Goal: Task Accomplishment & Management: Manage account settings

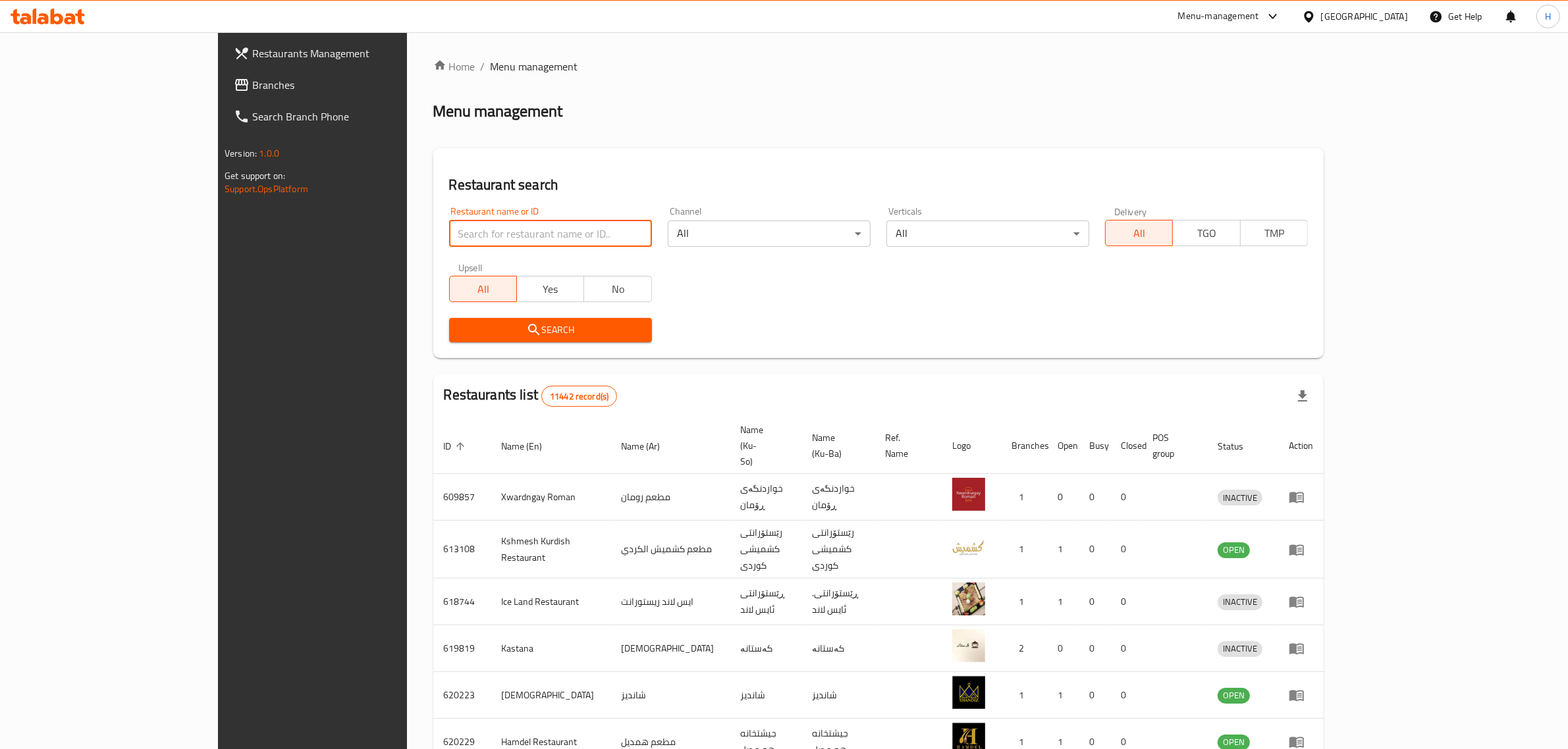
click at [525, 226] on input "search" at bounding box center [550, 234] width 202 height 27
type input "baze"
click button "Search" at bounding box center [550, 329] width 202 height 24
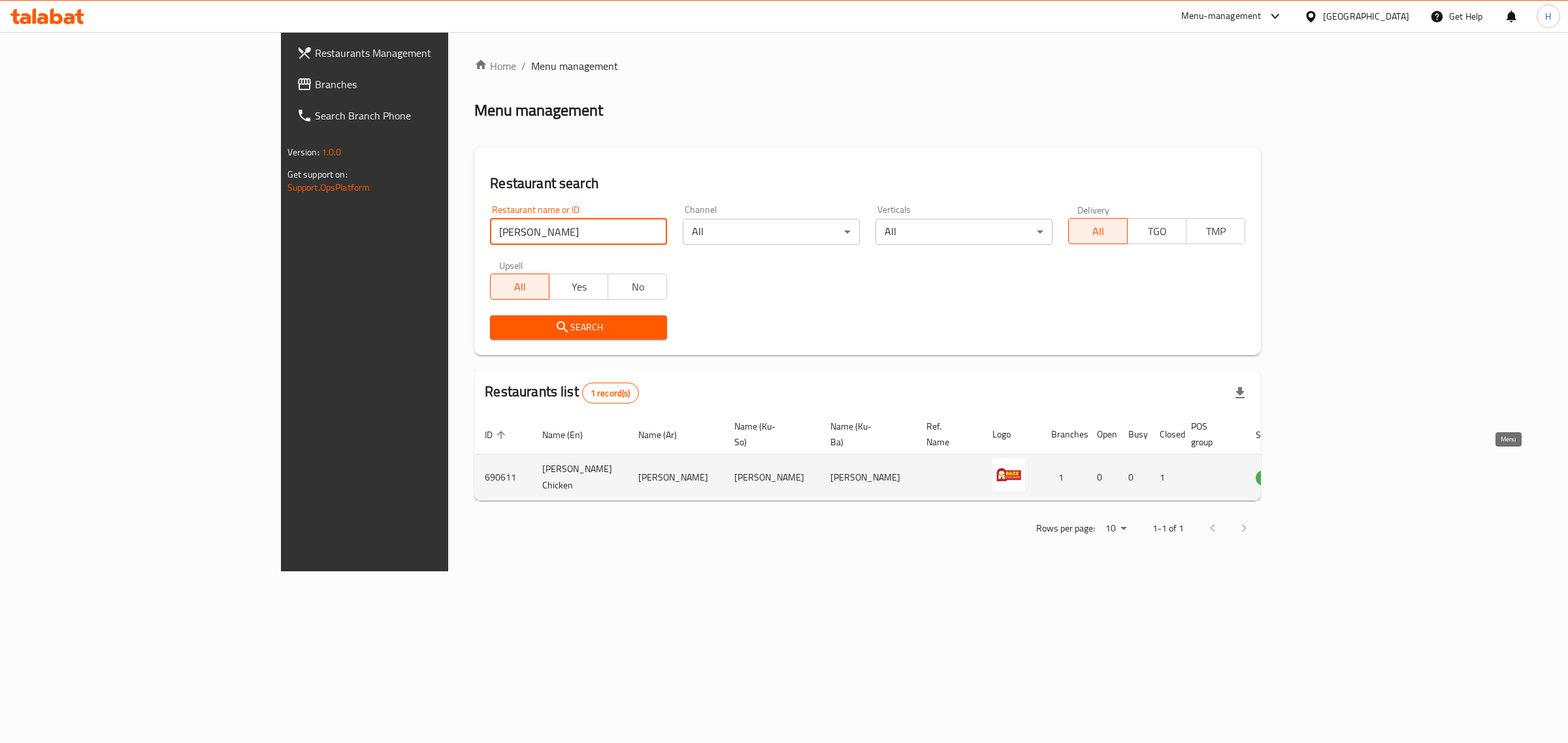
click at [1348, 470] on link "enhanced table" at bounding box center [1336, 477] width 24 height 16
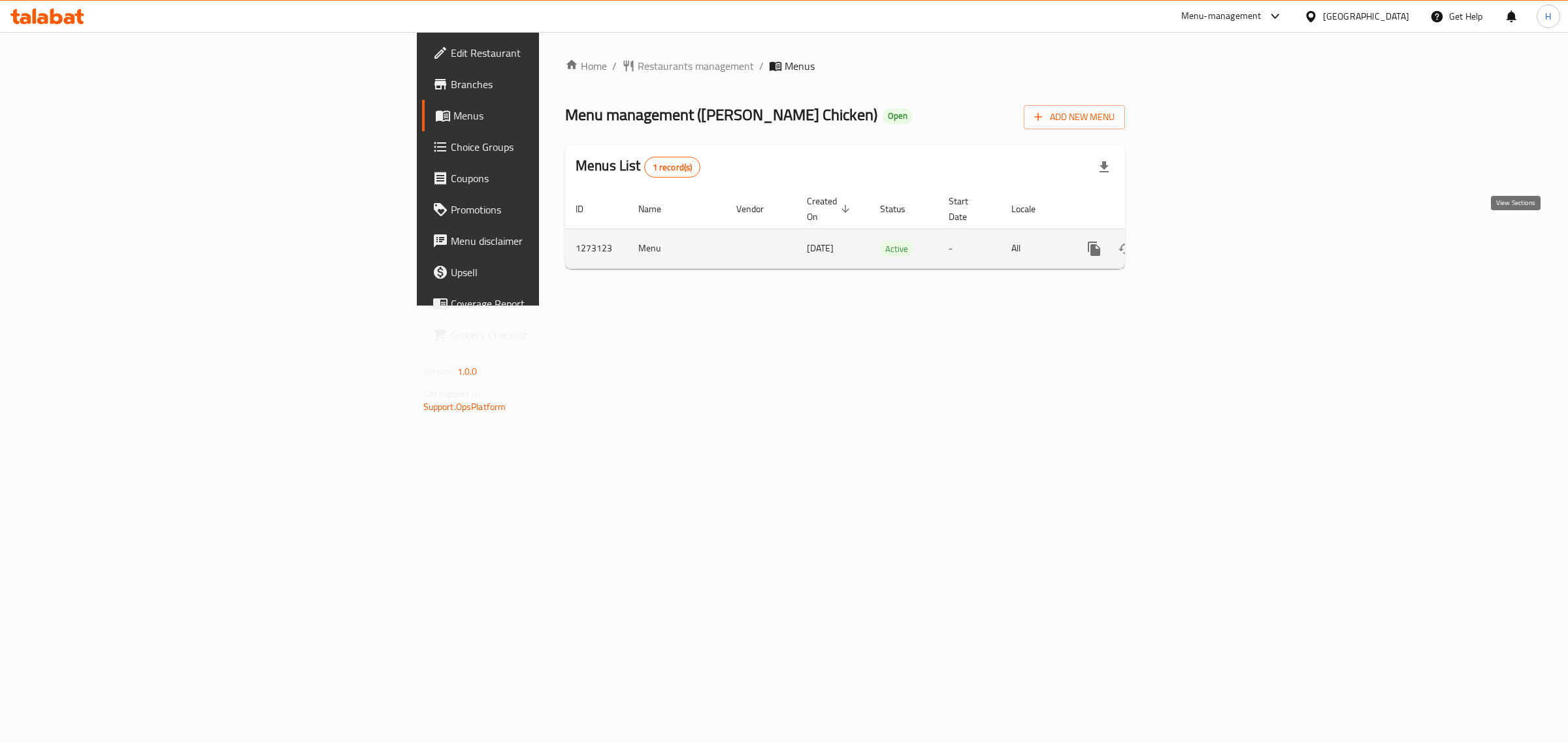
click at [1204, 242] on link "enhanced table" at bounding box center [1189, 248] width 31 height 31
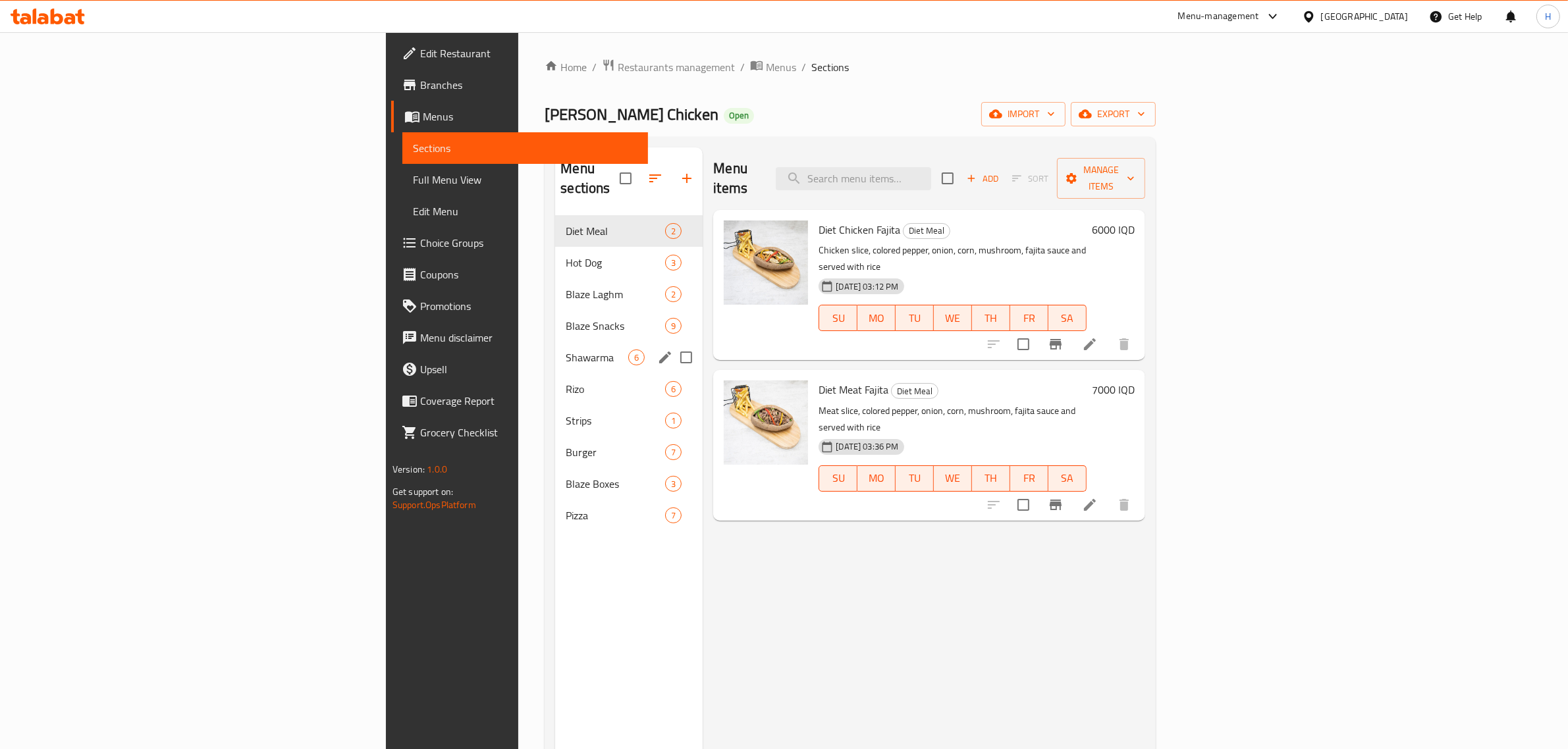
click at [555, 348] on div "Shawarma 6" at bounding box center [629, 357] width 148 height 32
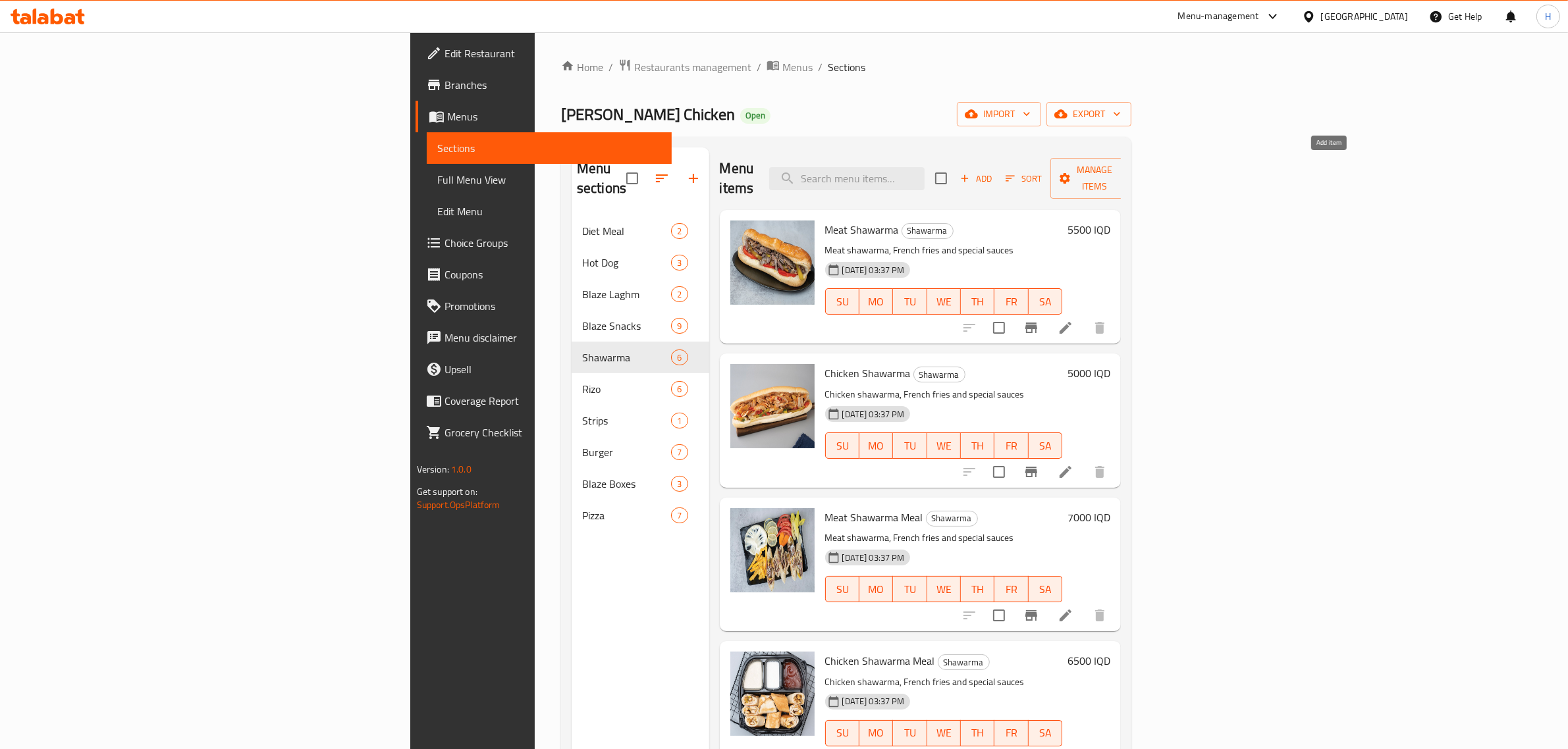
click at [994, 171] on span "Add" at bounding box center [976, 178] width 36 height 15
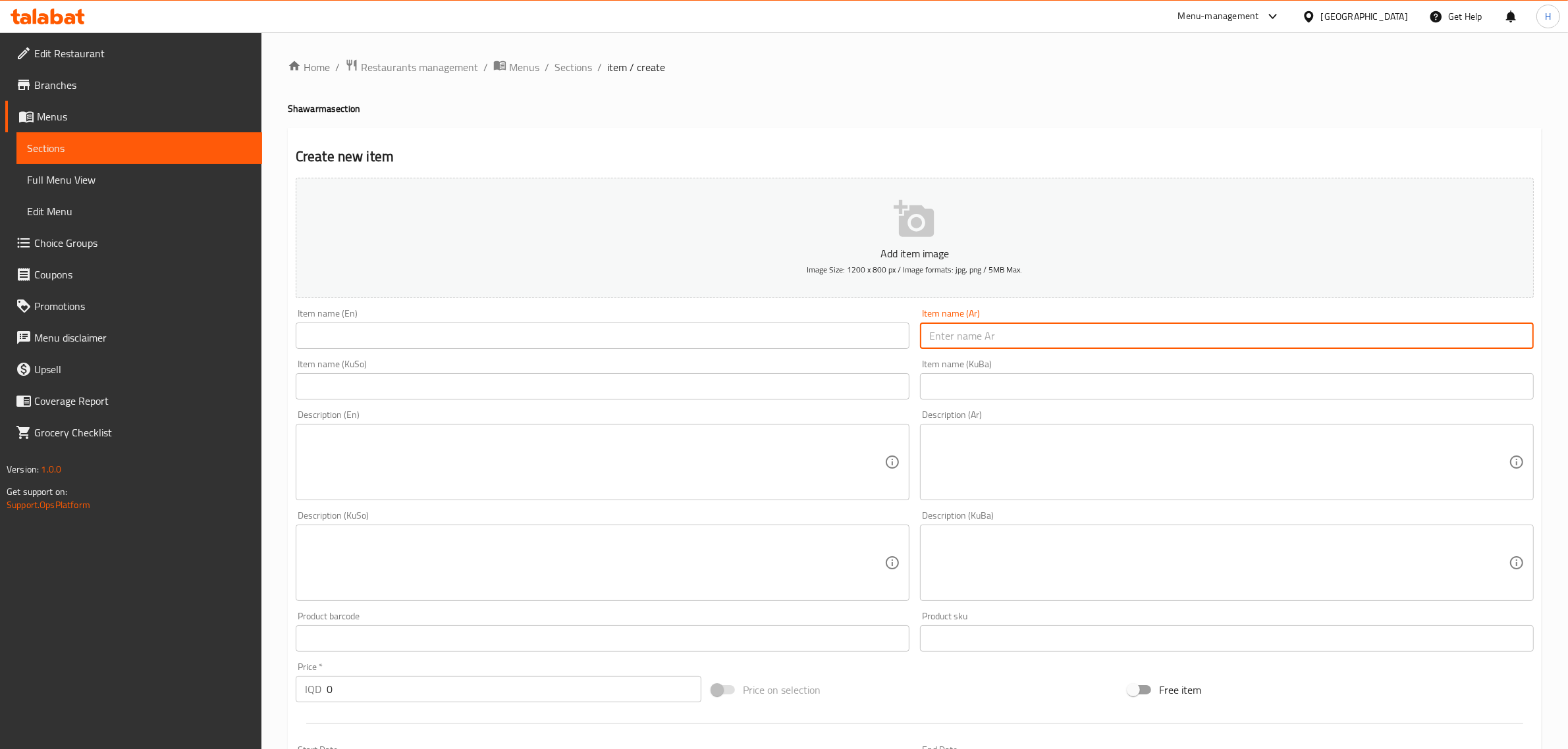
click at [1067, 334] on input "text" at bounding box center [1227, 336] width 614 height 27
type input "وجبة صاج عربي دجاج"
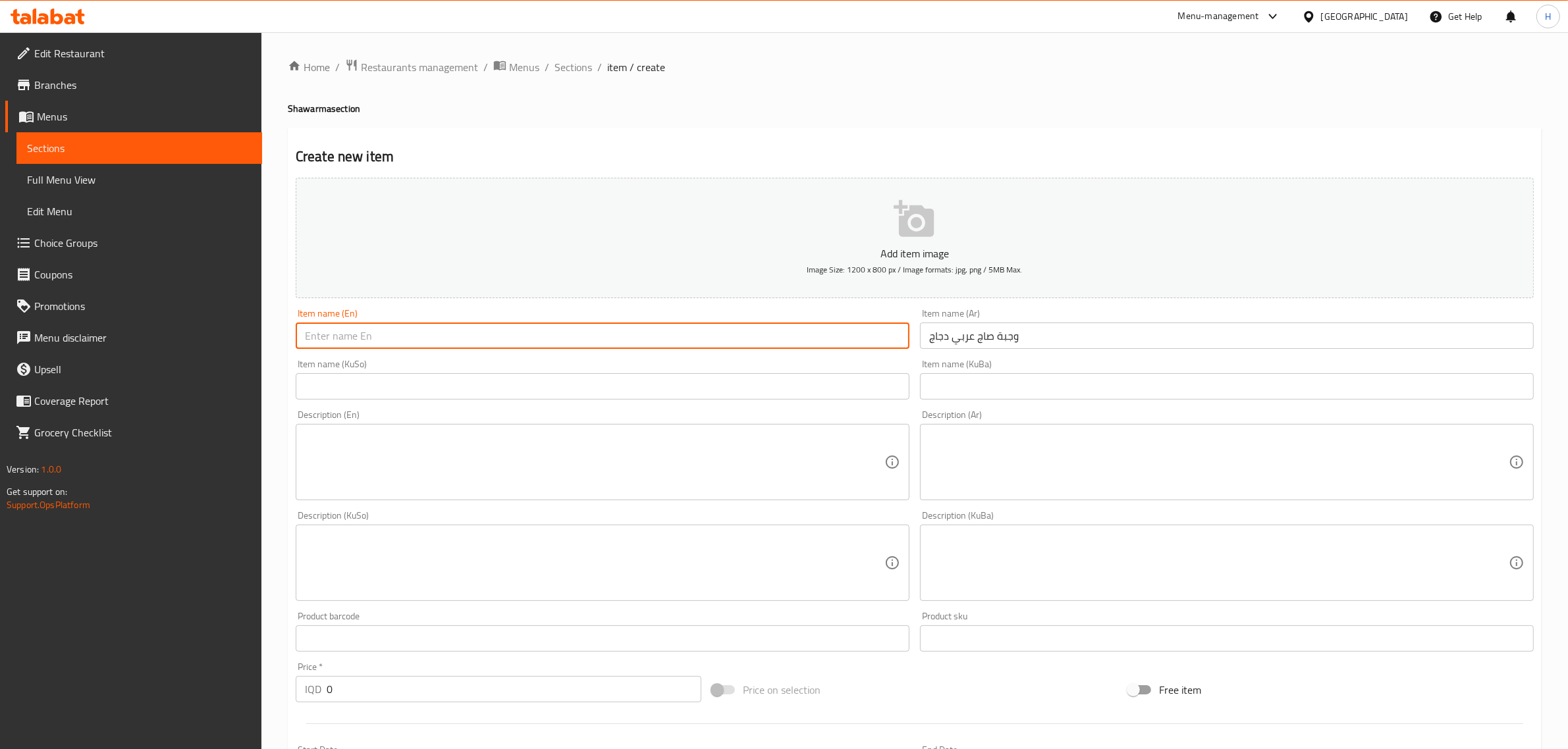
click at [713, 346] on input "text" at bounding box center [602, 336] width 614 height 27
type input "Arabic Saj Shawarma Meal"
drag, startPoint x: 337, startPoint y: 338, endPoint x: 415, endPoint y: 464, distance: 148.2
click at [415, 464] on textarea at bounding box center [594, 462] width 579 height 62
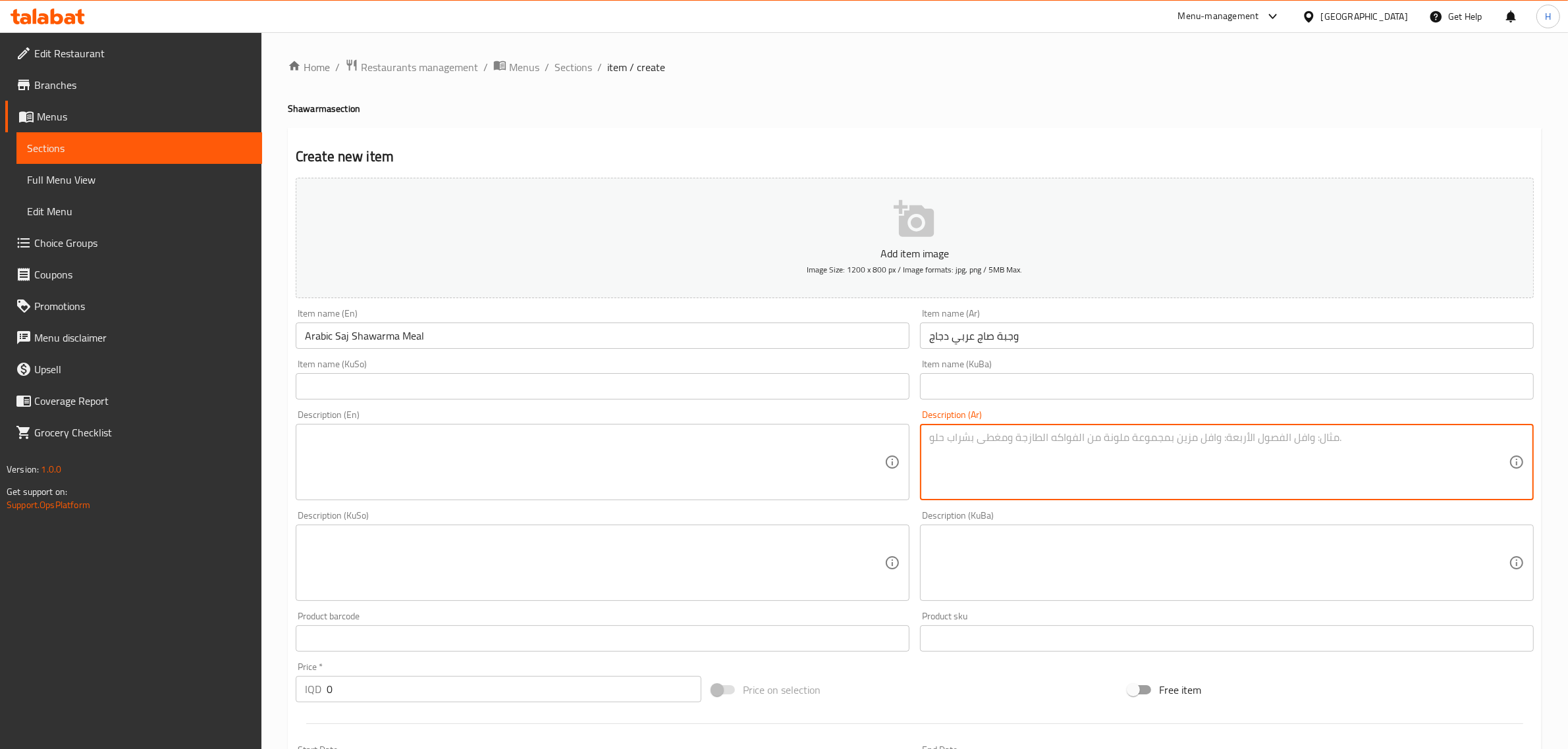
click at [1167, 469] on textarea at bounding box center [1219, 462] width 579 height 62
paste textarea "ثوميه وصوص وطرشي وطماطه وليمون وفنكر وصاج عربي دجاج محمص ع طريق سوريه"
type textarea "ثوميه وصوص وطرشي وطماطه وليمون وفنكر وصاج عربي دجاج محمص ع طريق سوريه"
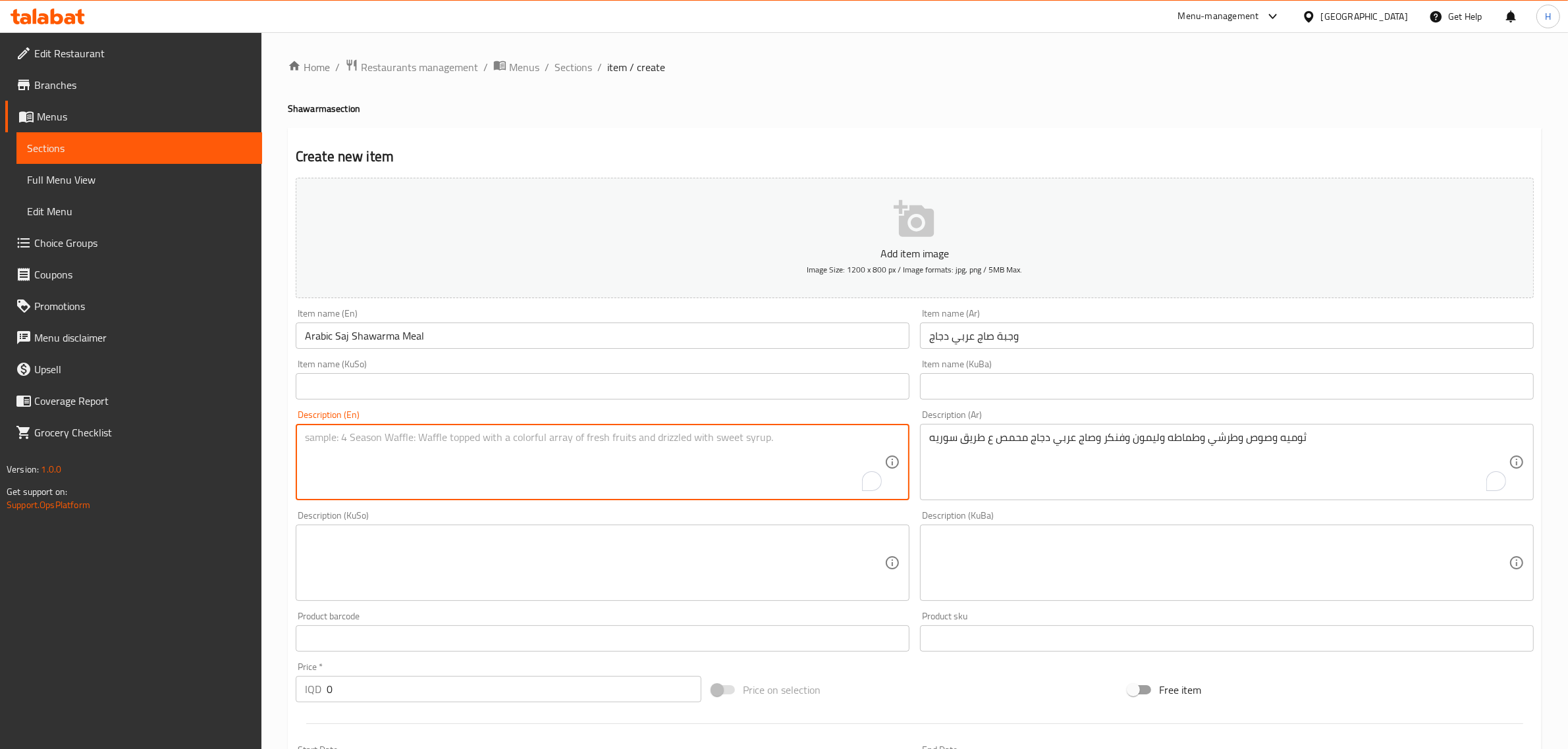
click at [440, 461] on textarea "To enrich screen reader interactions, please activate Accessibility in Grammarl…" at bounding box center [594, 462] width 579 height 62
paste textarea "Garlic sauce, pickles, tomatoes, lemon, fennel, and Arabic saj, roasted chicken…"
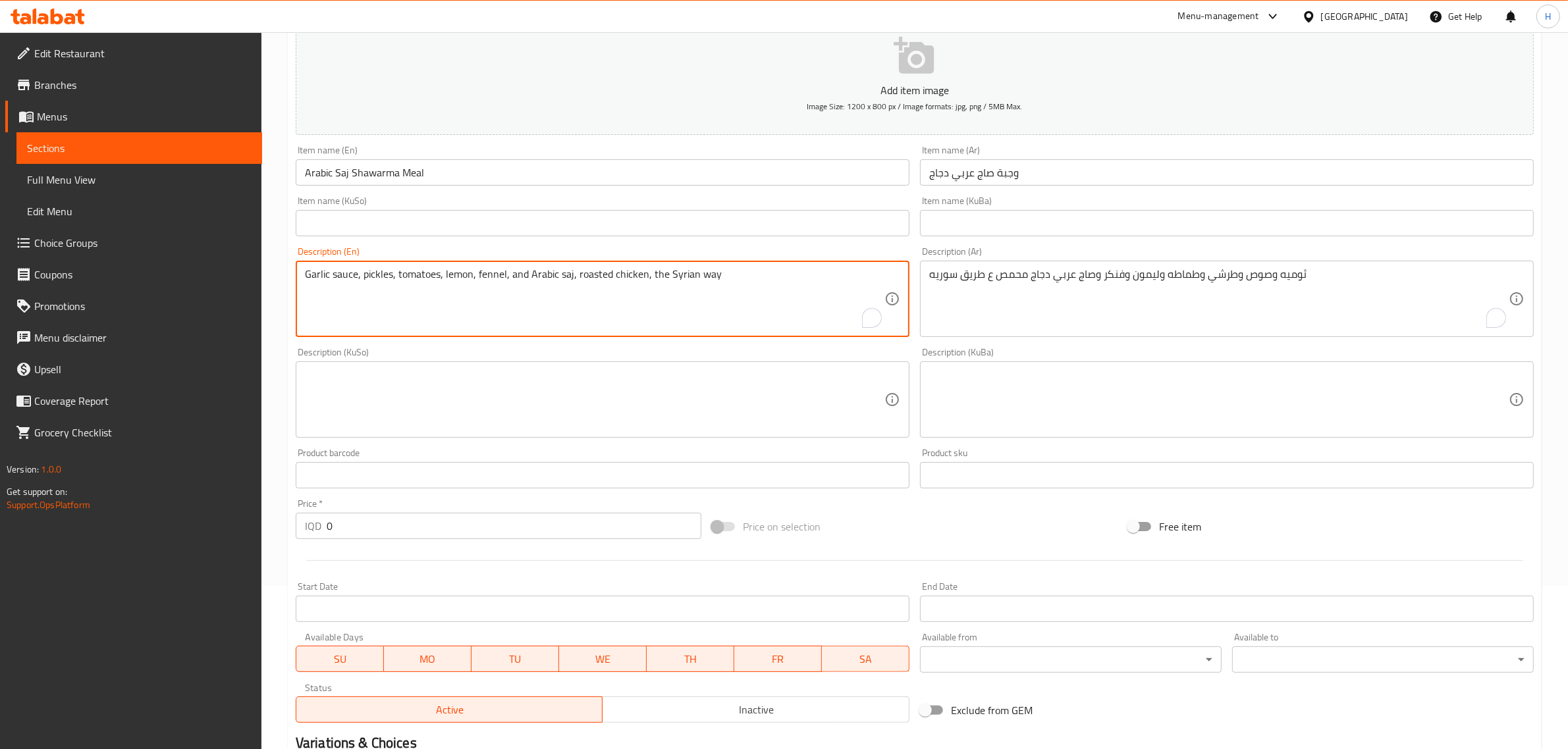
scroll to position [164, 0]
type textarea "Garlic sauce, pickles, tomatoes, lemon, fennel, and Arabic saj, roasted chicken…"
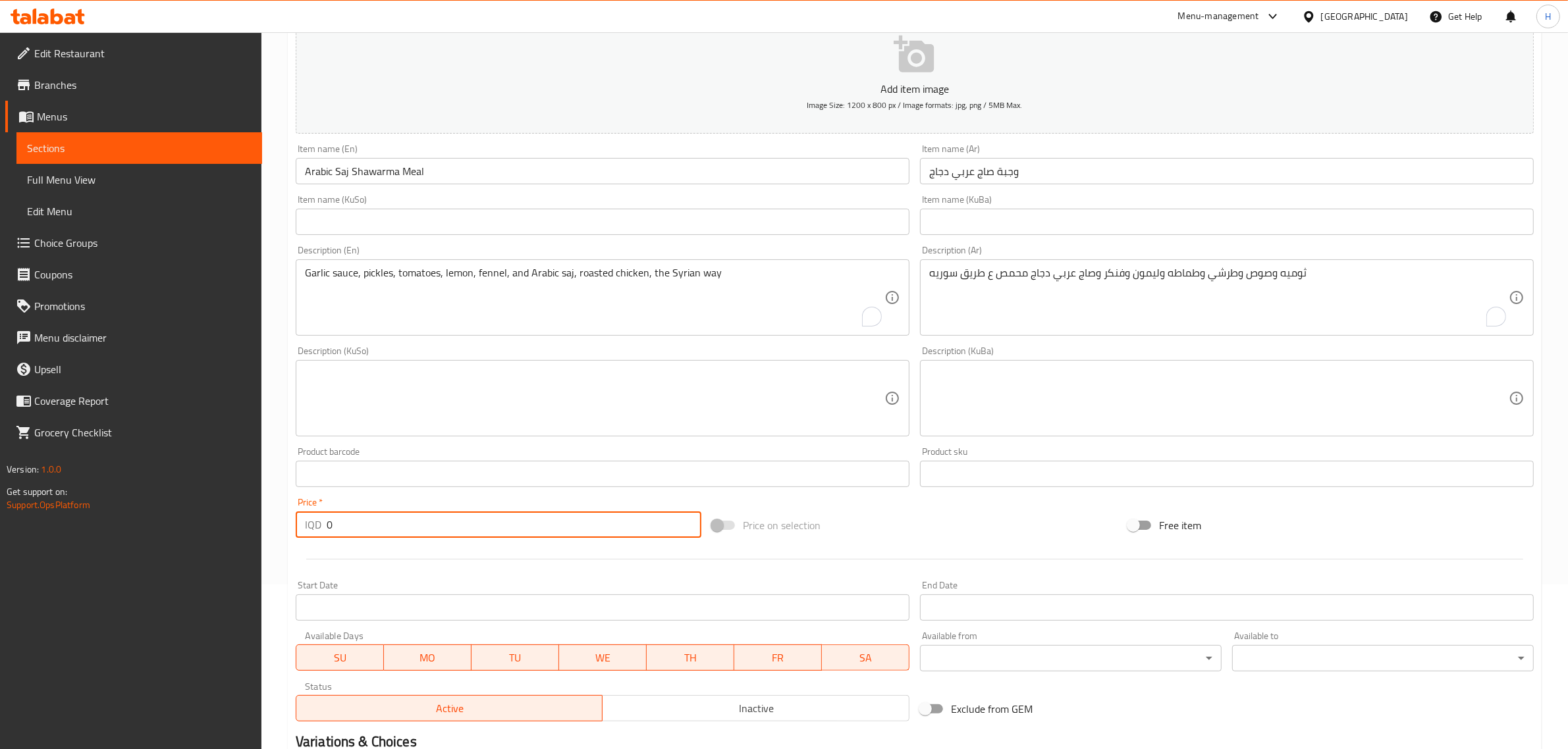
click at [439, 530] on input "0" at bounding box center [514, 525] width 375 height 27
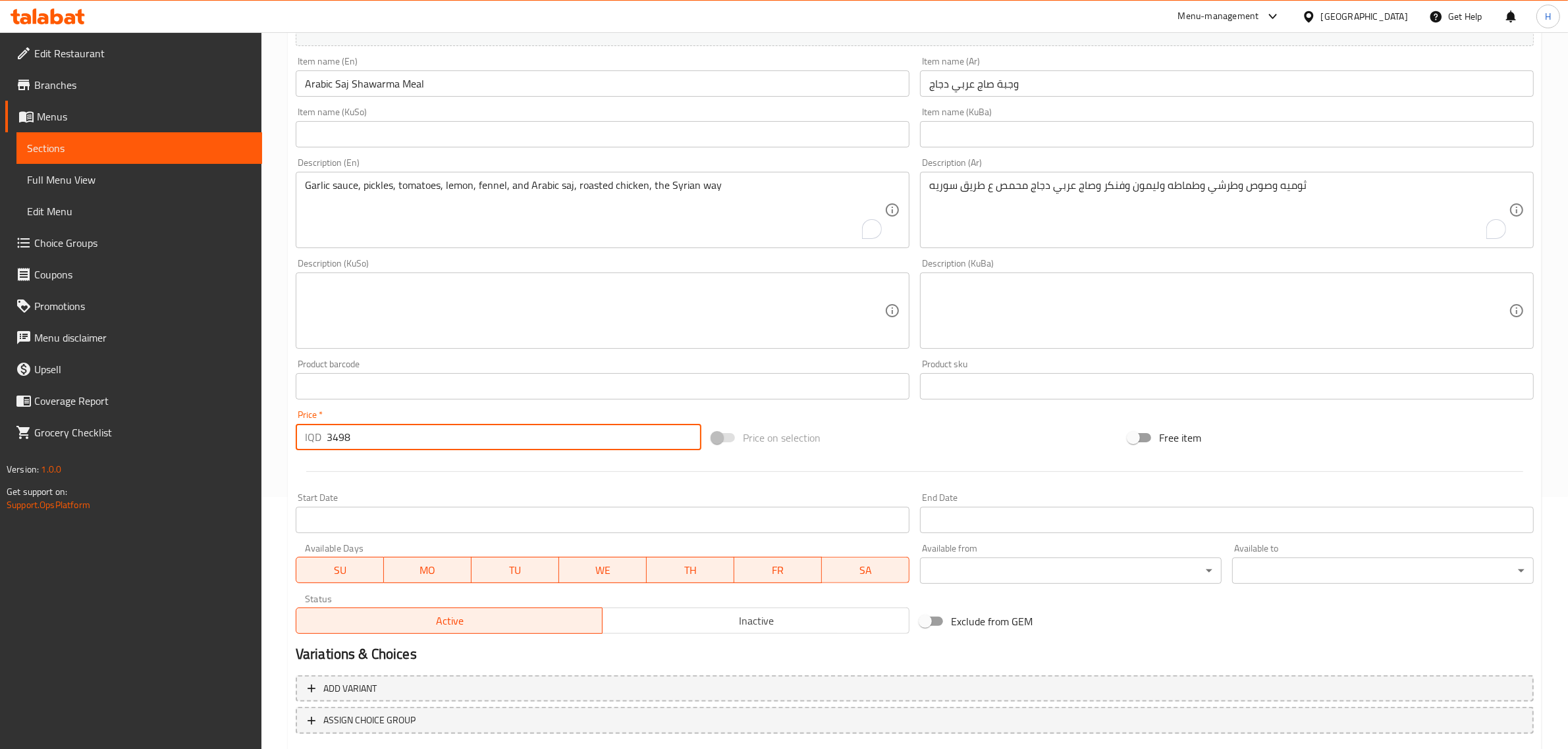
scroll to position [330, 0]
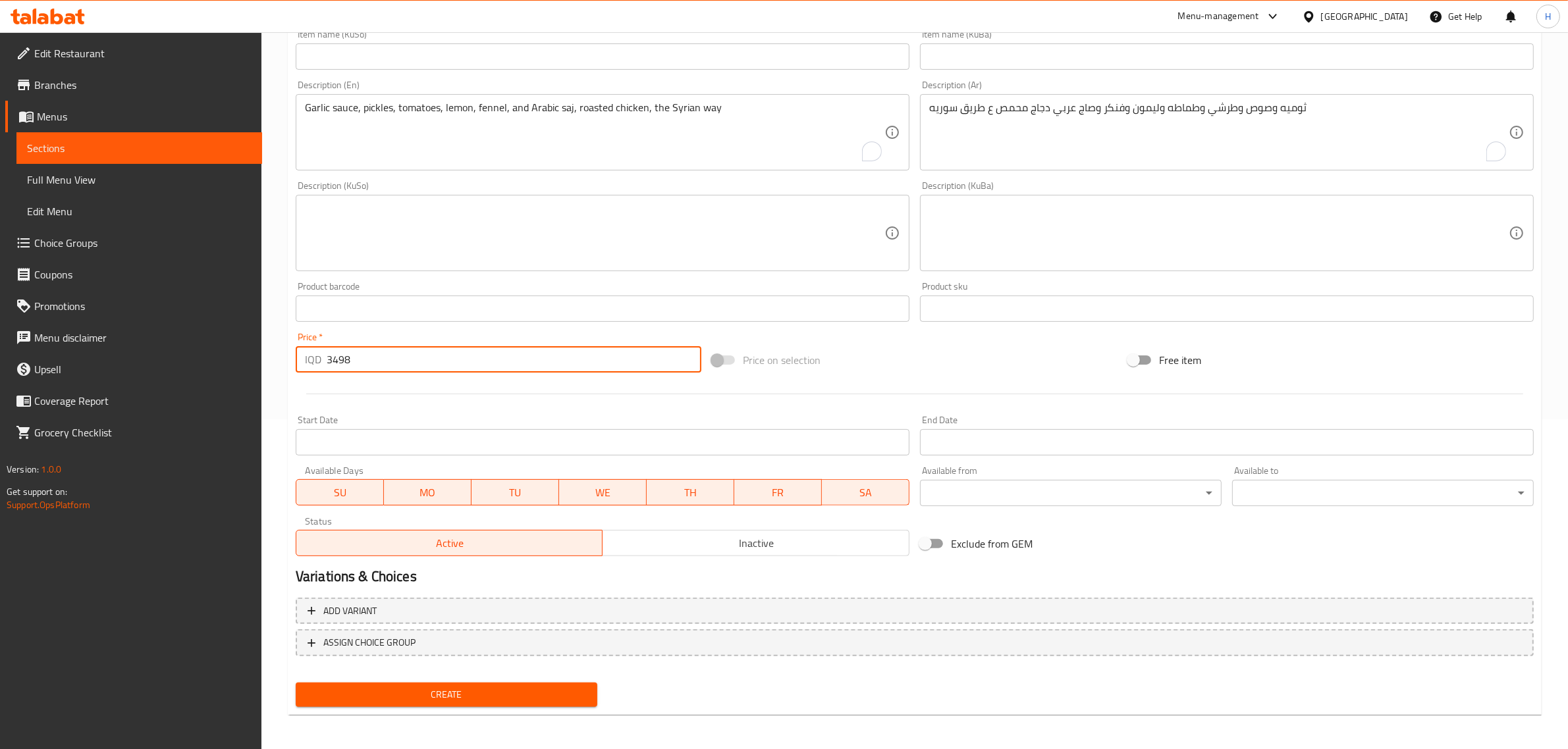
type input "3498"
click at [458, 696] on span "Create" at bounding box center [446, 695] width 280 height 17
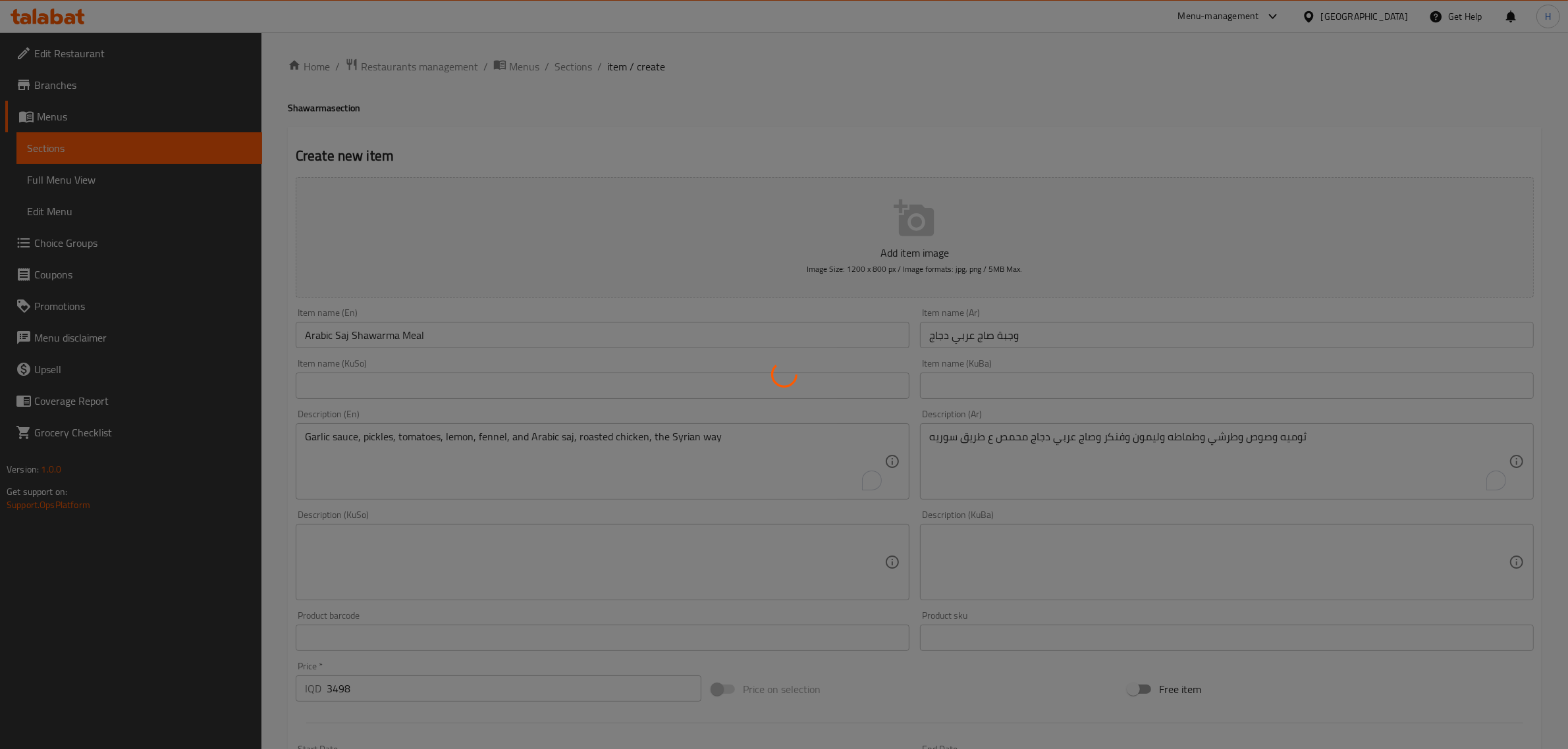
scroll to position [0, 0]
type input "0"
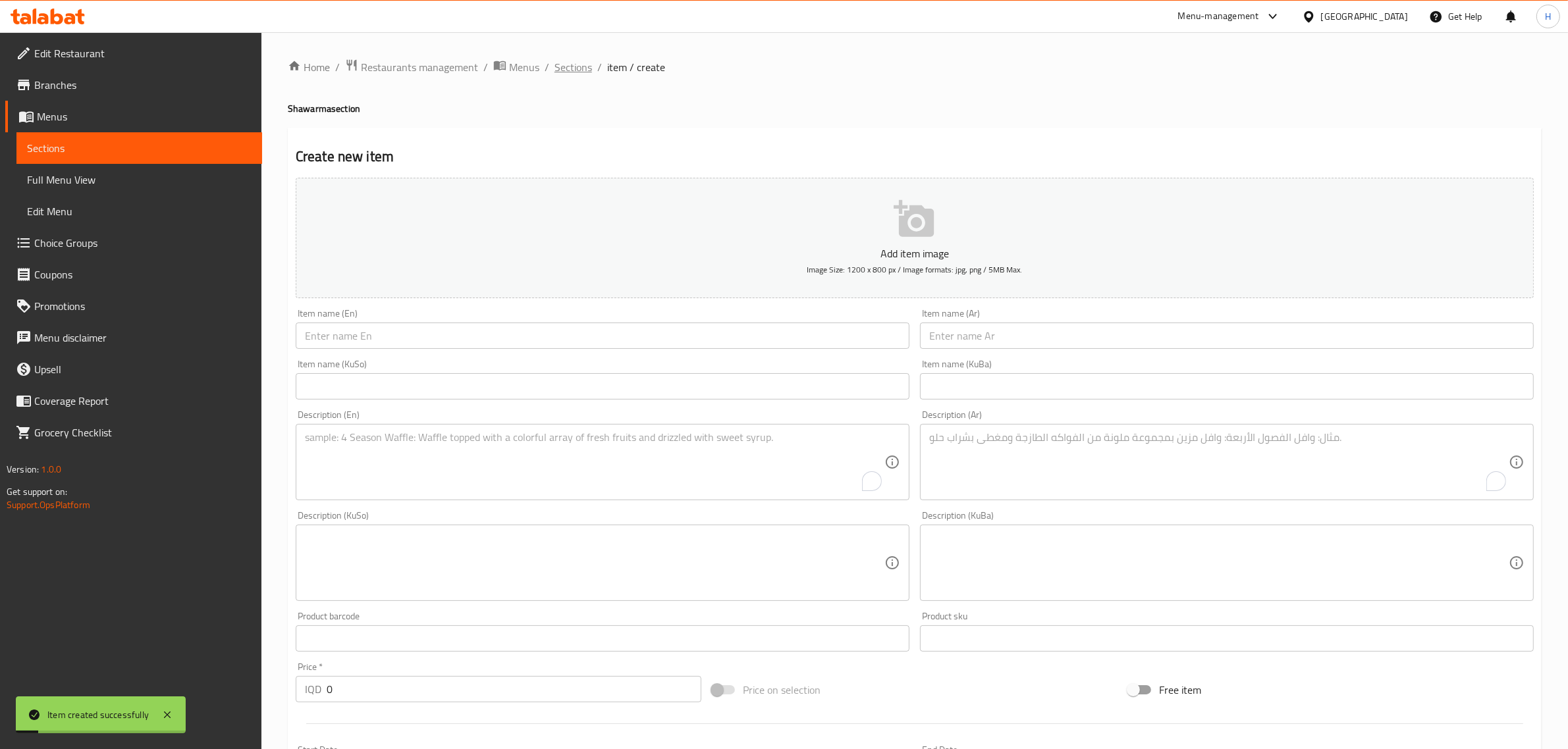
click at [587, 66] on span "Sections" at bounding box center [572, 66] width 37 height 16
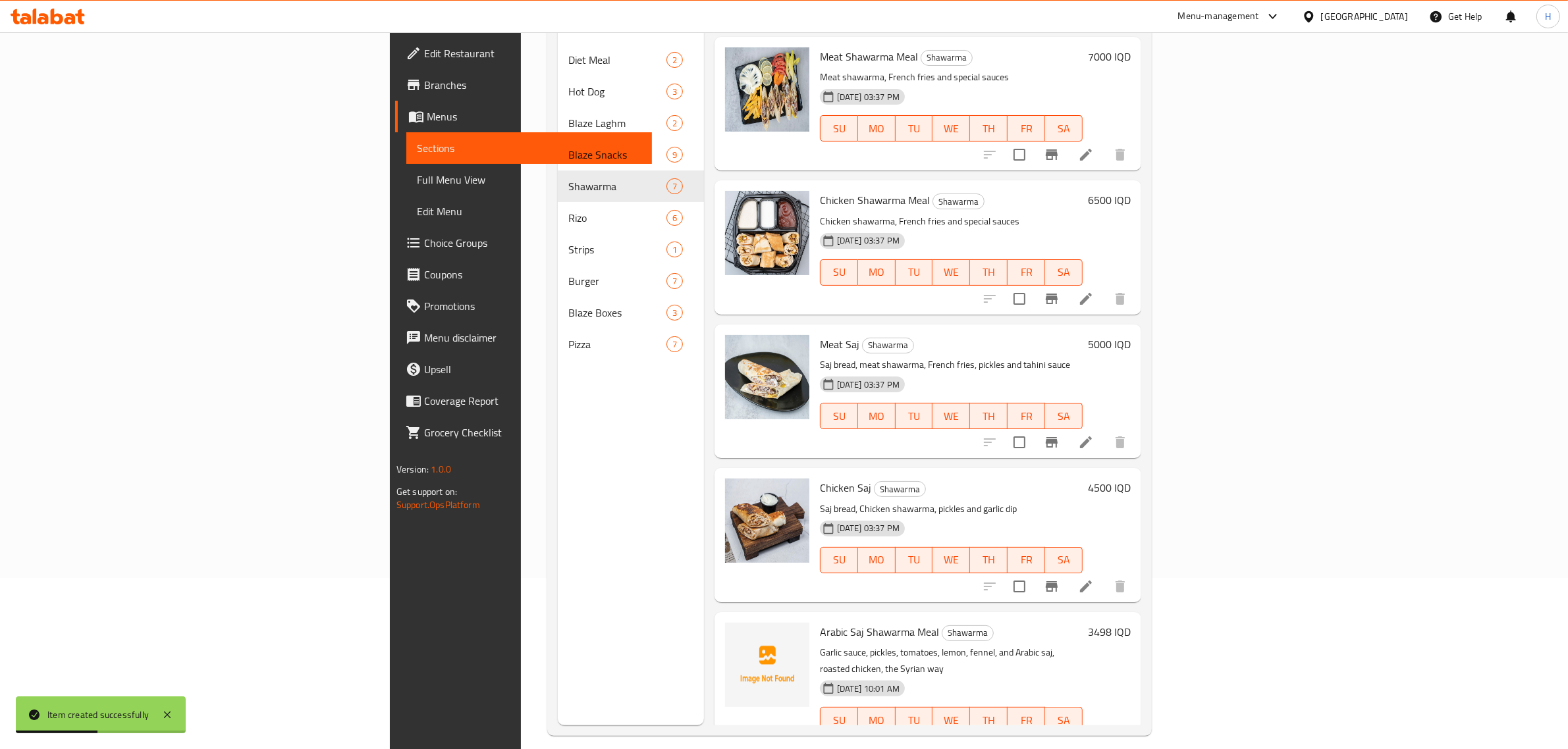
scroll to position [185, 0]
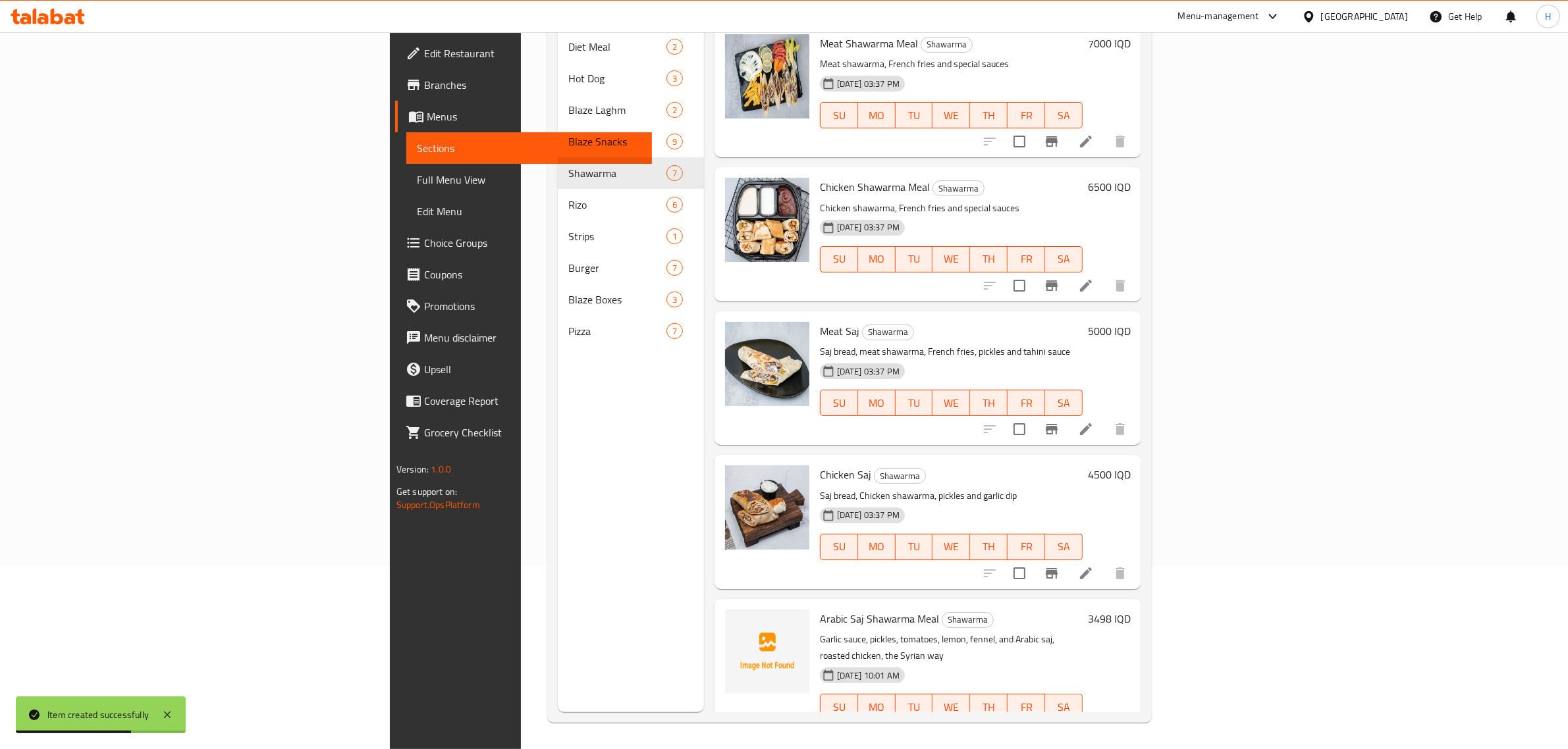
click at [1131, 610] on h6 "3498 IQD" at bounding box center [1109, 619] width 43 height 18
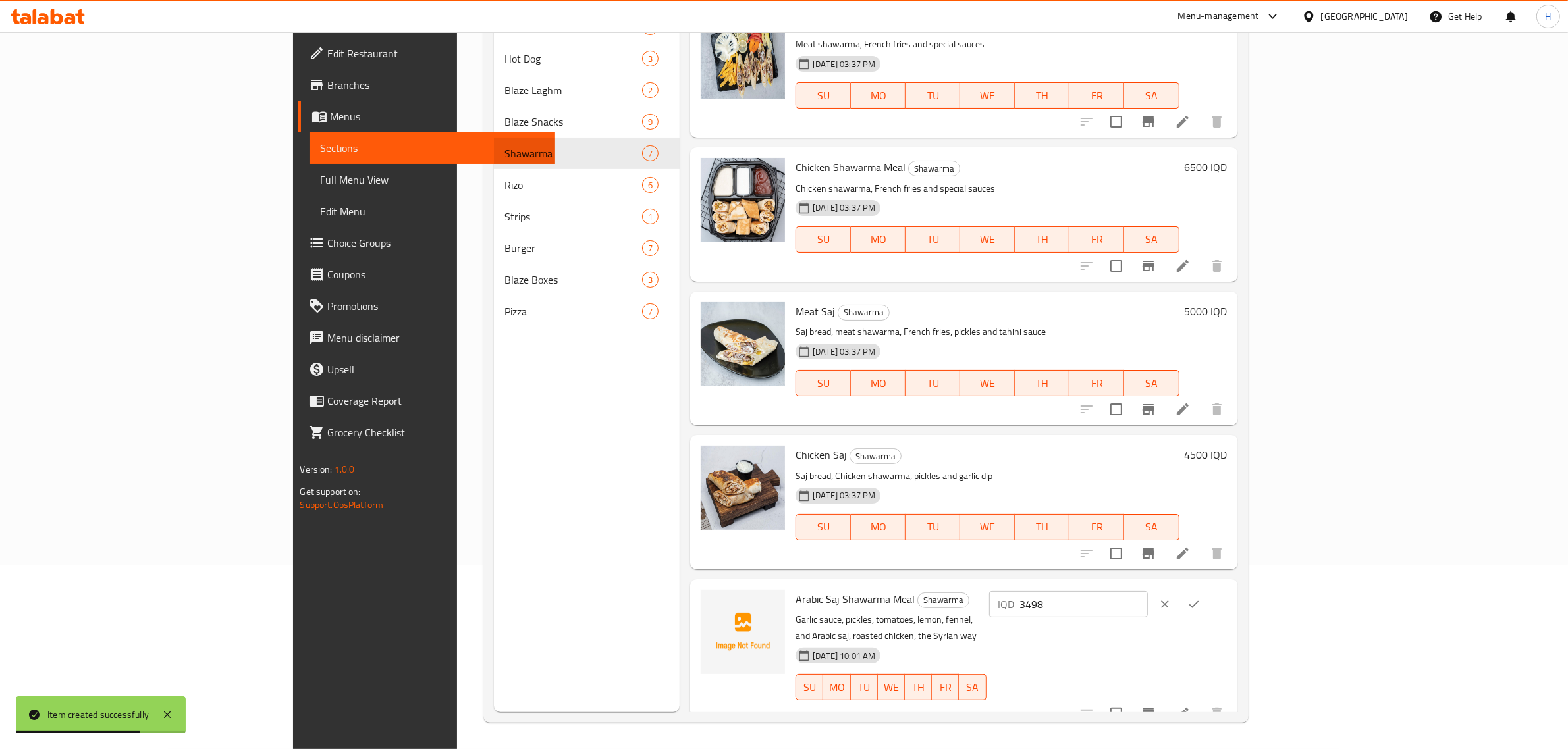
click at [1147, 597] on input "3498" at bounding box center [1083, 605] width 128 height 27
type input "3500"
click button "ok" at bounding box center [1193, 604] width 29 height 29
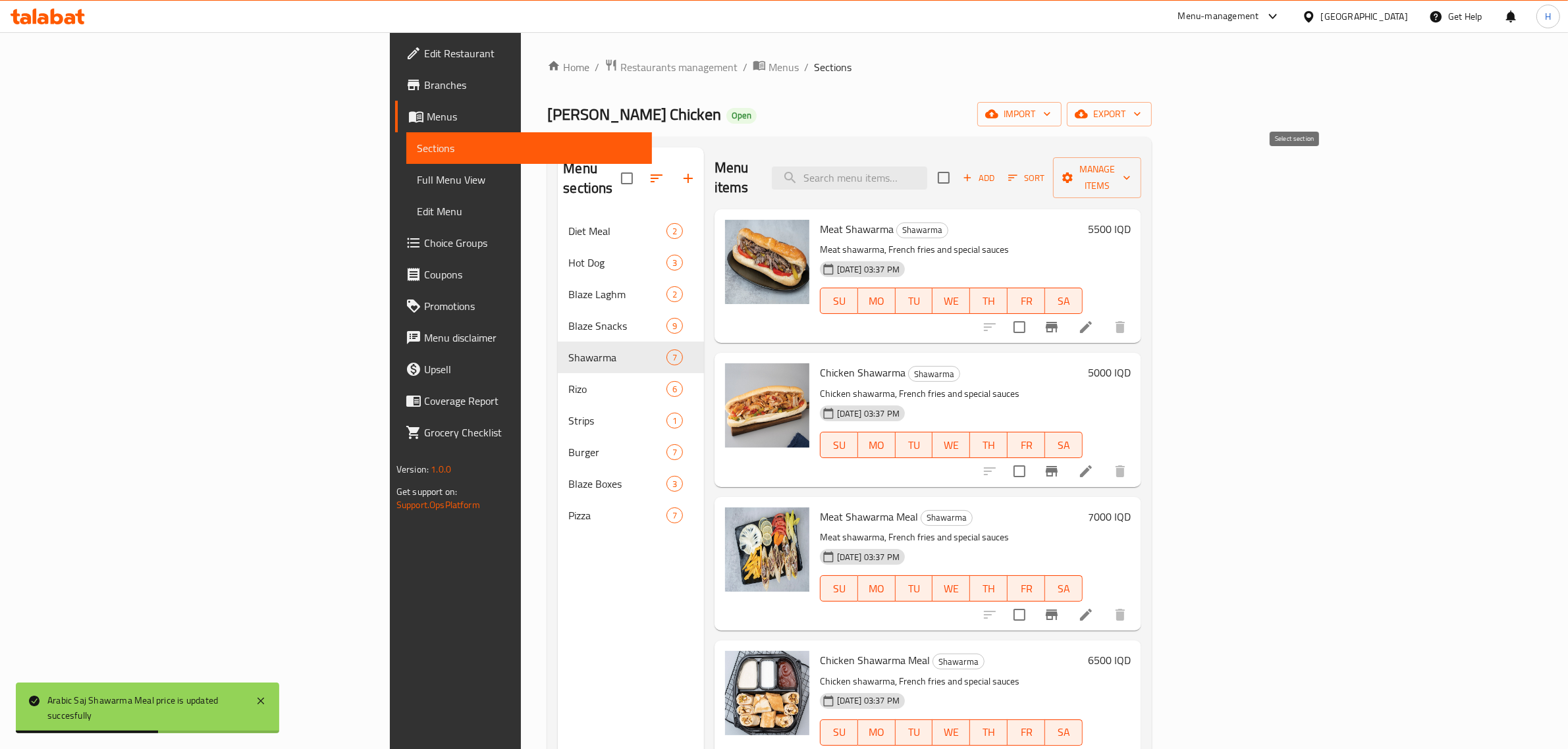
scroll to position [0, 0]
click at [1045, 171] on span "Sort" at bounding box center [1026, 178] width 37 height 15
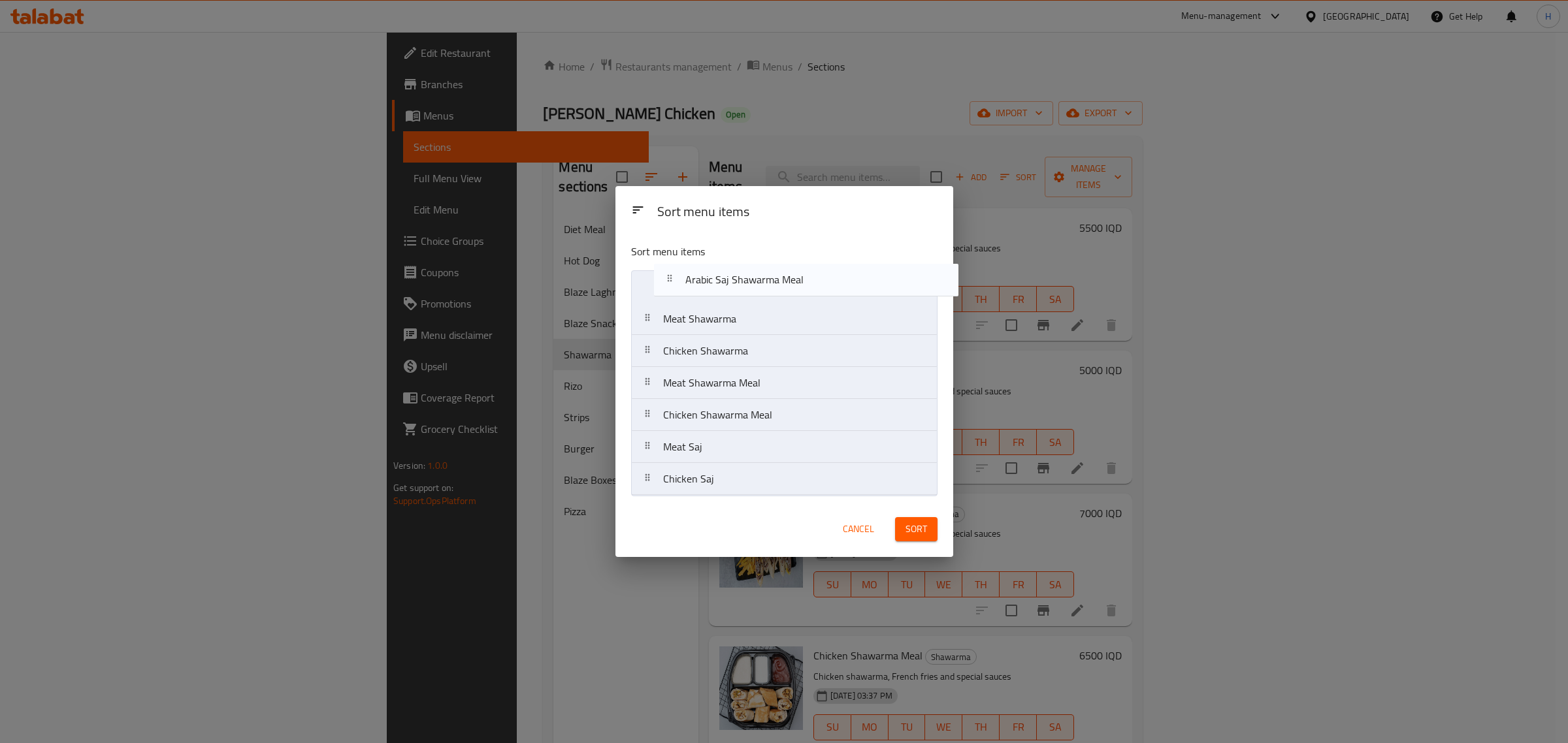
drag, startPoint x: 733, startPoint y: 493, endPoint x: 759, endPoint y: 288, distance: 206.6
click at [759, 288] on nav "Meat Shawarma Chicken Shawarma Meat Shawarma Meal Chicken Shawarma Meal Meat Sa…" at bounding box center [784, 383] width 306 height 225
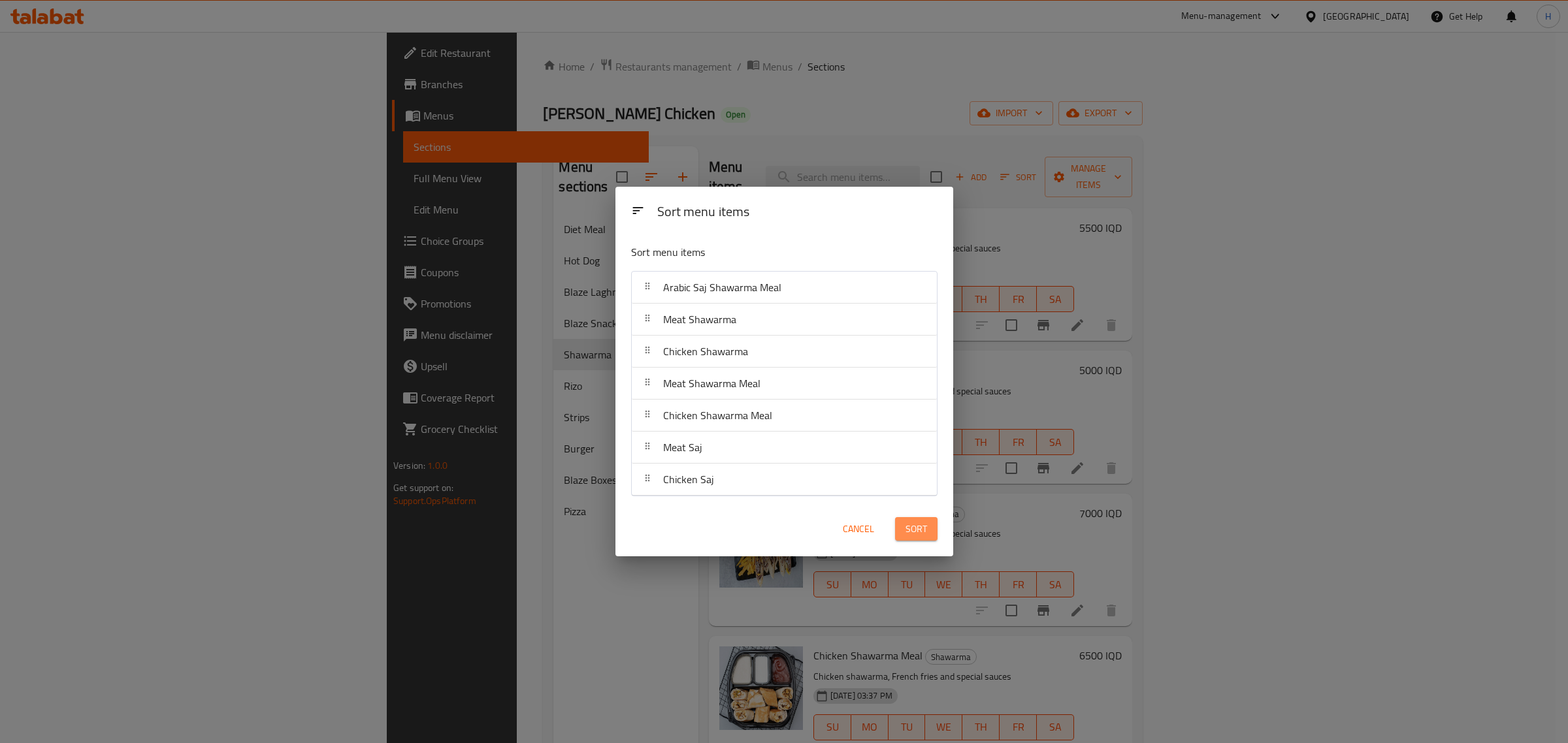
click at [902, 526] on button "Sort" at bounding box center [916, 529] width 43 height 24
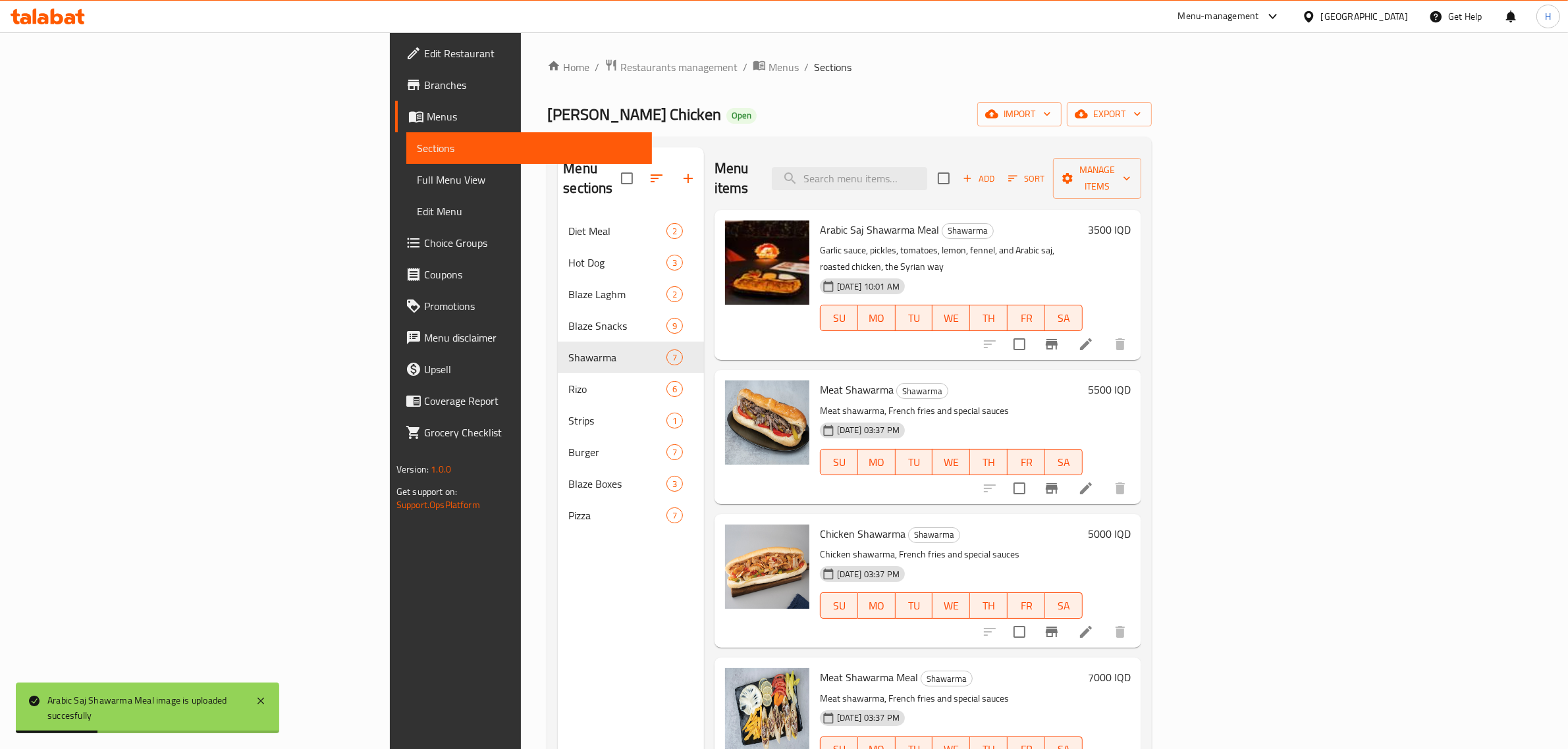
click at [778, 125] on div "Baze Chicken Open import export" at bounding box center [849, 114] width 605 height 24
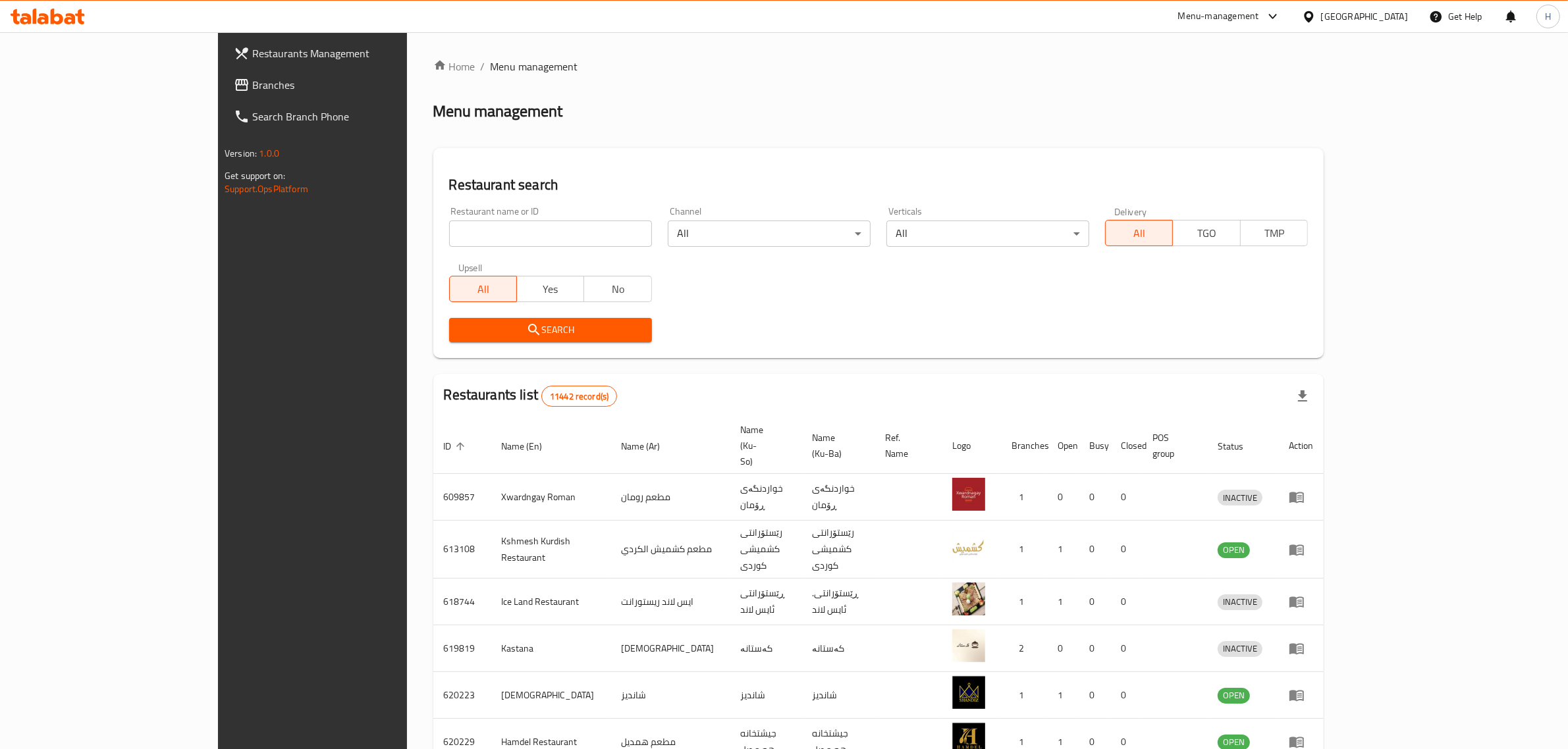
click at [452, 235] on input "search" at bounding box center [550, 234] width 202 height 27
click at [449, 232] on input "search" at bounding box center [550, 234] width 202 height 27
type input "Violetta La Rosa"
click button "Search" at bounding box center [550, 329] width 202 height 24
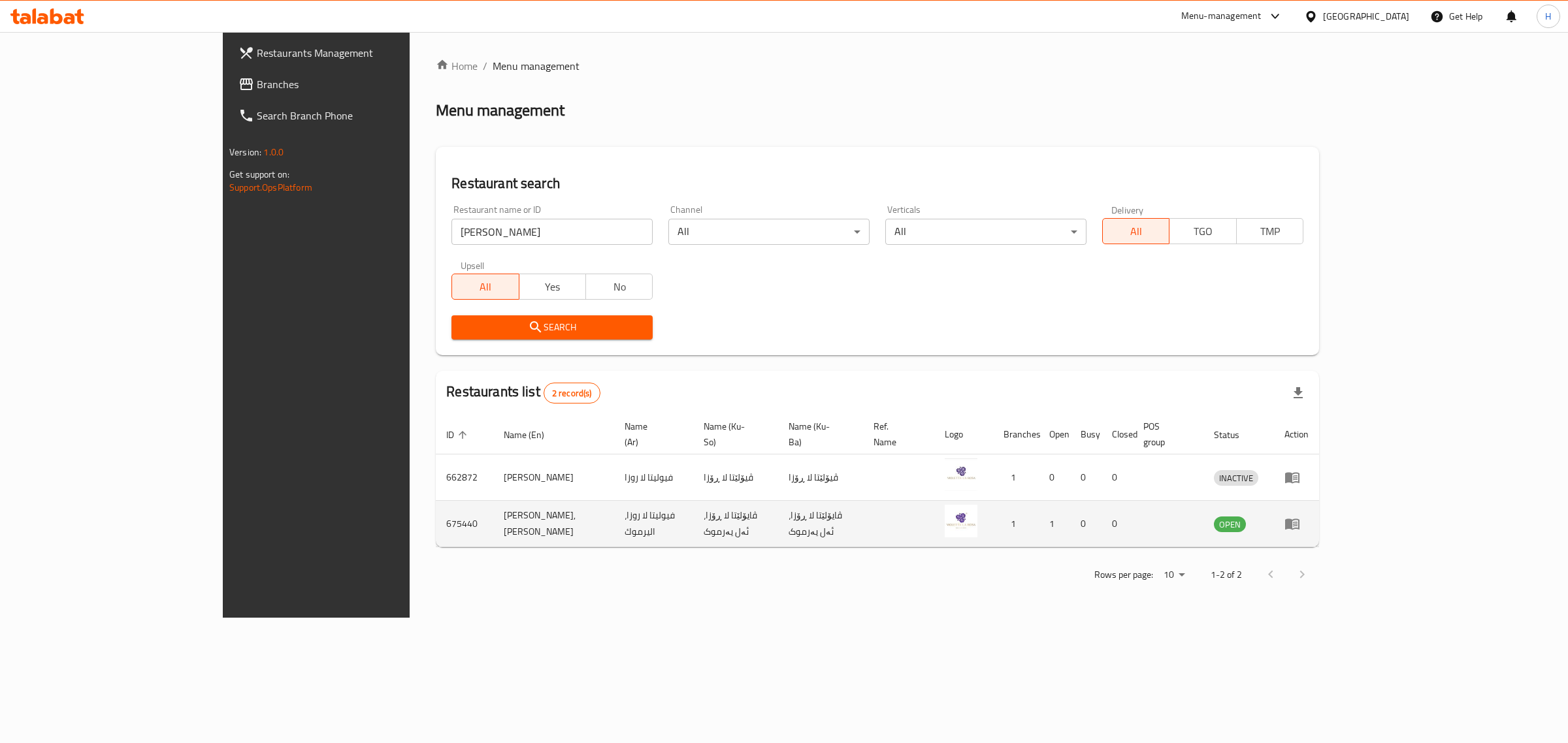
click at [1300, 516] on icon "enhanced table" at bounding box center [1291, 523] width 16 height 16
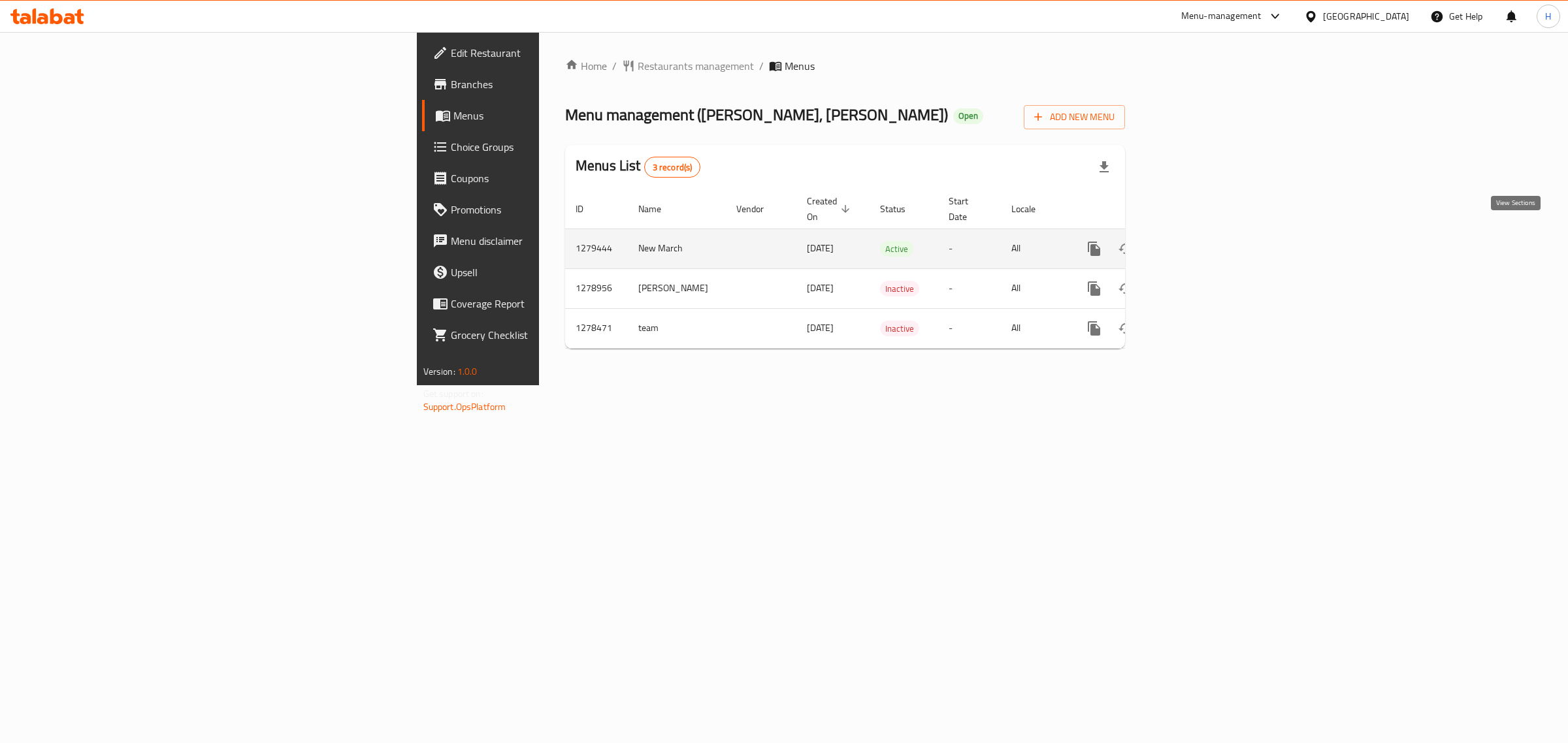
click at [1196, 241] on icon "enhanced table" at bounding box center [1188, 248] width 16 height 16
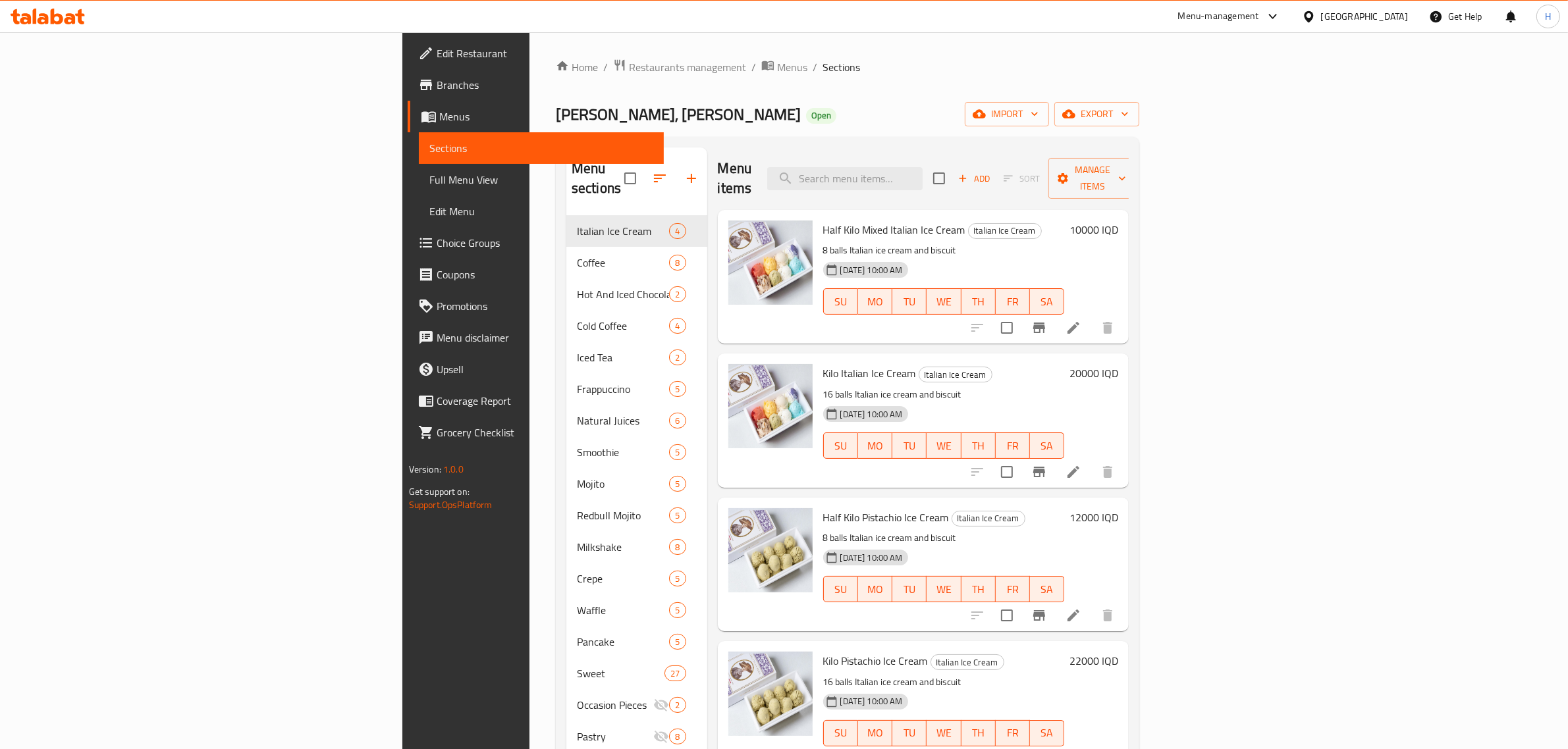
click at [748, 145] on div "Menu sections Italian Ice Cream 4 Coffee 8 Hot And Iced Chocolate 2 Cold Coffee…" at bounding box center [847, 522] width 583 height 771
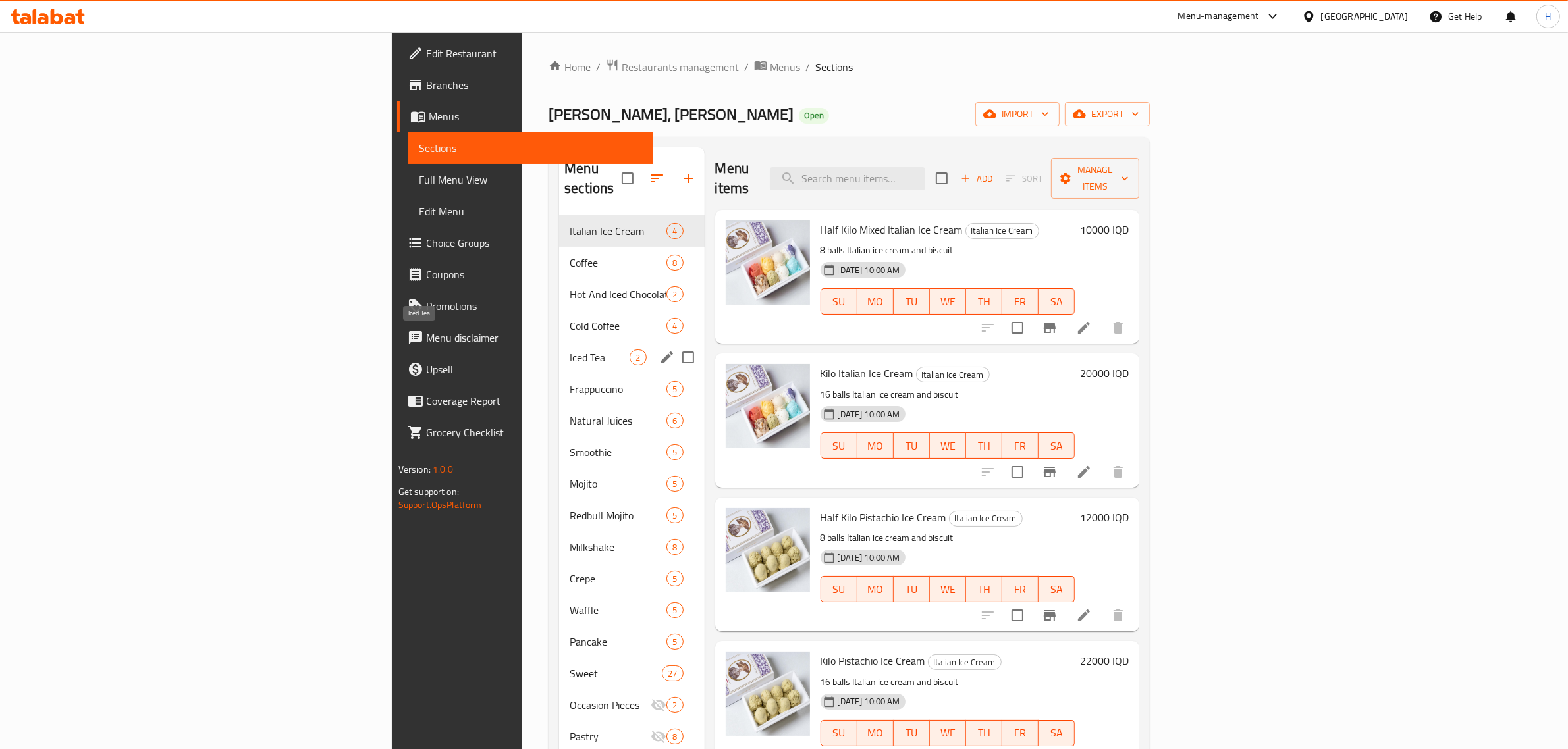
click at [569, 349] on span "Iced Tea" at bounding box center [599, 357] width 60 height 16
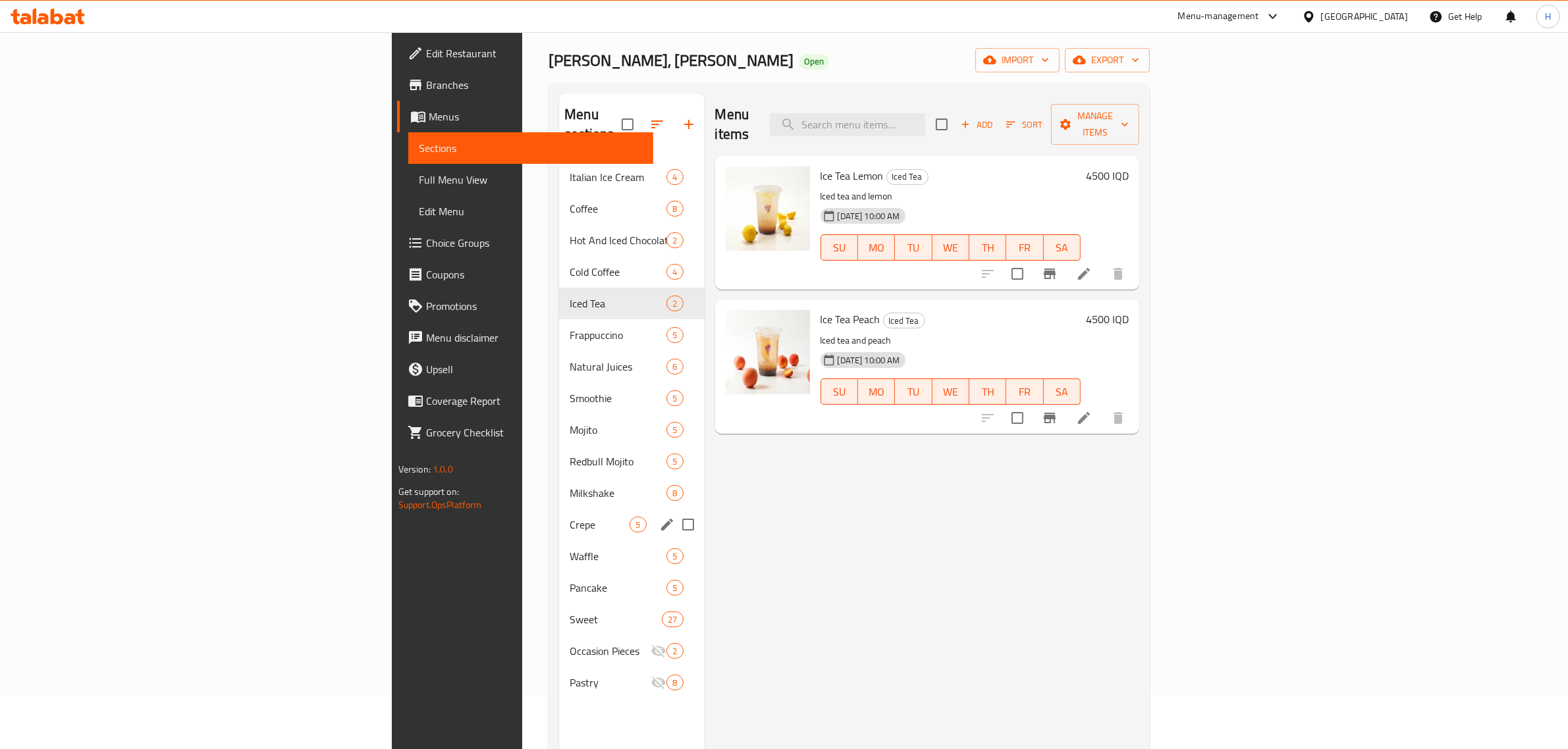
scroll to position [82, 0]
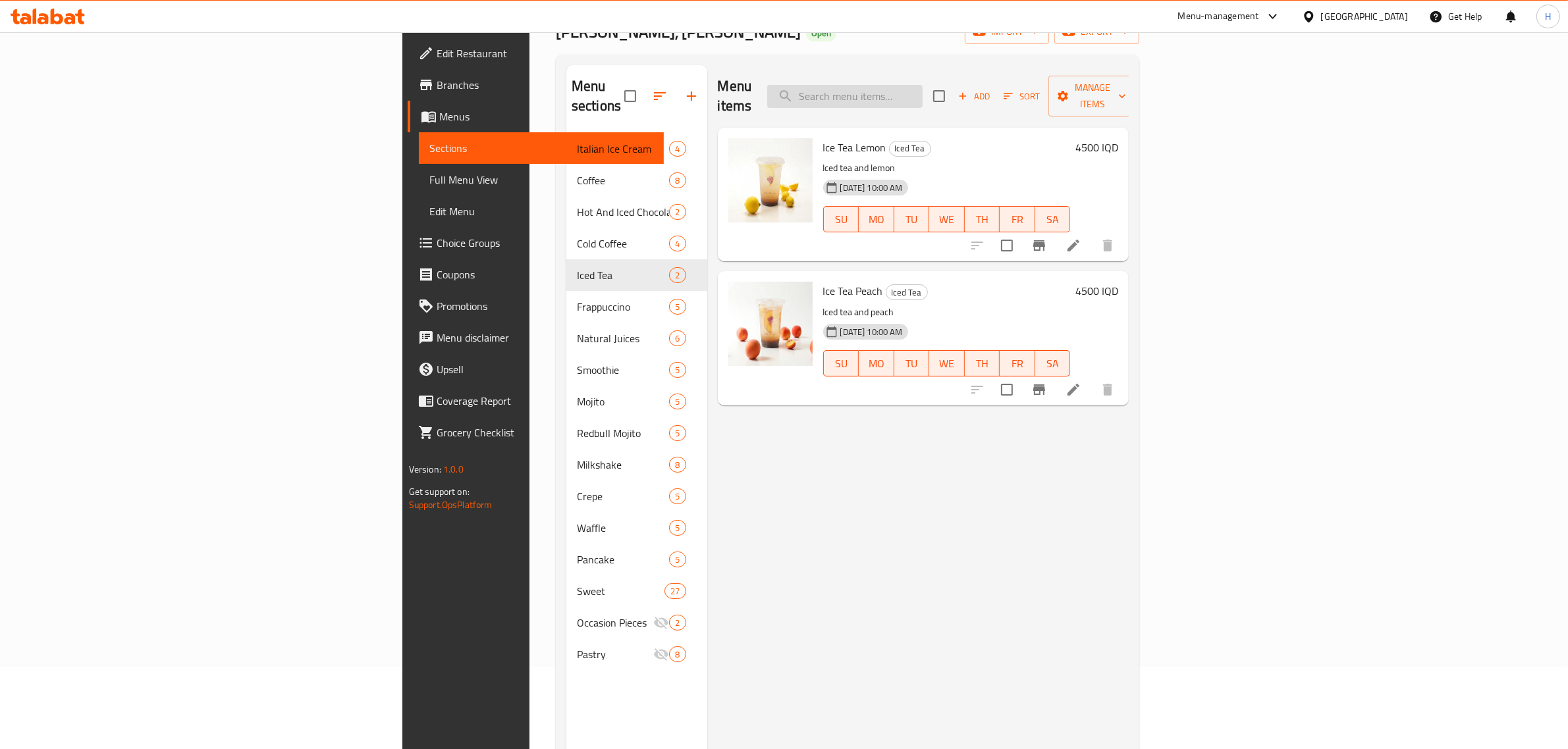
click at [923, 97] on input "search" at bounding box center [845, 96] width 155 height 23
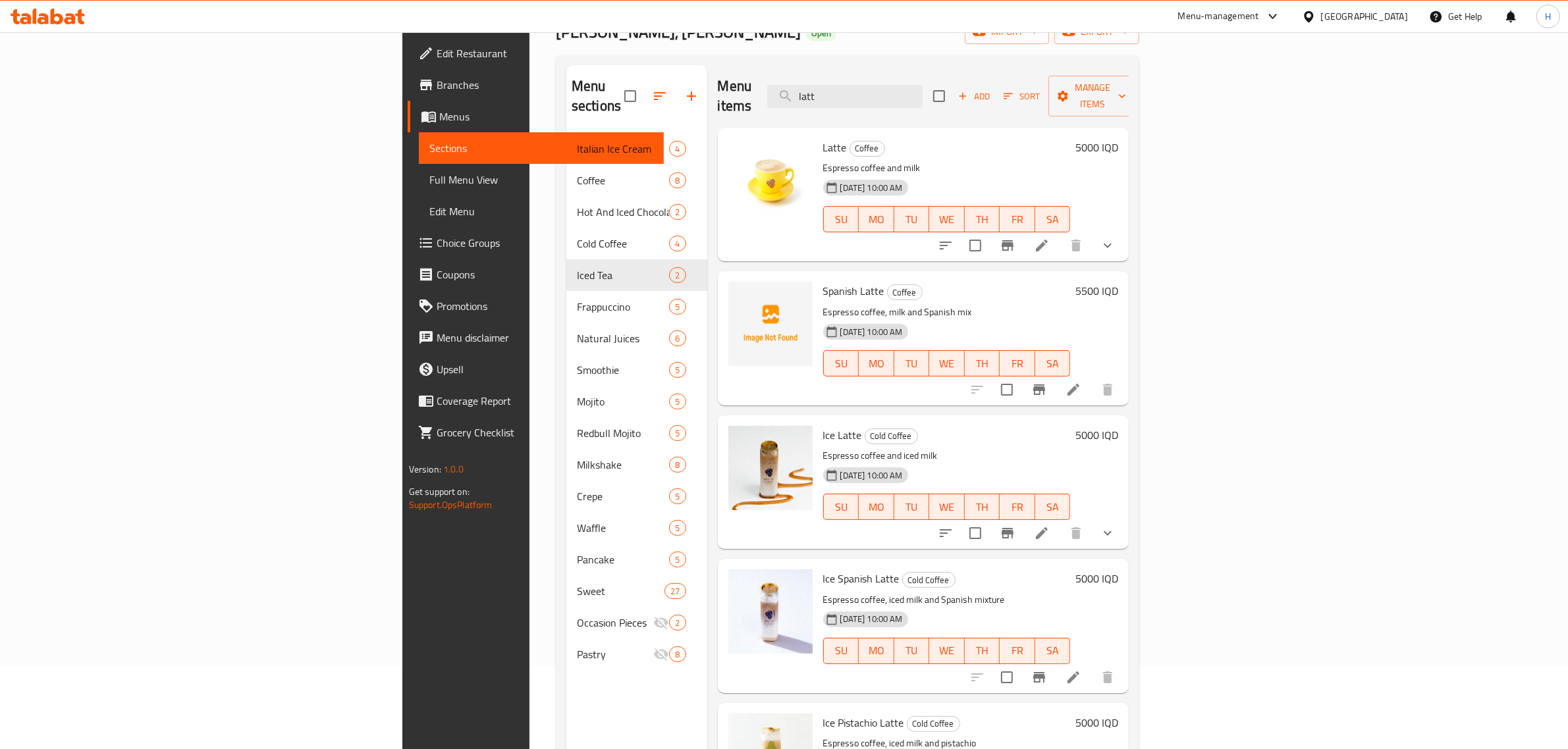
type input "latt"
click at [1115, 237] on icon "show more" at bounding box center [1107, 245] width 16 height 16
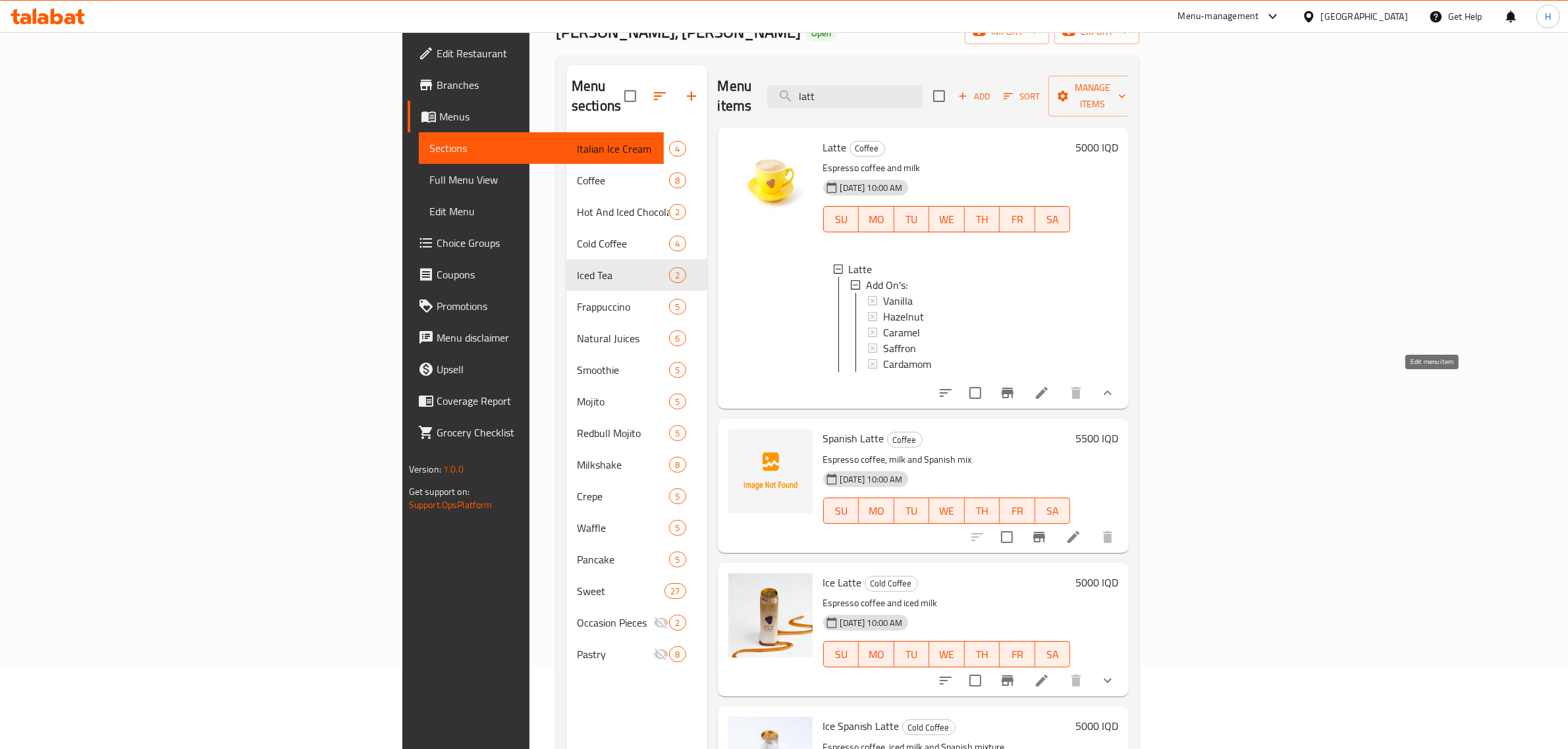
click at [1048, 390] on icon at bounding box center [1041, 393] width 12 height 12
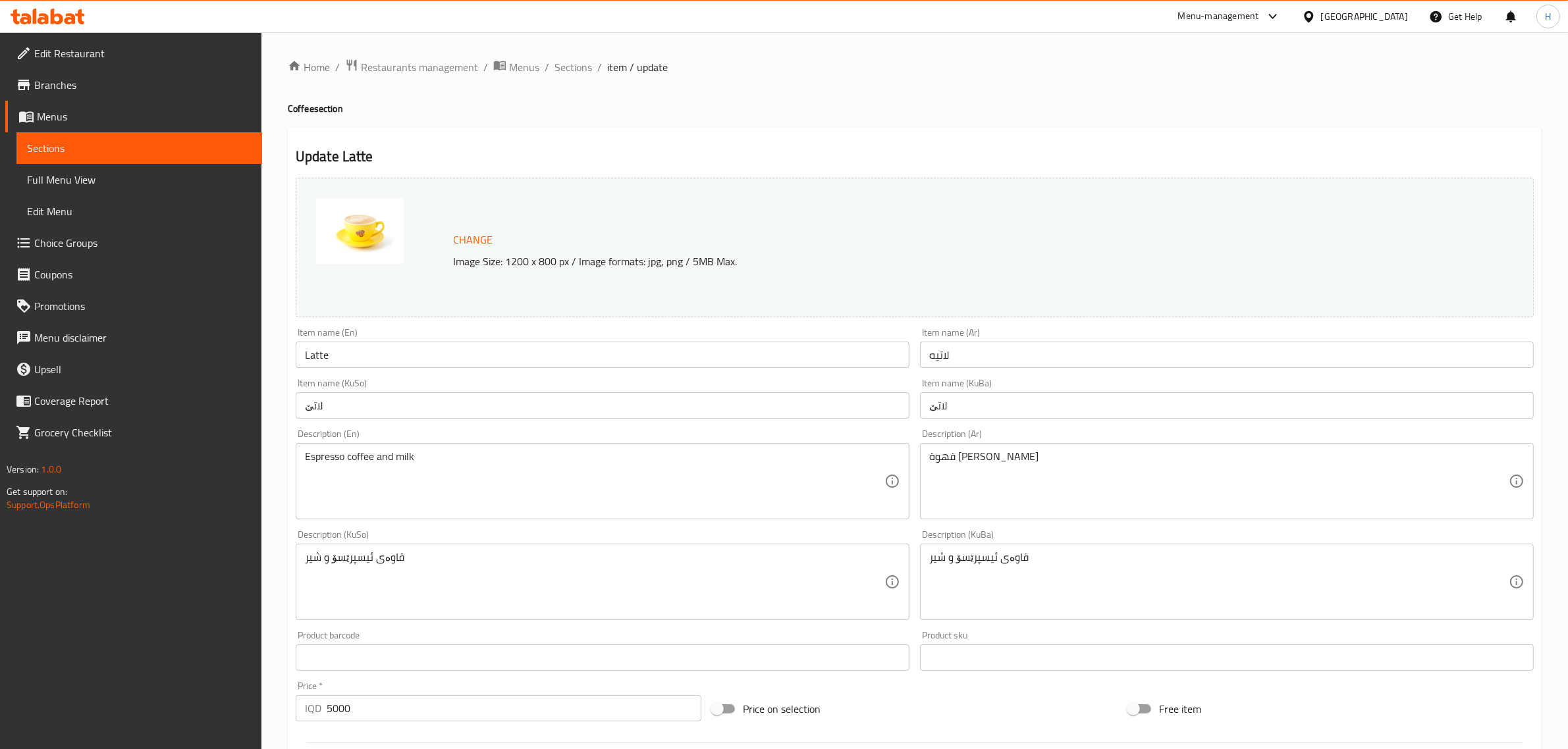
click at [864, 143] on div "Home / Restaurants management / Menus / Sections / item / update Coffee section…" at bounding box center [914, 593] width 1254 height 1069
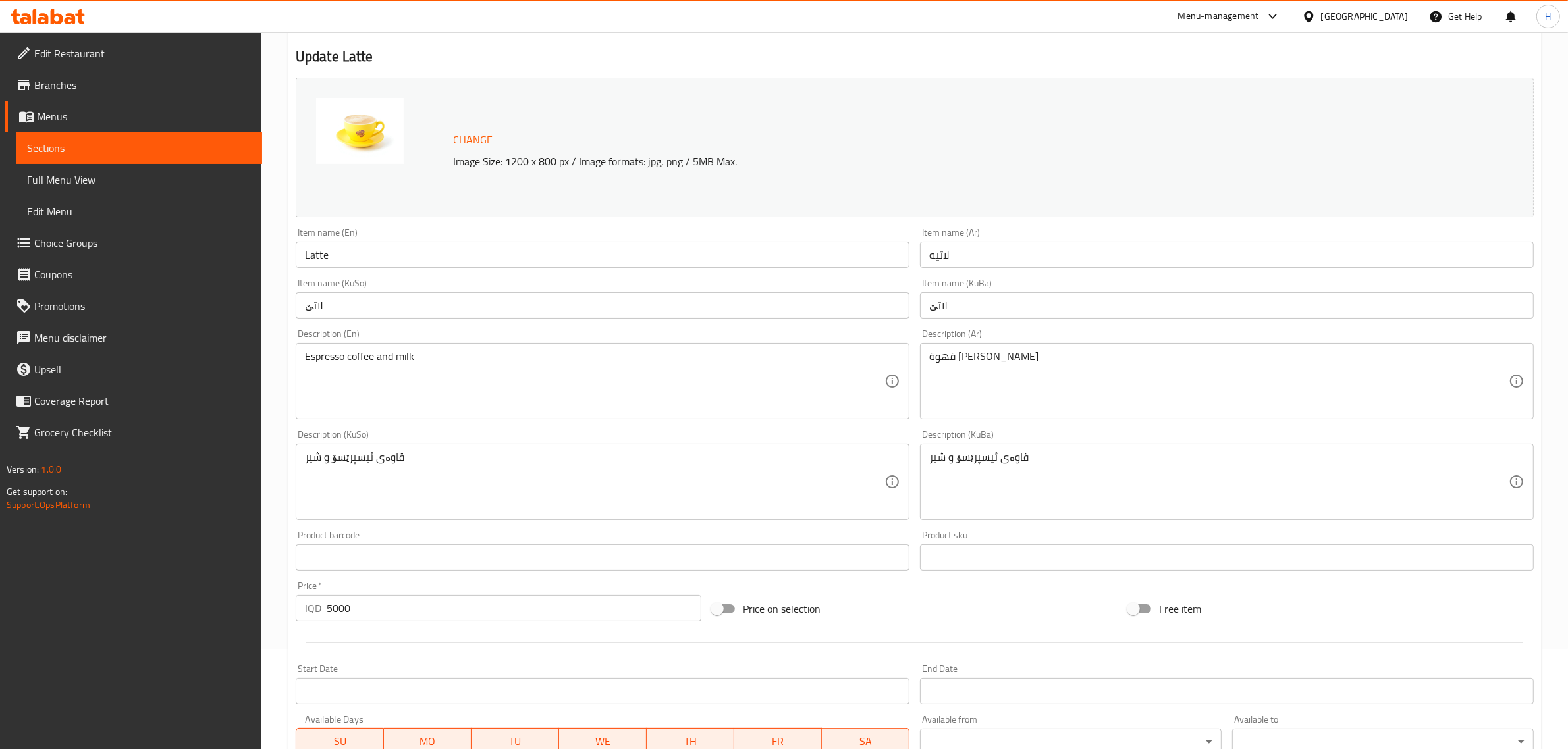
scroll to position [403, 0]
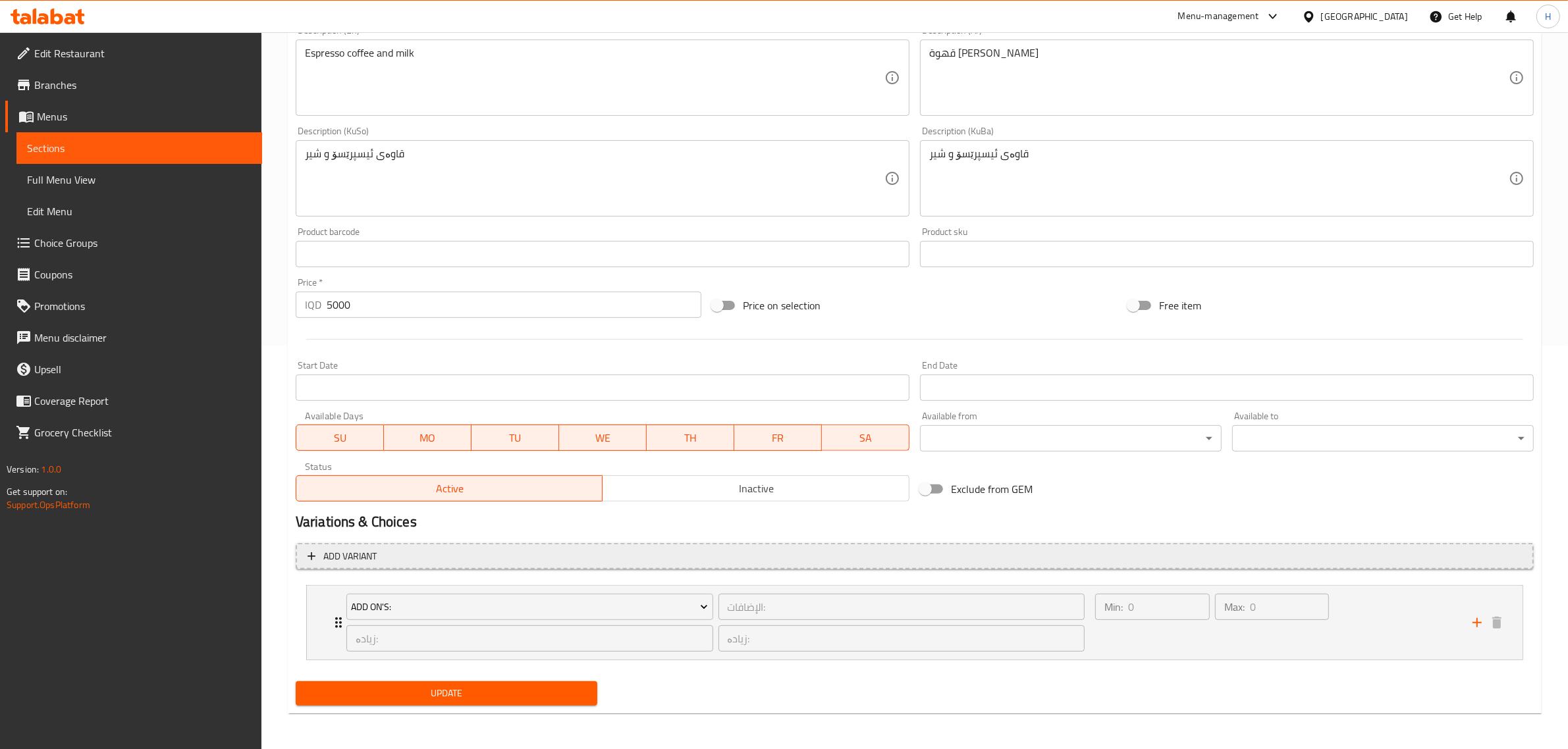
click at [496, 551] on span "Add variant" at bounding box center [914, 557] width 1214 height 17
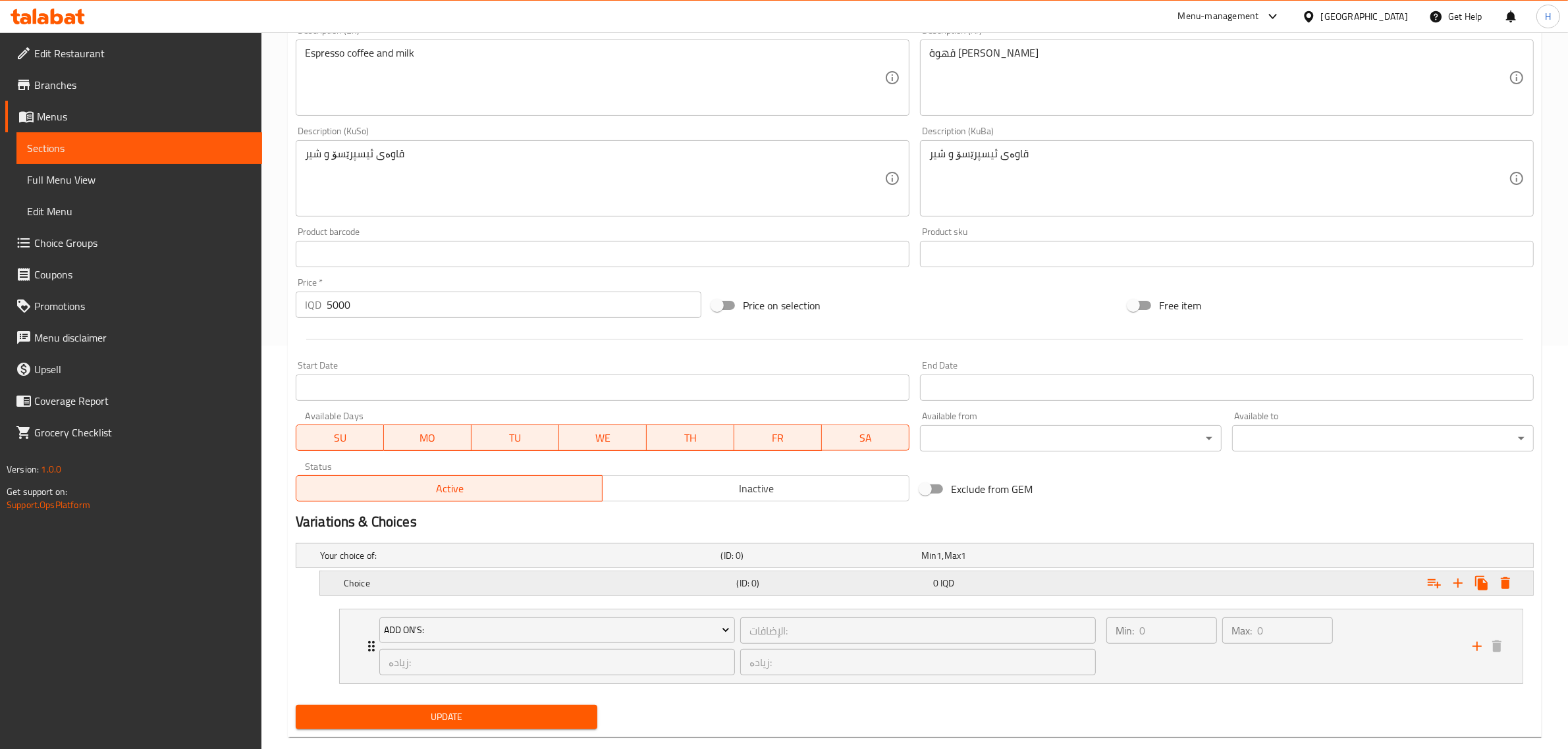
click at [557, 592] on div "Choice (ID: 0) 0 IQD" at bounding box center [930, 583] width 1179 height 29
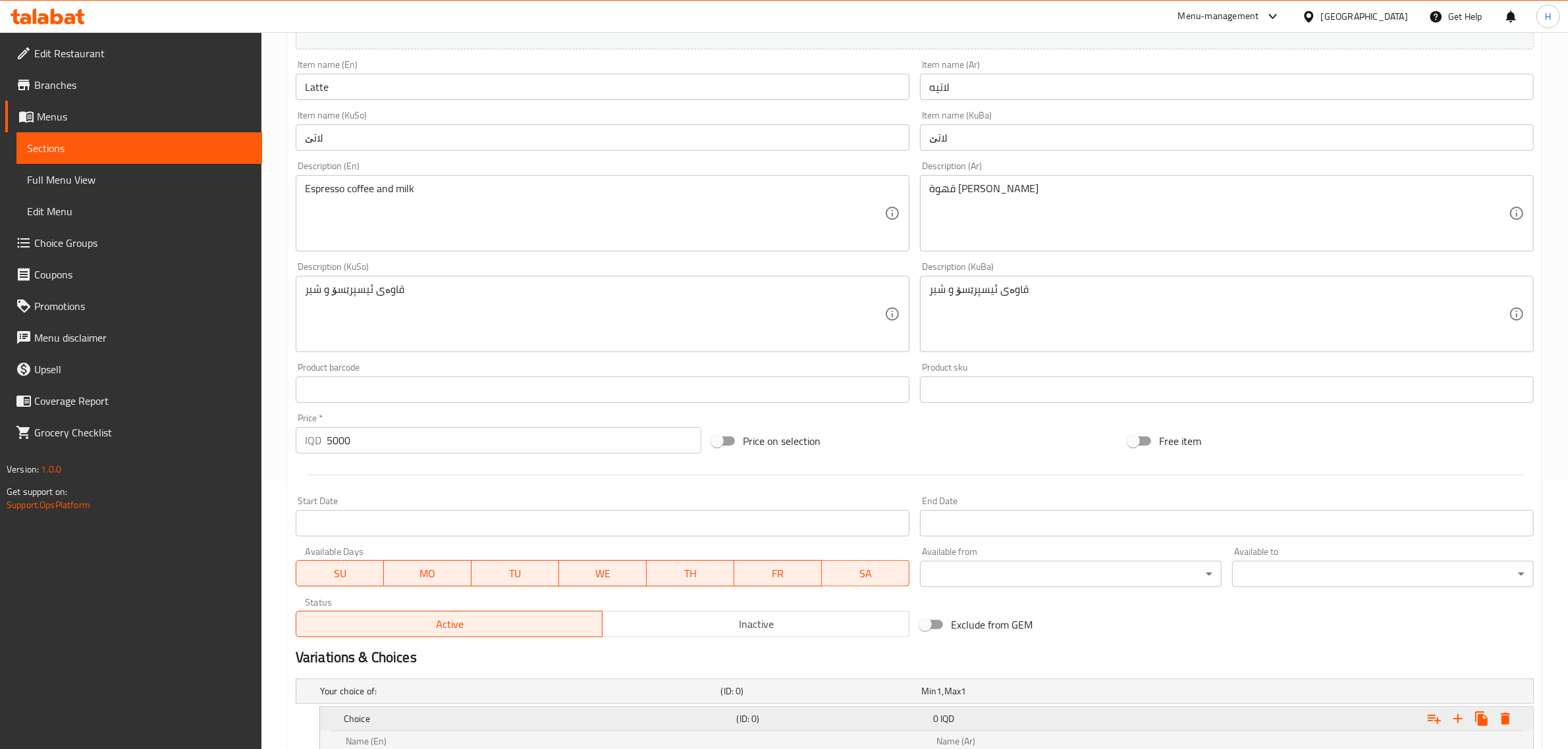
scroll to position [597, 0]
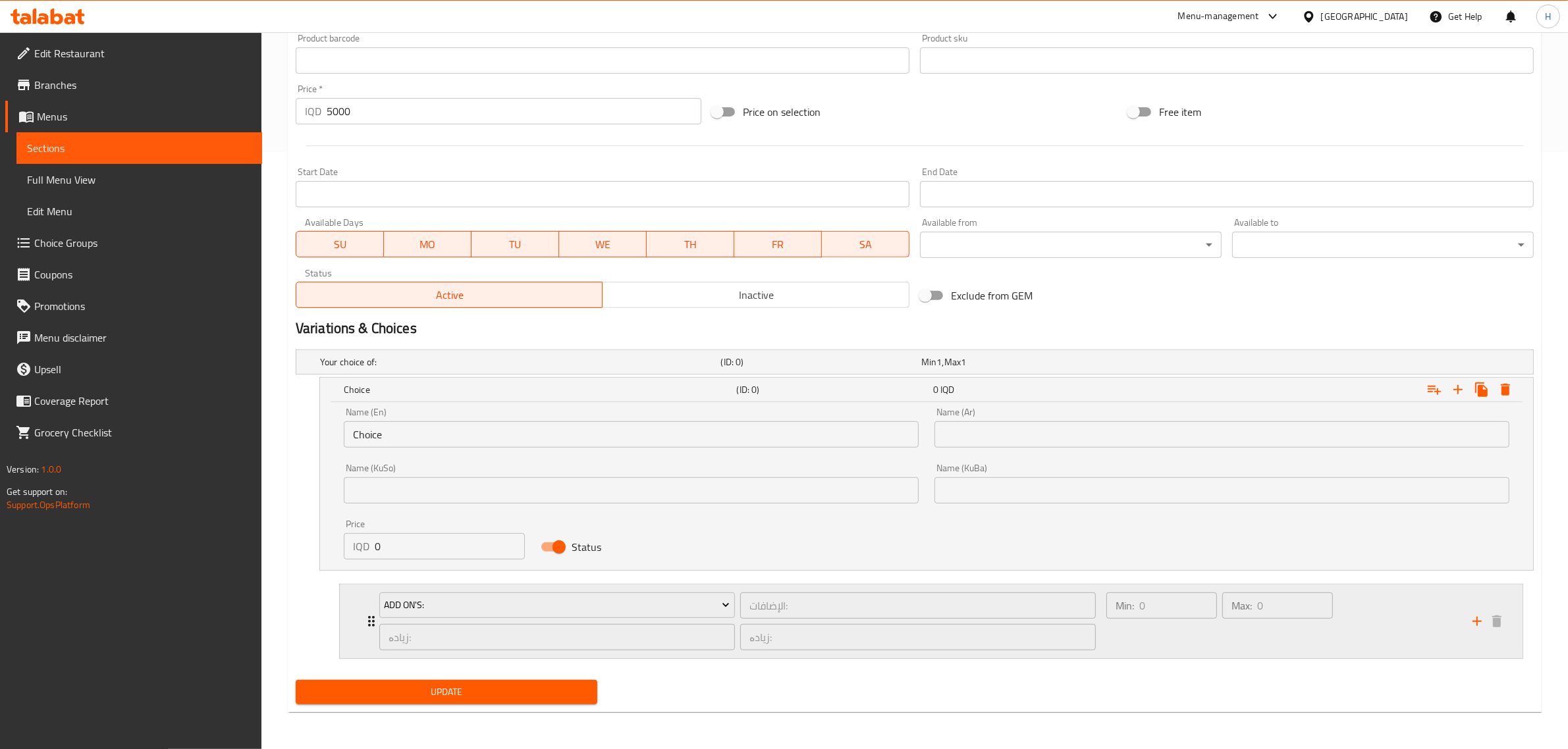
click at [362, 639] on div "Add On's: الإضافات: ​ زیادە: ​ زیادە: ​ Min: 0 ​ Max: 0 ​" at bounding box center [931, 621] width 1182 height 74
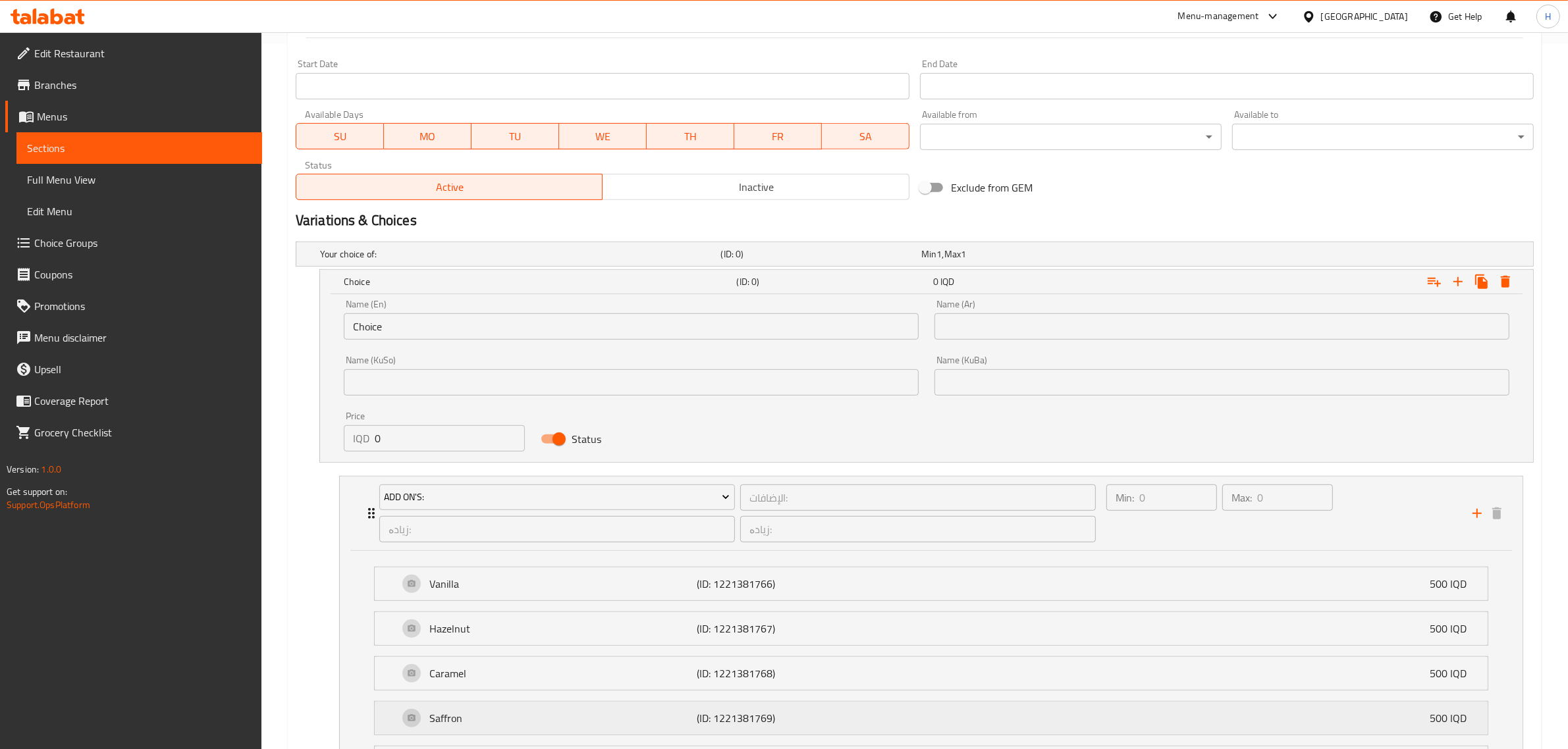
scroll to position [849, 0]
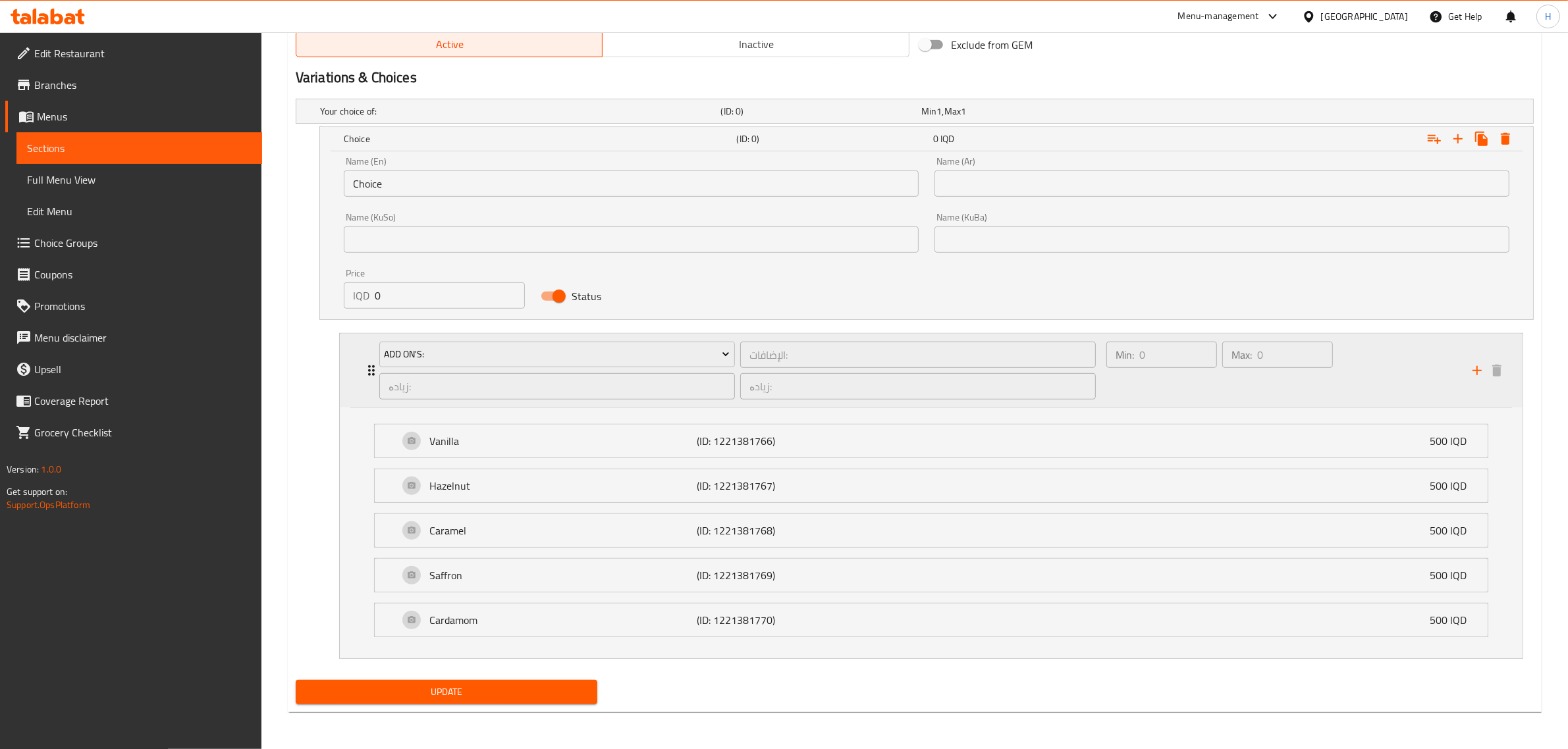
click at [356, 363] on div "Add On's: الإضافات: ​ زیادە: ​ زیادە: ​ Min: 0 ​ Max: 0 ​" at bounding box center [931, 370] width 1182 height 74
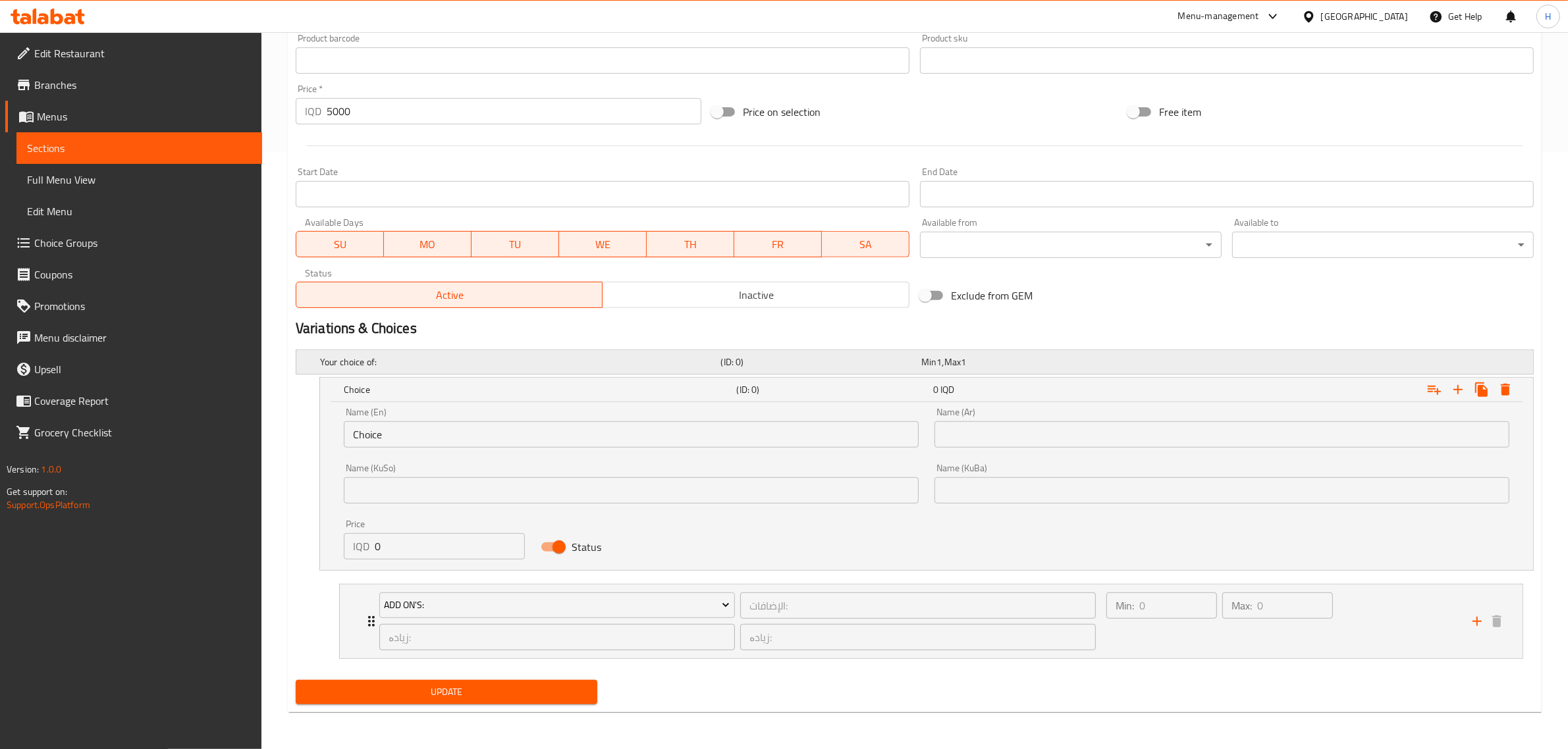
scroll to position [597, 0]
click at [415, 431] on input "Choice" at bounding box center [631, 435] width 575 height 27
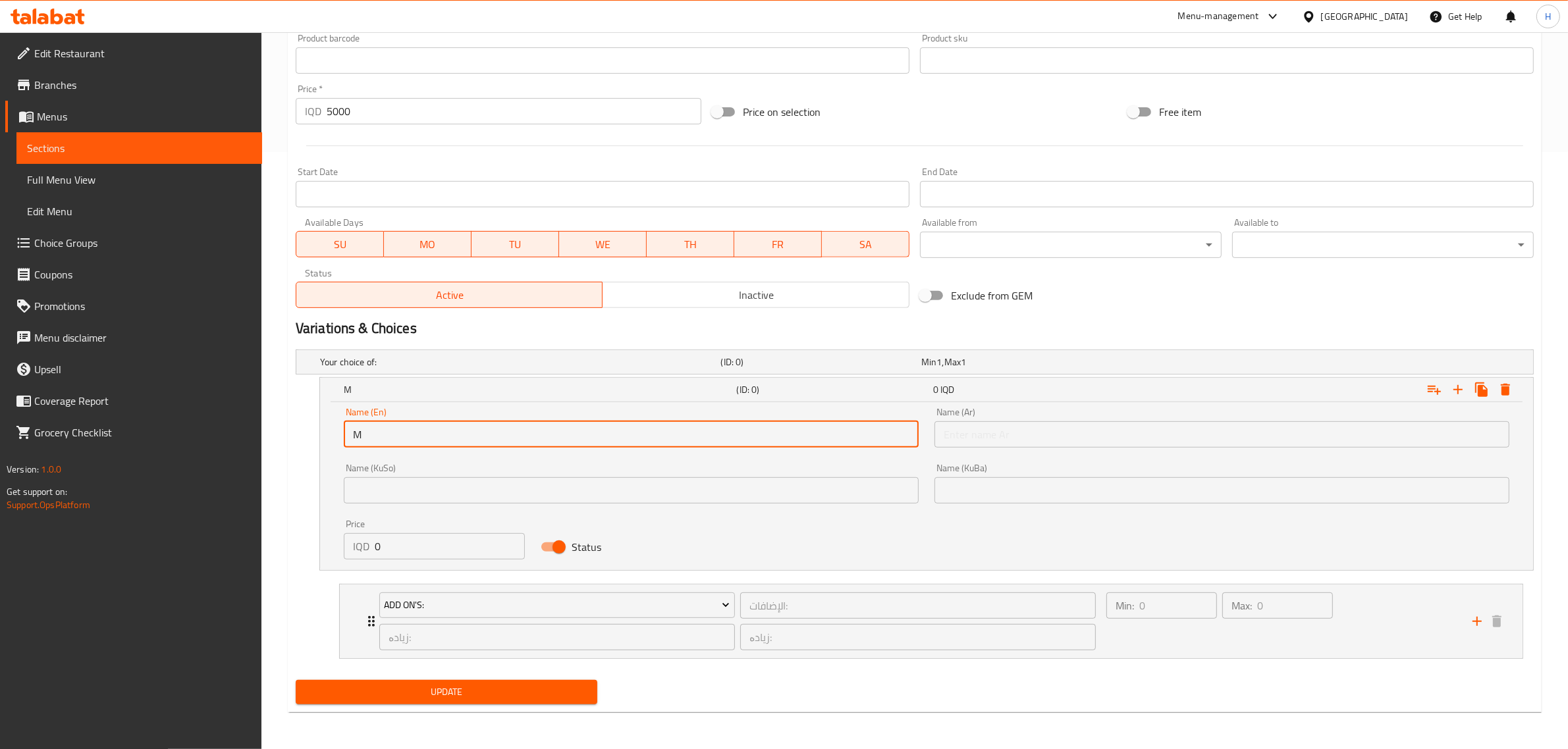
type input "Medium"
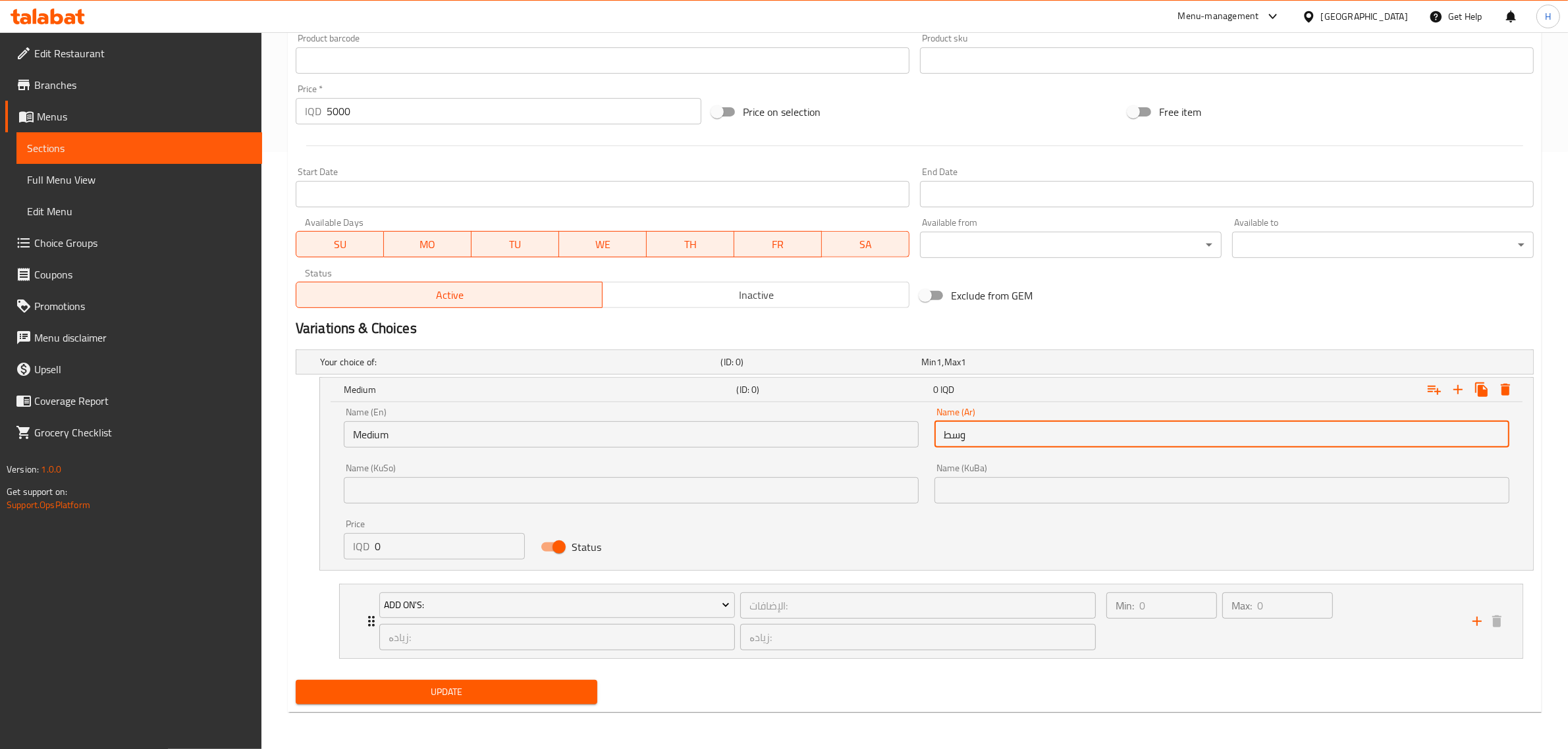
type input "وسط"
click at [391, 553] on input "0" at bounding box center [450, 547] width 150 height 27
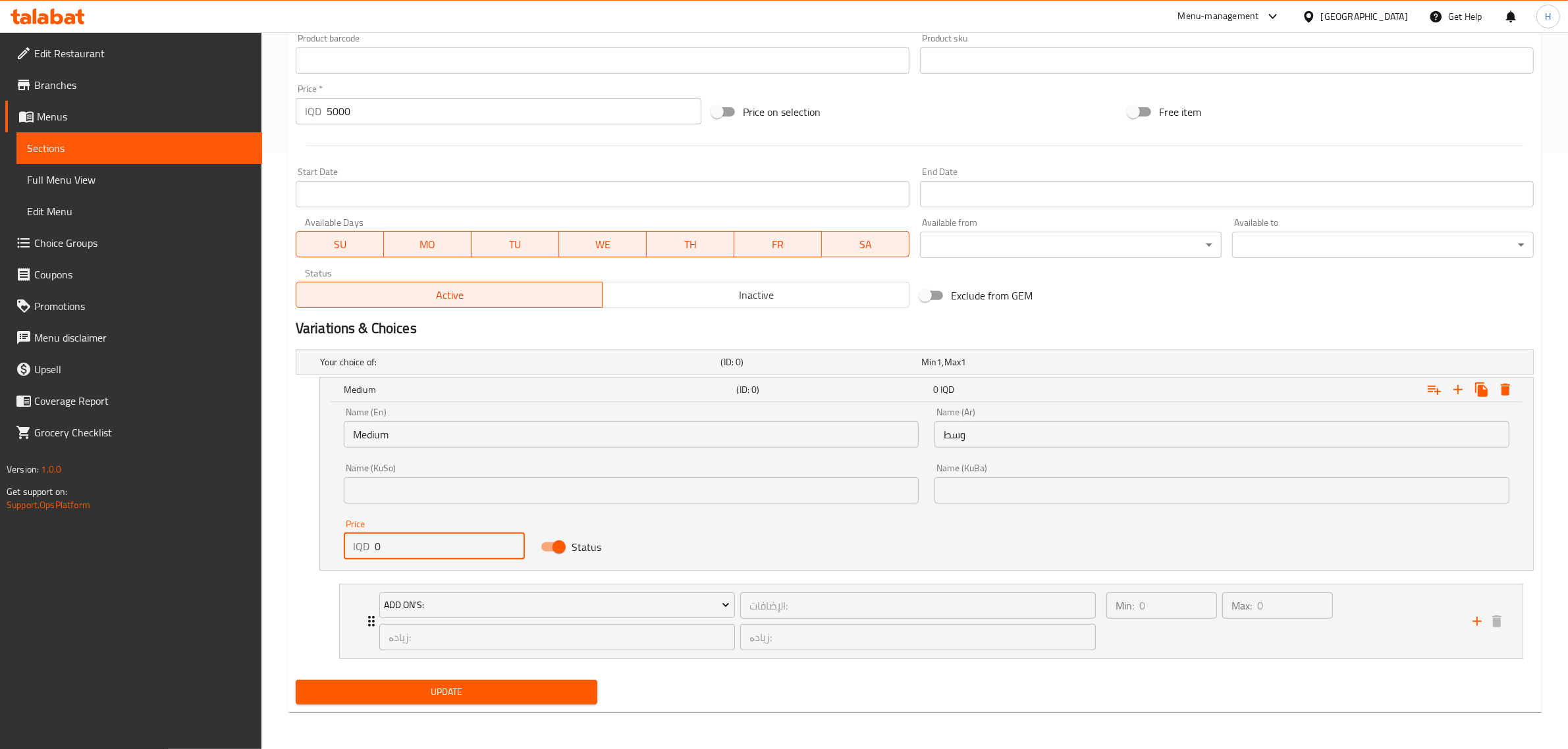
click at [387, 110] on input "5000" at bounding box center [514, 111] width 375 height 27
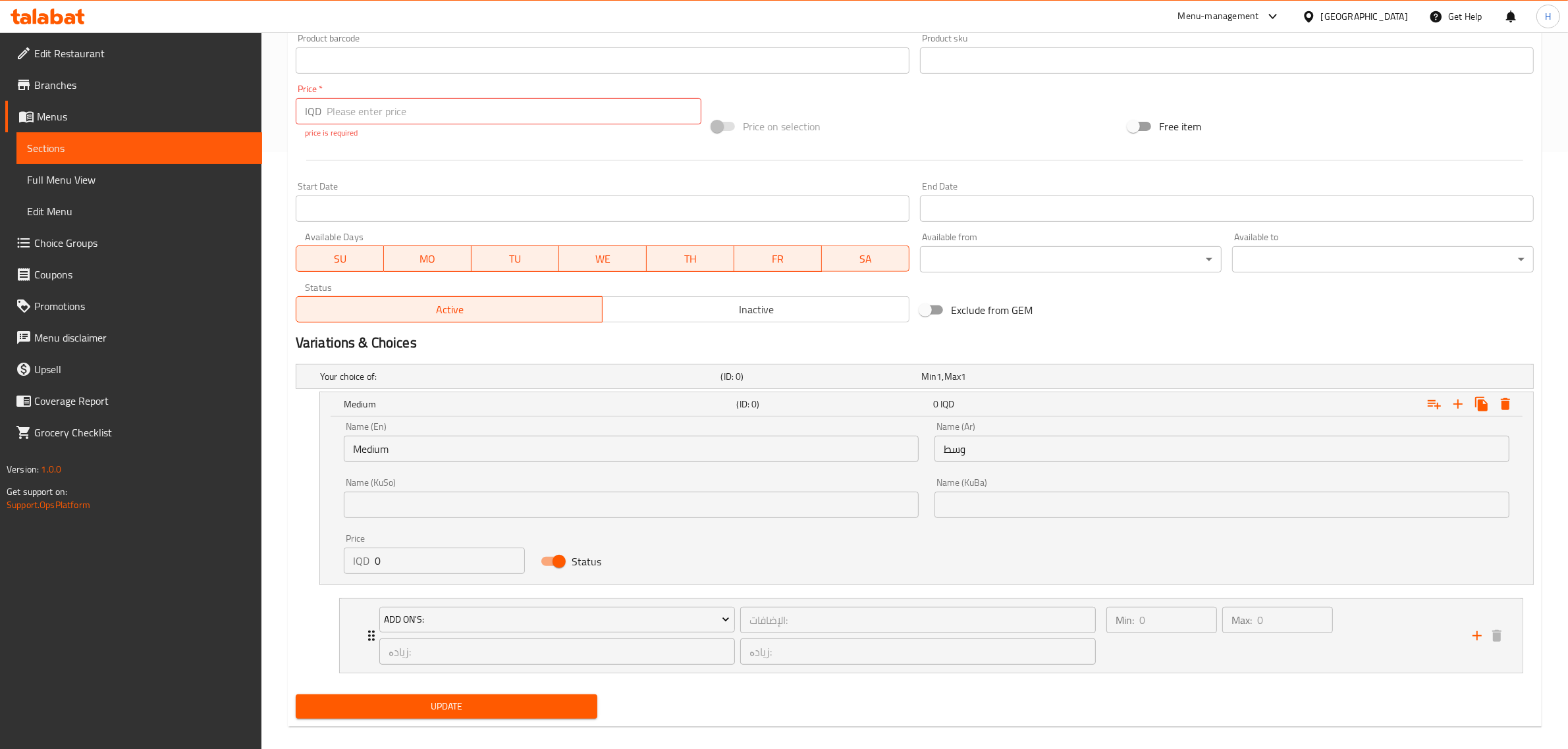
click at [397, 528] on div "Price IQD 0 Price" at bounding box center [434, 553] width 197 height 56
click at [415, 550] on input "0" at bounding box center [450, 561] width 150 height 27
paste input "500"
type input "5000"
click at [387, 90] on div "Price   * IQD Price * price is required" at bounding box center [498, 112] width 406 height 55
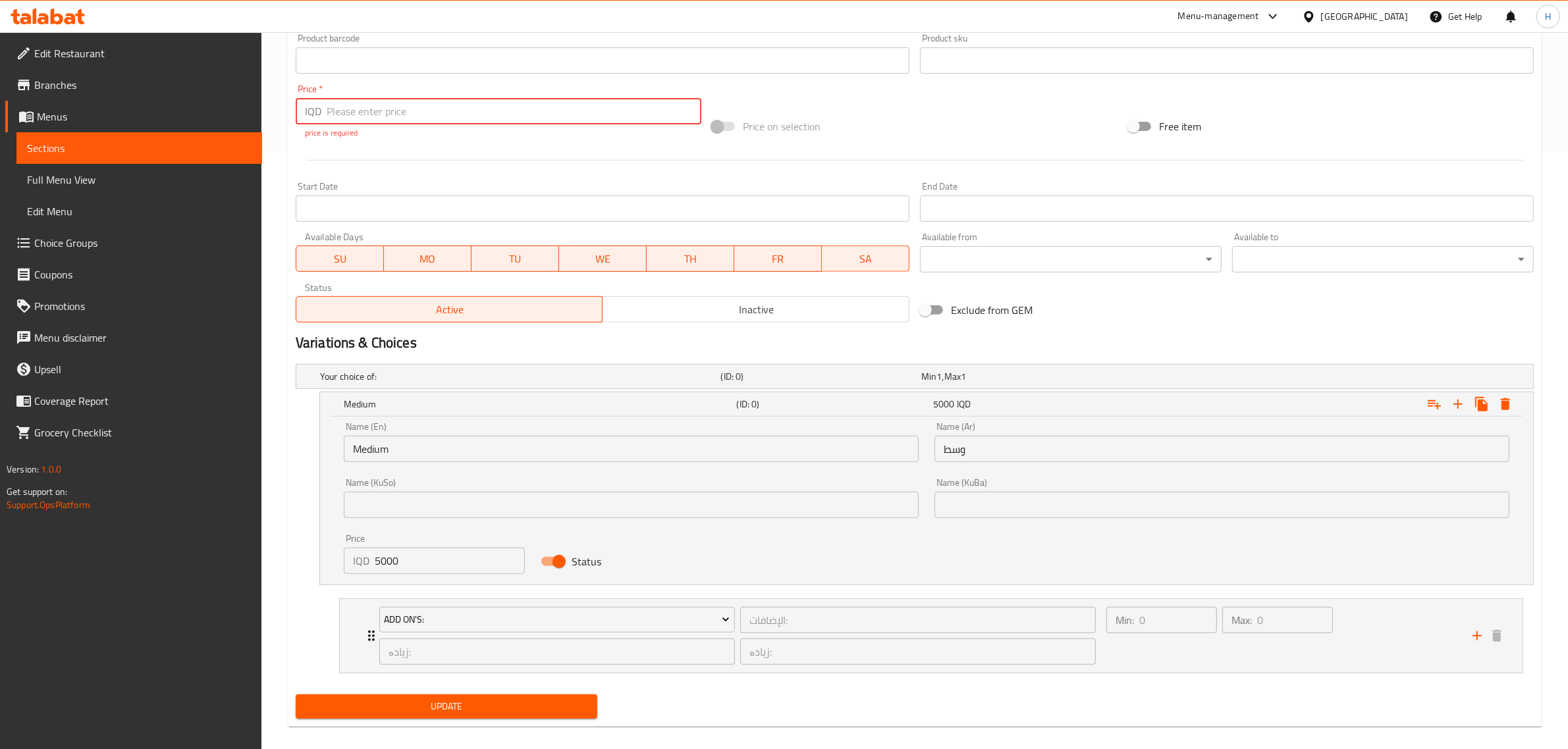
click at [382, 114] on input "number" at bounding box center [514, 111] width 375 height 27
type input "0"
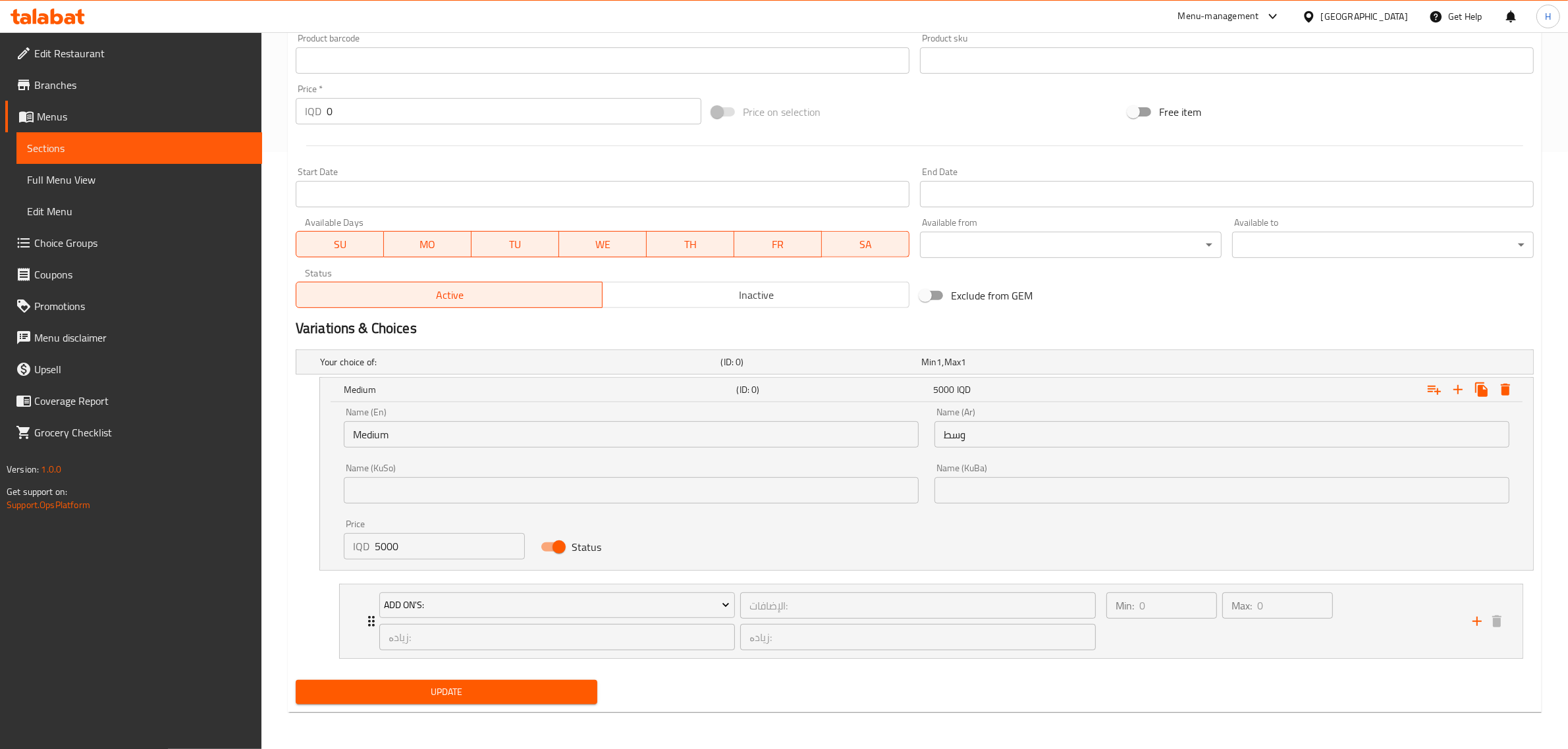
click at [465, 156] on div at bounding box center [914, 145] width 1249 height 32
click at [1460, 389] on icon "Expand" at bounding box center [1457, 389] width 9 height 9
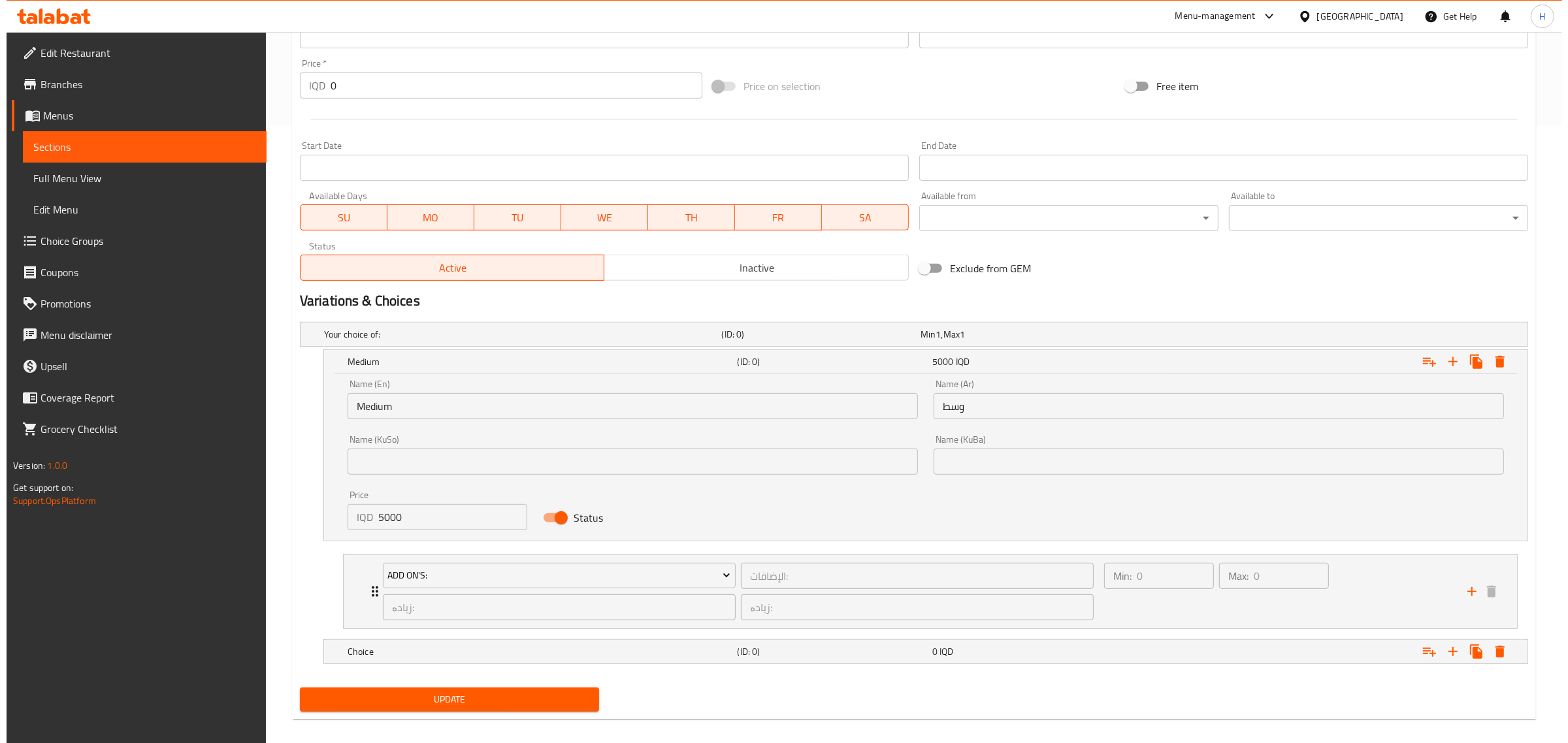
scroll to position [631, 0]
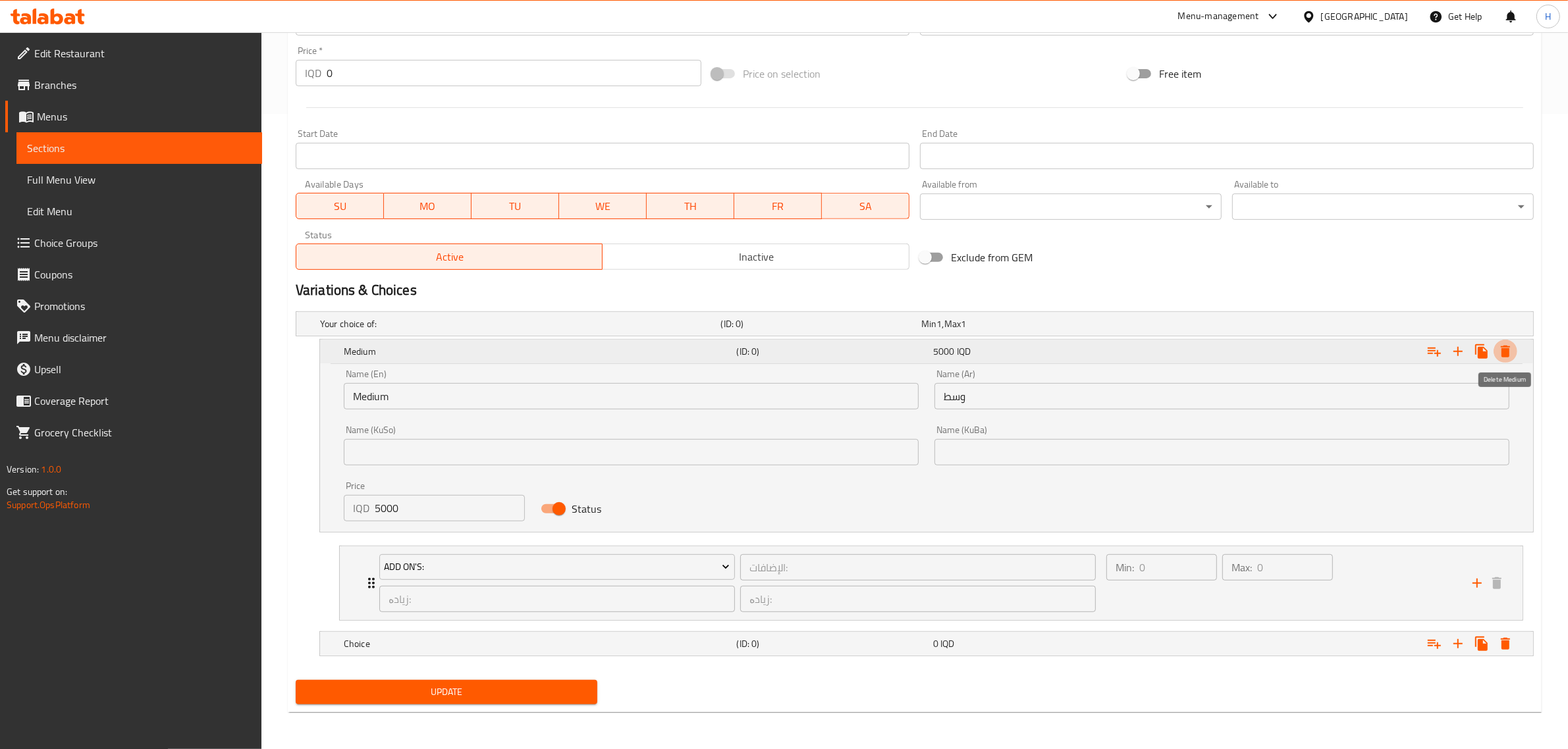
click at [1505, 347] on icon "Expand" at bounding box center [1505, 351] width 16 height 16
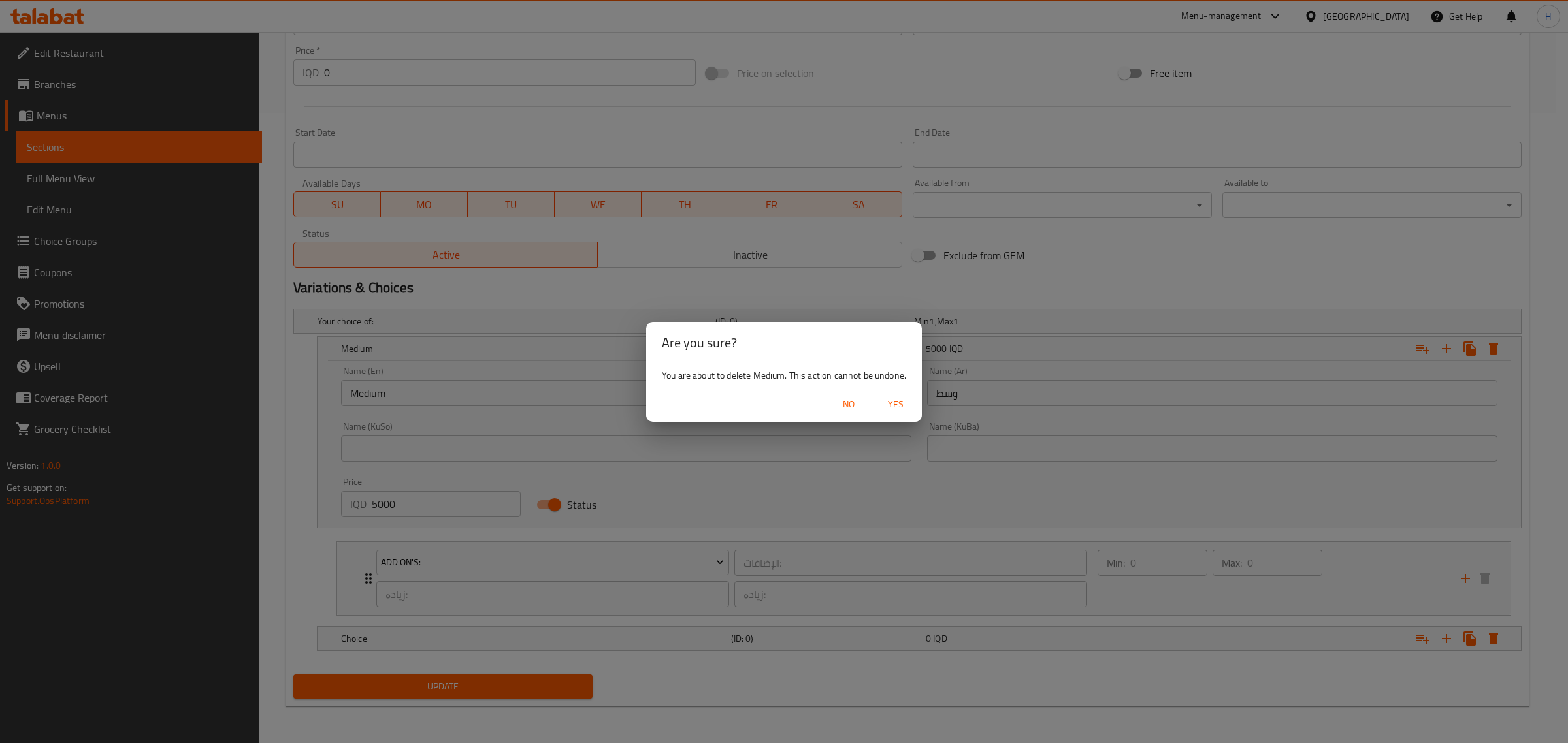
click at [895, 408] on span "Yes" at bounding box center [896, 405] width 31 height 16
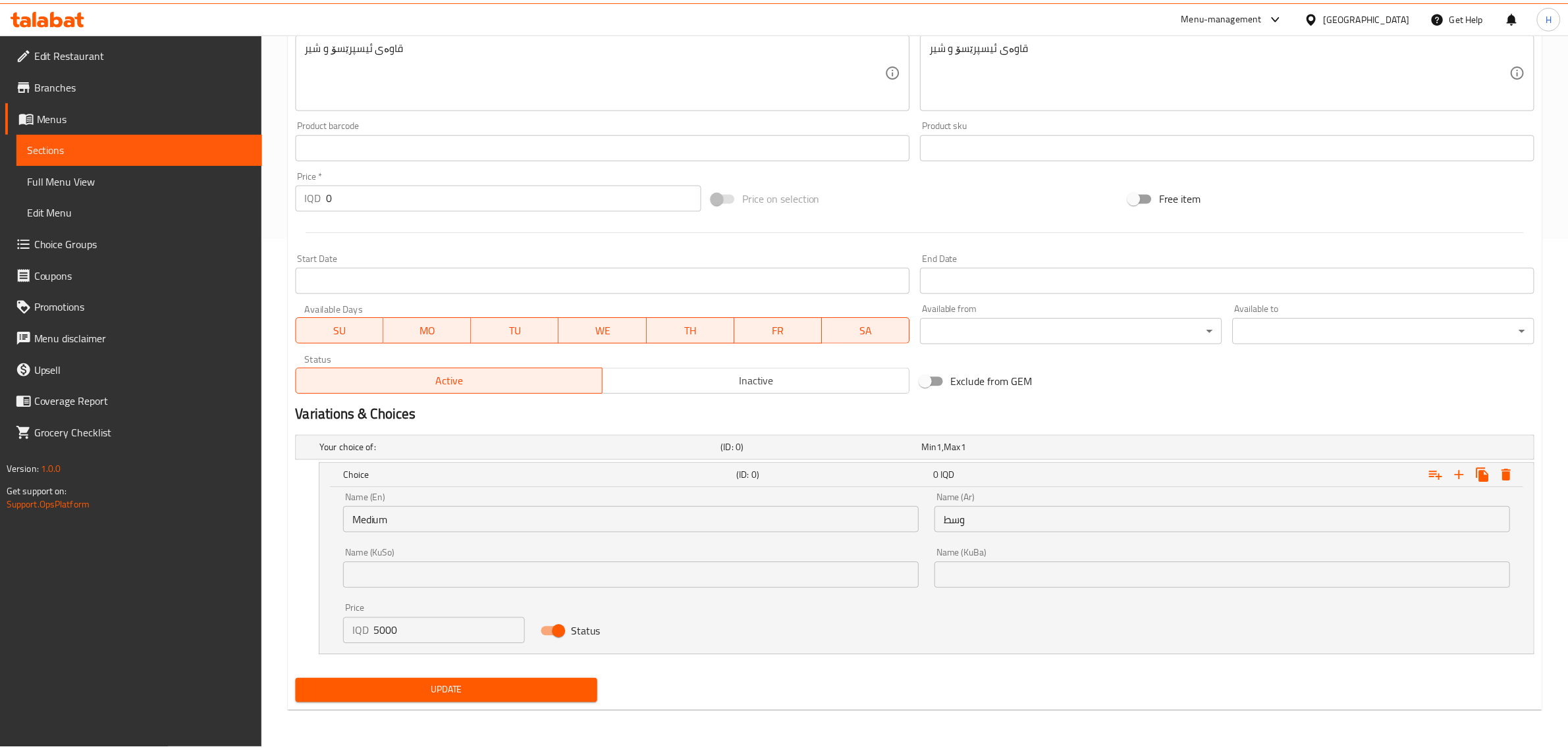
scroll to position [511, 0]
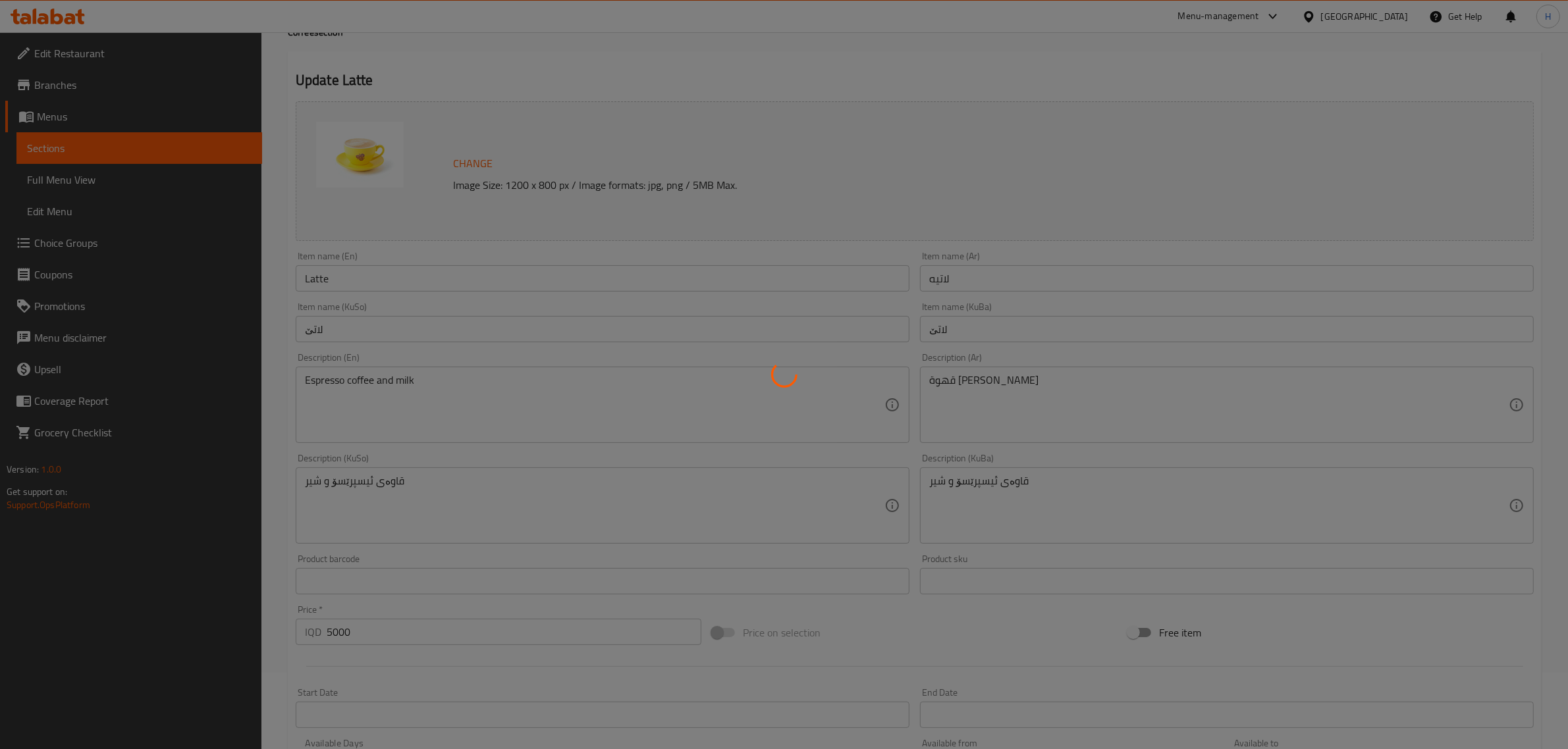
type input "الإضافات:"
type input "زیادە:"
type input "0"
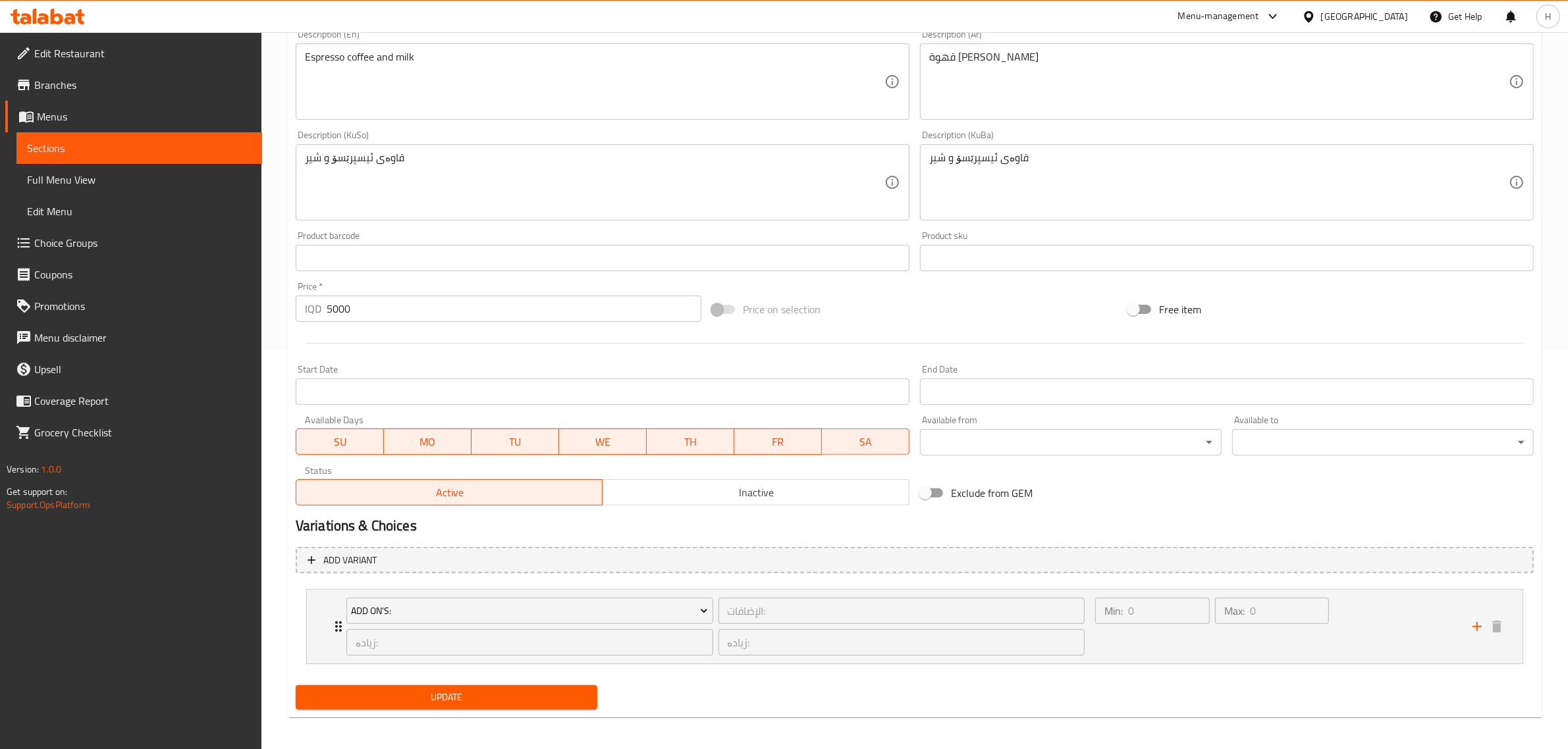
scroll to position [403, 0]
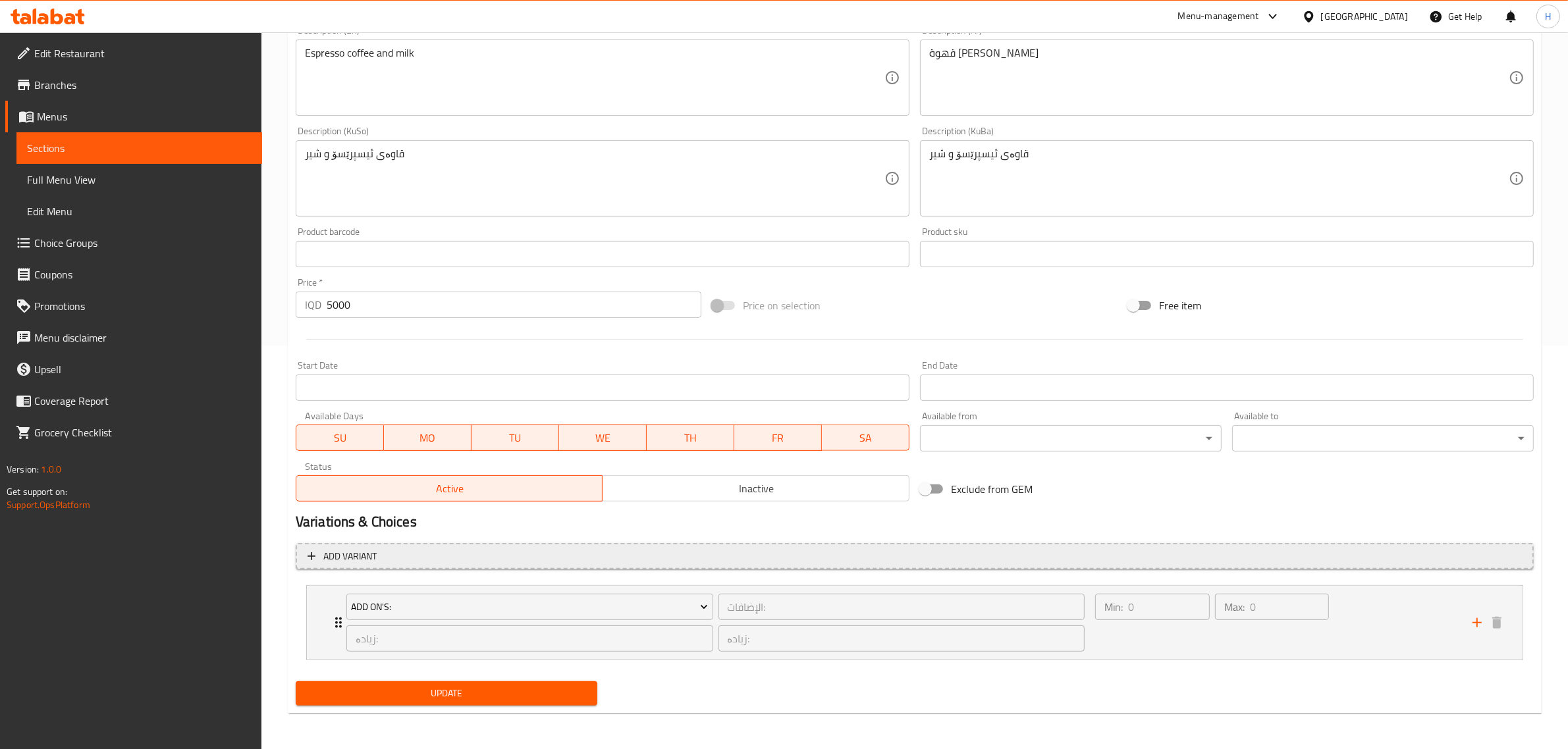
click at [514, 558] on span "Add variant" at bounding box center [914, 557] width 1214 height 17
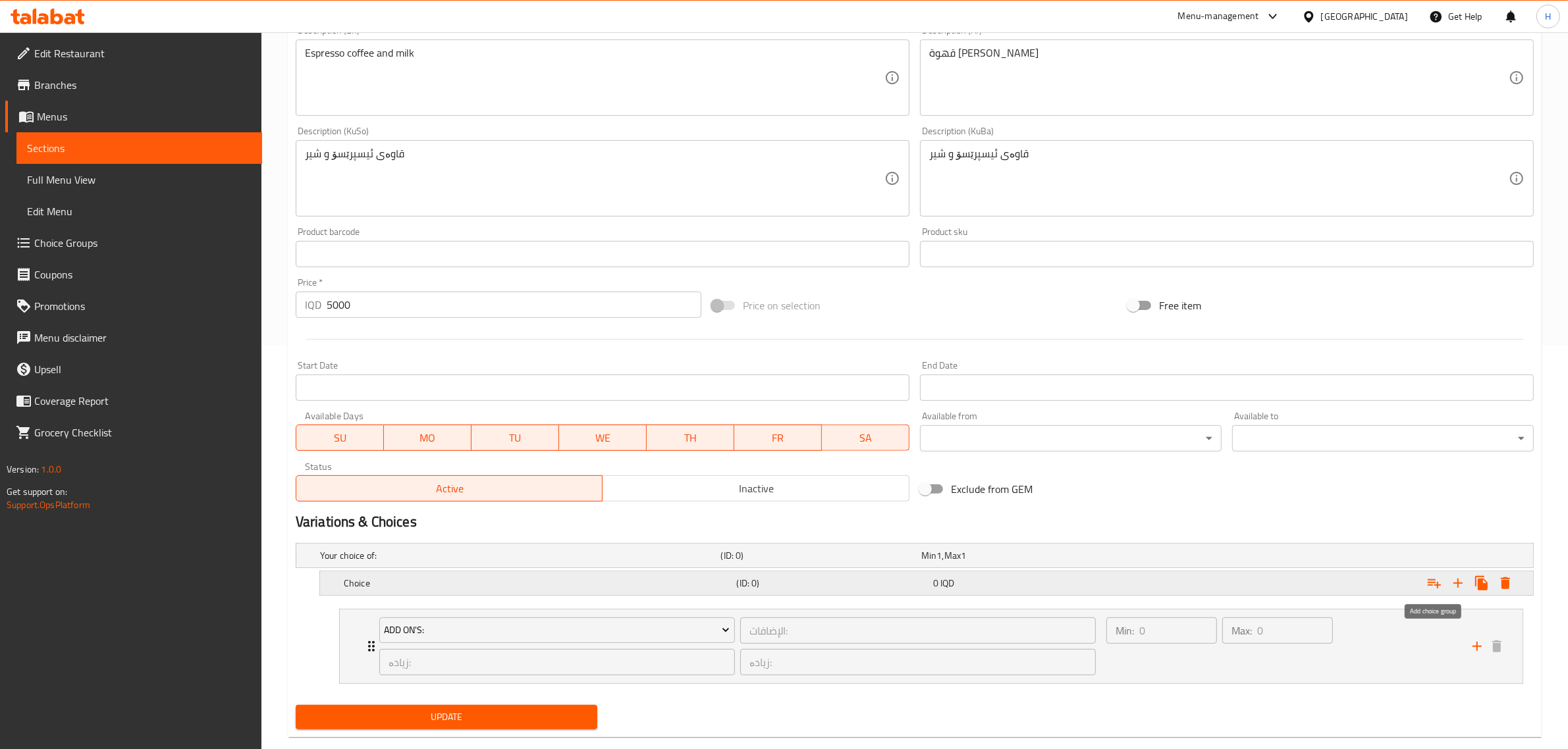
click at [1435, 581] on icon "Expand" at bounding box center [1434, 583] width 13 height 9
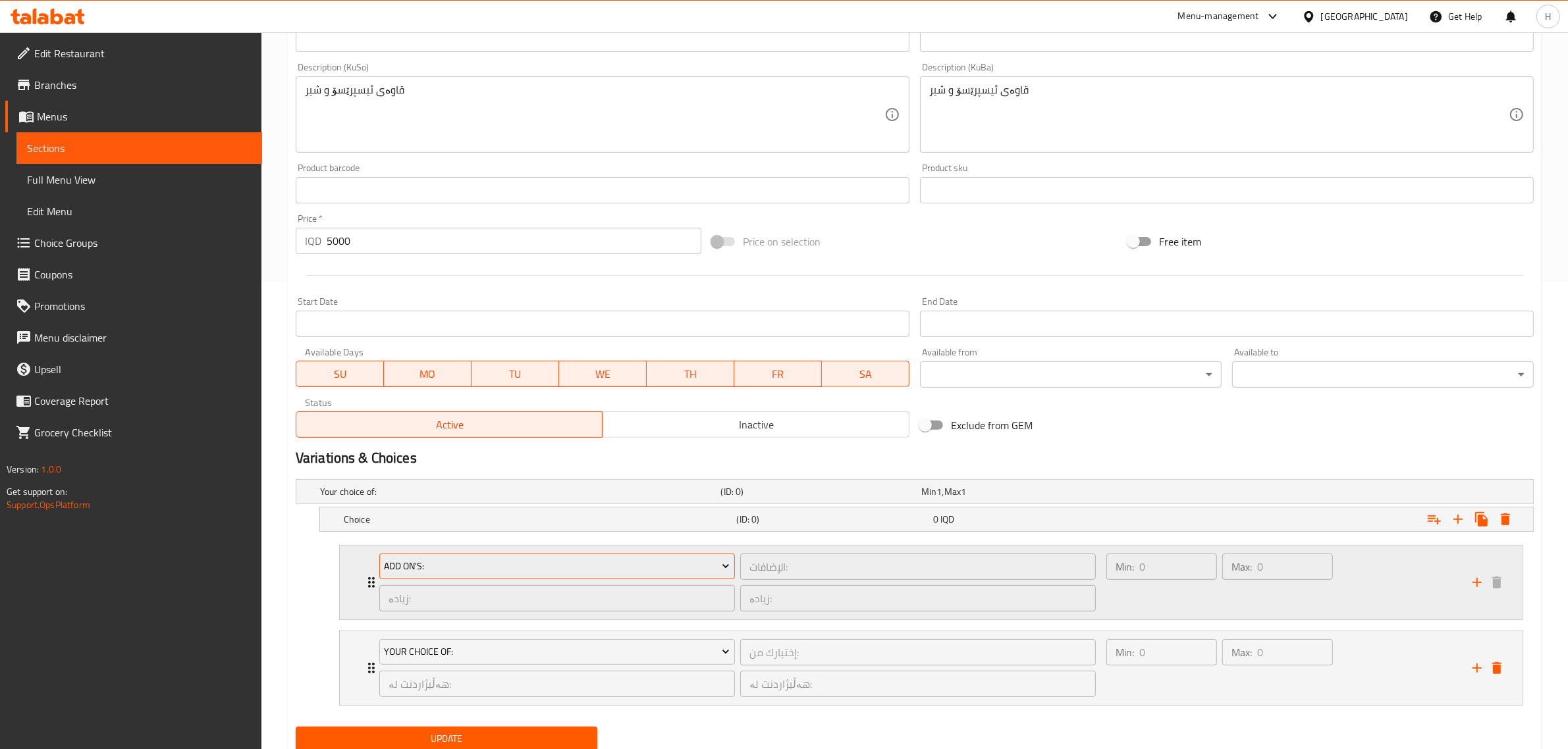
scroll to position [515, 0]
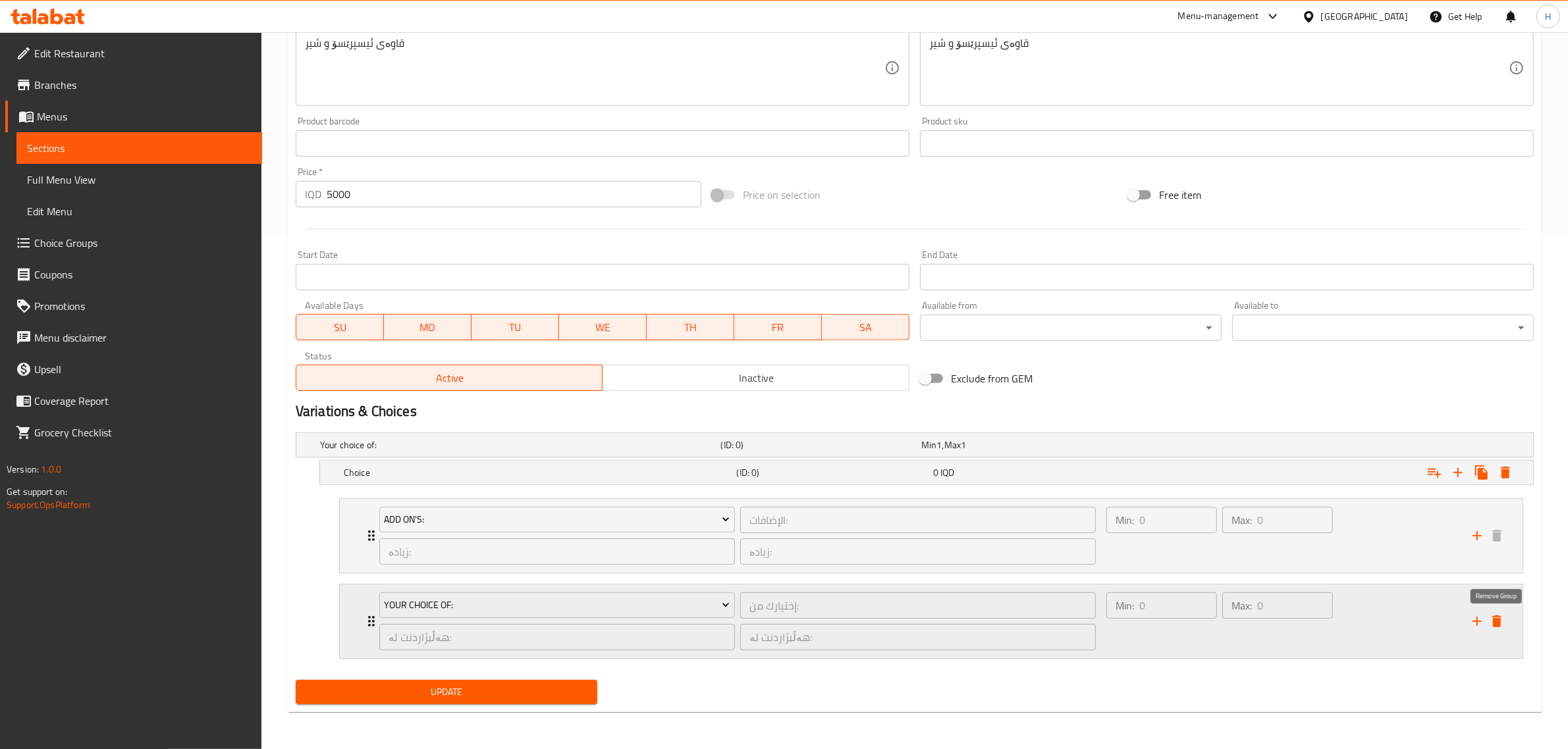
click at [1495, 615] on icon "delete" at bounding box center [1496, 621] width 16 height 16
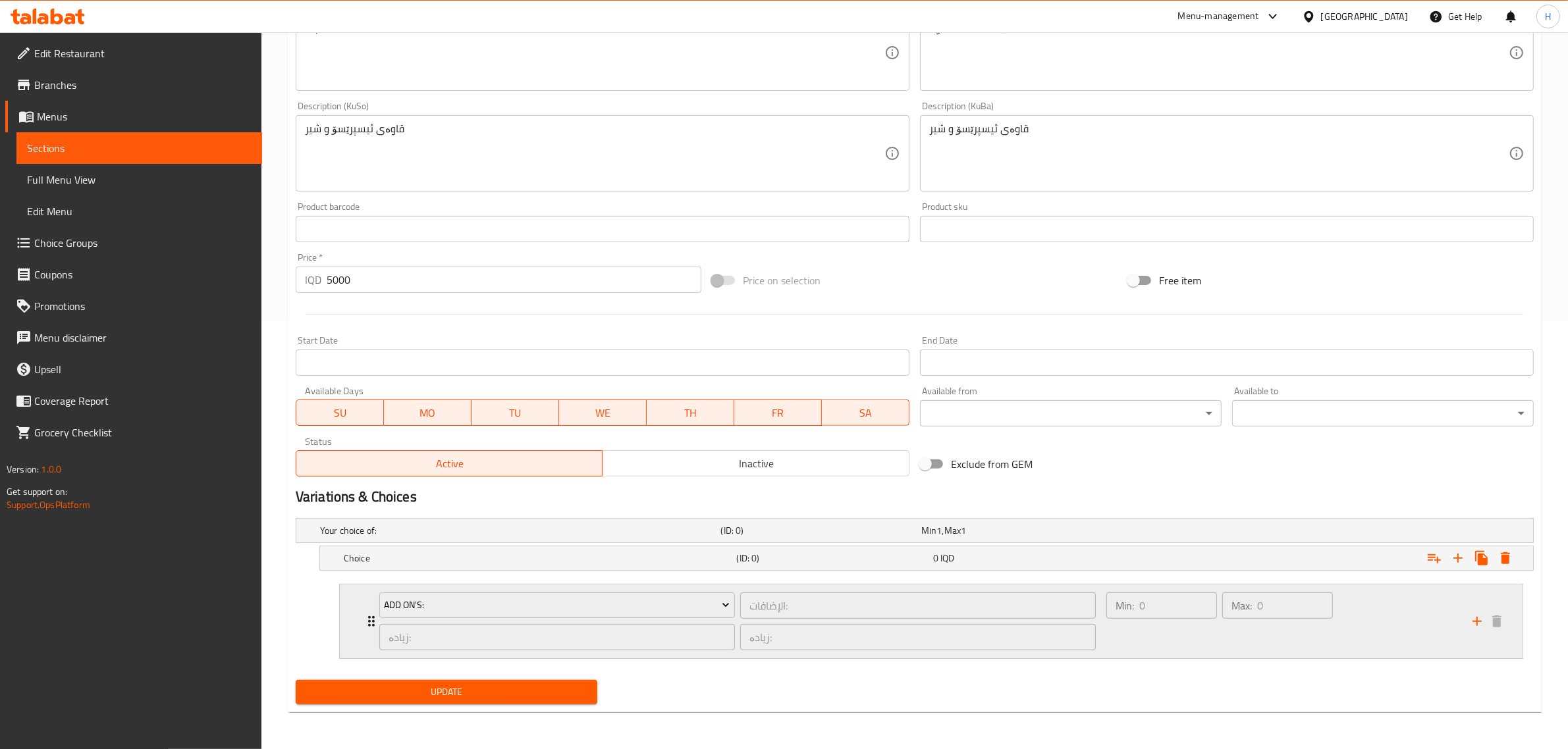
click at [356, 624] on div "Add On's: الإضافات: ​ زیادە: ​ زیادە: ​ Min: 0 ​ Max: 0 ​" at bounding box center [931, 621] width 1182 height 74
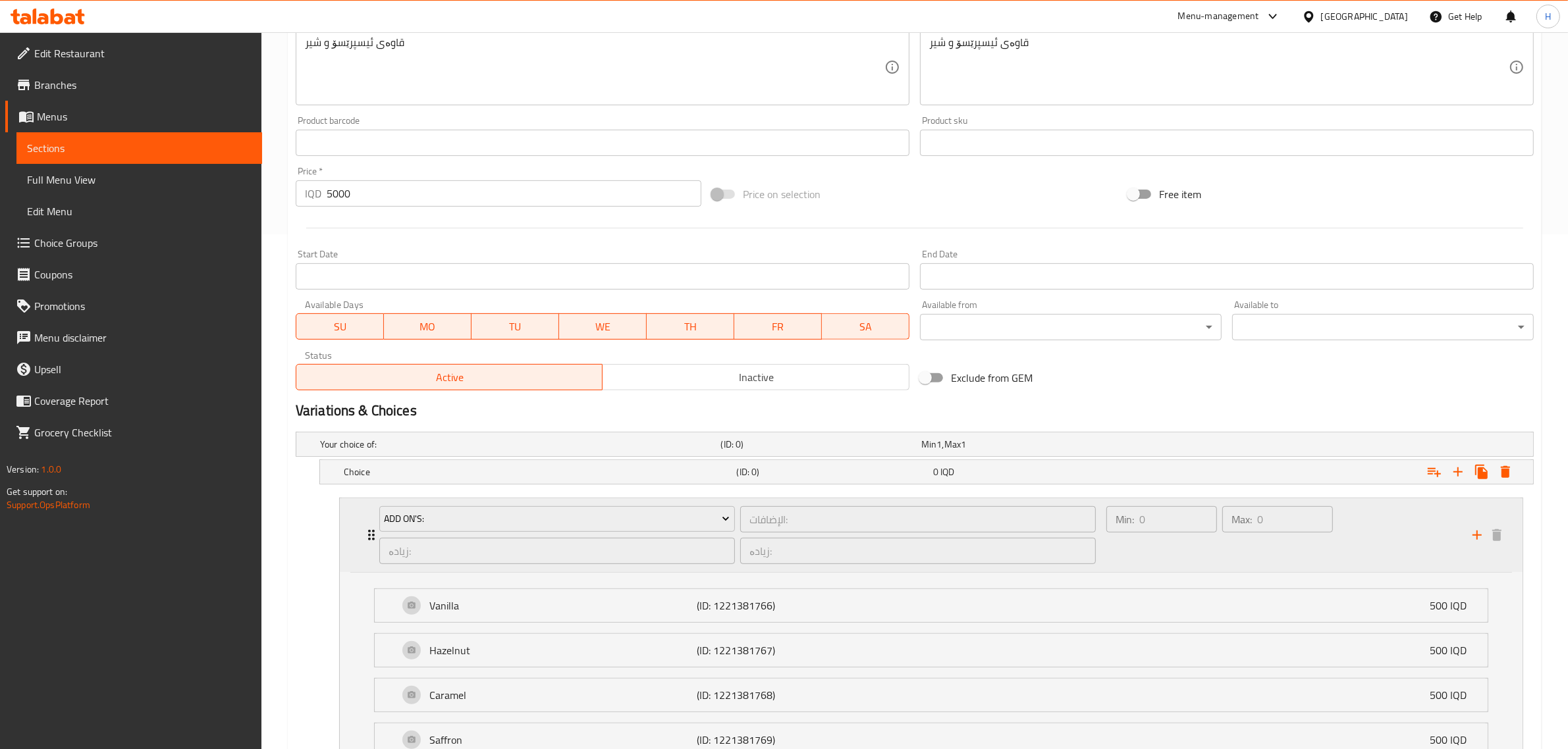
click at [366, 537] on icon "Expand" at bounding box center [371, 535] width 16 height 16
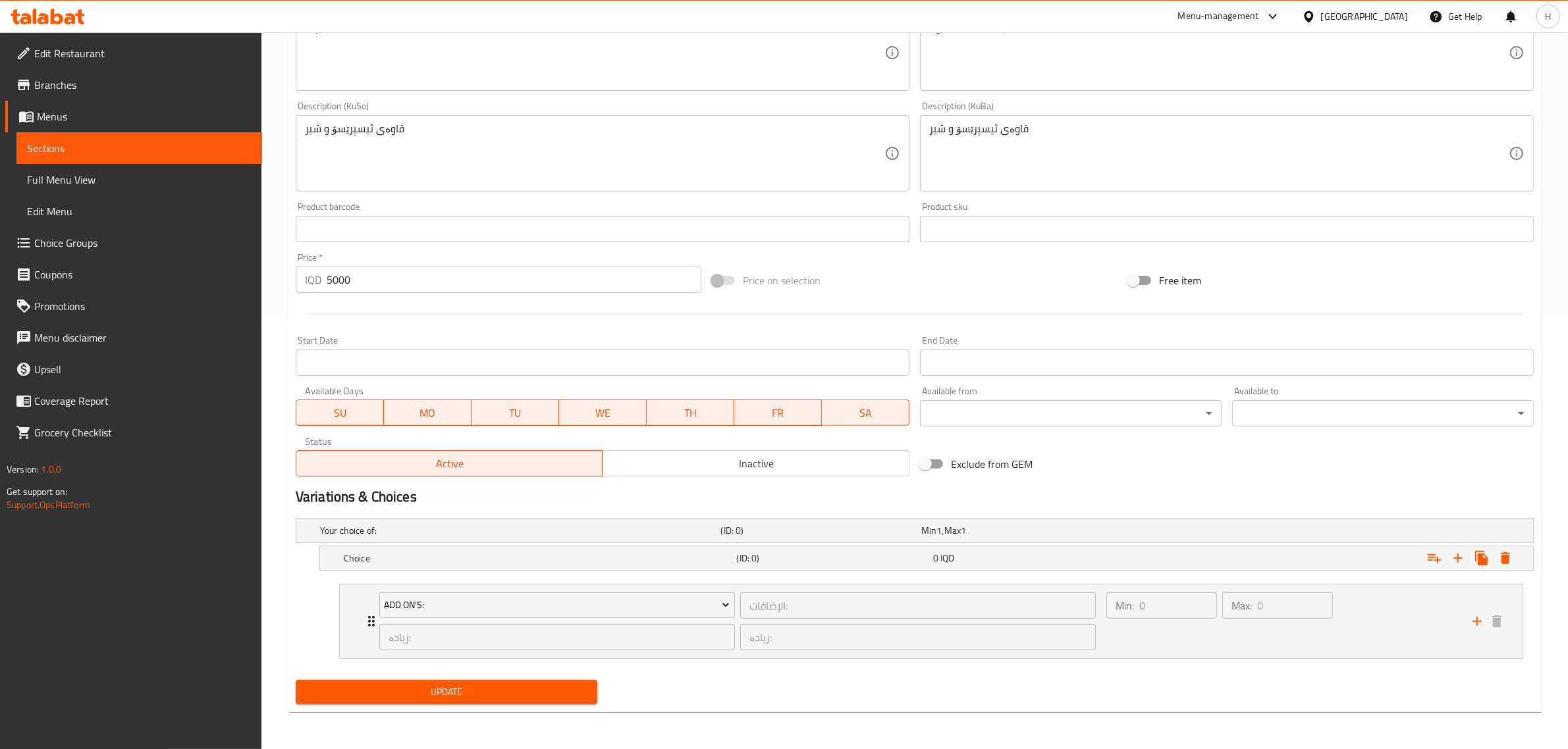
scroll to position [429, 0]
click at [1479, 553] on icon "Expand" at bounding box center [1481, 557] width 12 height 14
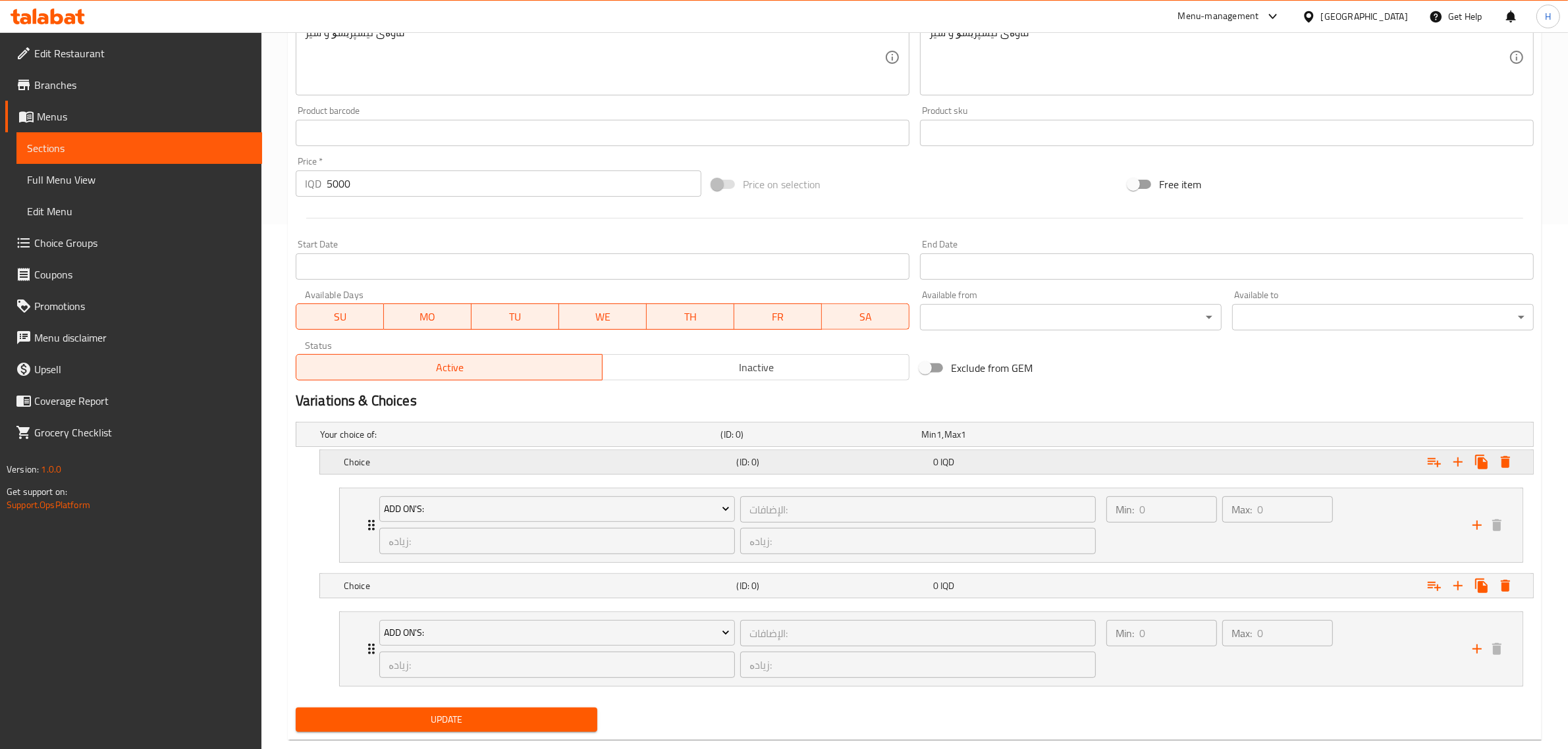
scroll to position [553, 0]
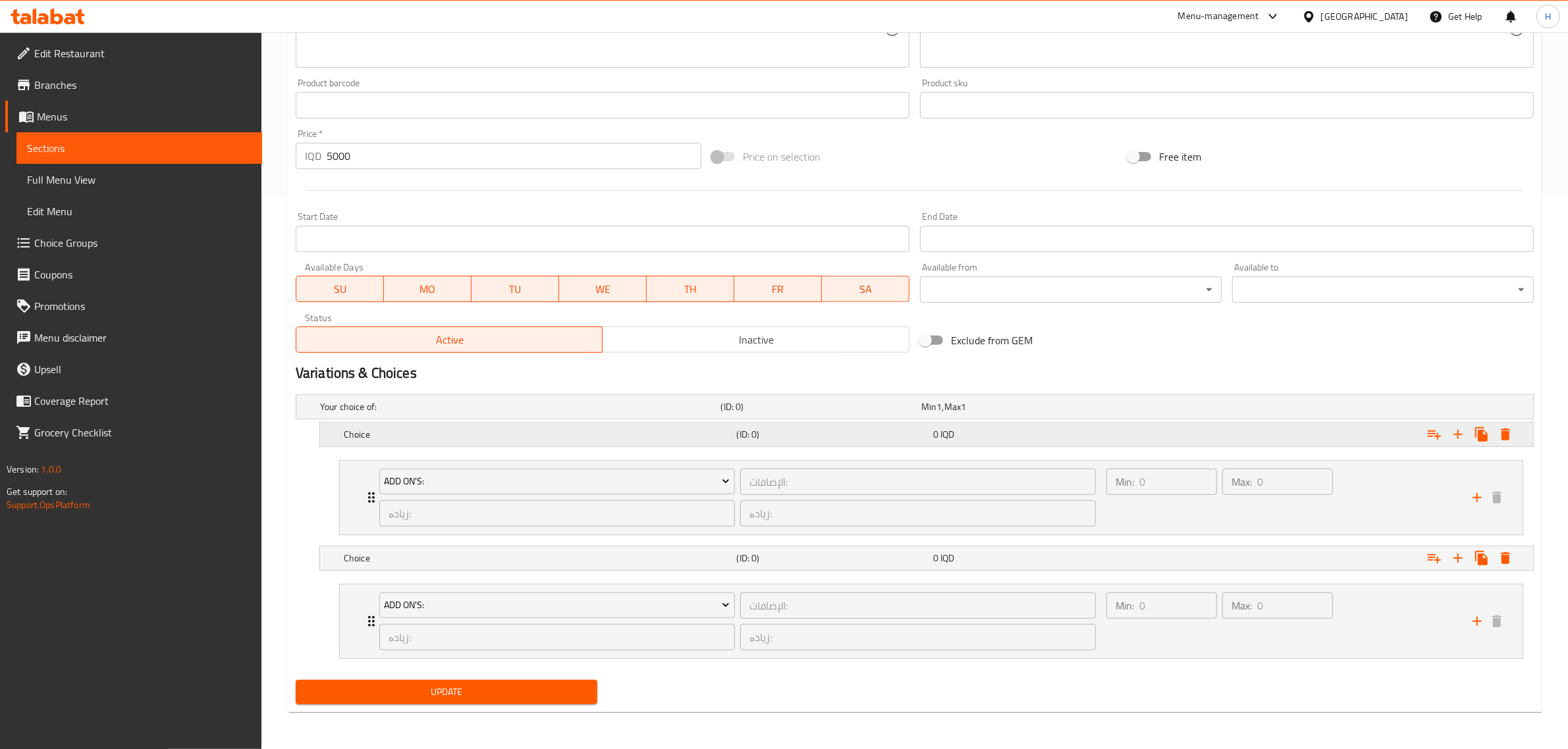
click at [533, 432] on h5 "Choice" at bounding box center [537, 435] width 387 height 13
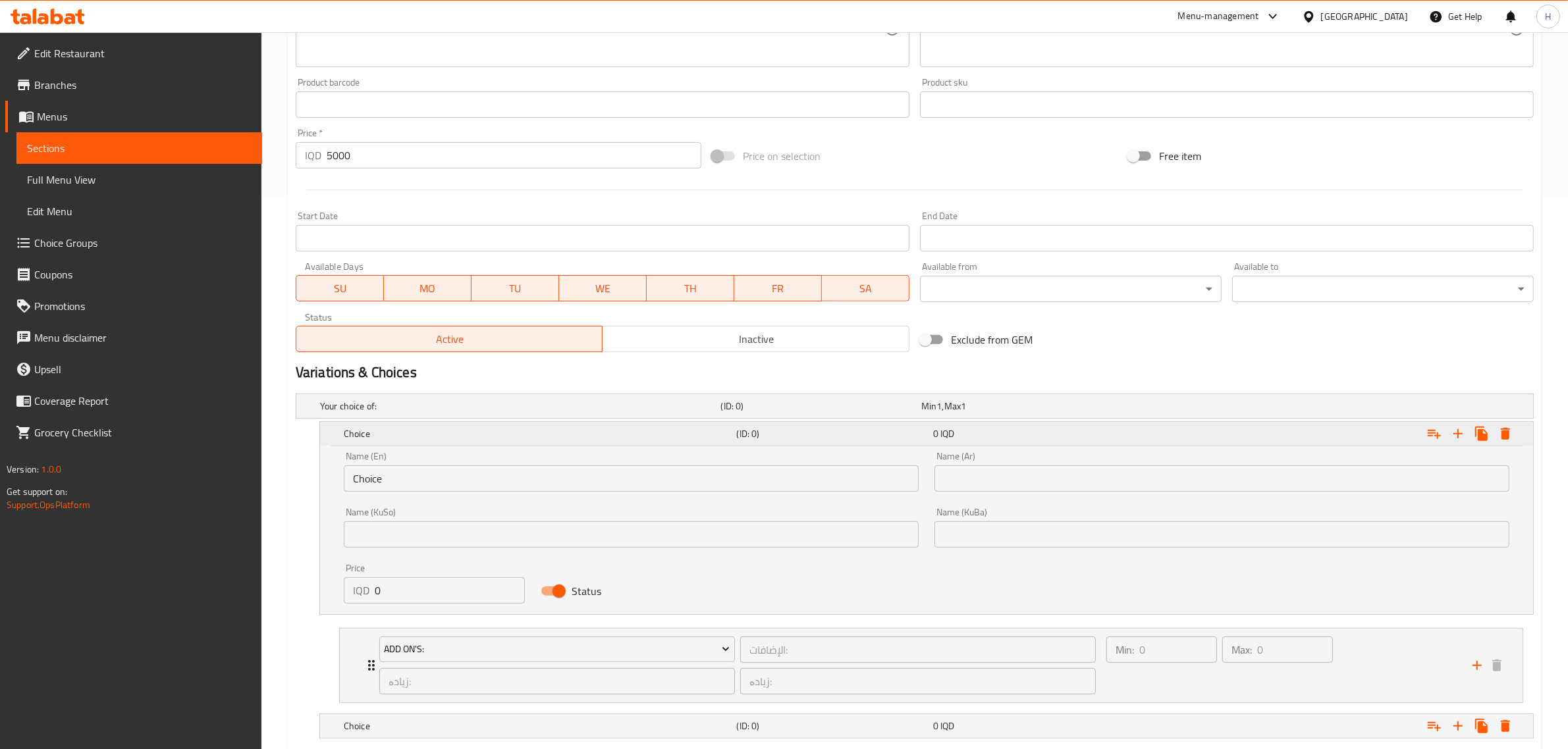
click at [533, 432] on h5 "Choice" at bounding box center [537, 434] width 387 height 13
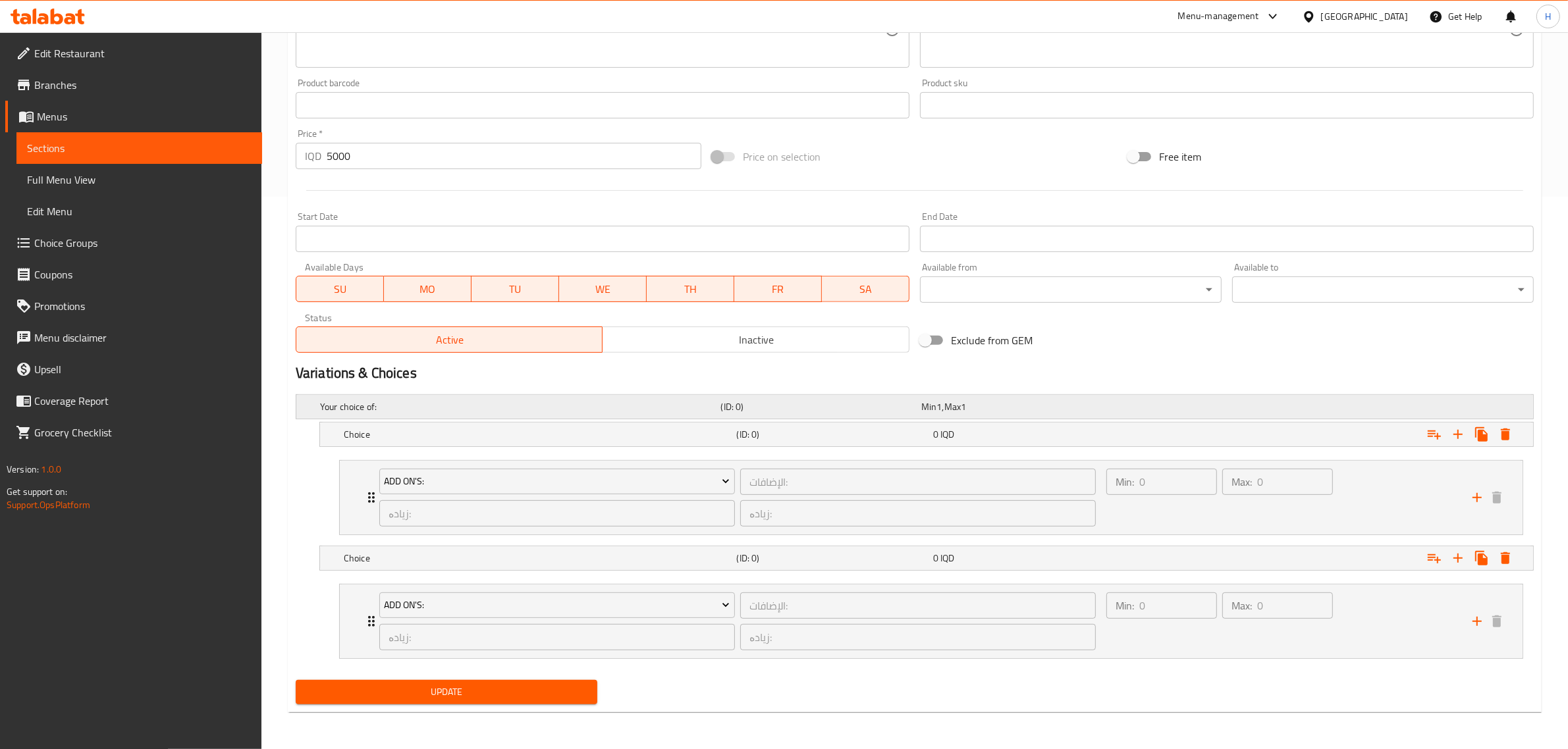
click at [522, 406] on h5 "Your choice of:" at bounding box center [518, 407] width 396 height 13
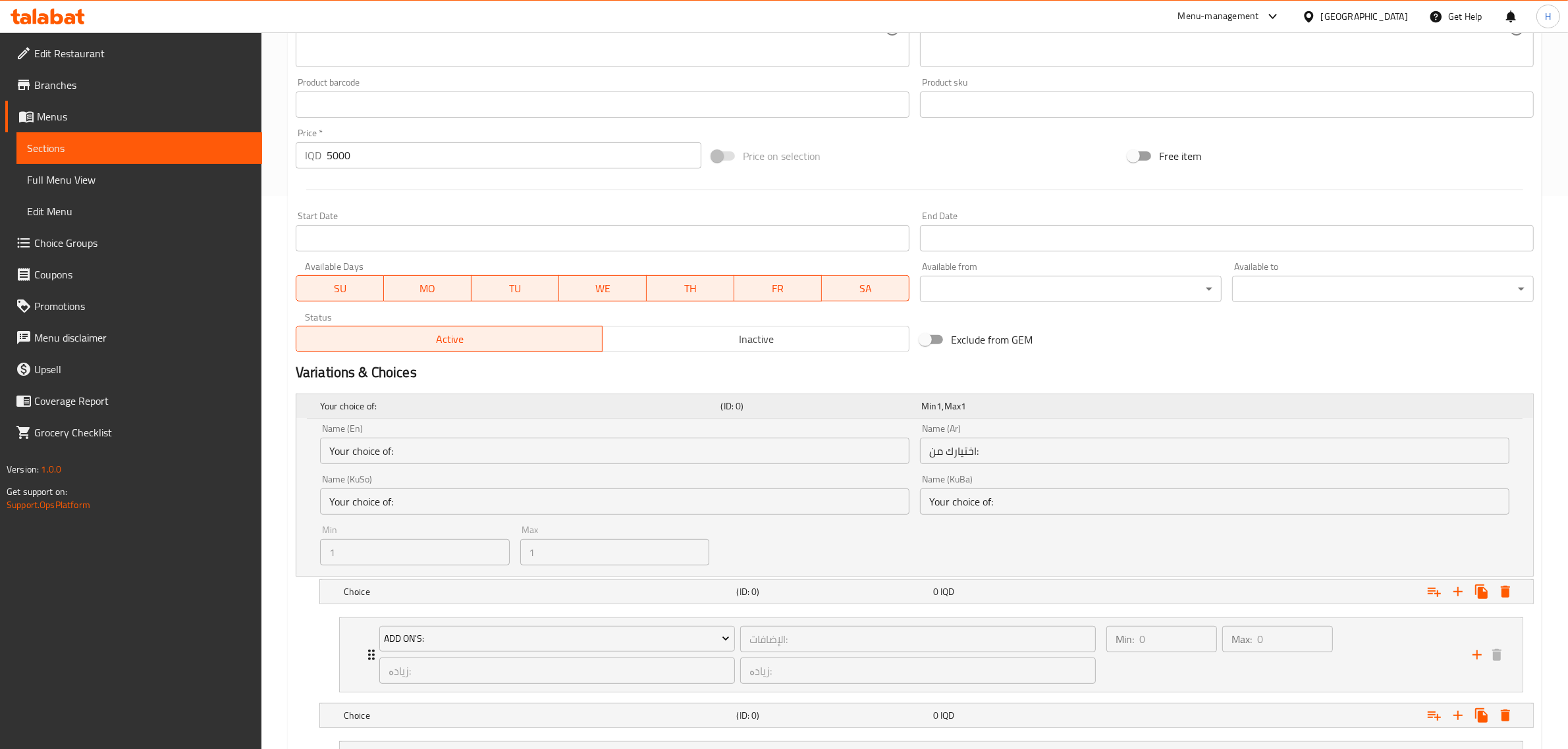
click at [522, 406] on h5 "Your choice of:" at bounding box center [518, 406] width 396 height 13
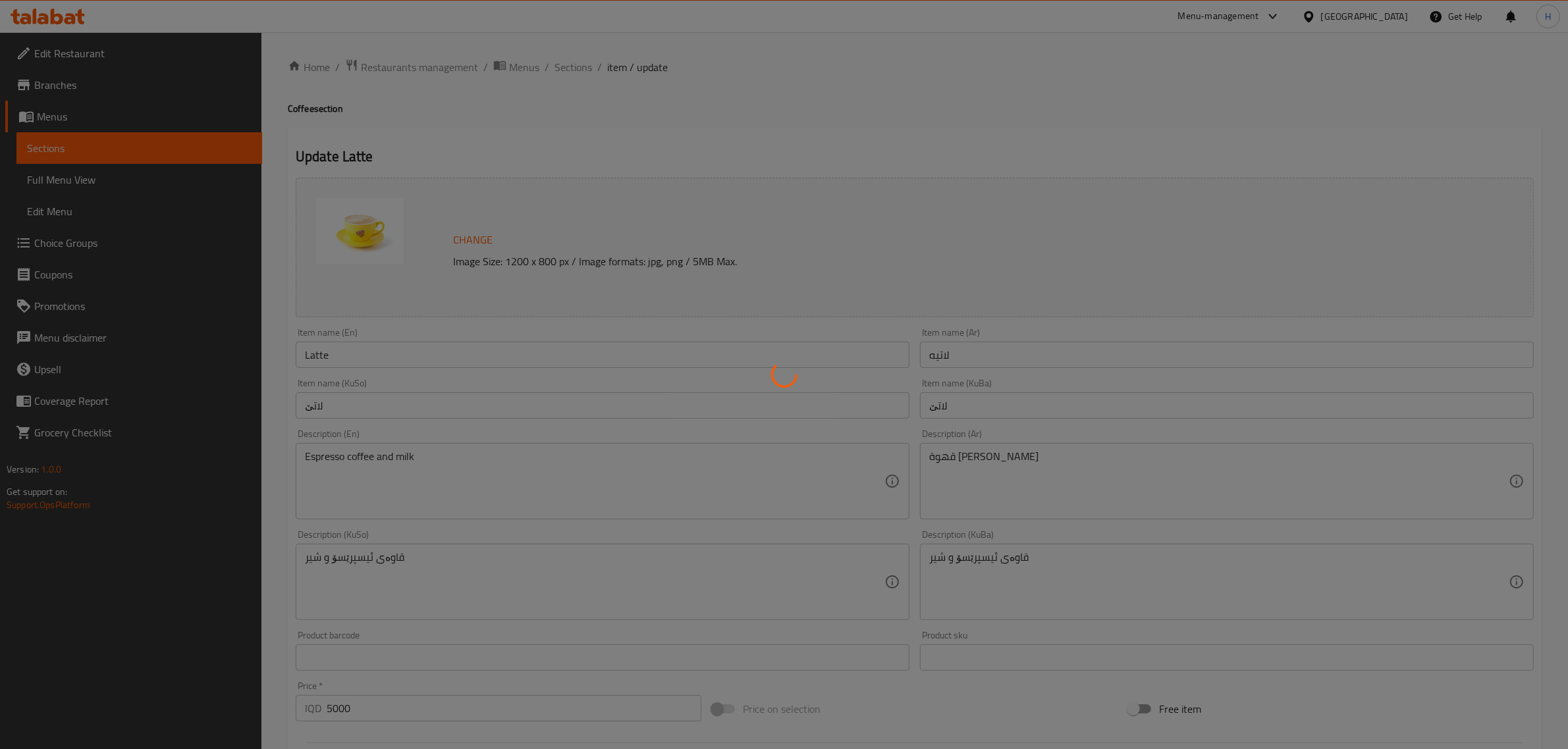
type input "الإضافات:"
type input "زیادە:"
type input "0"
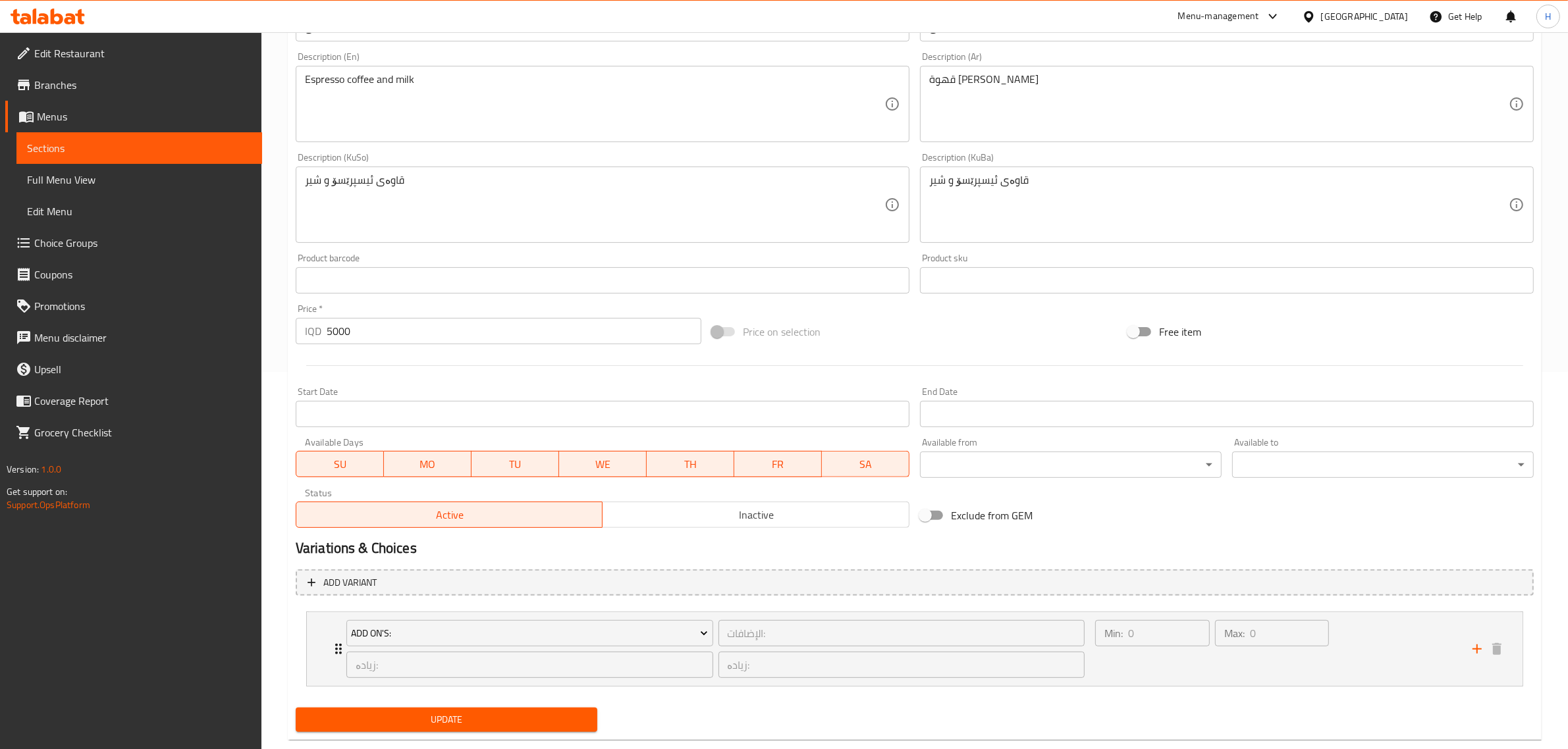
scroll to position [403, 0]
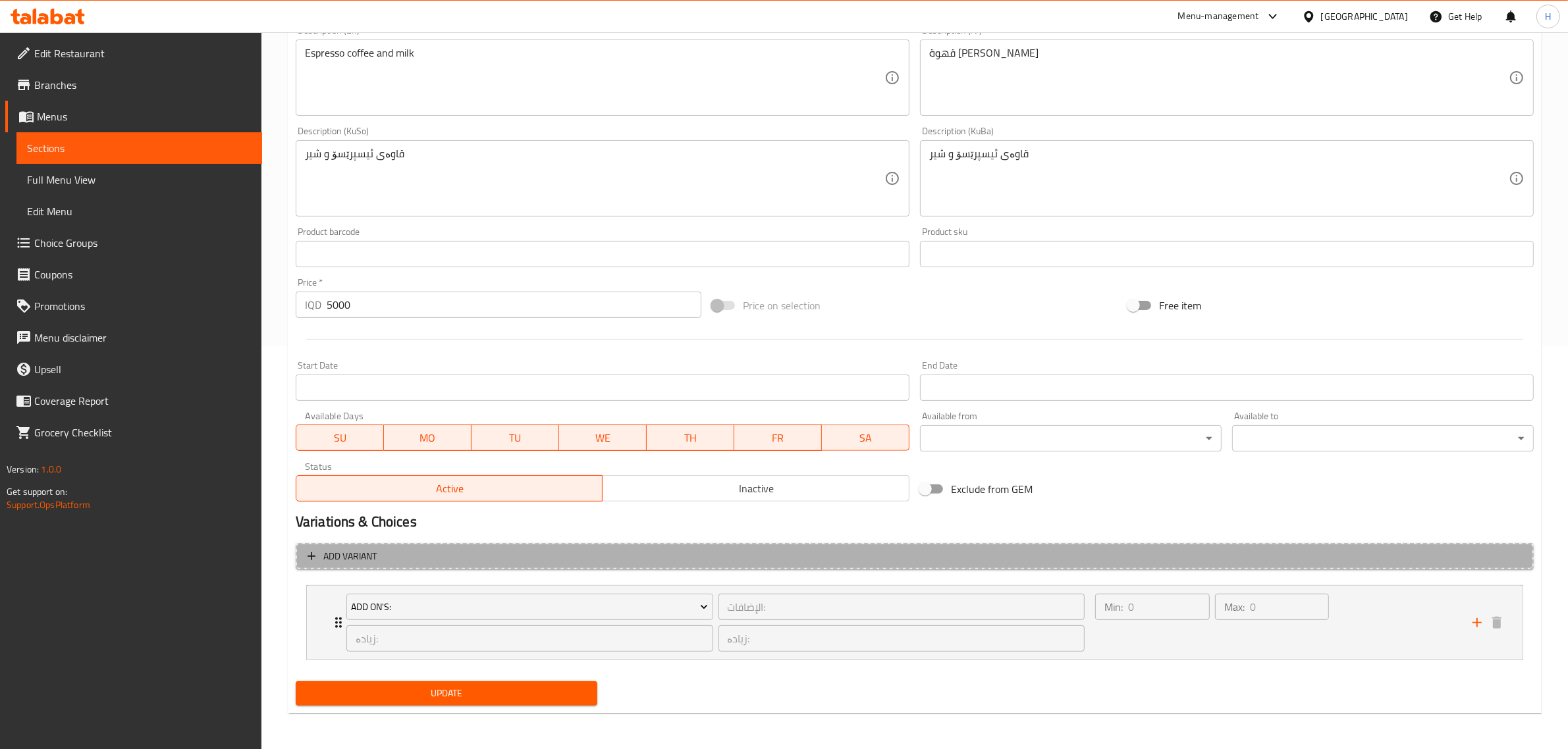
click at [448, 560] on span "Add variant" at bounding box center [914, 557] width 1214 height 17
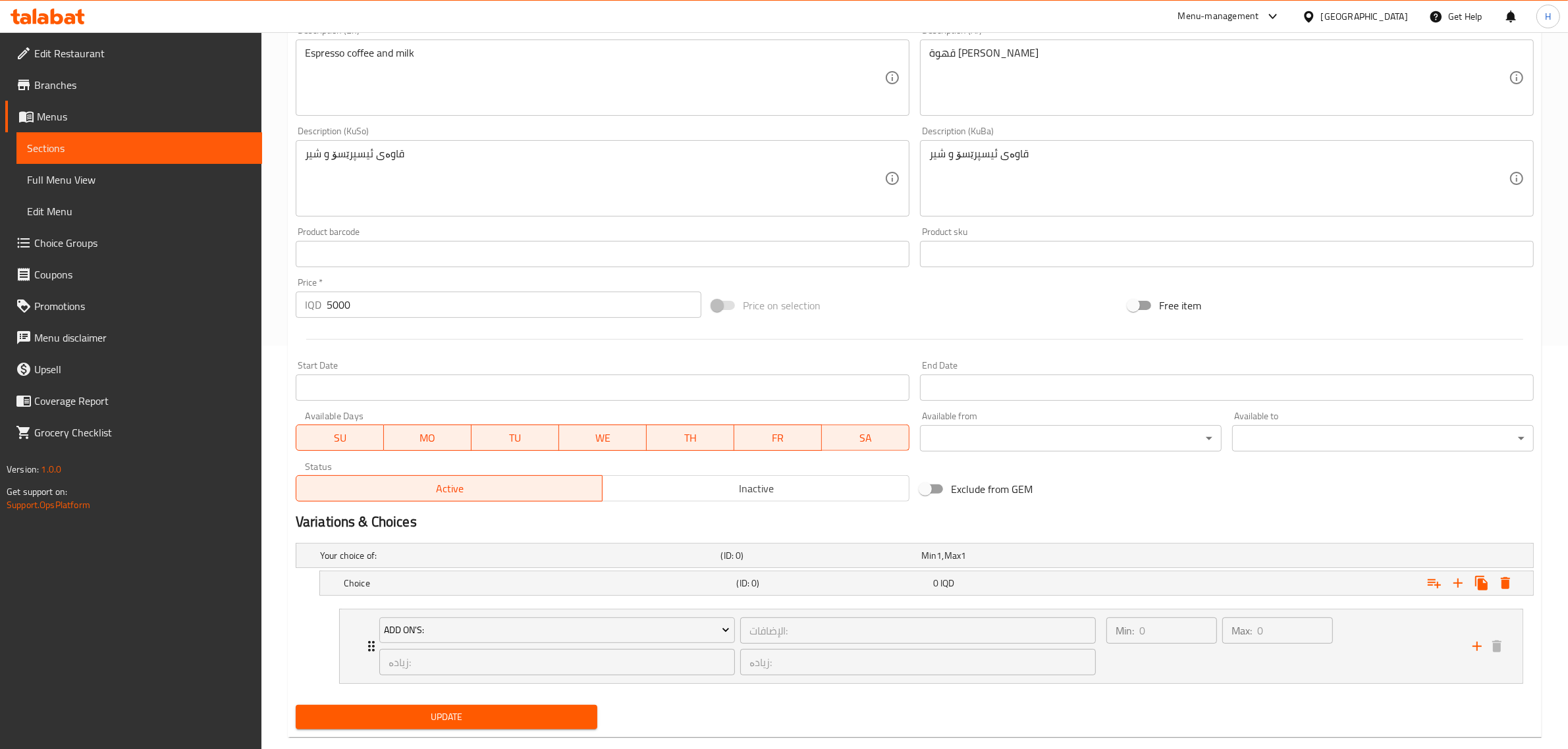
scroll to position [429, 0]
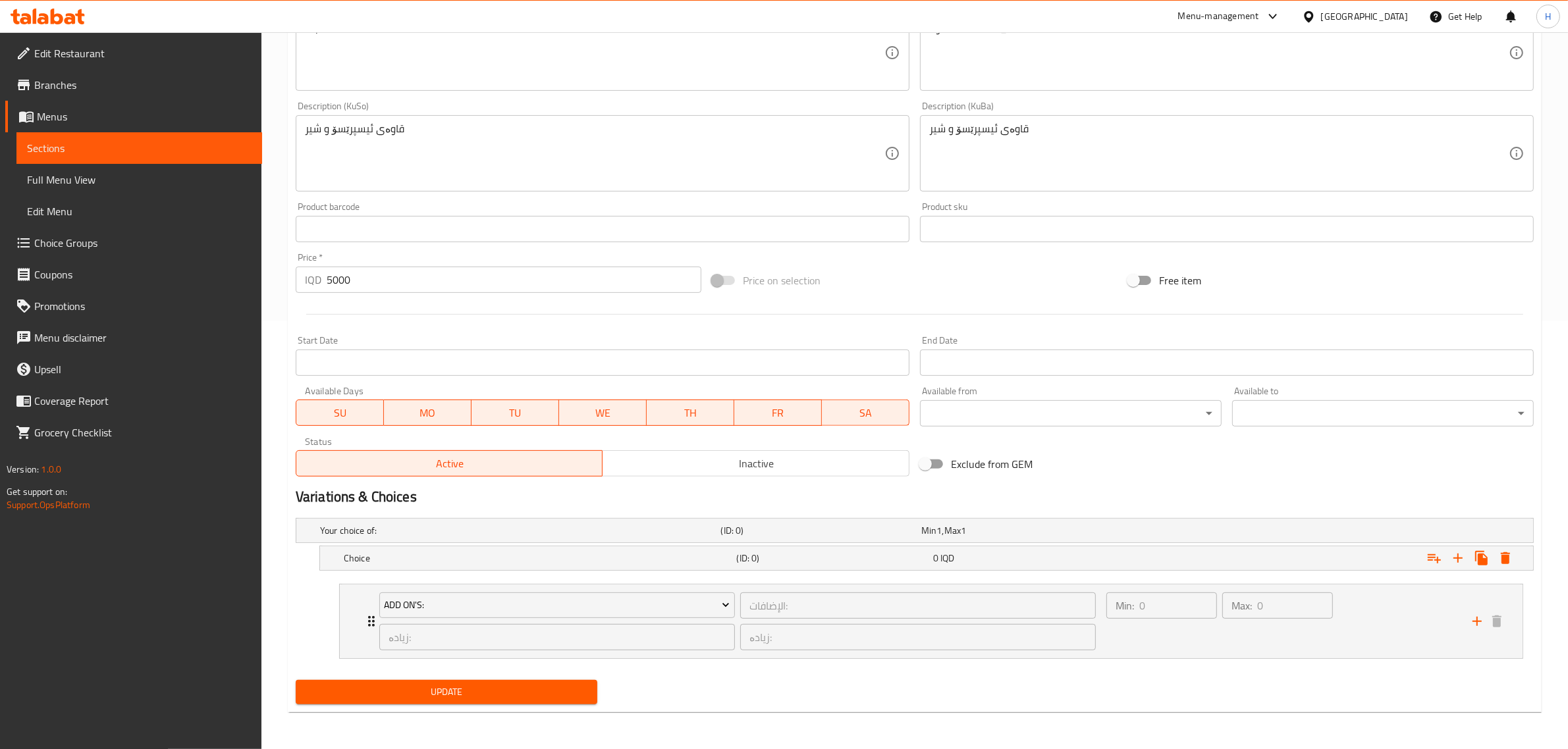
click at [448, 560] on h5 "Choice" at bounding box center [537, 558] width 387 height 13
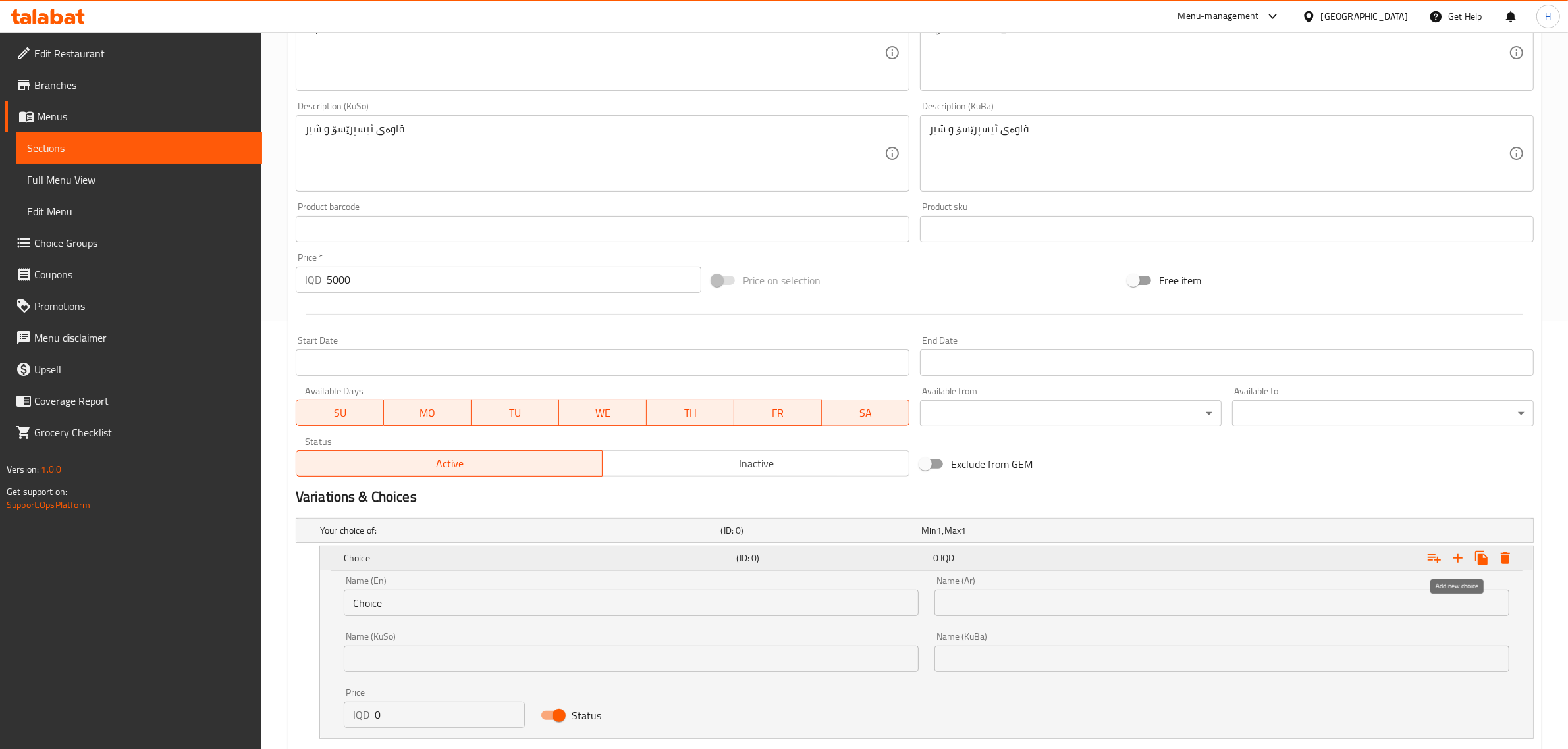
click at [1456, 558] on icon "Expand" at bounding box center [1457, 557] width 9 height 9
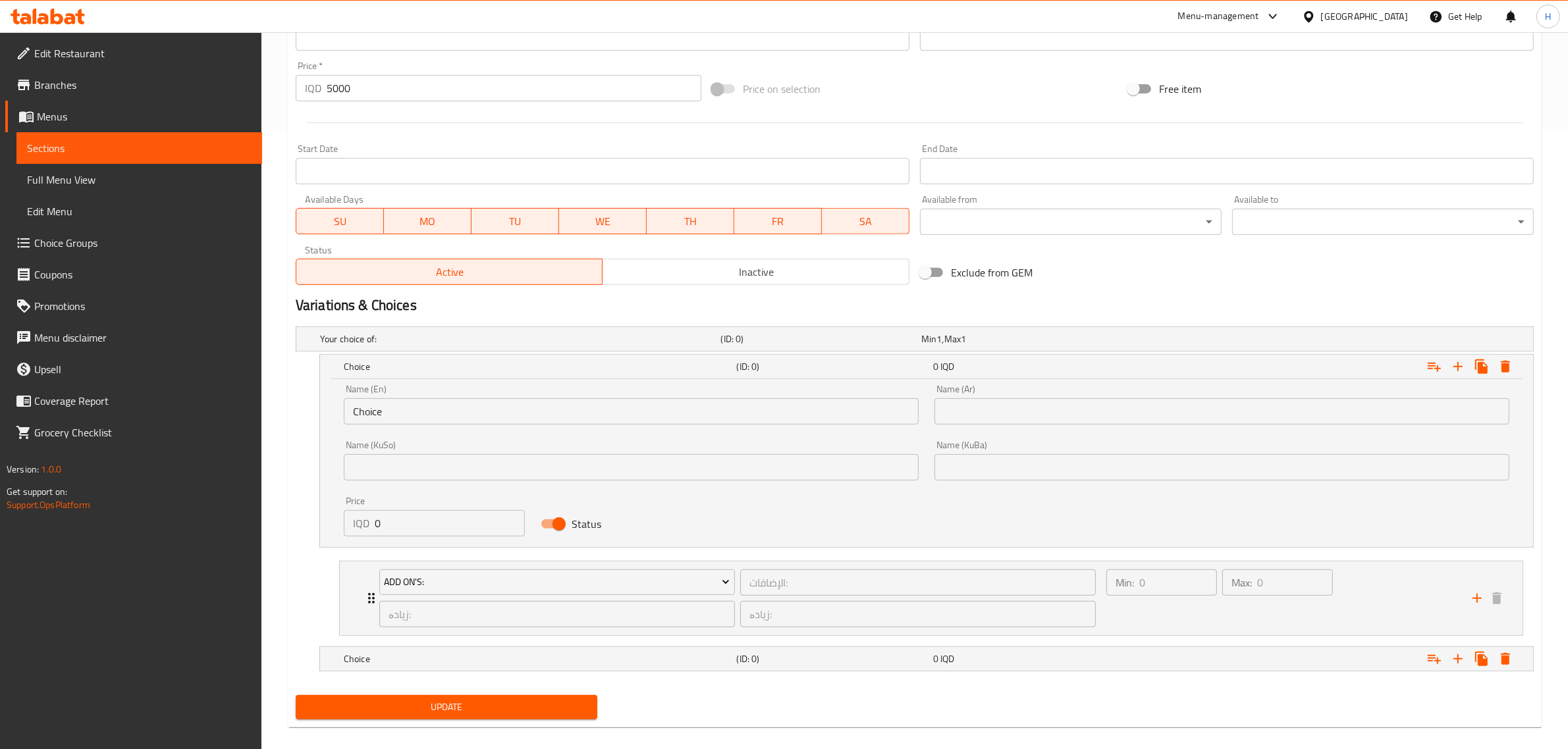
scroll to position [636, 0]
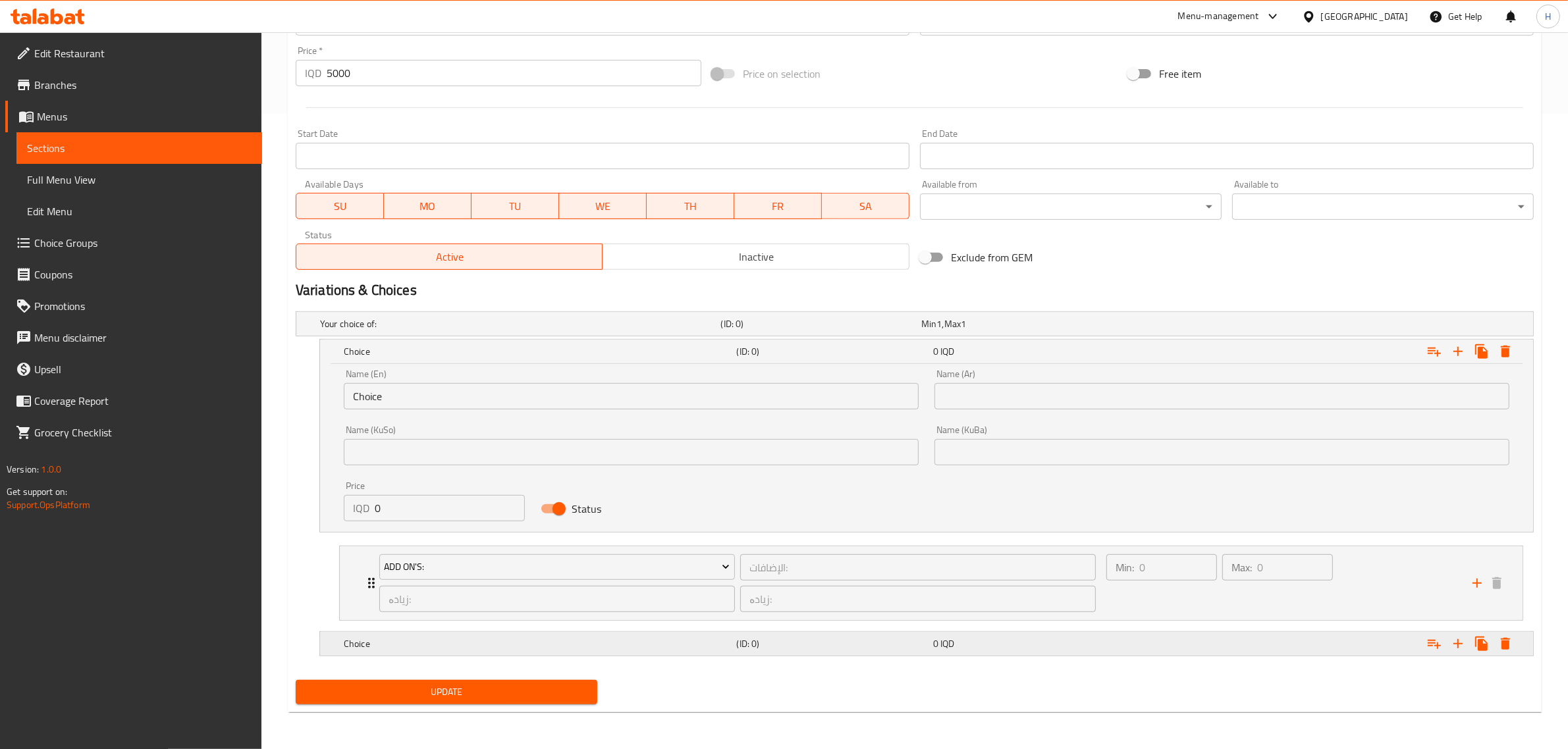
click at [377, 646] on h5 "Choice" at bounding box center [537, 644] width 387 height 13
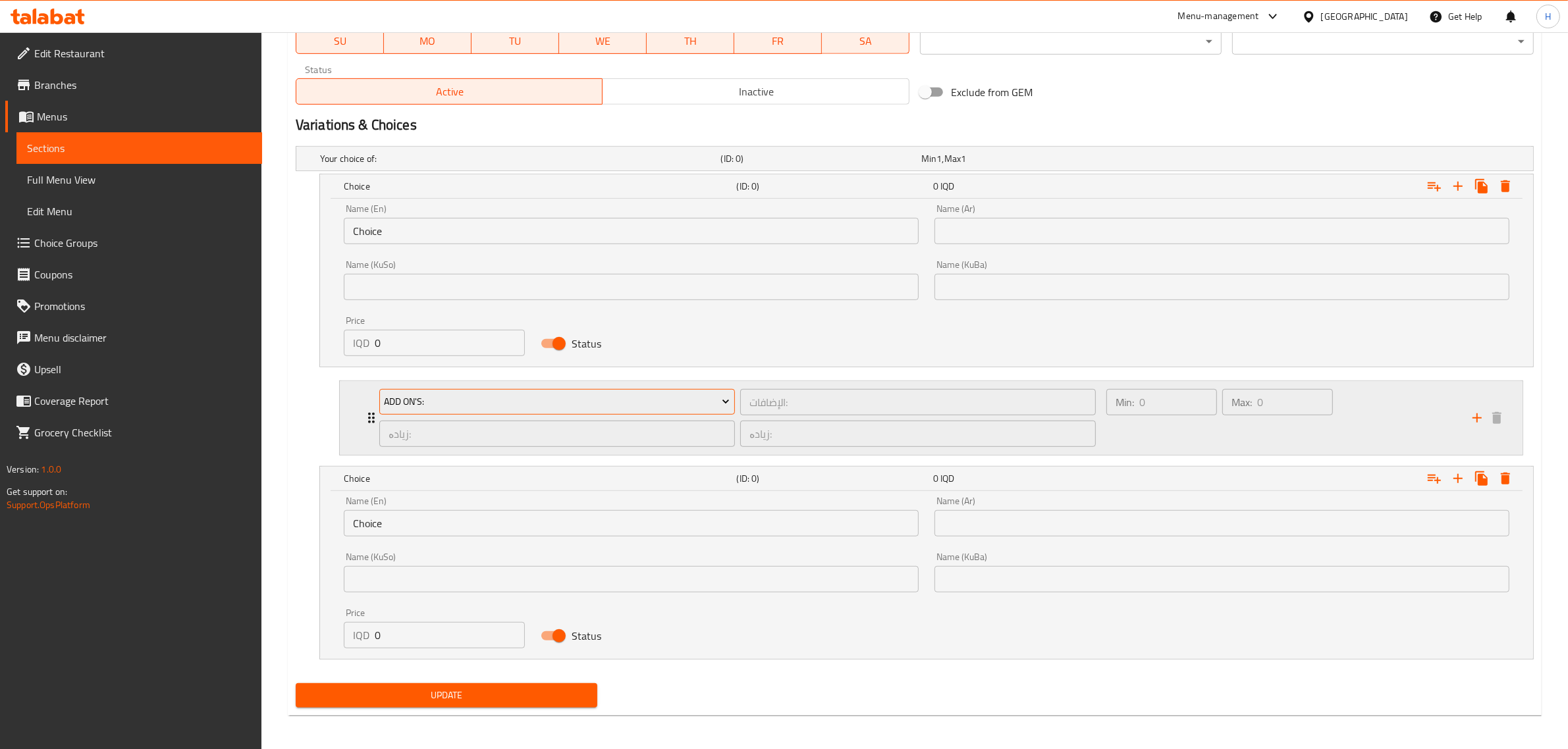
scroll to position [804, 0]
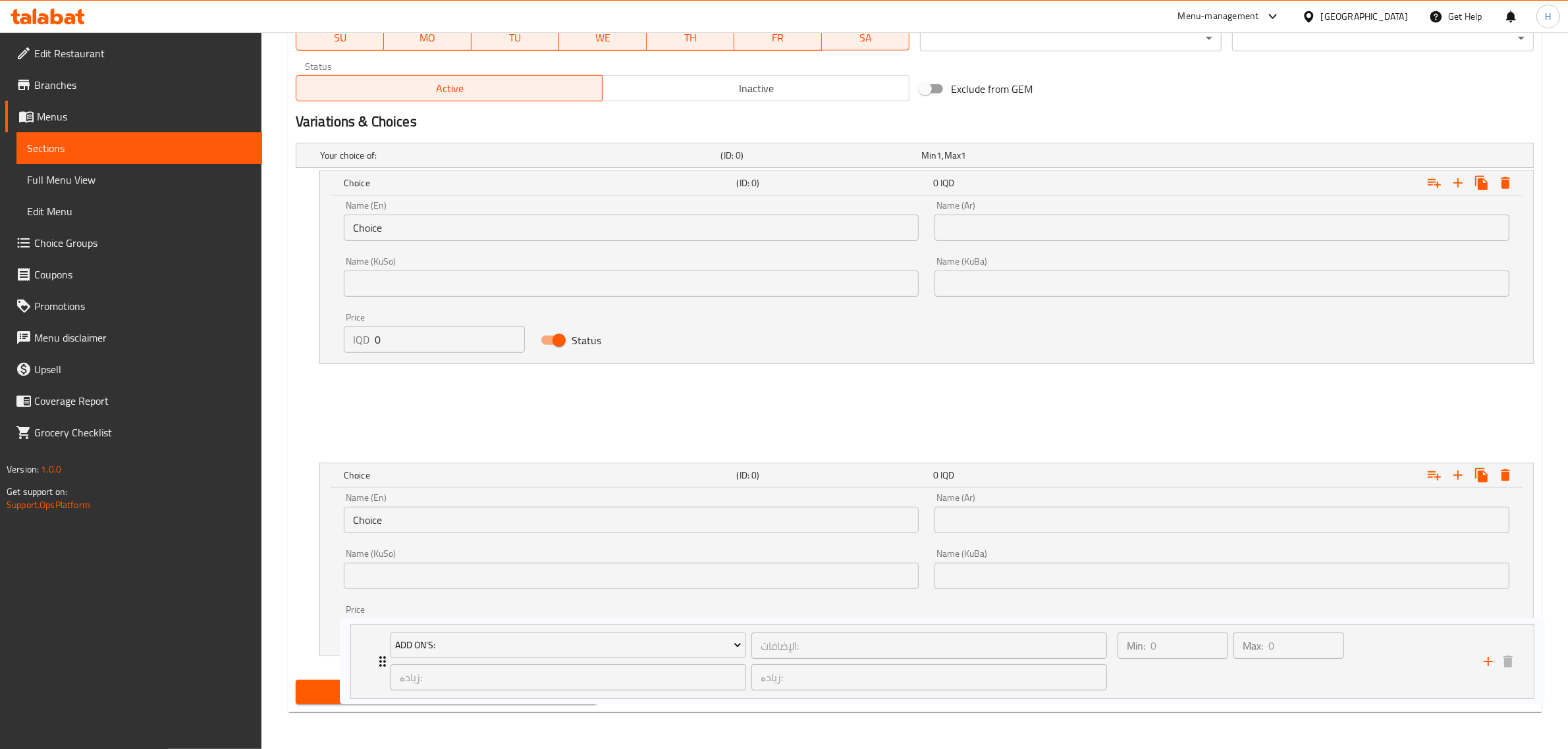
drag, startPoint x: 362, startPoint y: 410, endPoint x: 373, endPoint y: 665, distance: 255.2
click at [373, 665] on div "Your choice of: (ID: 0) Min 1 , Max 1 Name (En) Your choice of: Name (En) Name …" at bounding box center [914, 406] width 1249 height 537
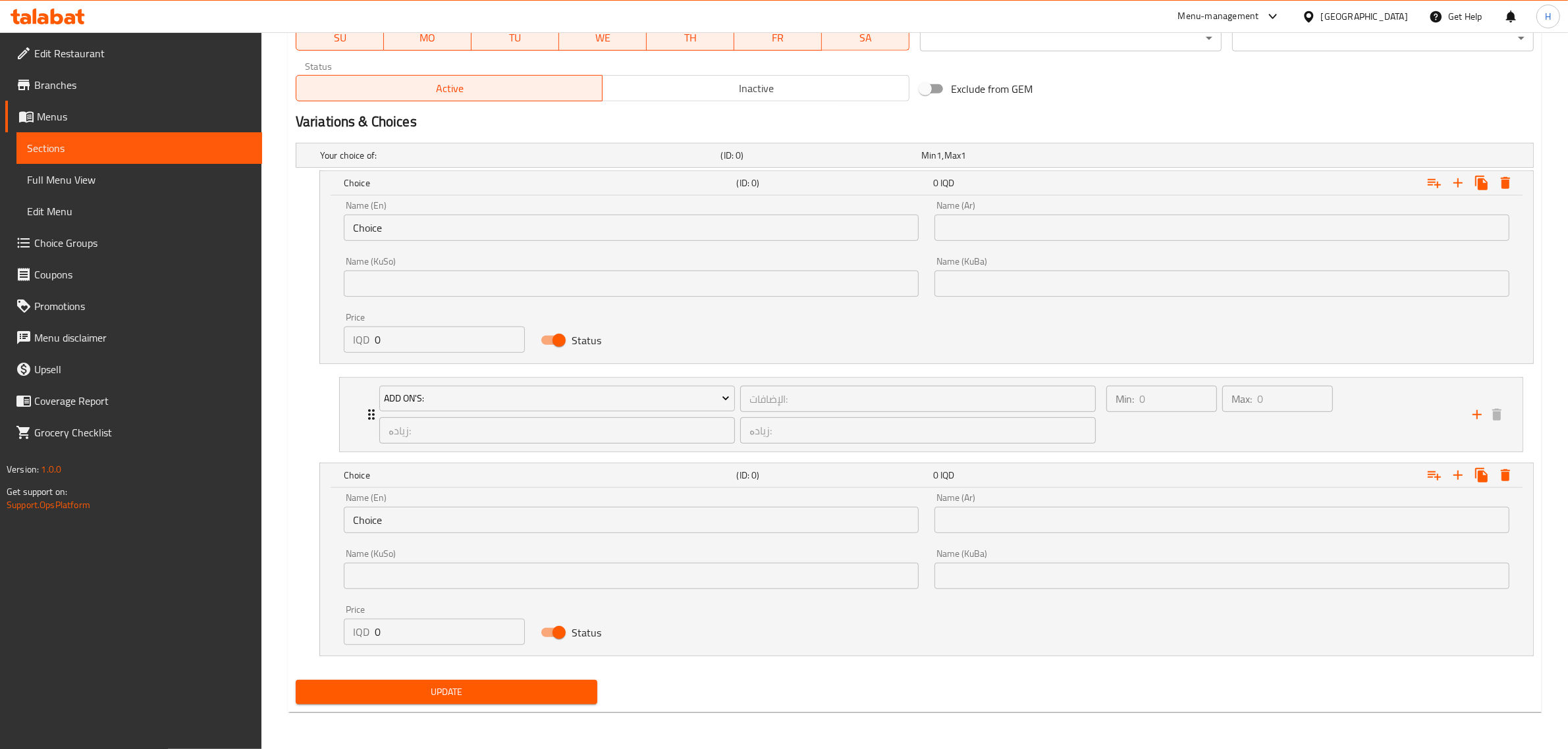
click at [400, 231] on input "Choice" at bounding box center [631, 228] width 575 height 27
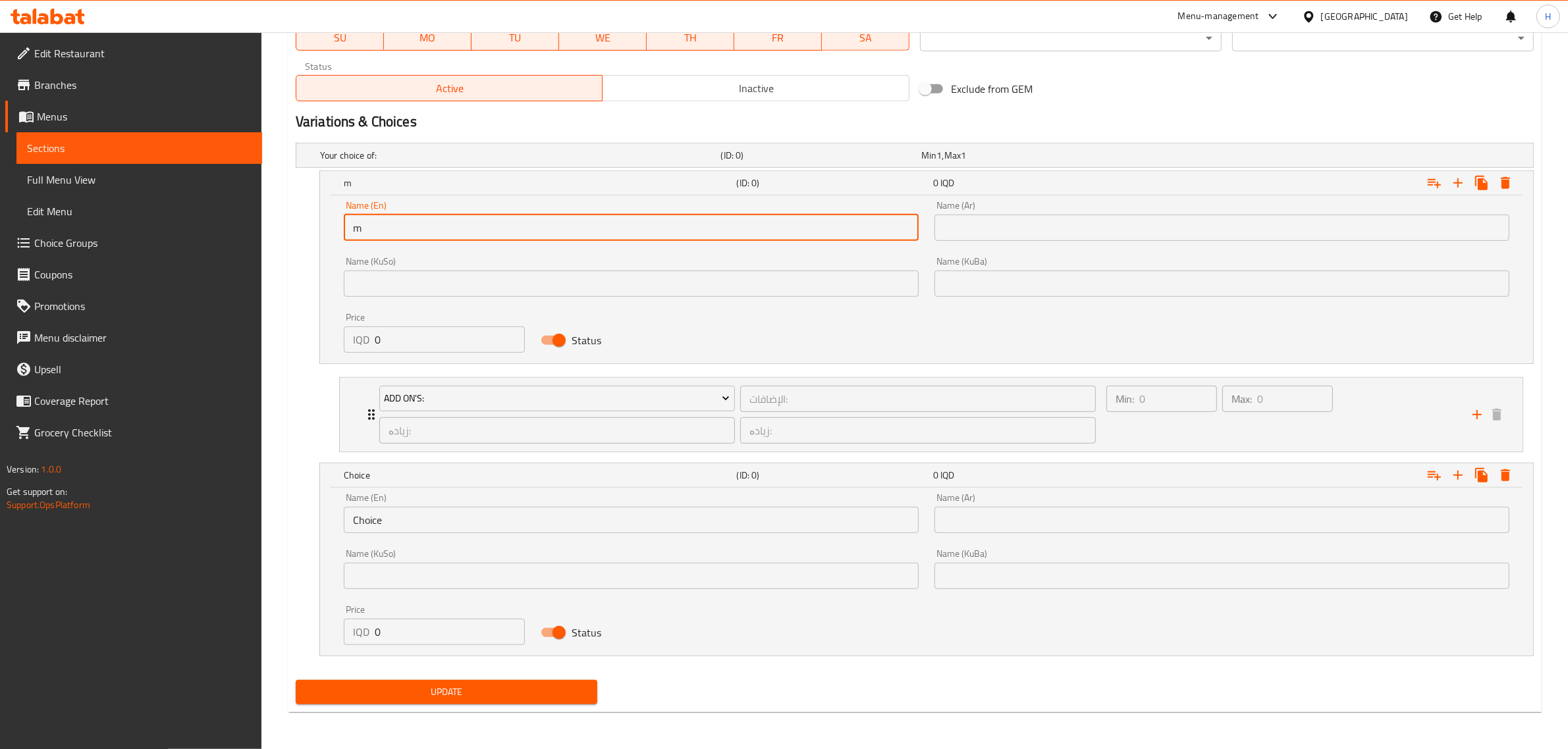
type input "Medium"
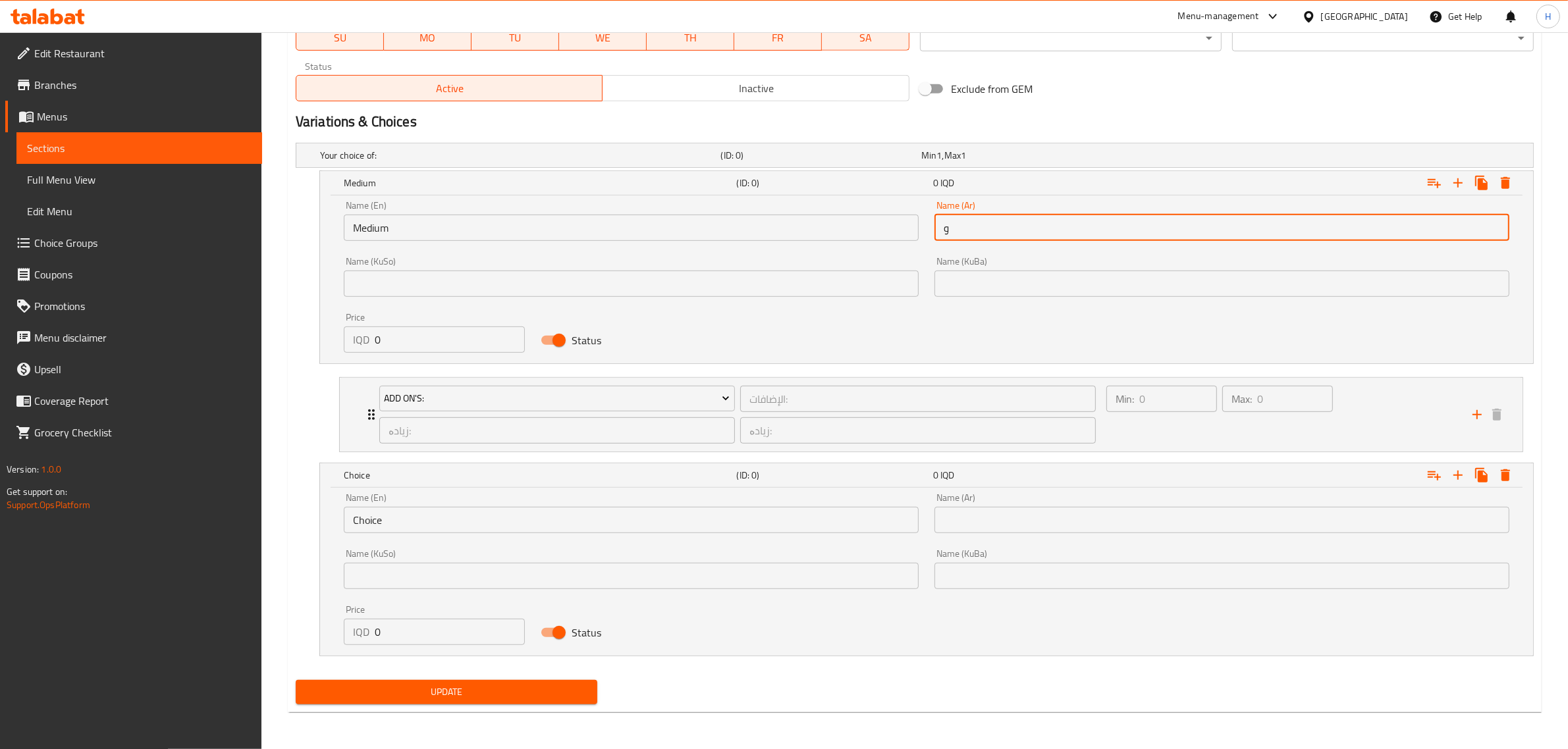
type input "وسط"
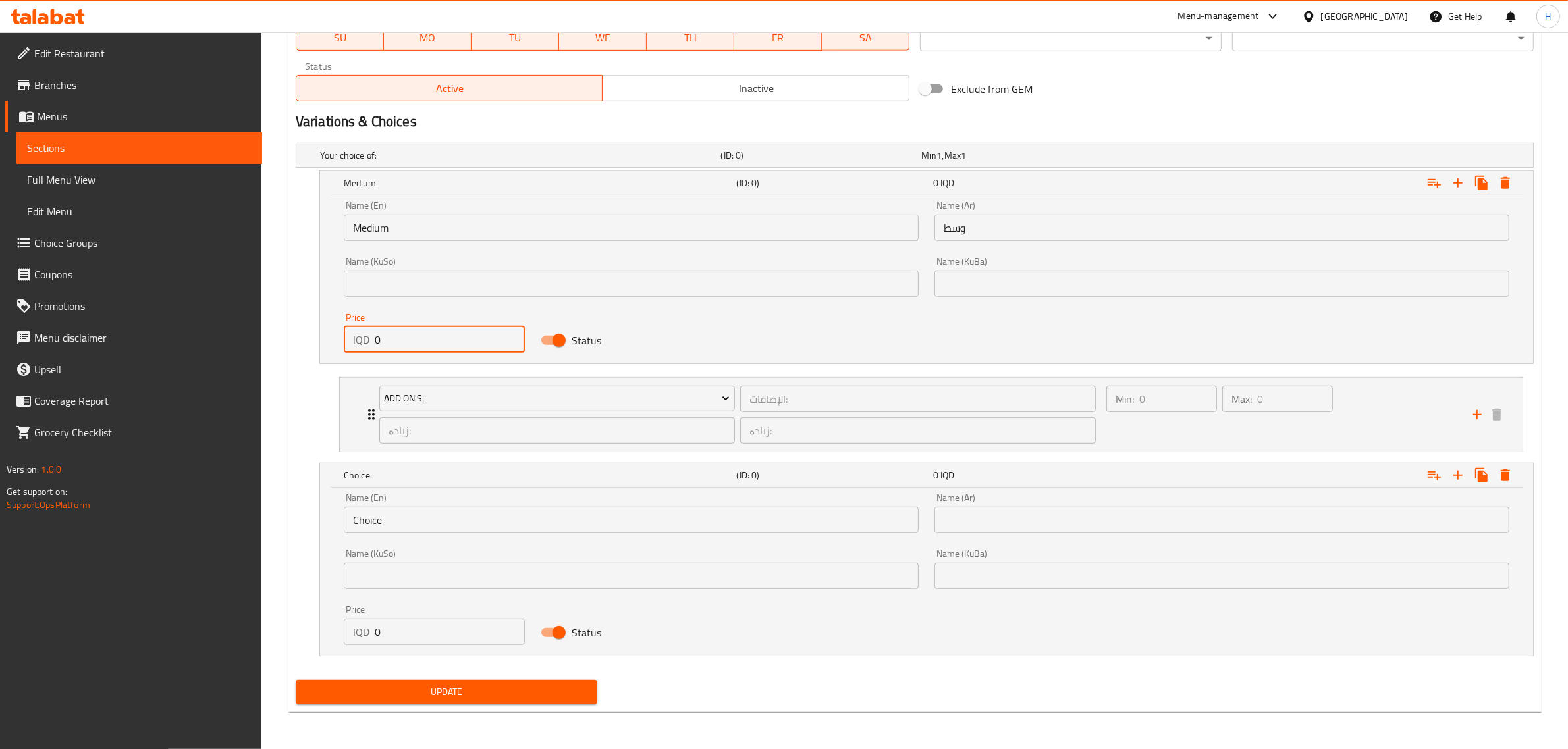
click at [420, 346] on input "0" at bounding box center [450, 340] width 150 height 27
type input "5000"
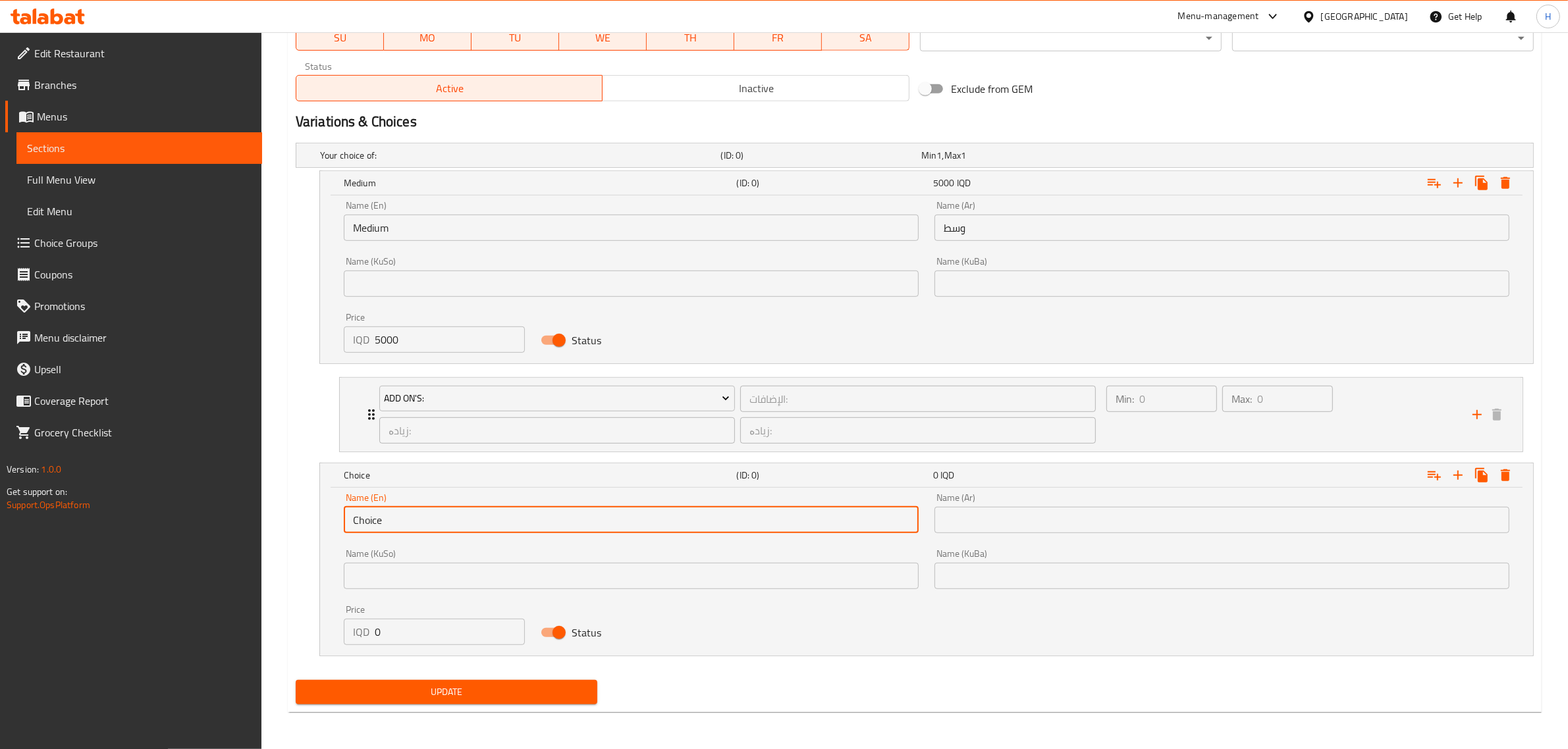
click at [397, 522] on input "Choice" at bounding box center [631, 520] width 575 height 27
type input "Large"
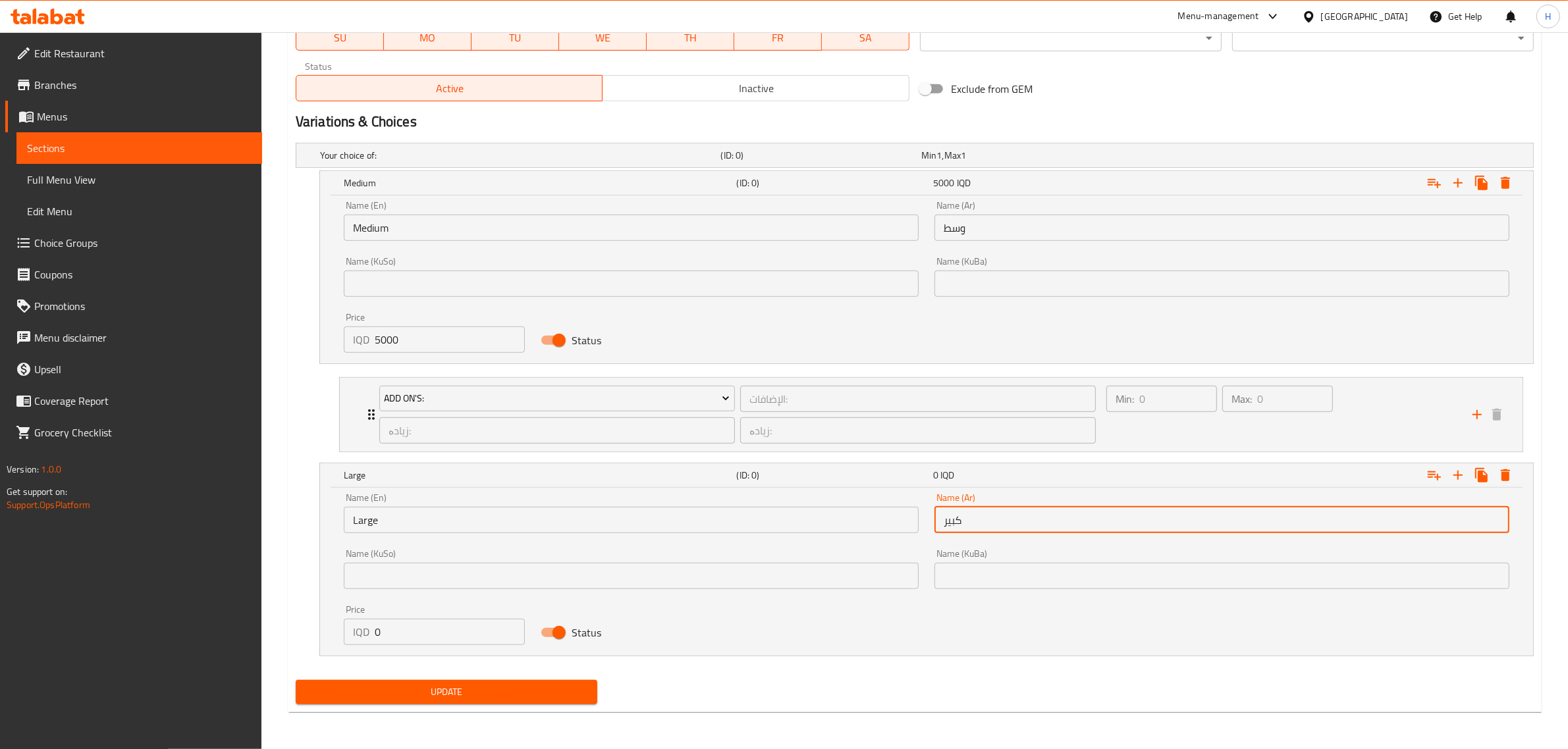
type input "كبير"
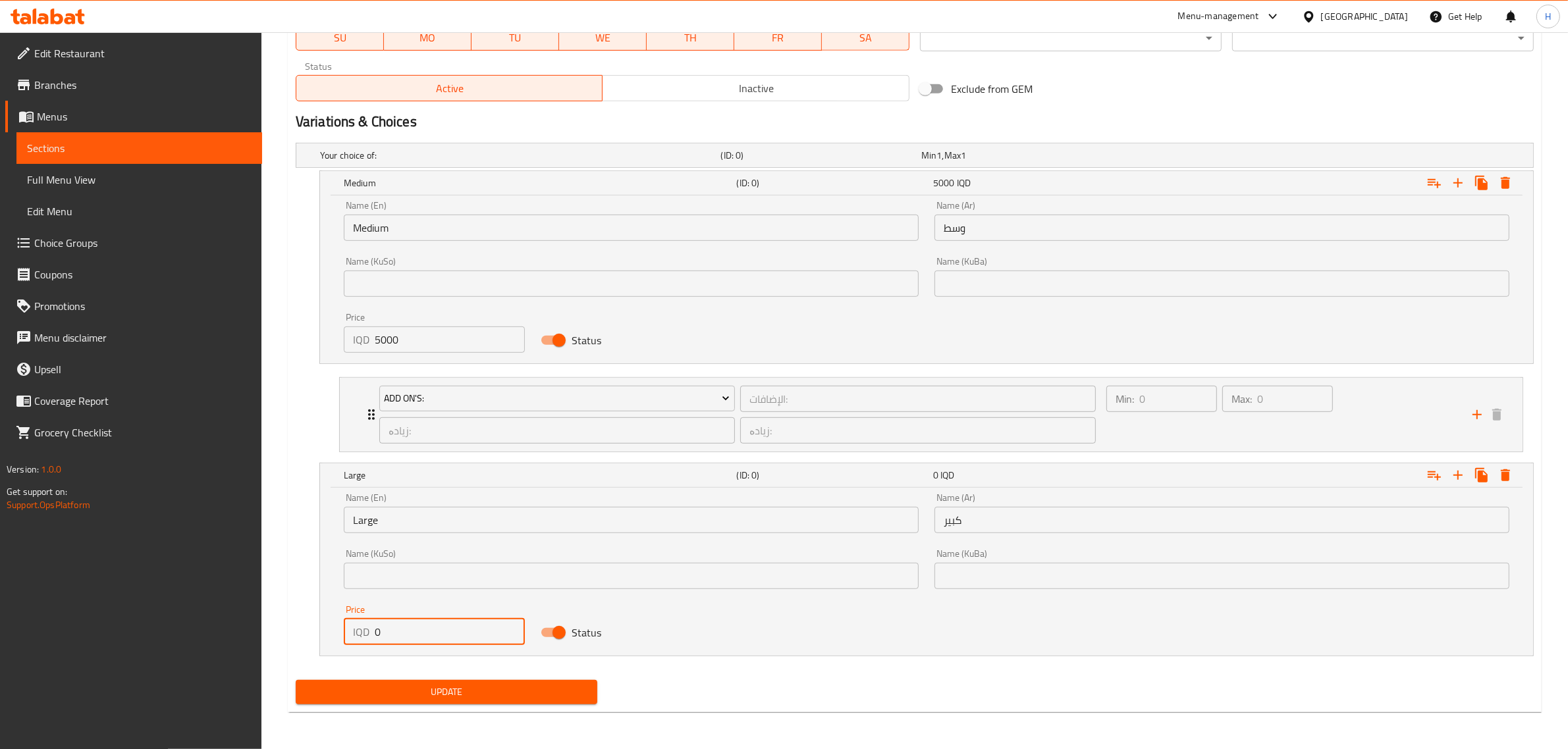
click at [407, 633] on input "0" at bounding box center [450, 632] width 150 height 27
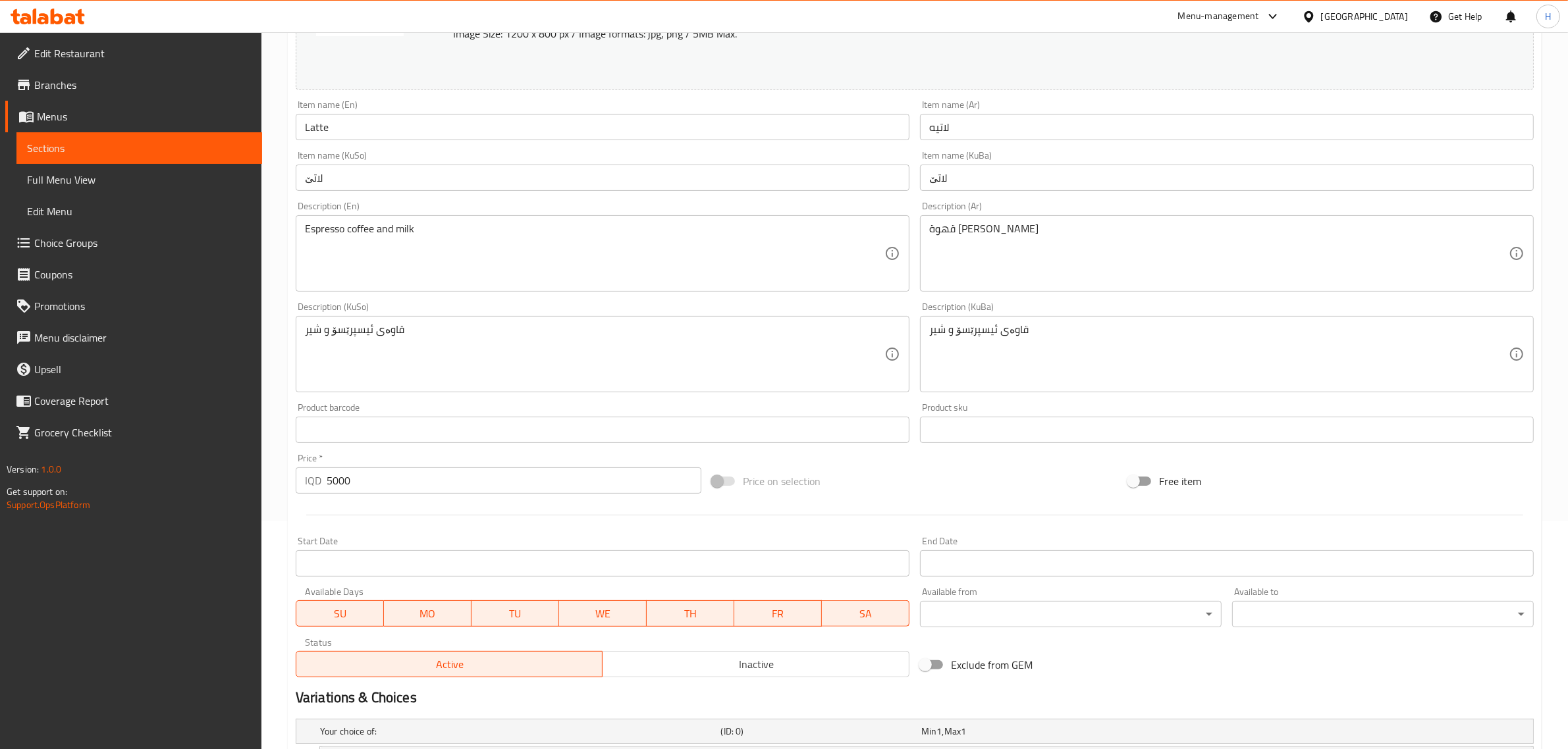
type input "6000"
click at [337, 480] on input "5000" at bounding box center [514, 480] width 375 height 27
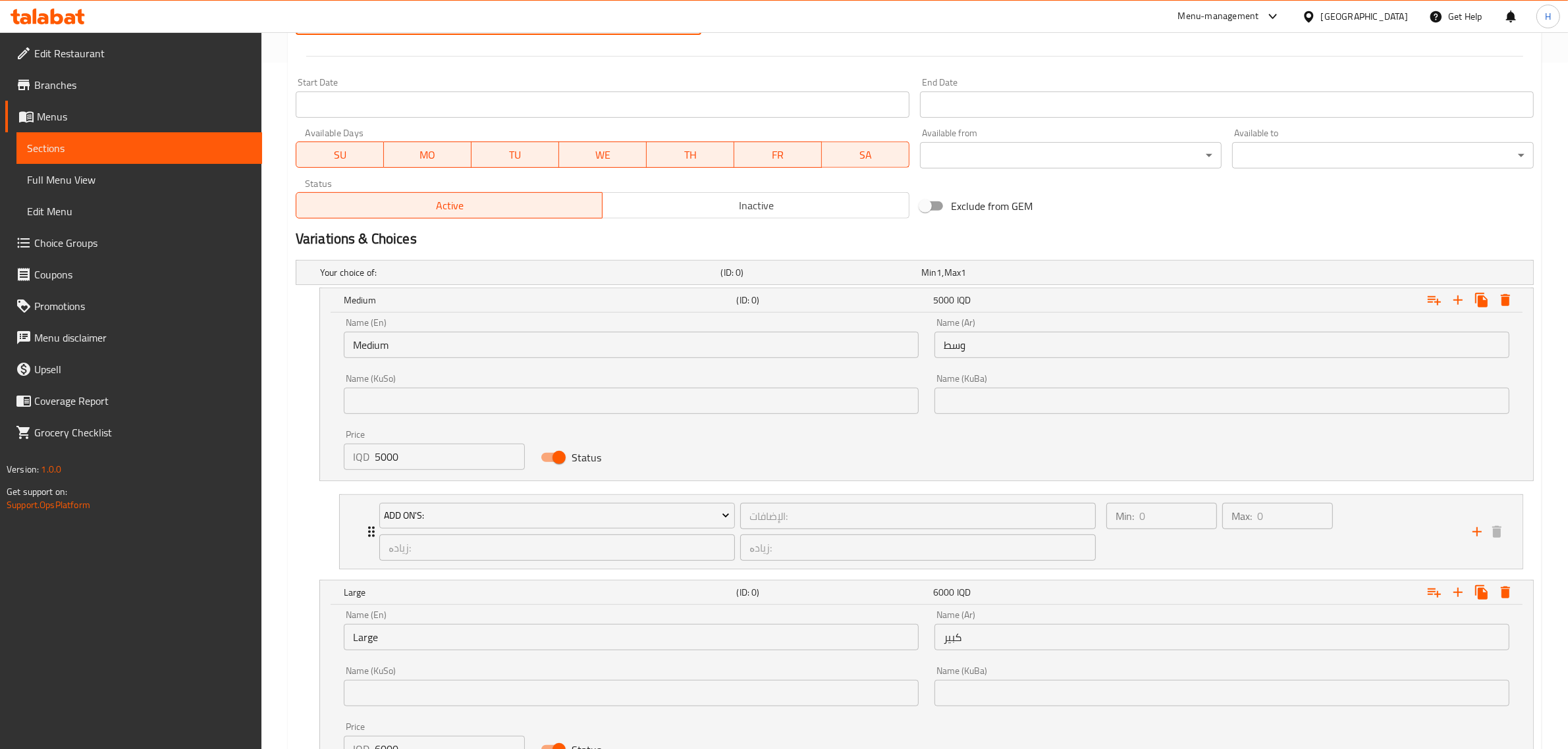
scroll to position [804, 0]
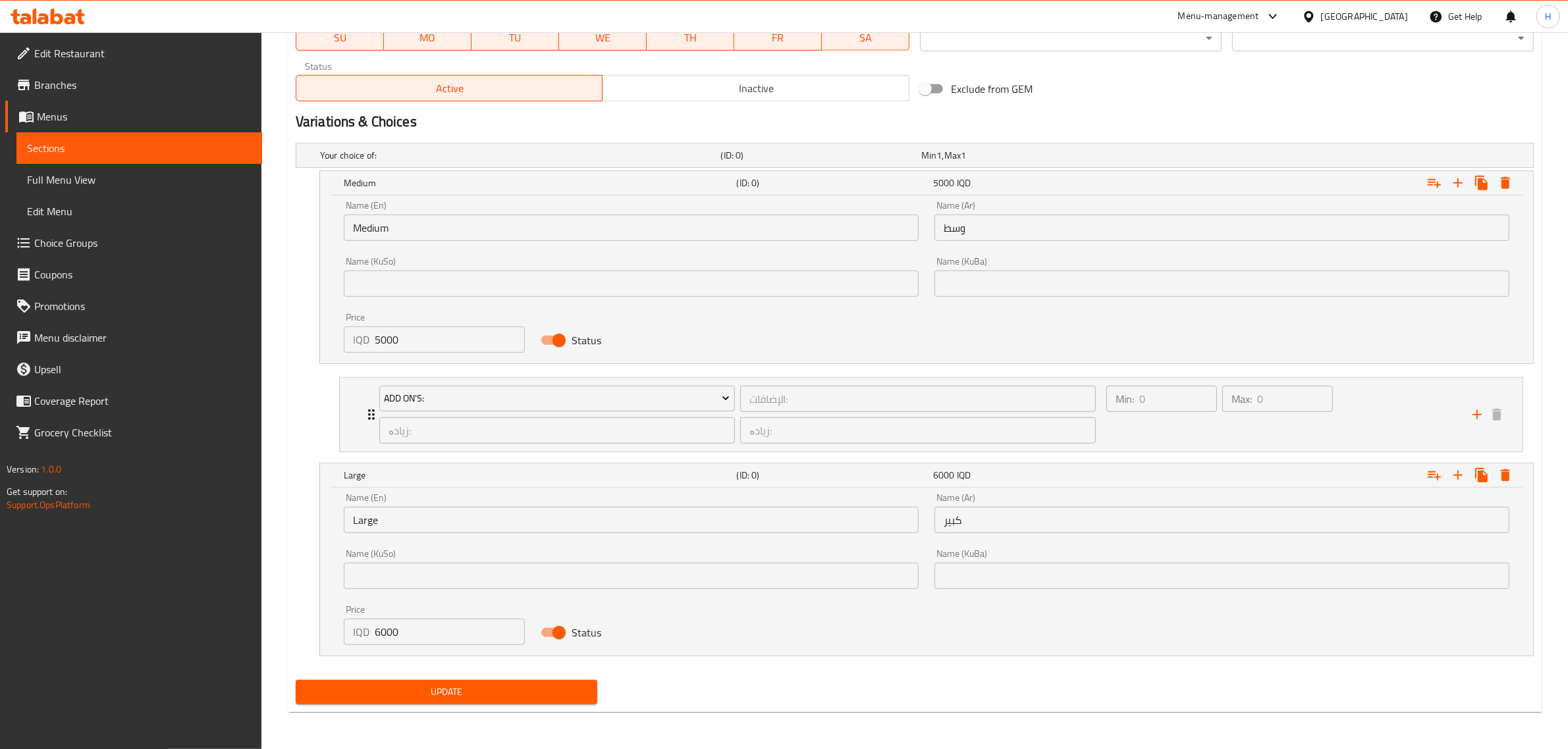
type input "0"
click at [488, 693] on span "Update" at bounding box center [446, 693] width 280 height 17
click at [1183, 426] on div "Min: 0 ​" at bounding box center [1161, 415] width 116 height 63
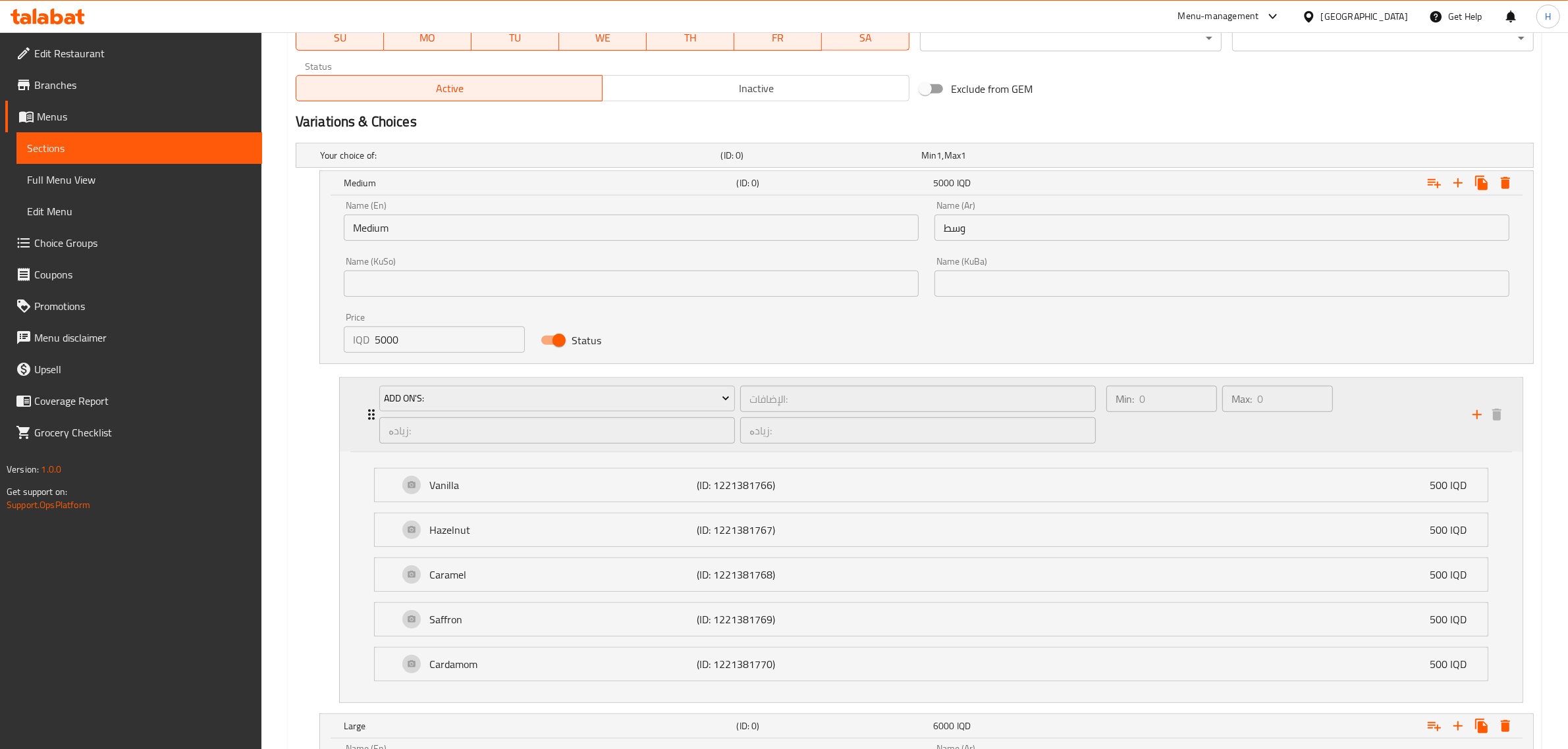
click at [1184, 435] on div "Min: 0 ​" at bounding box center [1161, 415] width 116 height 63
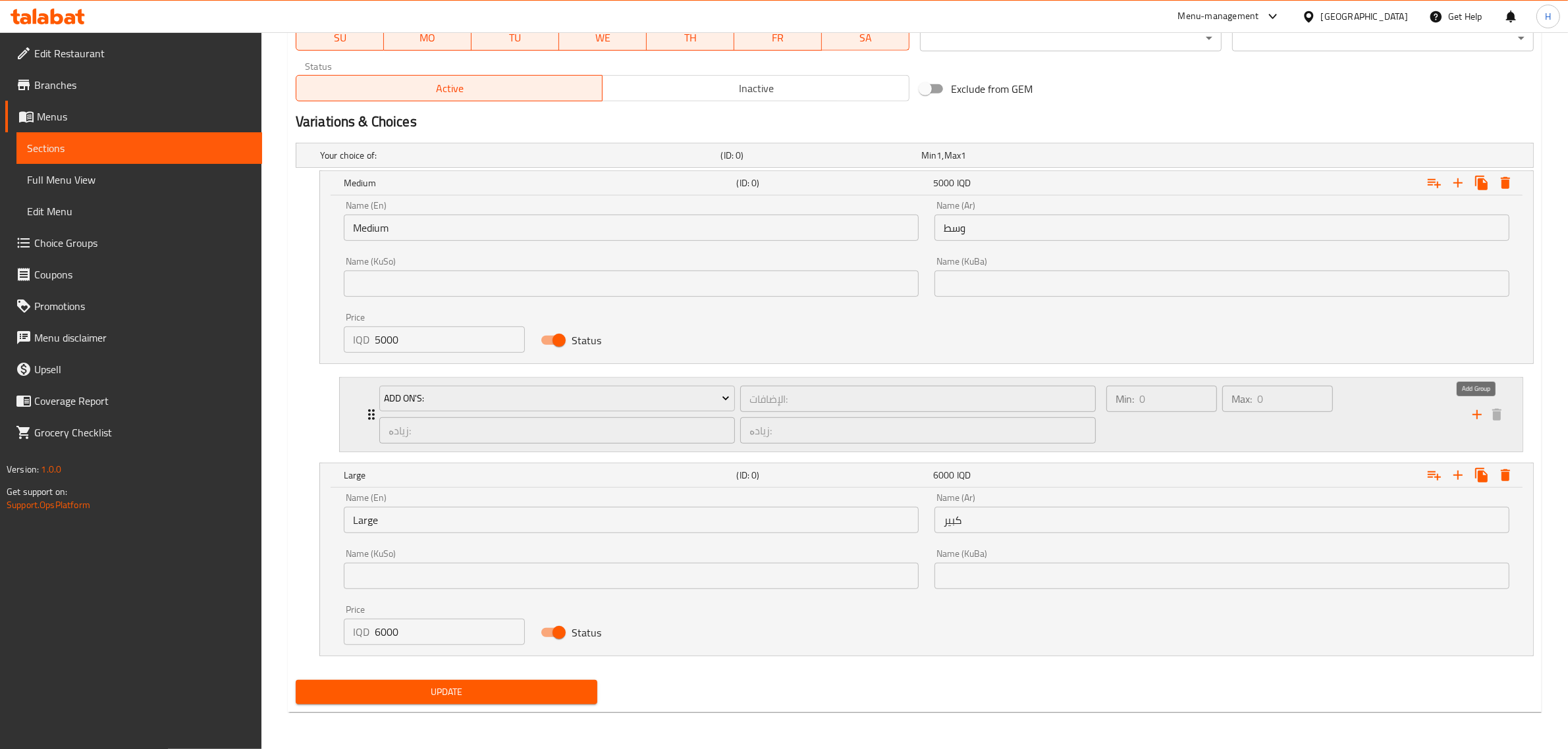
click at [1473, 413] on icon "add" at bounding box center [1477, 414] width 16 height 16
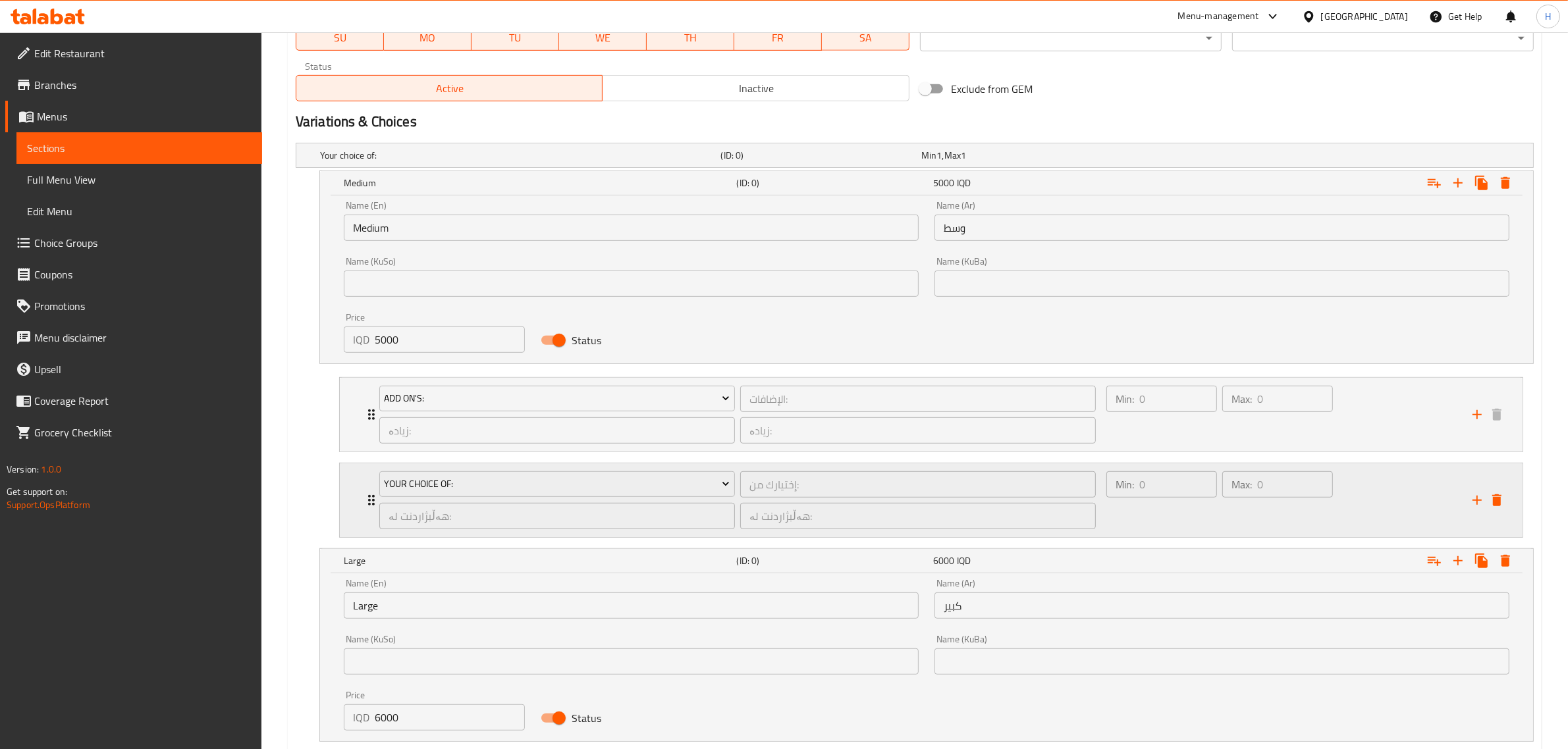
click at [1494, 505] on icon "delete" at bounding box center [1496, 500] width 9 height 12
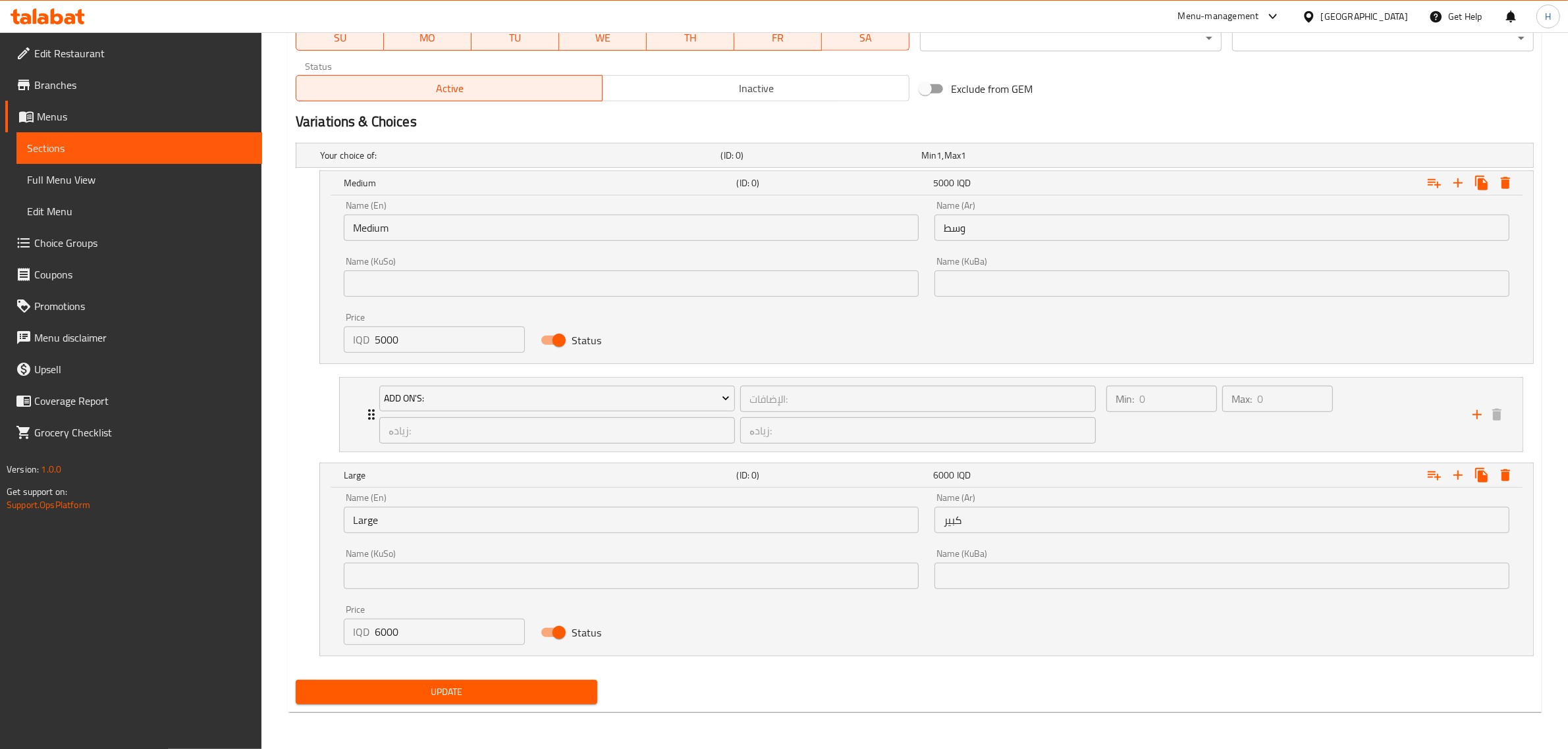
drag, startPoint x: 1281, startPoint y: 479, endPoint x: 1249, endPoint y: 333, distance: 149.5
click at [1249, 333] on div "Your choice of: (ID: 0) Min 1 , Max 1 Name (En) Your choice of: Name (En) Name …" at bounding box center [914, 406] width 1249 height 537
drag, startPoint x: 343, startPoint y: 480, endPoint x: 304, endPoint y: 550, distance: 80.1
click at [324, 586] on div "Large (ID: 0) 6000 IQD Name (En) Large Name (En) Name (Ar) كبير Name (Ar) Name …" at bounding box center [927, 560] width 1213 height 192
drag, startPoint x: 326, startPoint y: 550, endPoint x: 359, endPoint y: 422, distance: 132.2
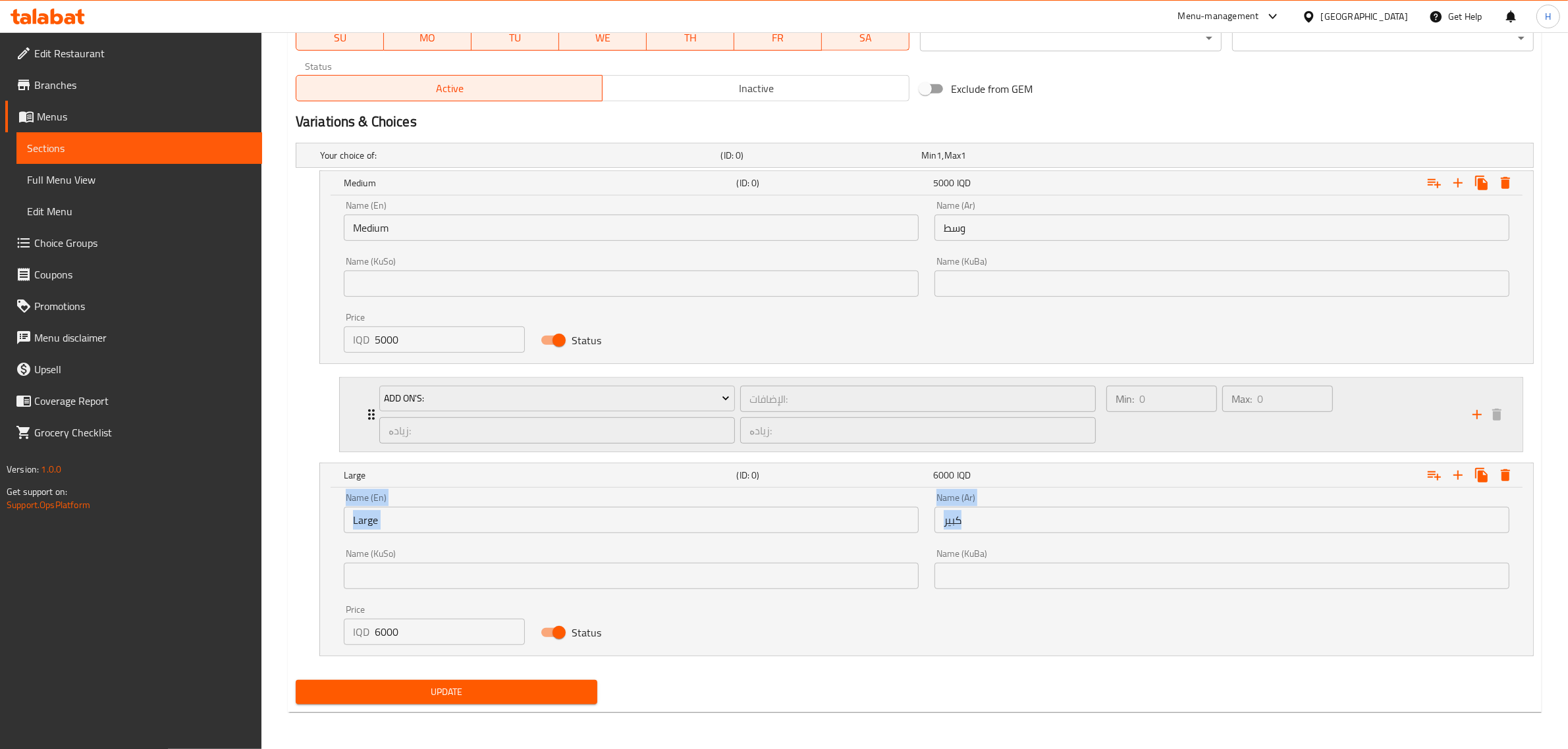
click at [350, 423] on div "Your choice of: (ID: 0) Min 1 , Max 1 Name (En) Your choice of: Name (En) Name …" at bounding box center [914, 406] width 1249 height 537
click at [304, 435] on nav "Add On's: الإضافات: ​ زیادە: ​ زیادە: ​ Min: 0 ​ Max: 0 ​ Vanilla (ID: 12213817…" at bounding box center [914, 415] width 1238 height 96
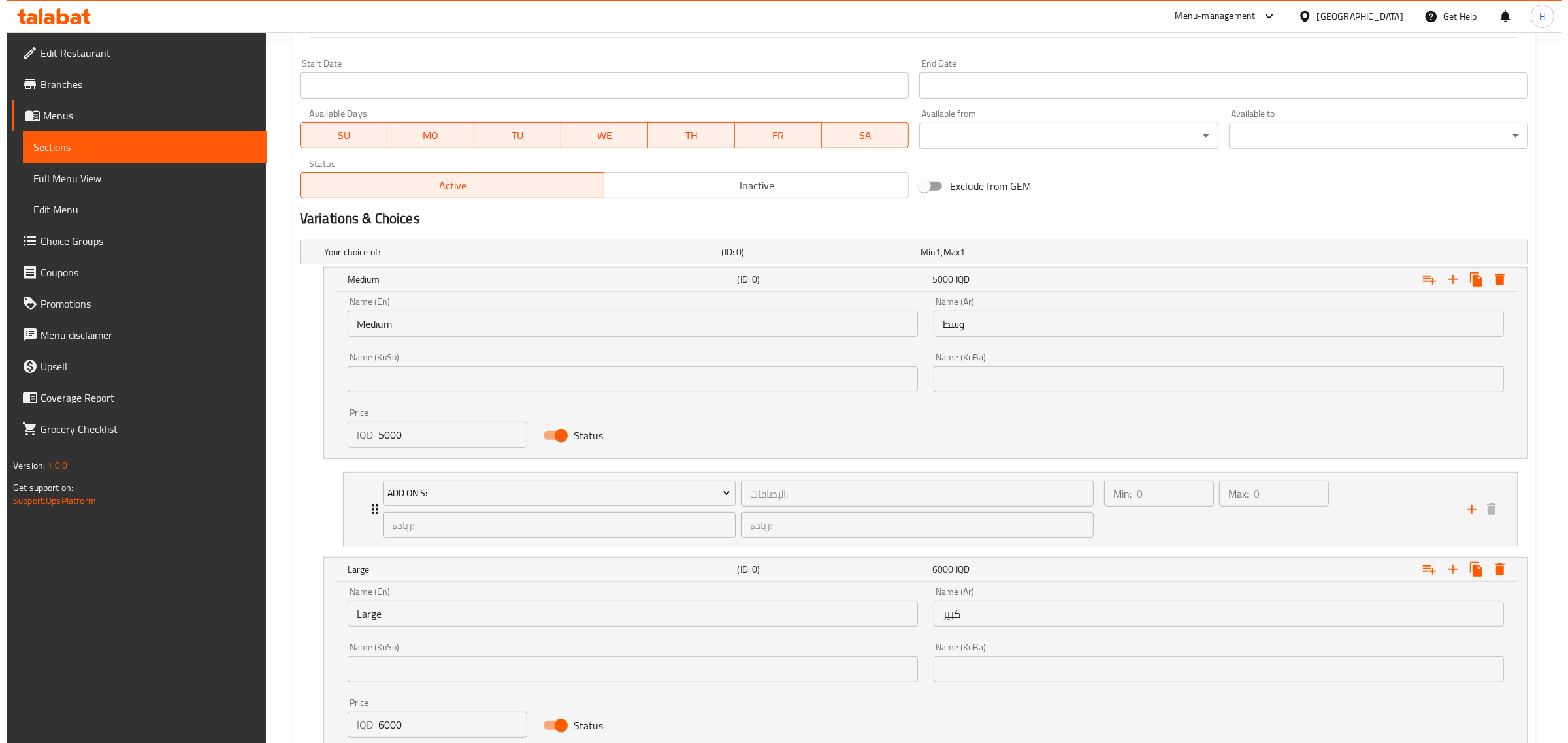
scroll to position [716, 0]
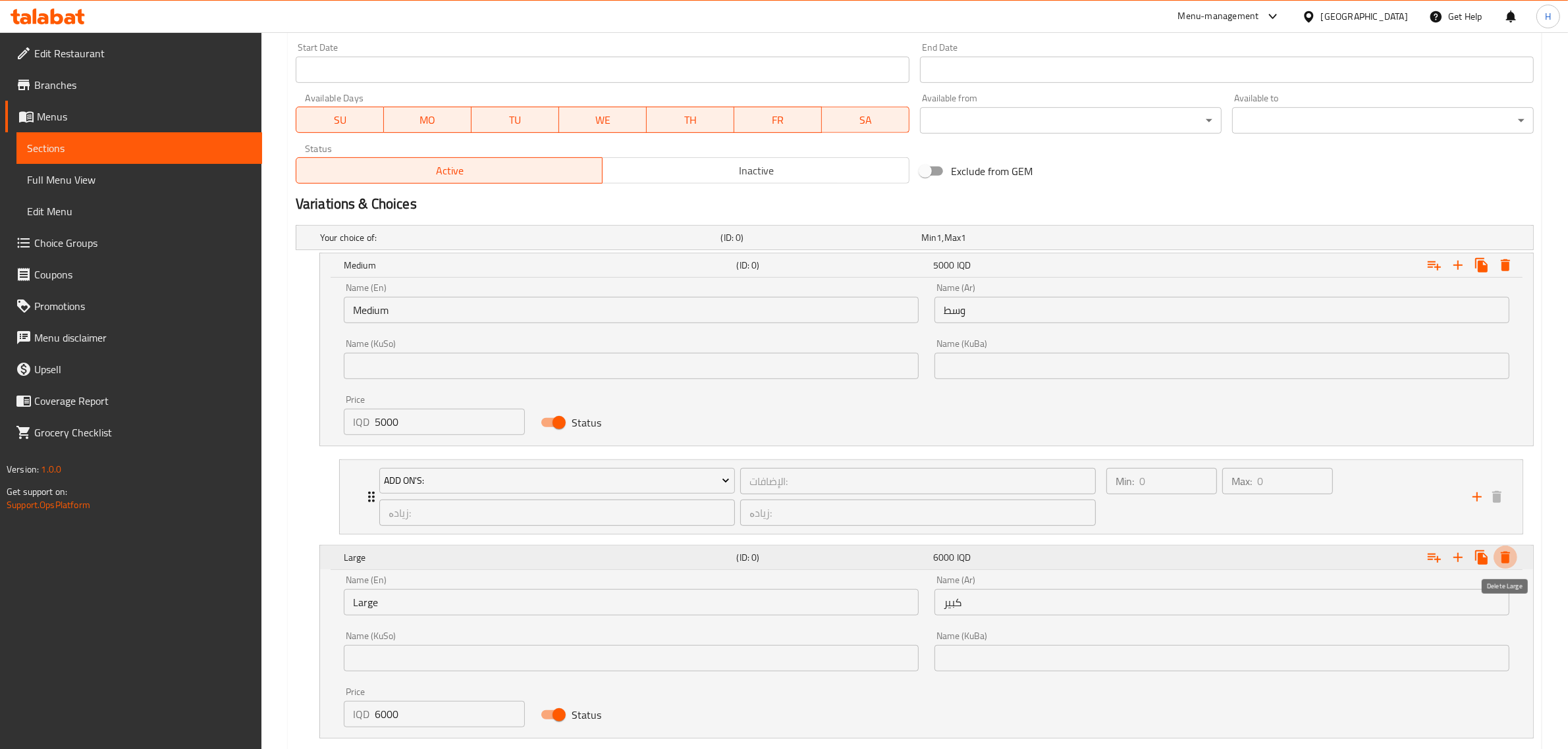
click at [1507, 563] on icon "Expand" at bounding box center [1505, 557] width 9 height 12
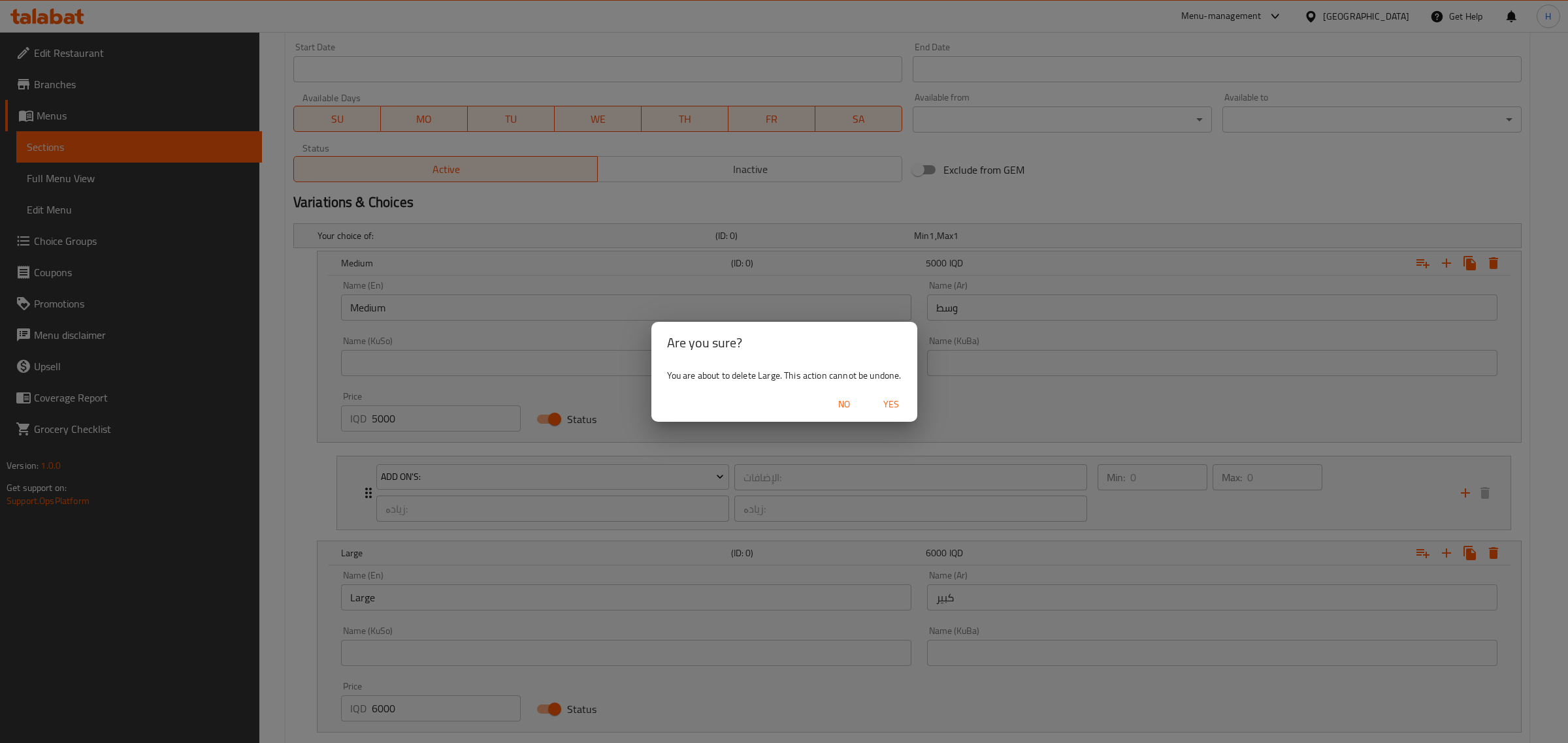
click at [897, 399] on span "Yes" at bounding box center [891, 405] width 31 height 16
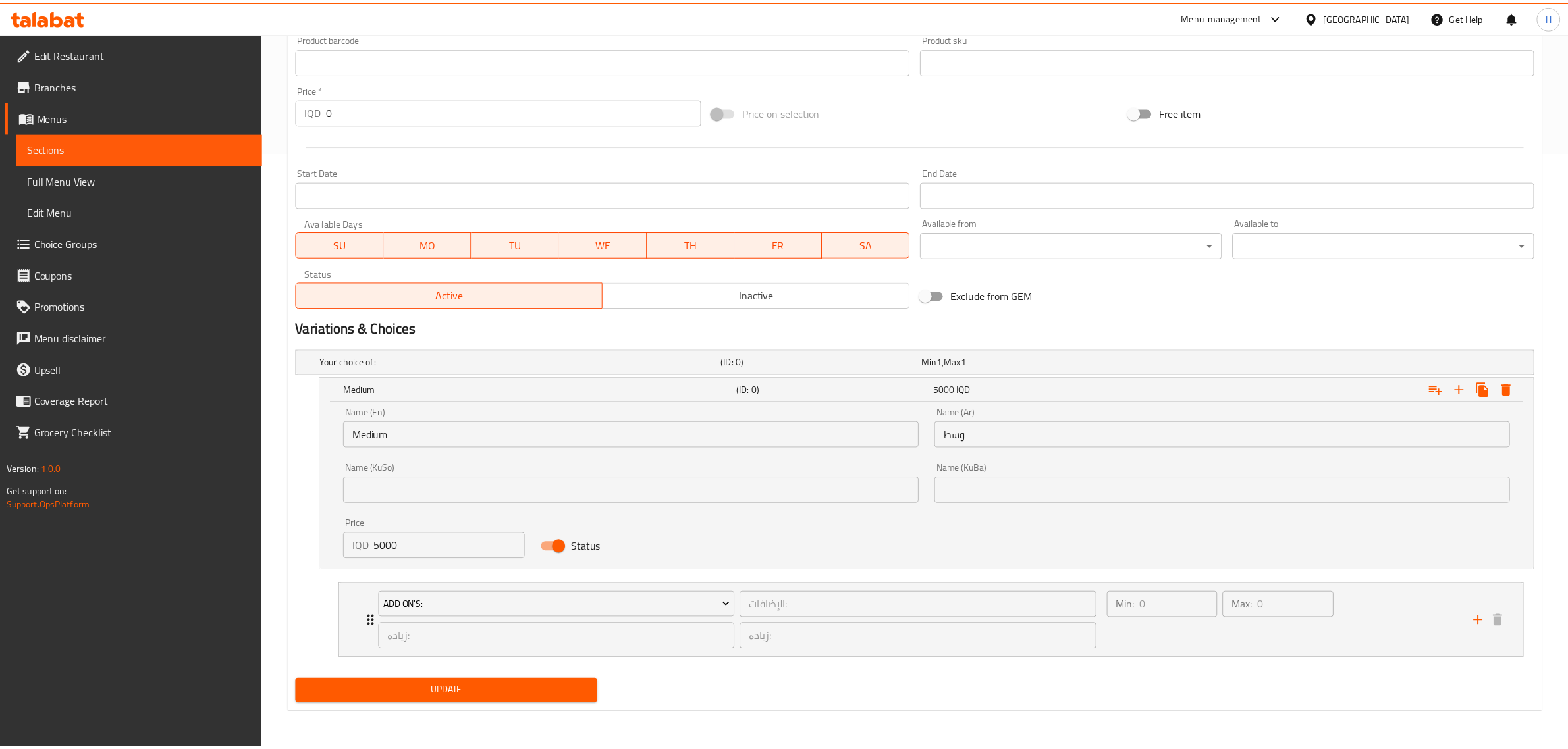
scroll to position [597, 0]
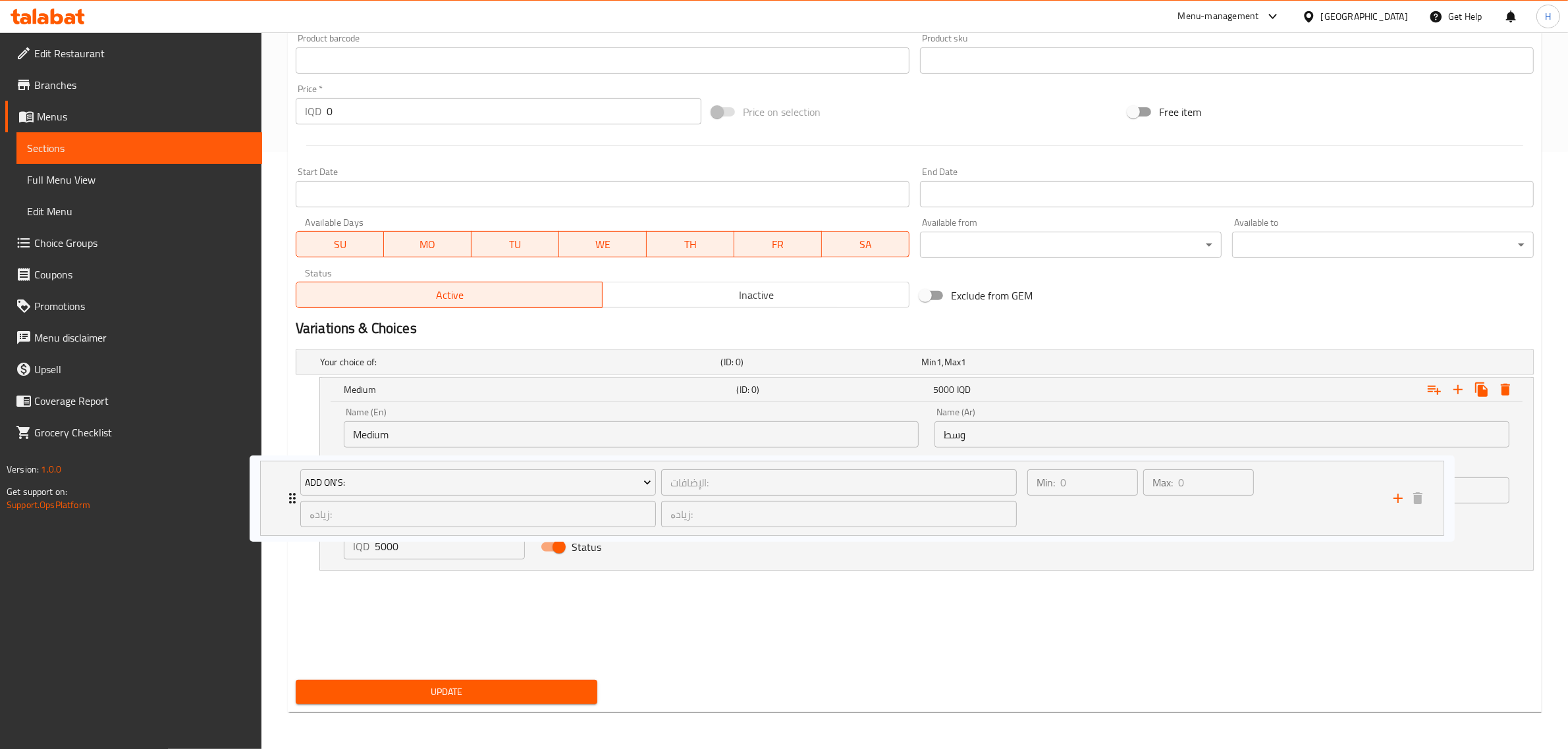
drag, startPoint x: 360, startPoint y: 616, endPoint x: 281, endPoint y: 488, distance: 150.4
click at [281, 488] on div "Home / Restaurants management / Menus / Sections / item / update Coffee section…" at bounding box center [914, 92] width 1307 height 1314
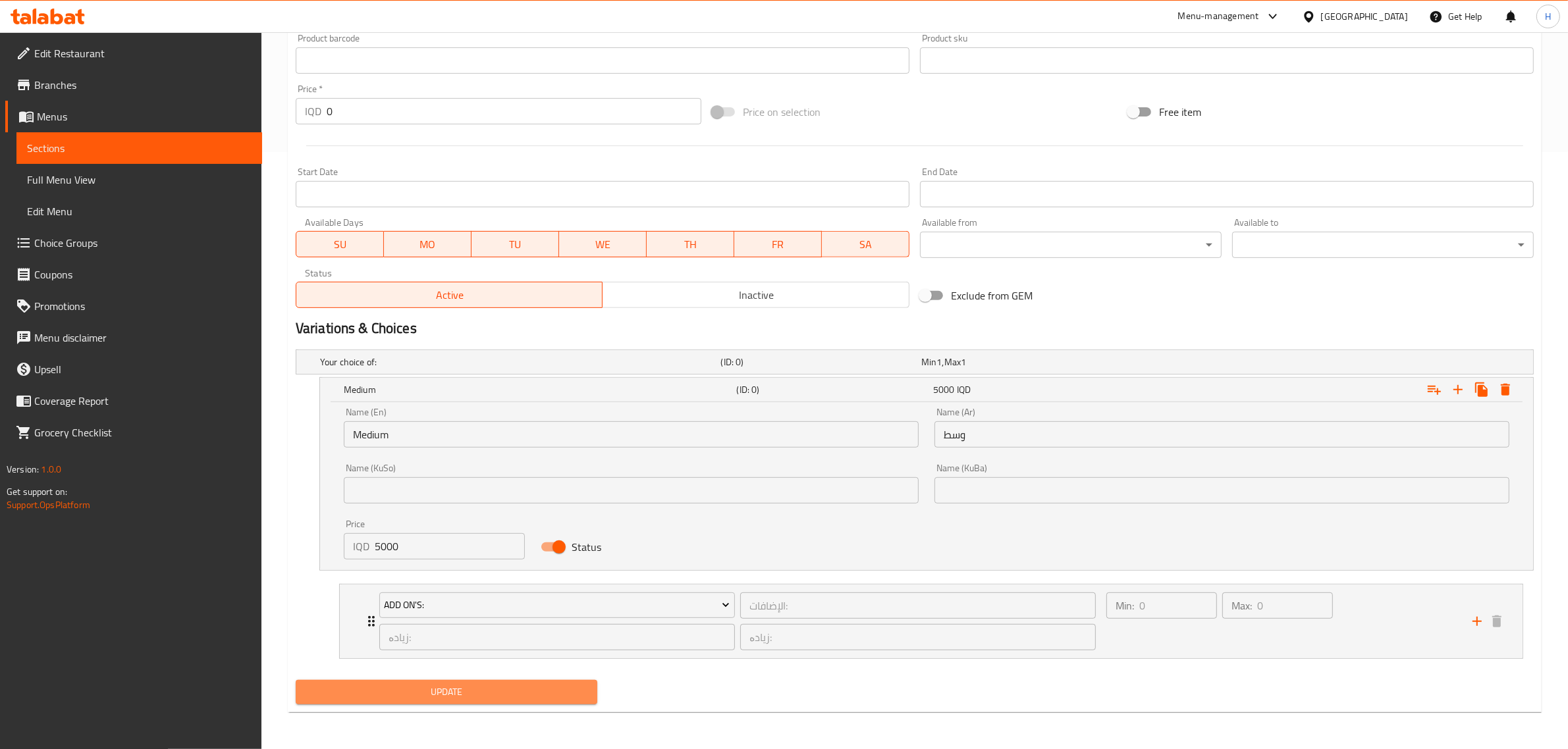
click at [465, 684] on span "Update" at bounding box center [446, 693] width 280 height 17
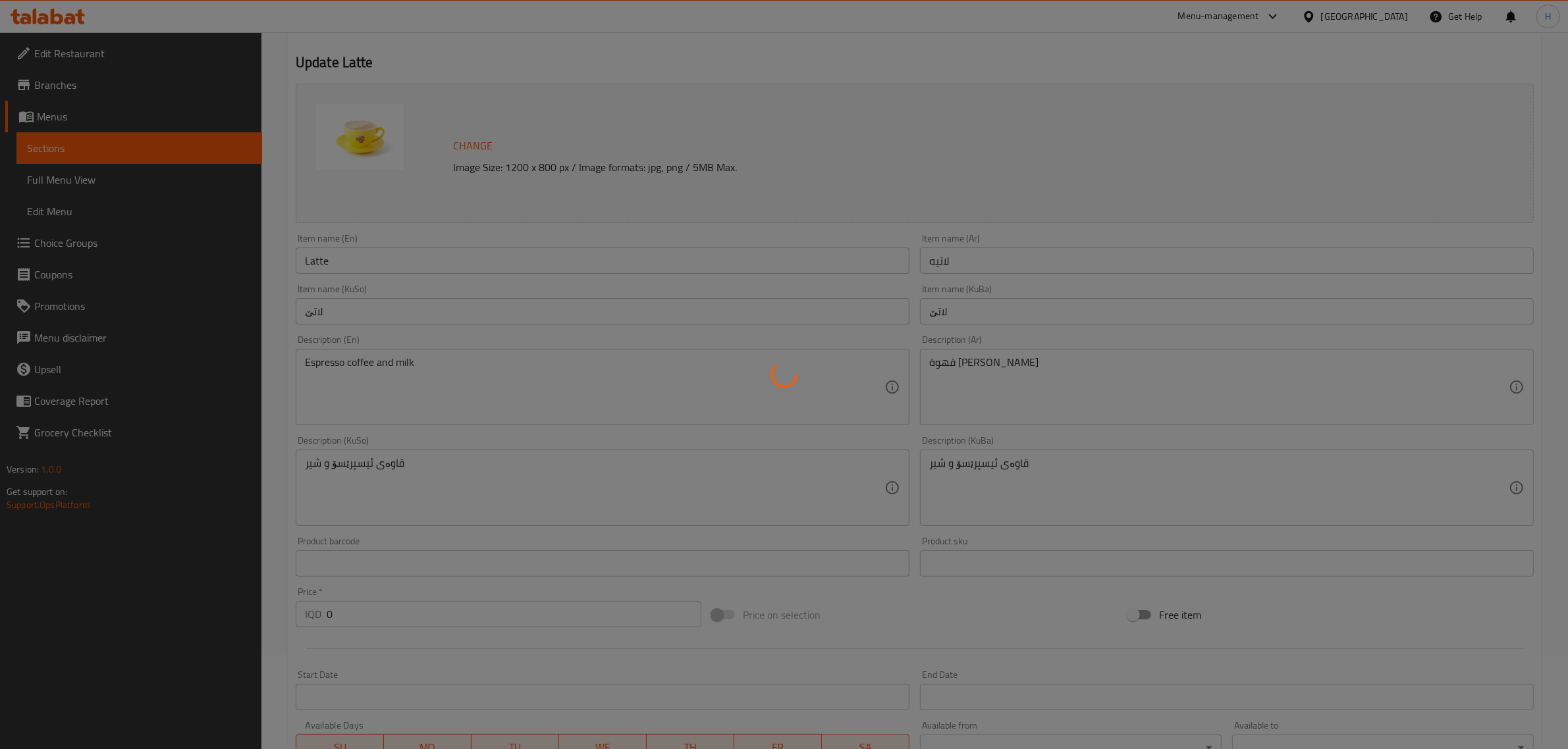
type input "الإضافات:"
type input "زیادە:"
type input "0"
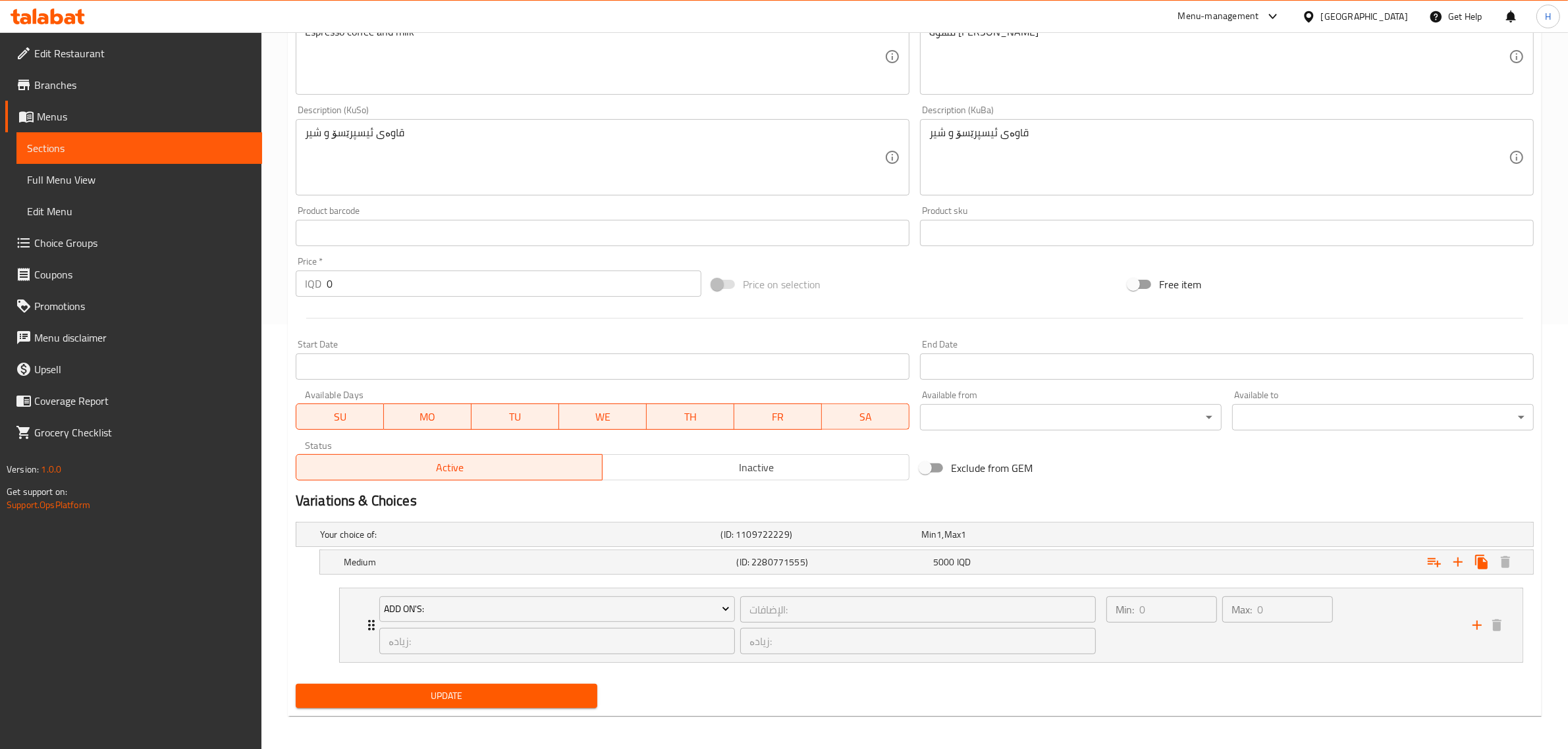
scroll to position [429, 0]
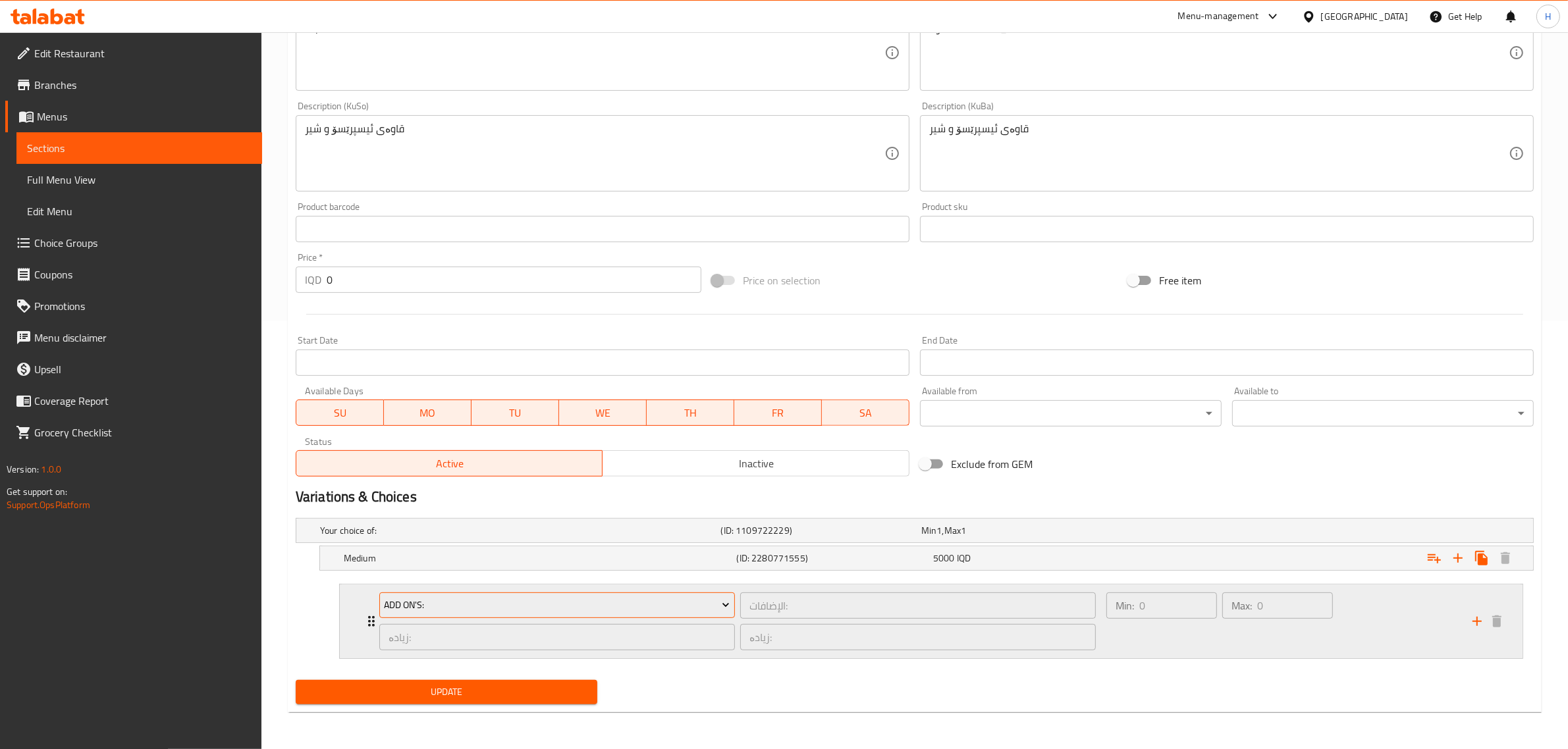
click at [713, 607] on span "Add On's:" at bounding box center [557, 606] width 346 height 17
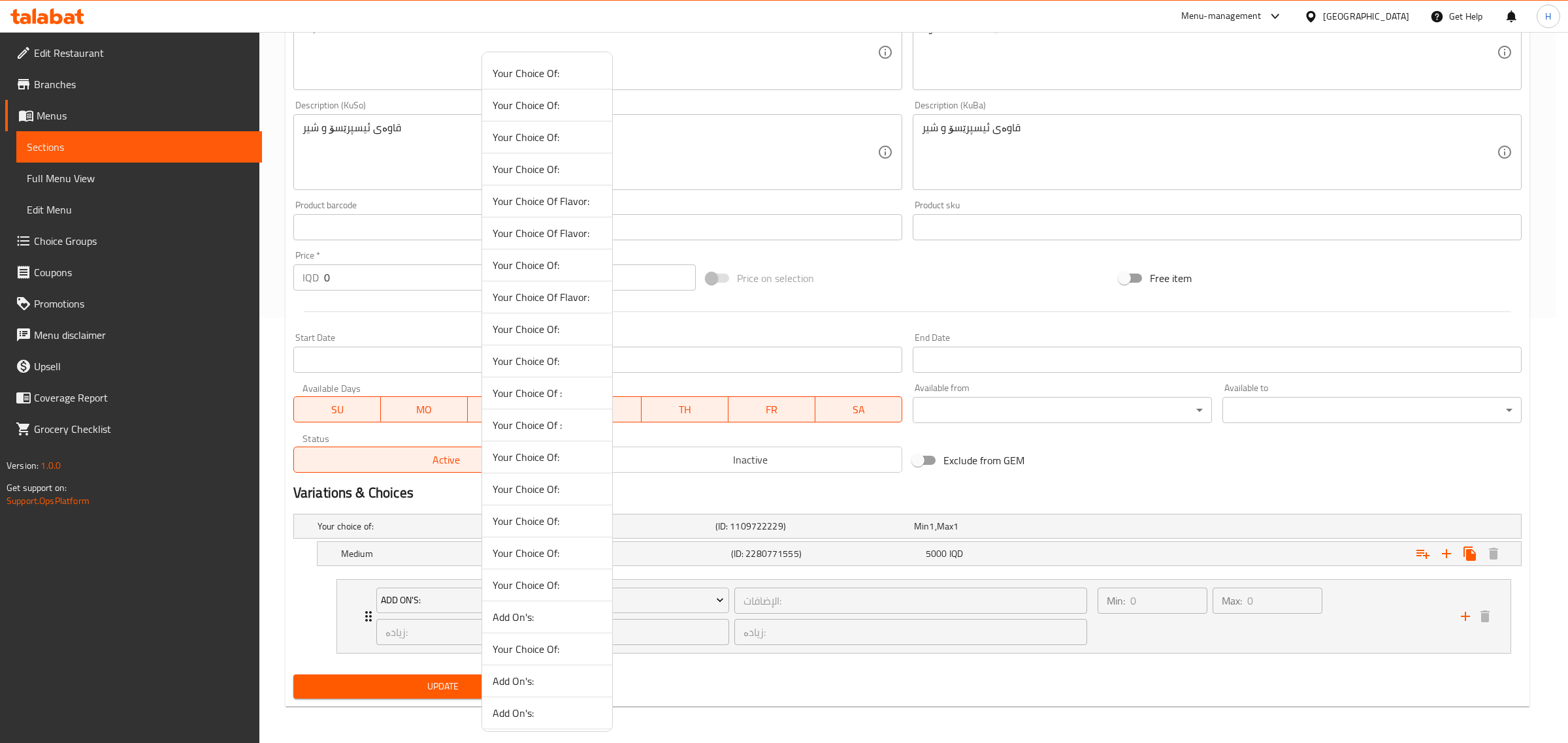
click at [314, 593] on div at bounding box center [784, 371] width 1568 height 743
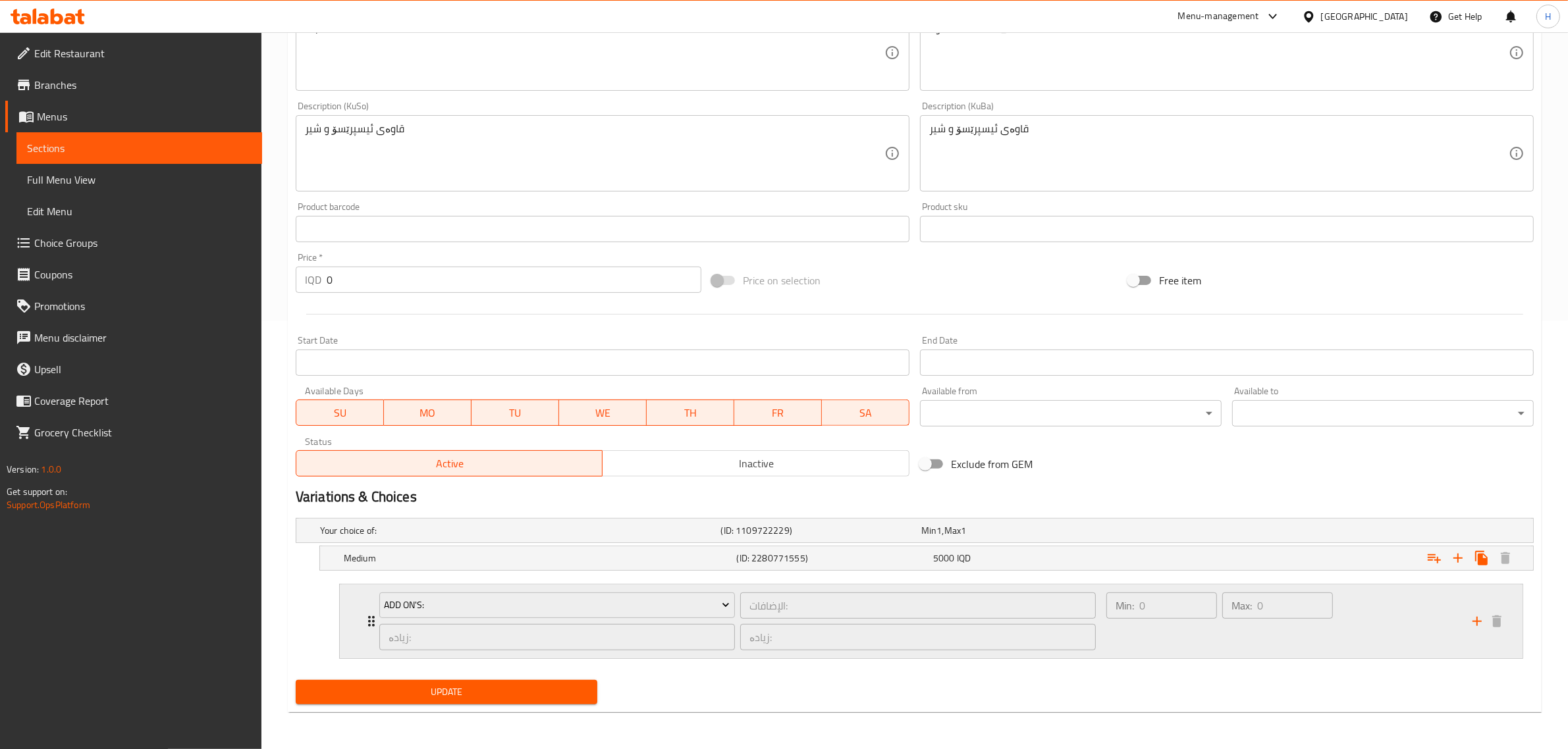
click at [364, 623] on icon "Expand" at bounding box center [371, 621] width 16 height 16
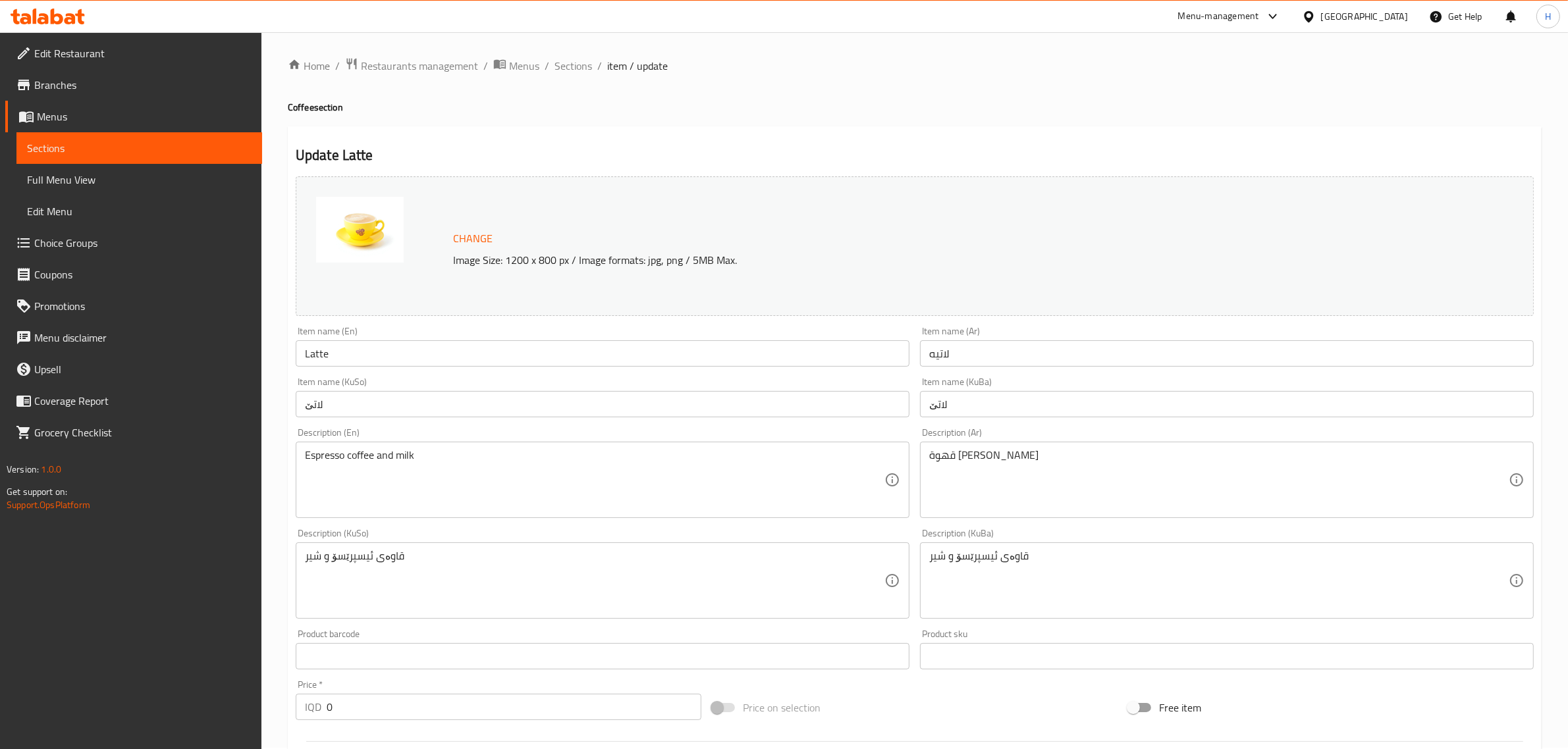
scroll to position [0, 0]
click at [574, 64] on span "Sections" at bounding box center [572, 66] width 37 height 16
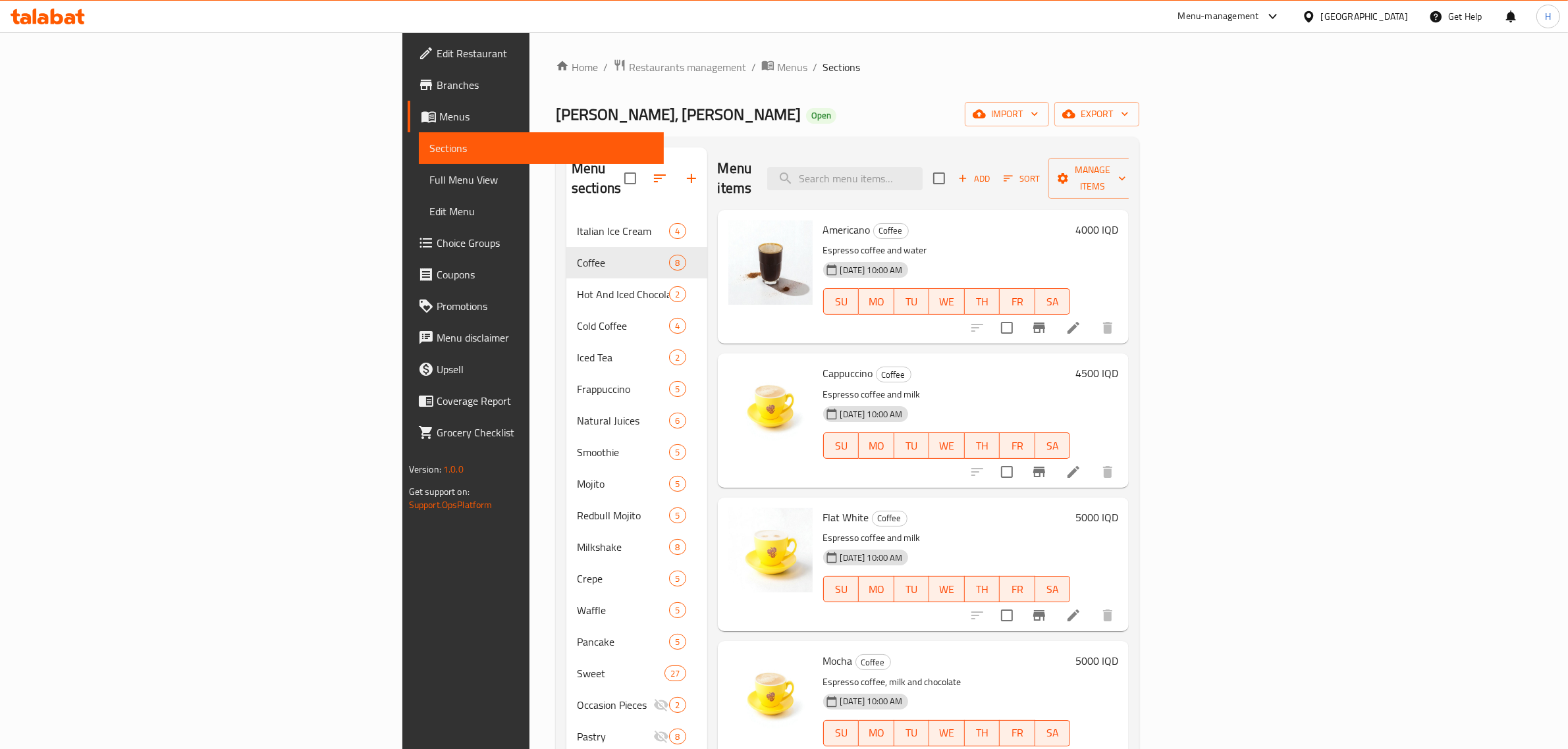
click at [1129, 148] on div "Menu items Add Sort Manage items" at bounding box center [923, 178] width 411 height 62
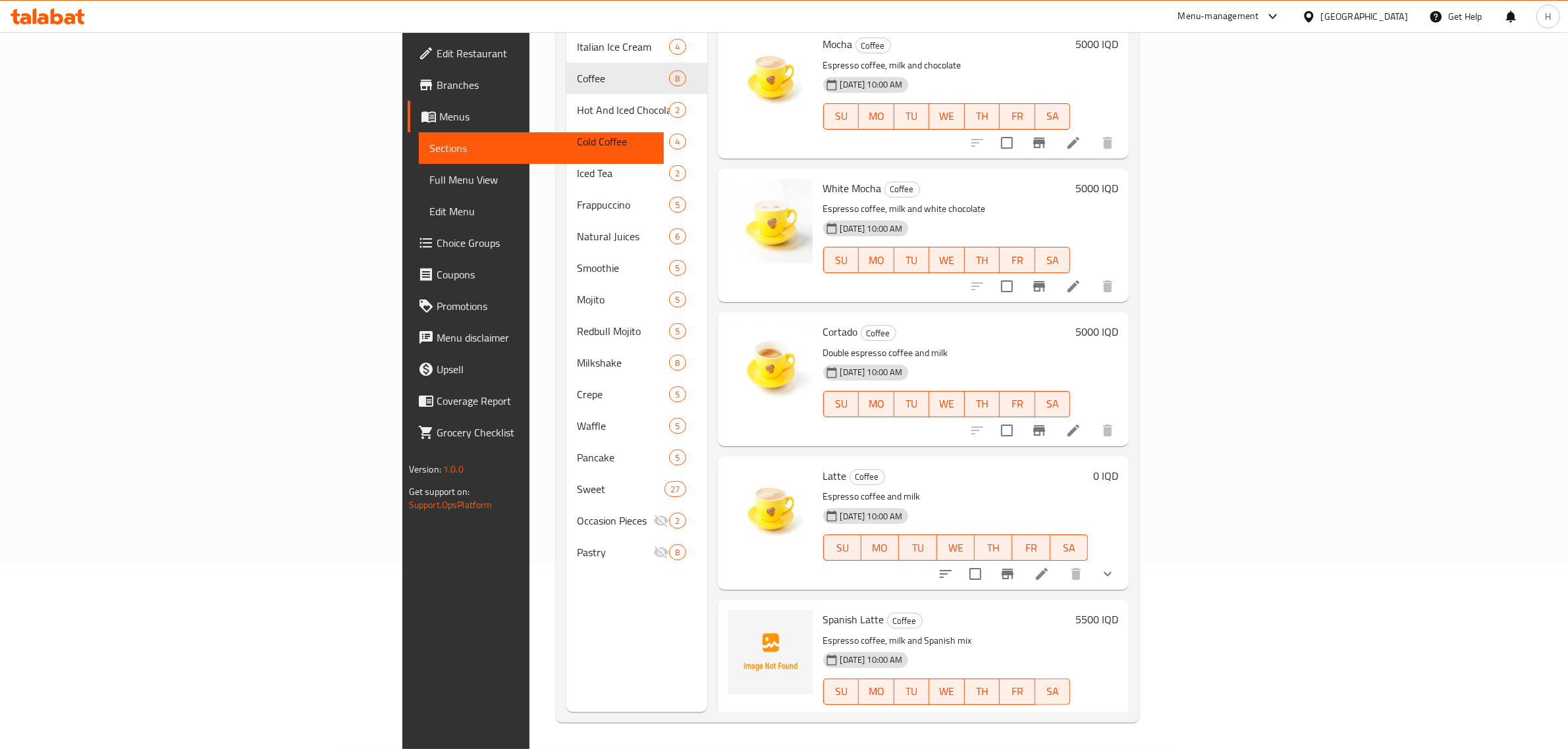
scroll to position [185, 0]
click at [1060, 563] on li at bounding box center [1041, 574] width 37 height 24
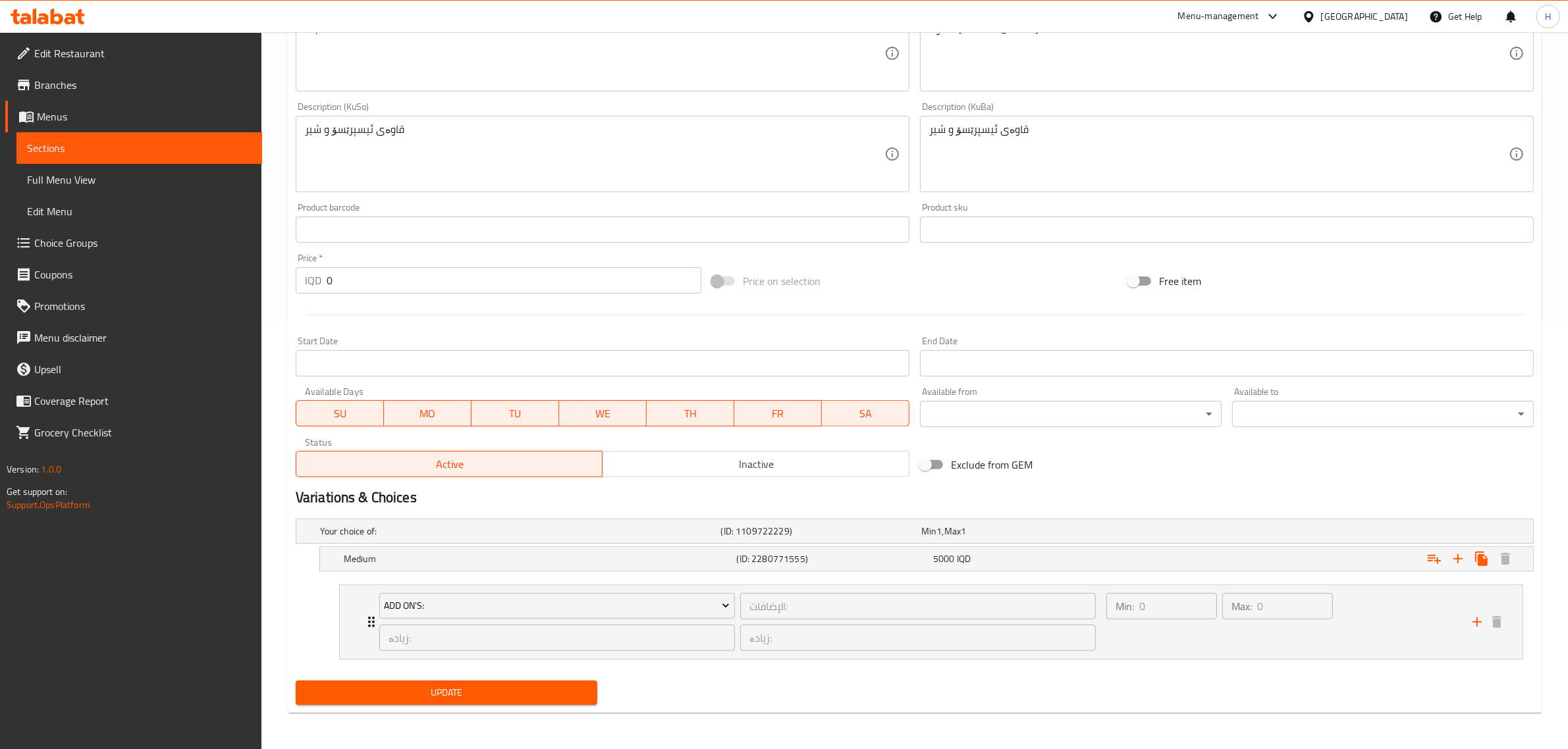
scroll to position [429, 0]
click at [1456, 558] on icon "Expand" at bounding box center [1457, 557] width 9 height 9
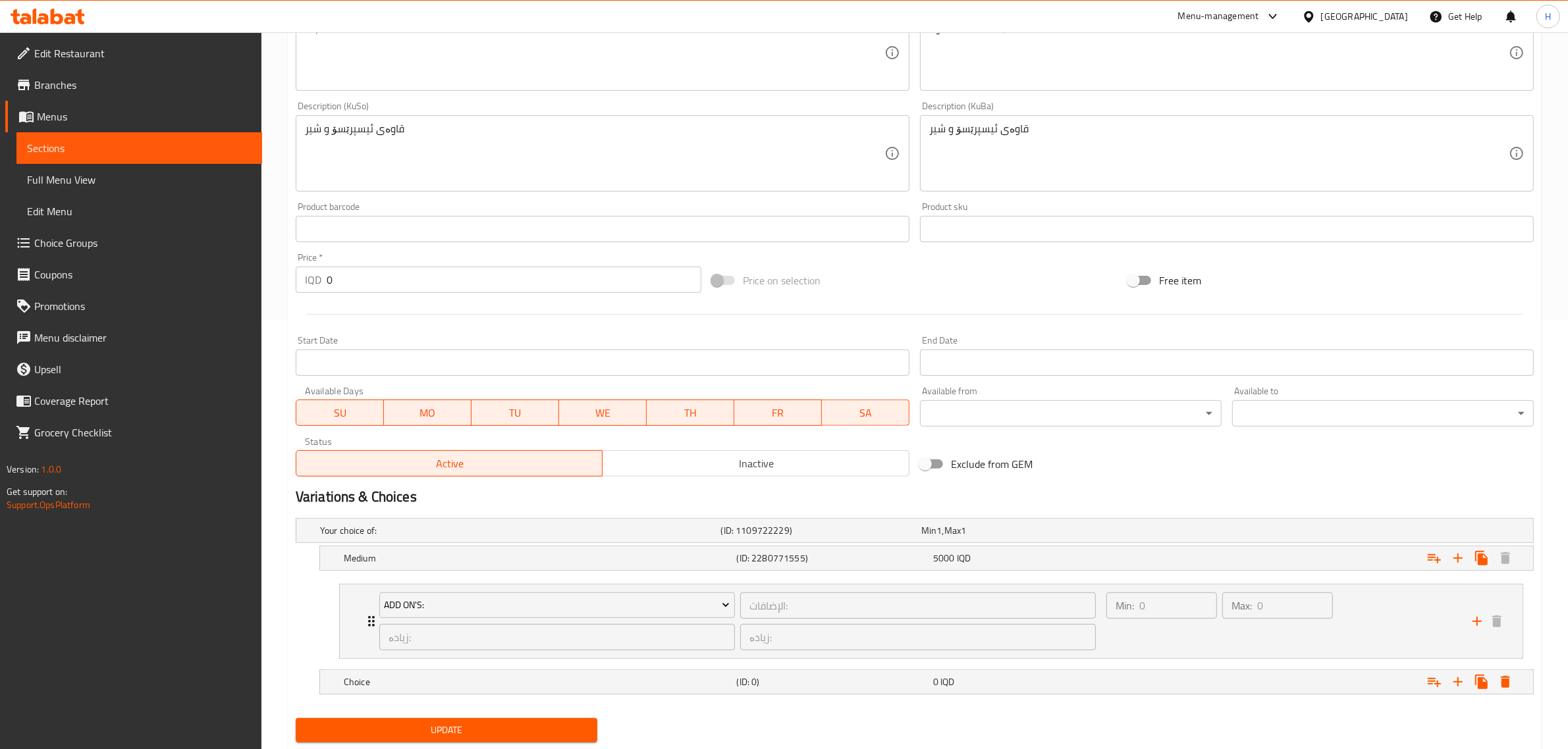
drag, startPoint x: 1338, startPoint y: 682, endPoint x: 1293, endPoint y: 499, distance: 188.5
click at [1293, 499] on div "Change Image Size: 1200 x 800 px / Image formats: jpg, png / 5MB Max. Item name…" at bounding box center [914, 245] width 1249 height 1003
click at [813, 669] on div "Choice (ID: 0) 0 IQD" at bounding box center [930, 682] width 1179 height 29
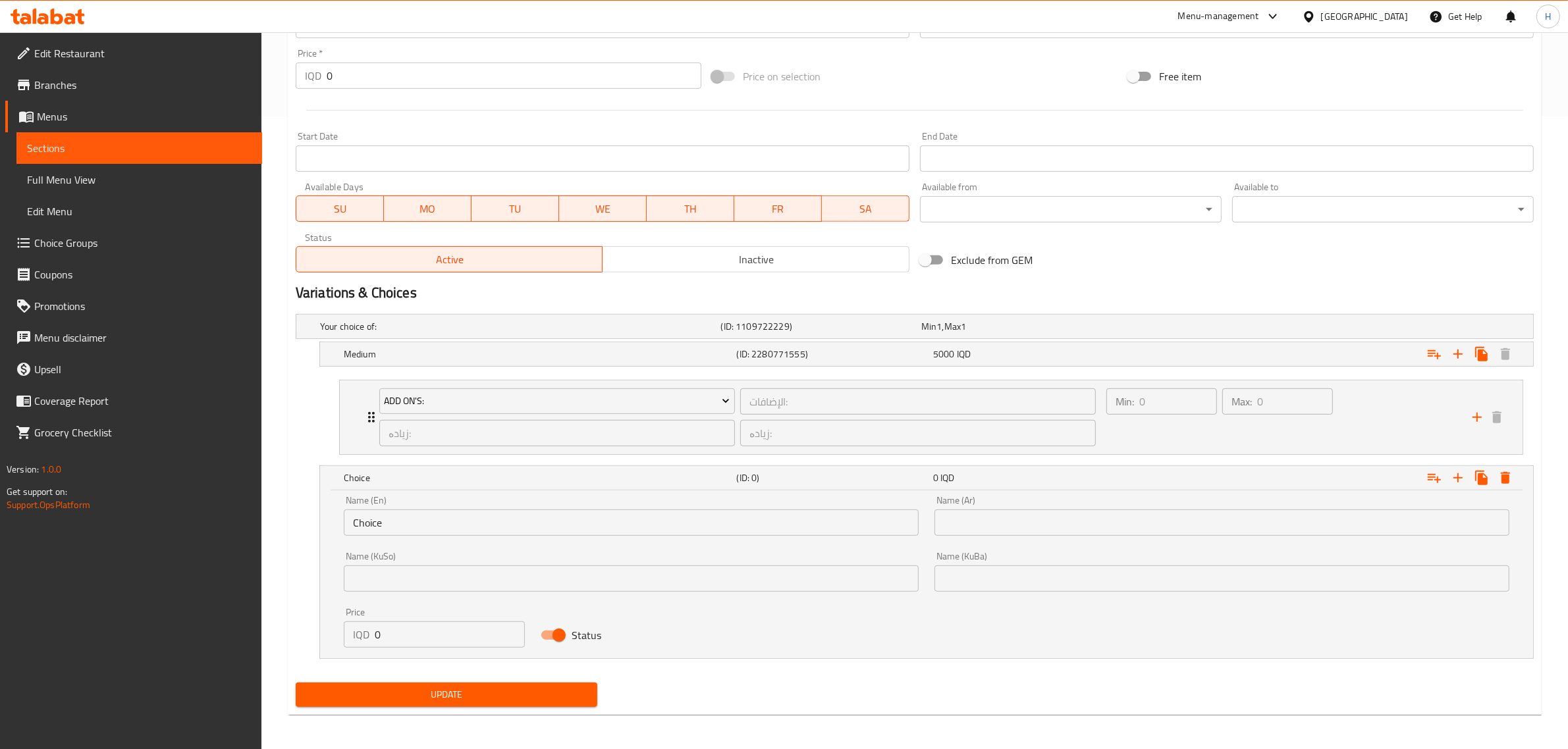
scroll to position [636, 0]
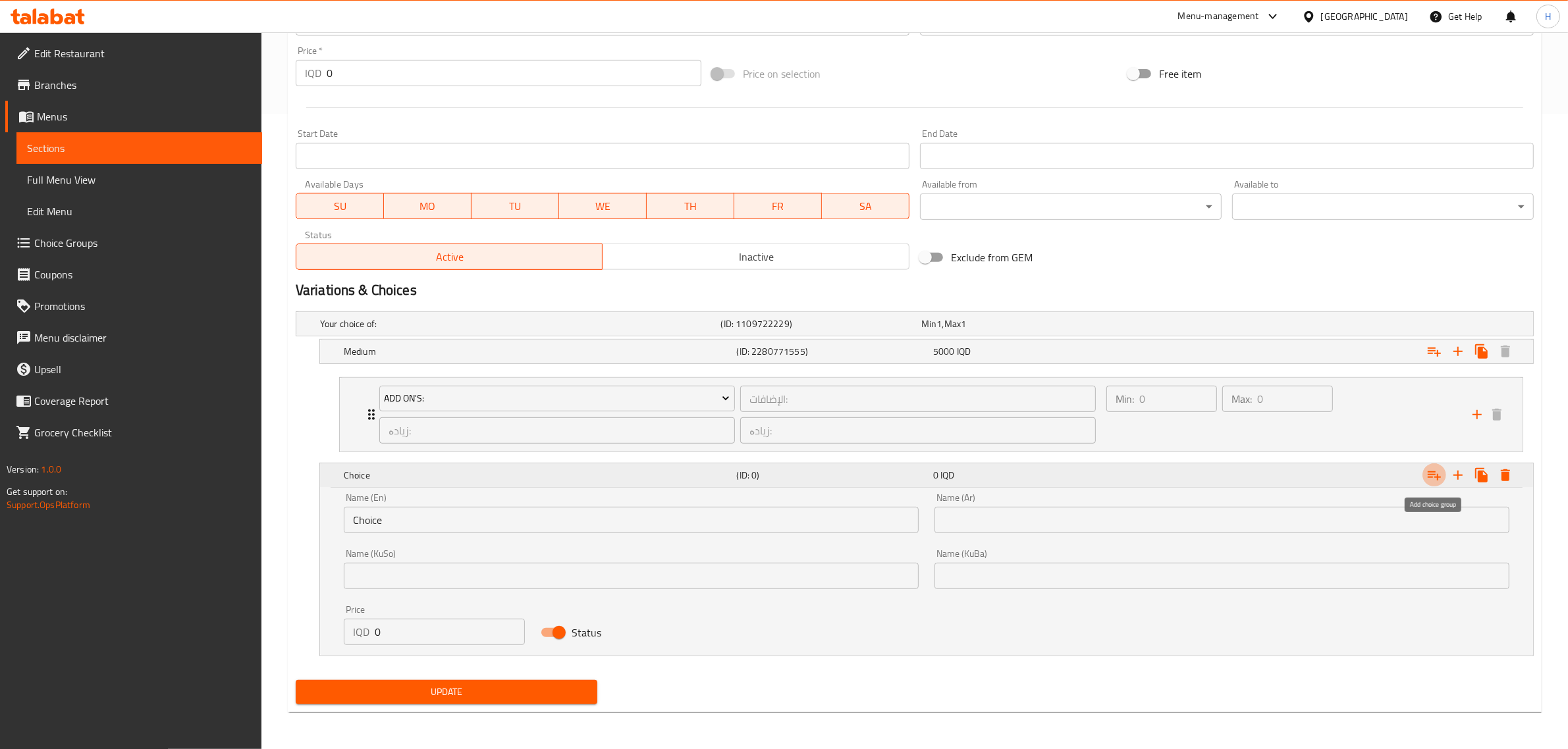
click at [1443, 475] on button "Expand" at bounding box center [1434, 475] width 24 height 24
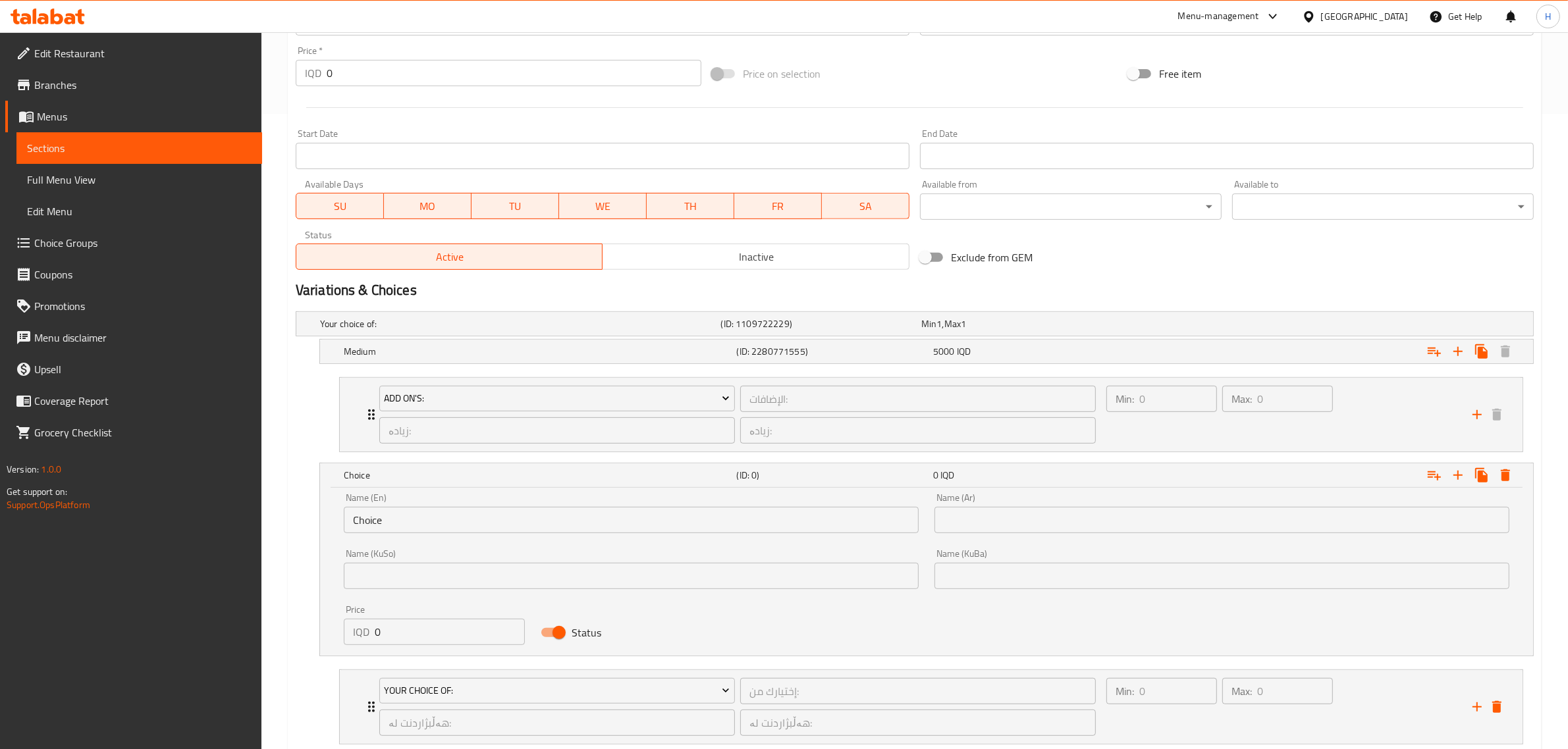
scroll to position [718, 0]
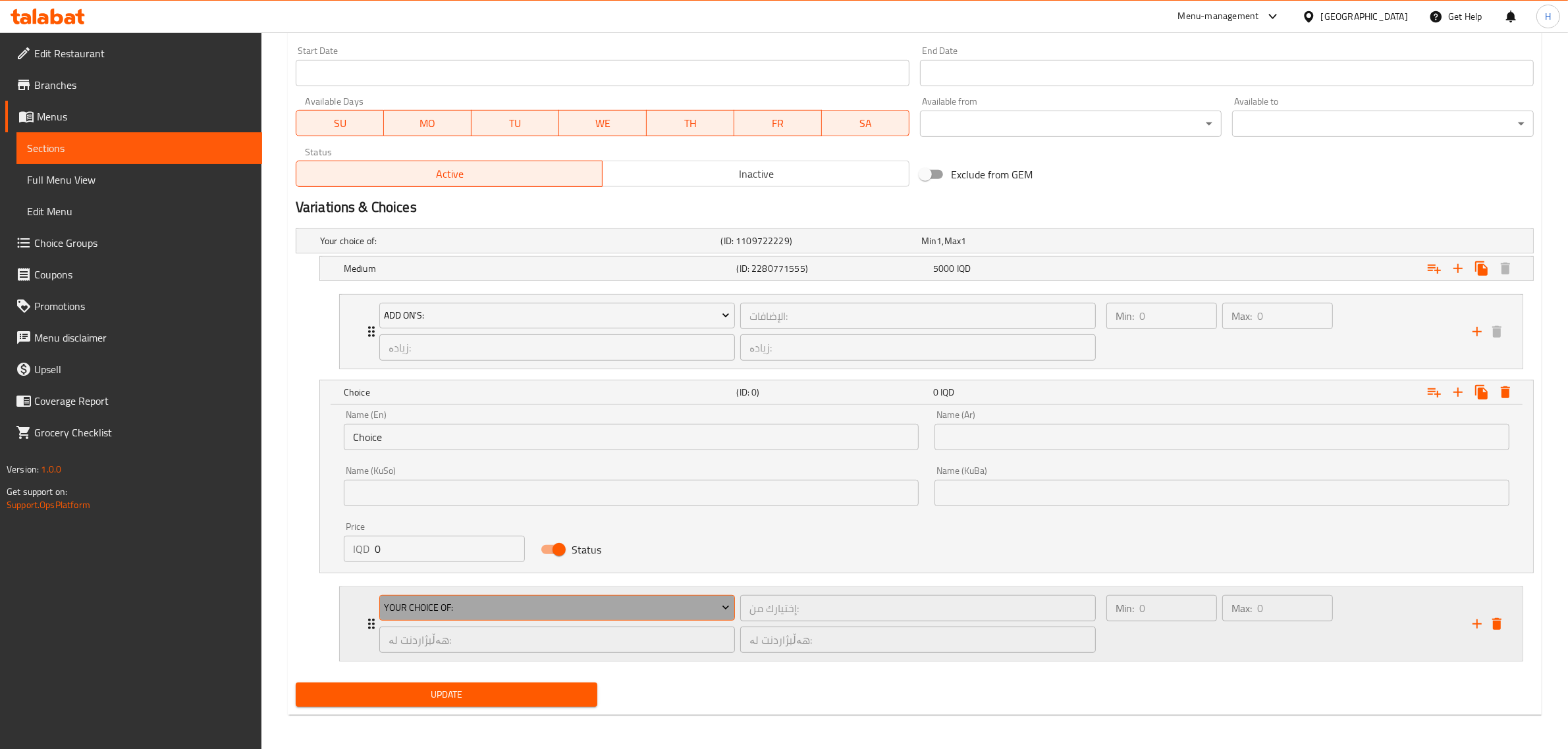
click at [466, 610] on span "Your Choice Of:" at bounding box center [557, 608] width 346 height 17
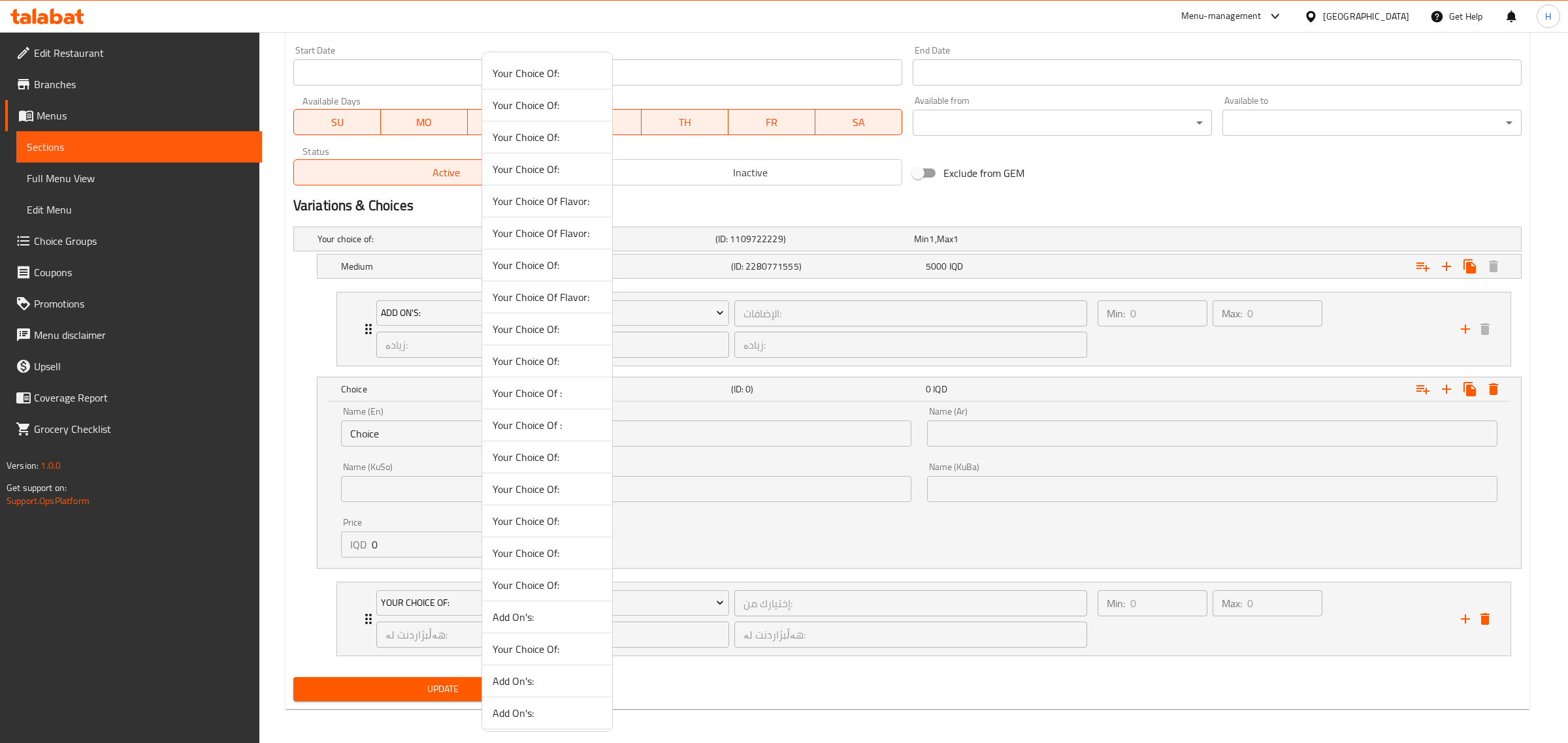
click at [579, 612] on span "Add On's:" at bounding box center [547, 616] width 109 height 16
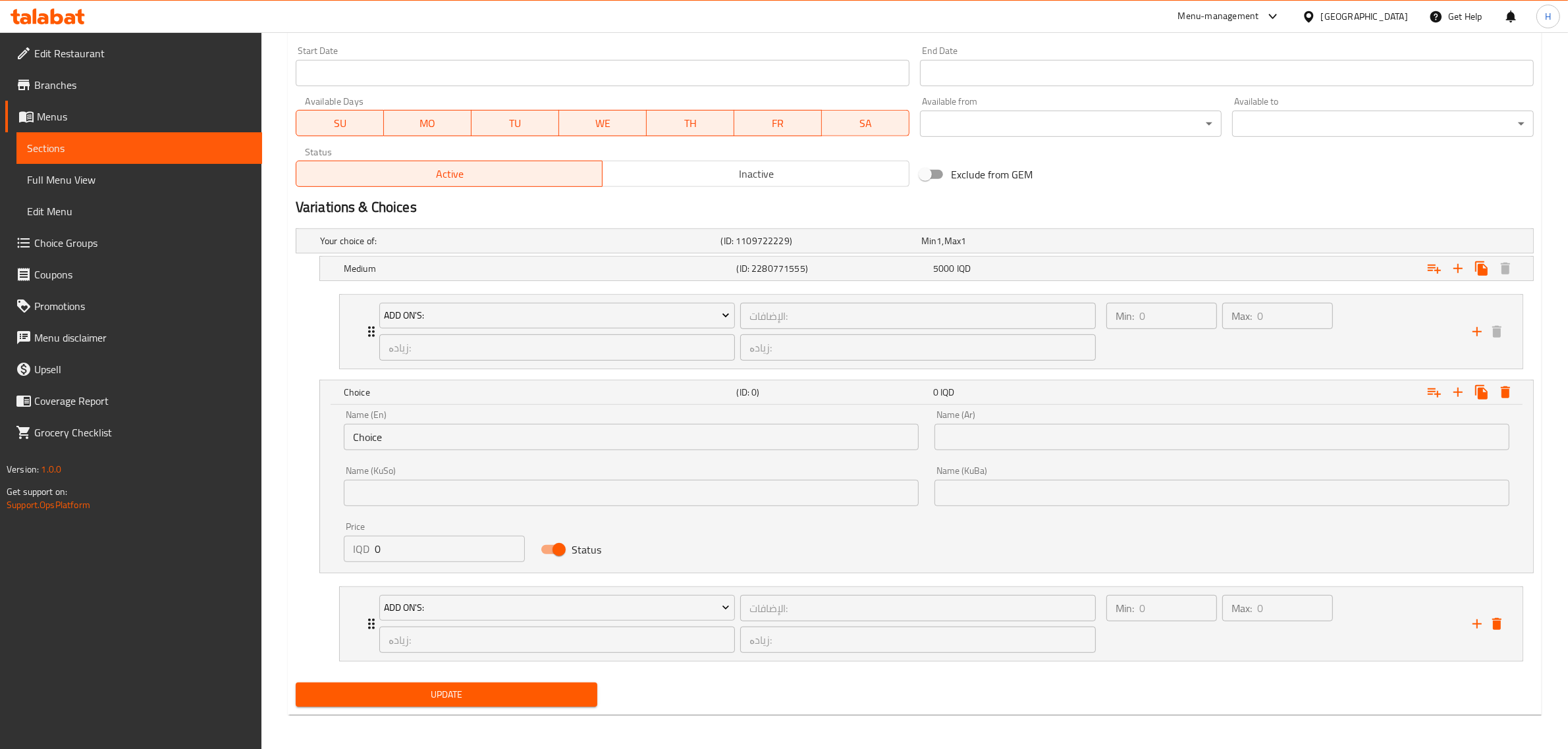
click at [430, 428] on input "Choice" at bounding box center [631, 437] width 575 height 27
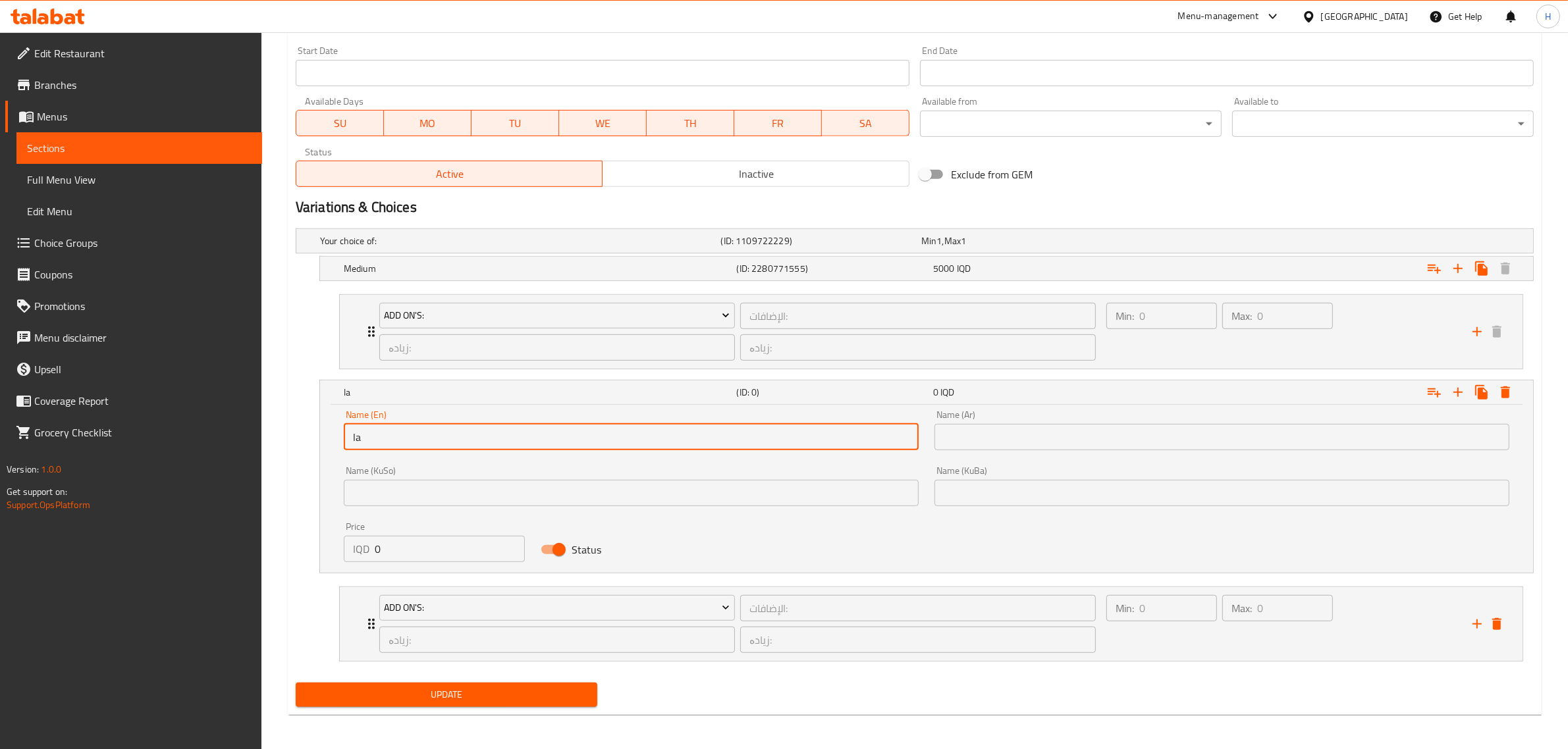
type input "Large"
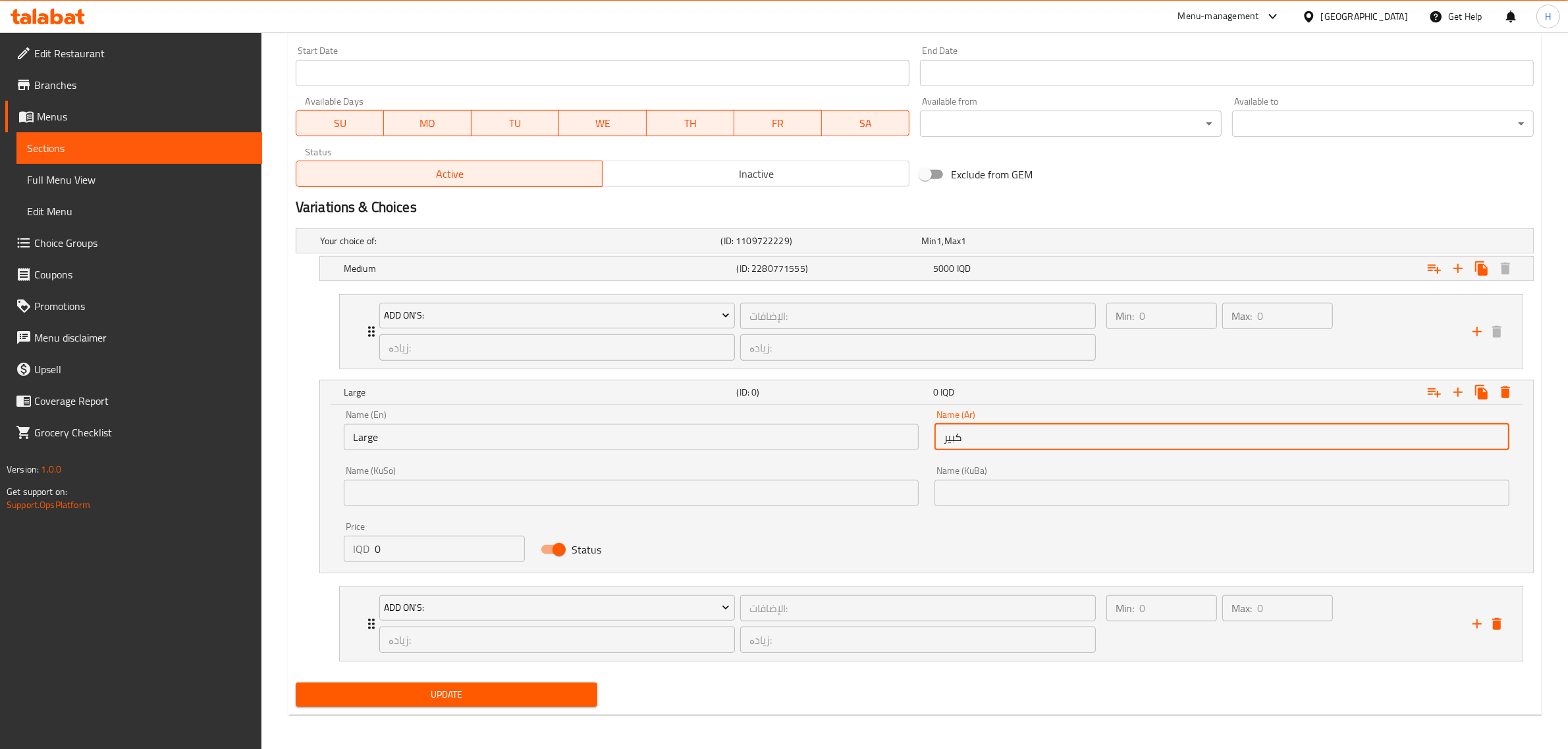
type input "كبير"
click at [419, 543] on input "0" at bounding box center [450, 549] width 150 height 27
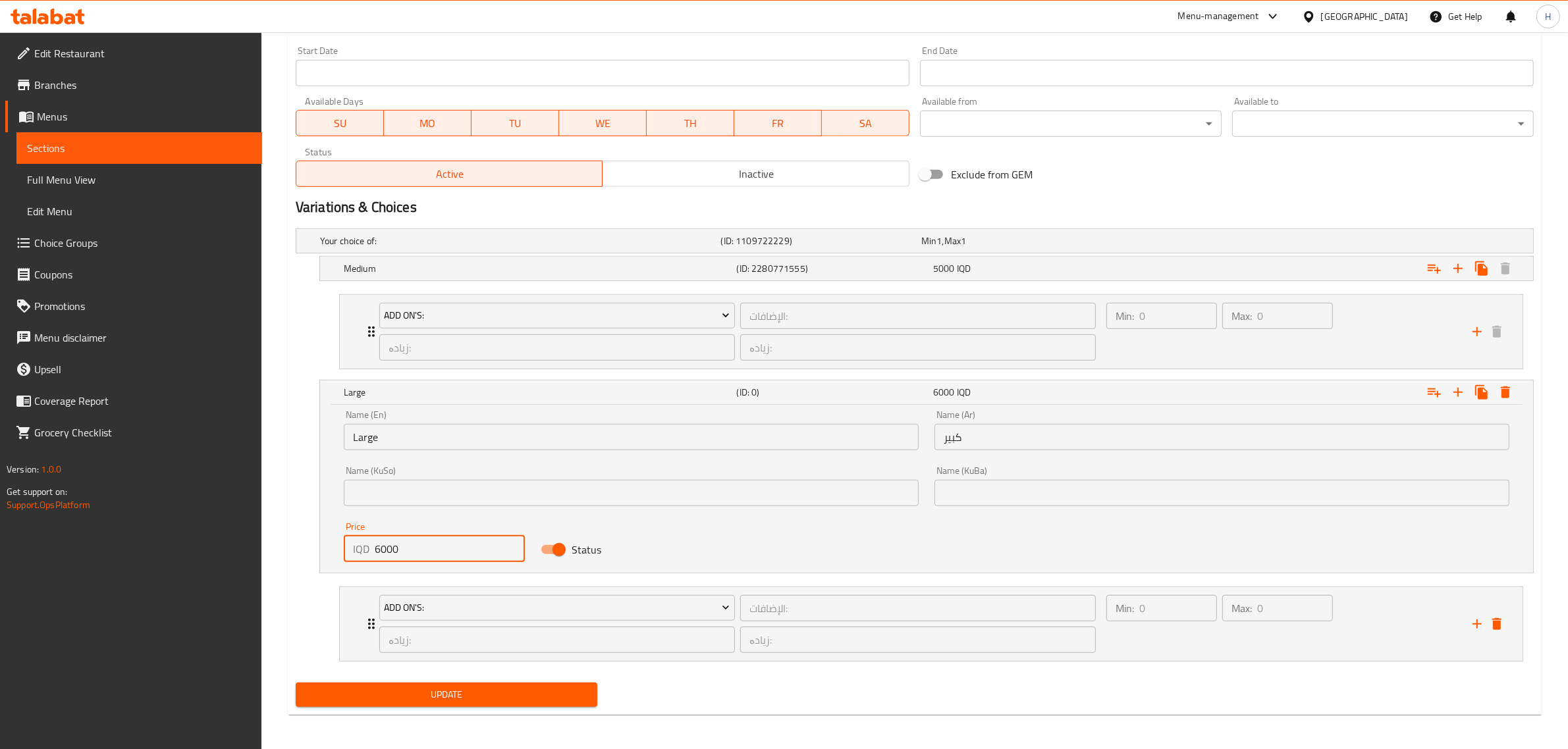
type input "6000"
click at [518, 683] on div "Update" at bounding box center [446, 695] width 312 height 35
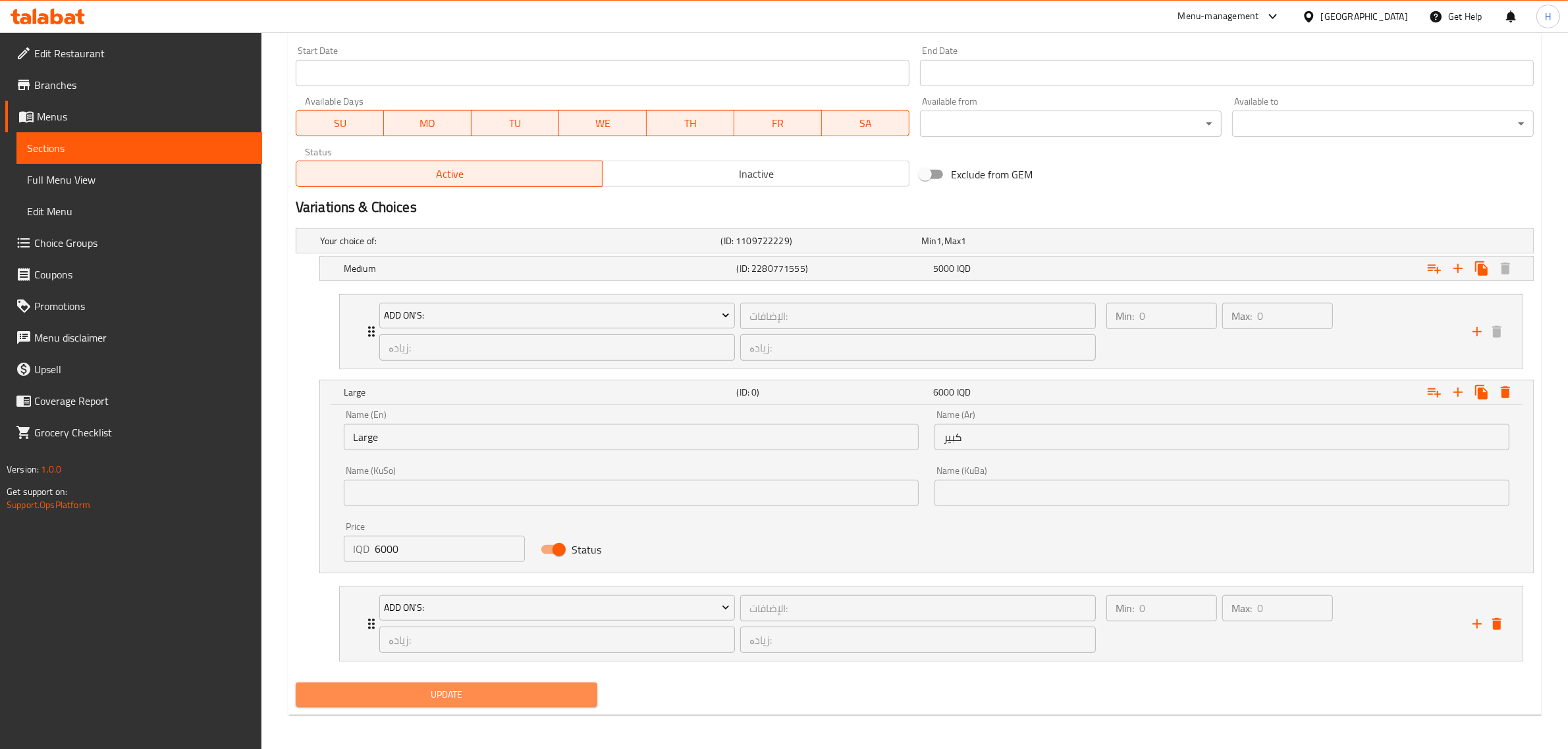
click at [515, 683] on button "Update" at bounding box center [446, 694] width 301 height 24
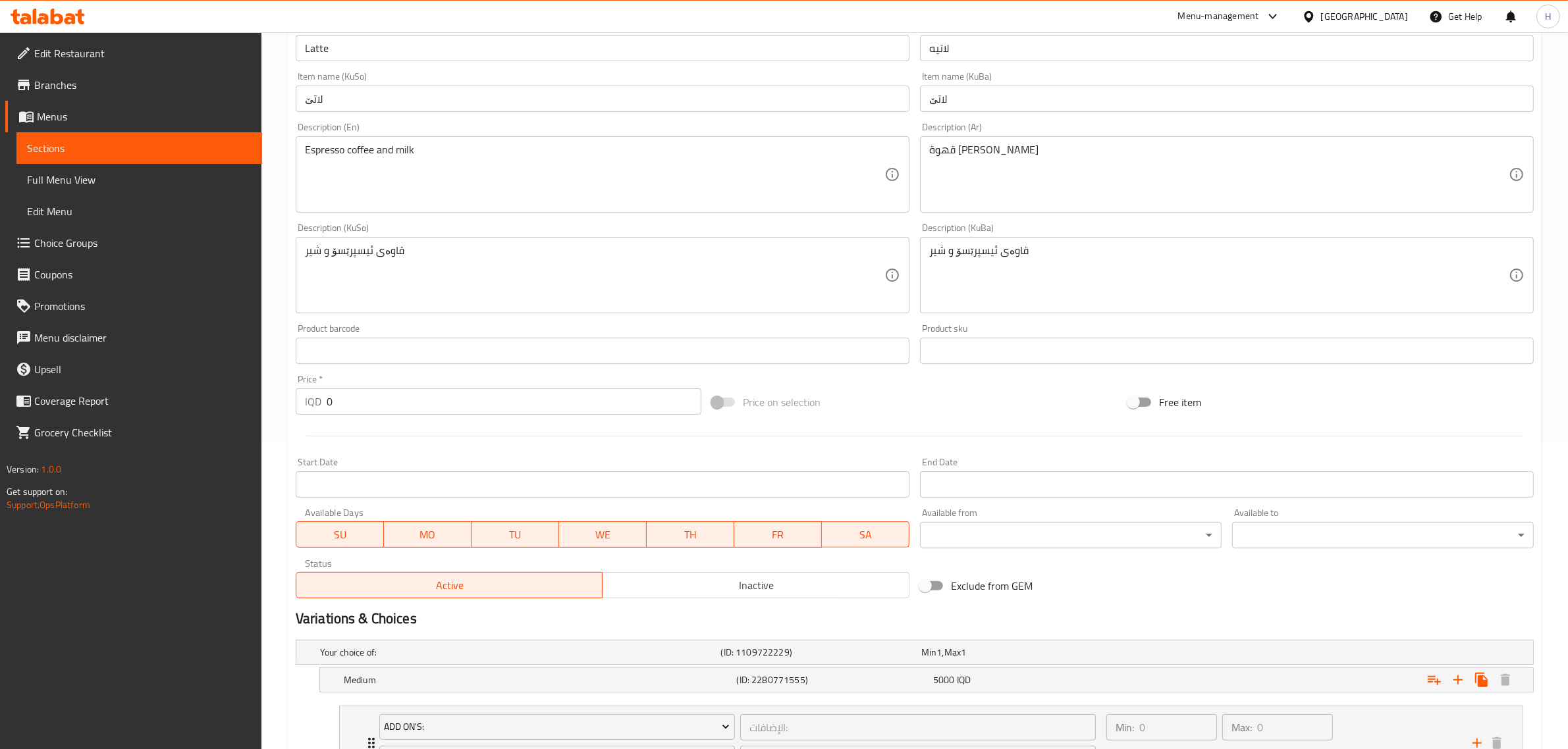
scroll to position [0, 0]
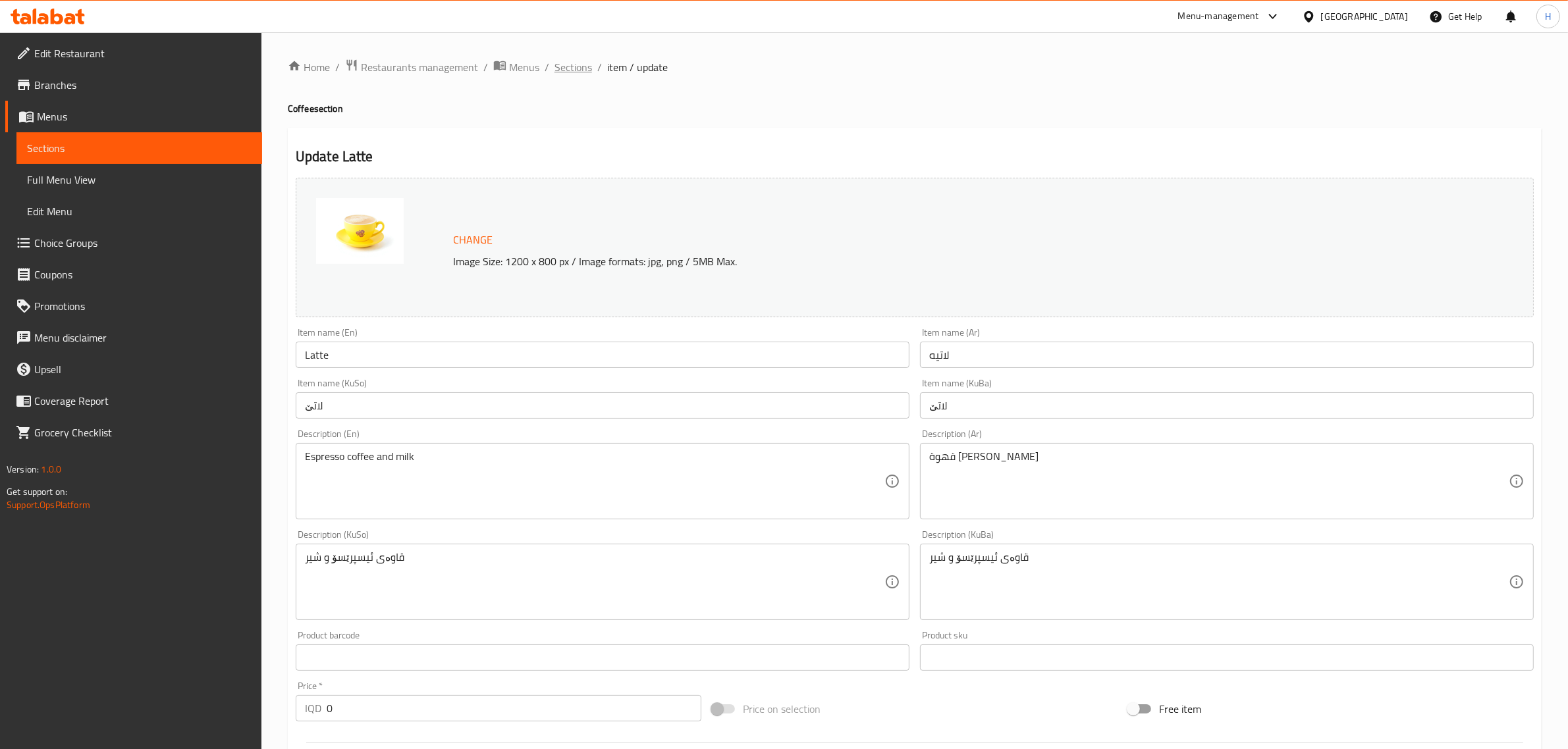
click at [554, 67] on span "Sections" at bounding box center [572, 66] width 37 height 16
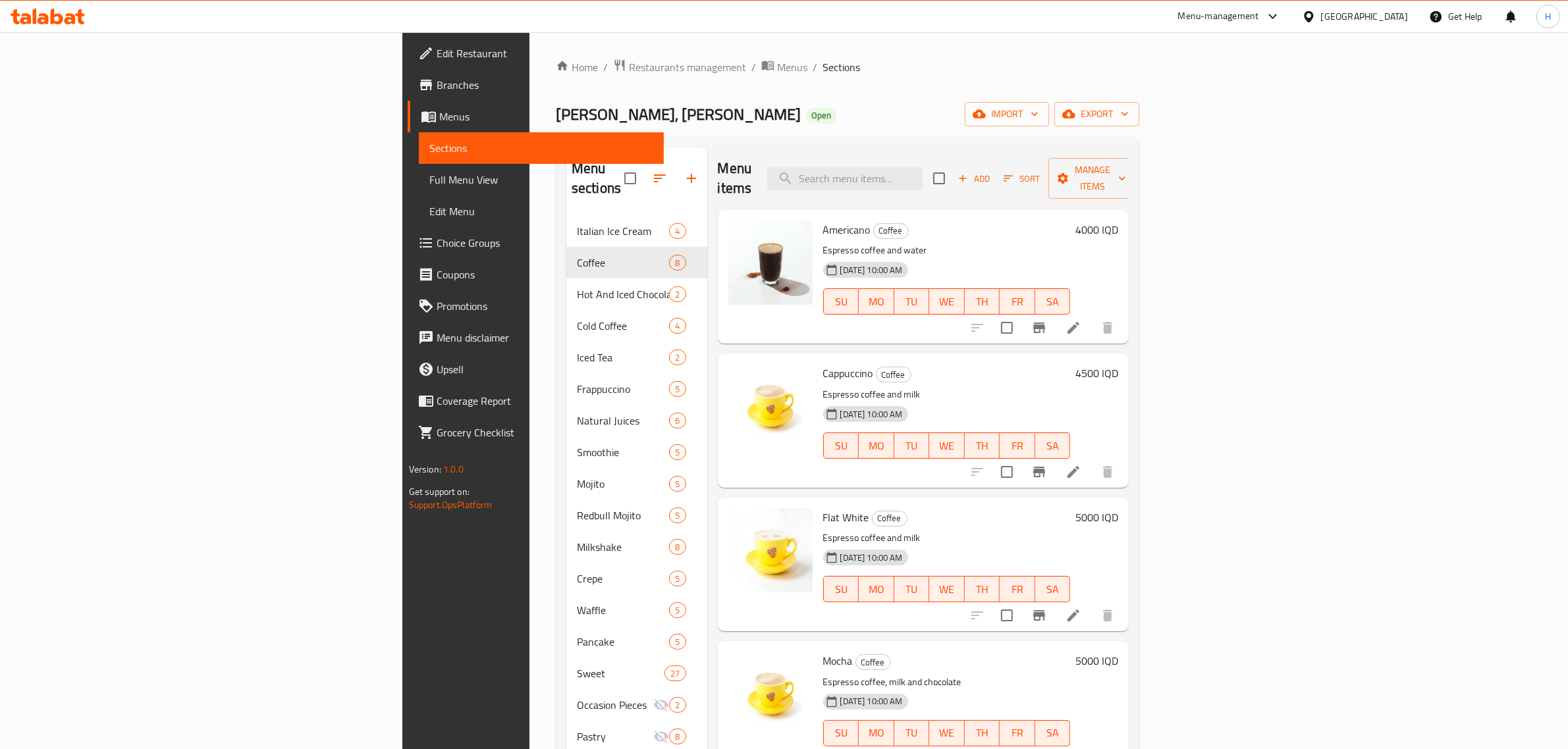
click at [912, 242] on p "Espresso coffee and water" at bounding box center [947, 250] width 247 height 17
click at [1076, 401] on div "[DATE] 10:00 AM SU MO TU WE TH FR SA" at bounding box center [947, 436] width 258 height 71
click at [777, 67] on span "Menus" at bounding box center [791, 66] width 31 height 16
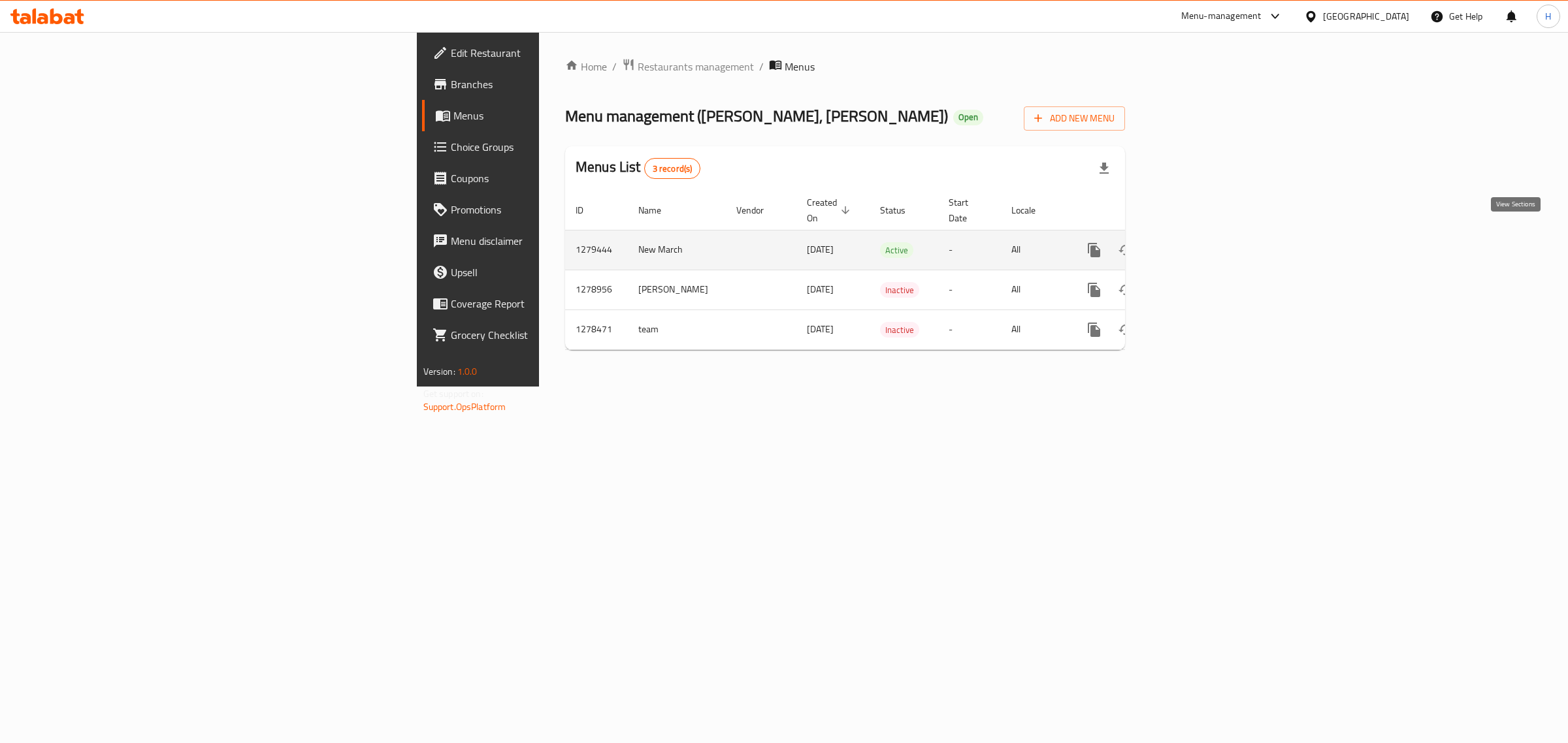
click at [1204, 235] on link "enhanced table" at bounding box center [1189, 250] width 31 height 31
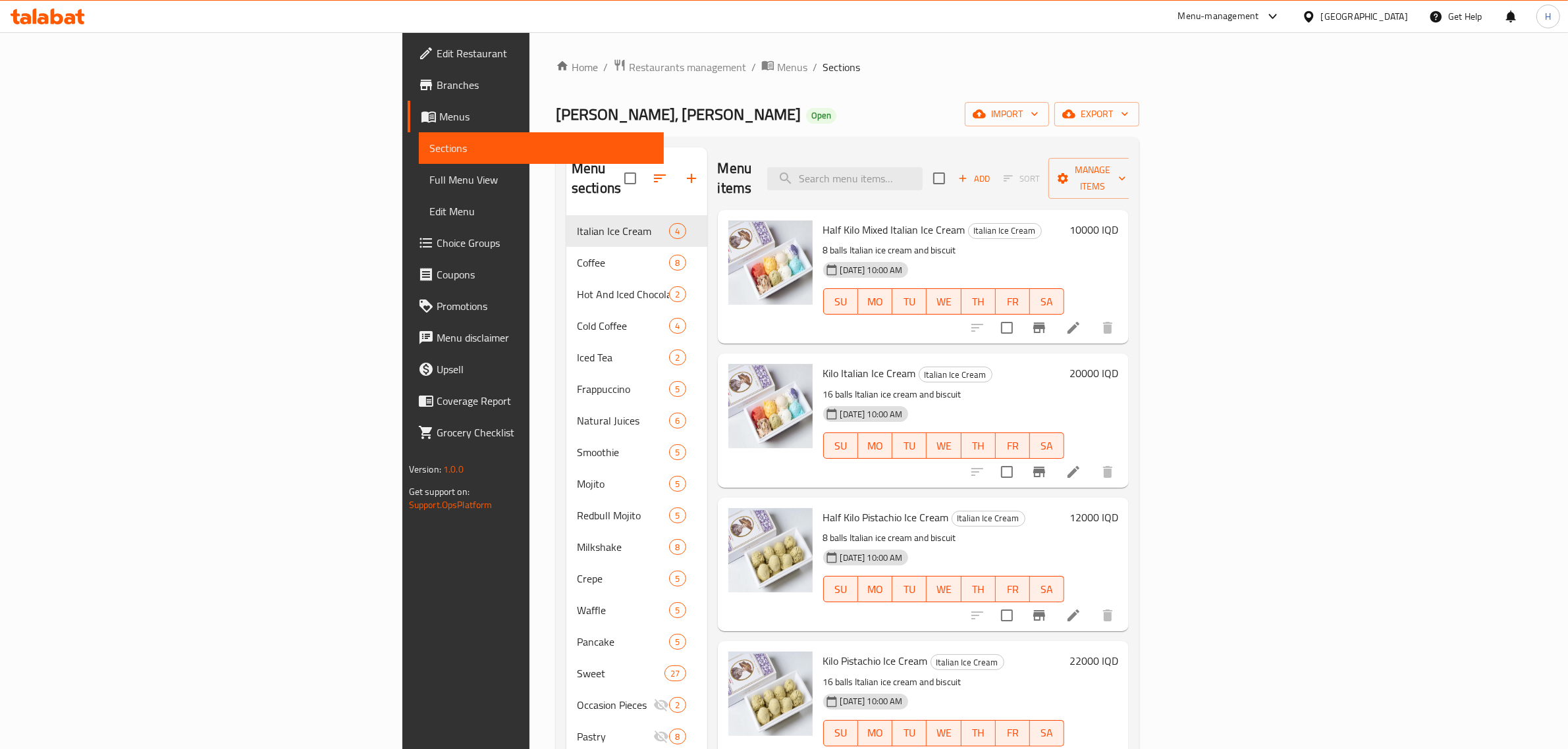
click at [629, 92] on div "Home / Restaurants management / Menus / Sections [PERSON_NAME], Alyarmuk Open i…" at bounding box center [847, 483] width 583 height 849
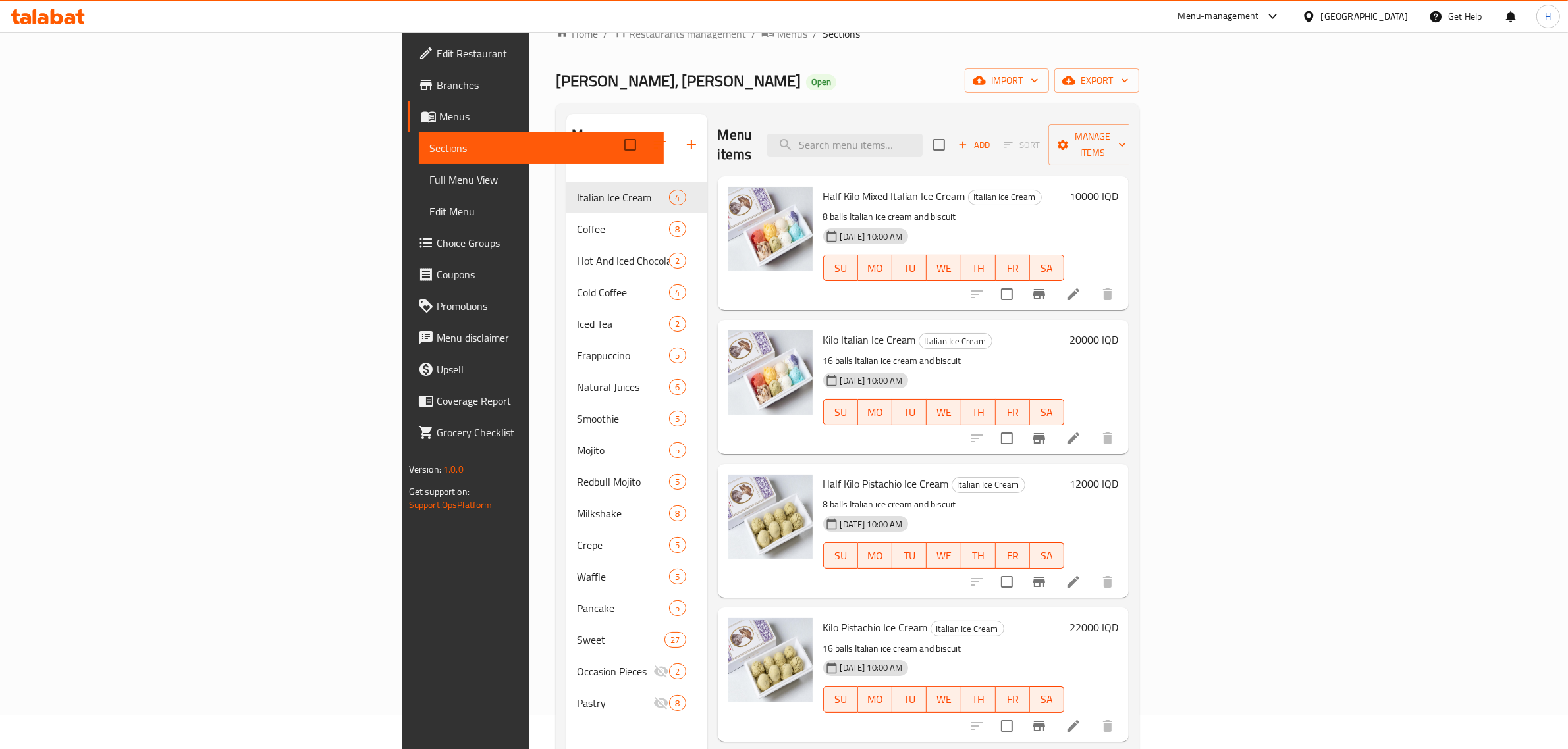
scroll to position [33, 0]
click at [821, 103] on div "Home / Restaurants management / Menus / Sections [PERSON_NAME], Alyarmuk Open i…" at bounding box center [847, 450] width 583 height 849
click at [639, 107] on div "Menu sections Italian Ice Cream 4 Coffee 8 Hot And Iced Chocolate 2 Cold Coffee…" at bounding box center [847, 489] width 583 height 771
